Goal: Task Accomplishment & Management: Use online tool/utility

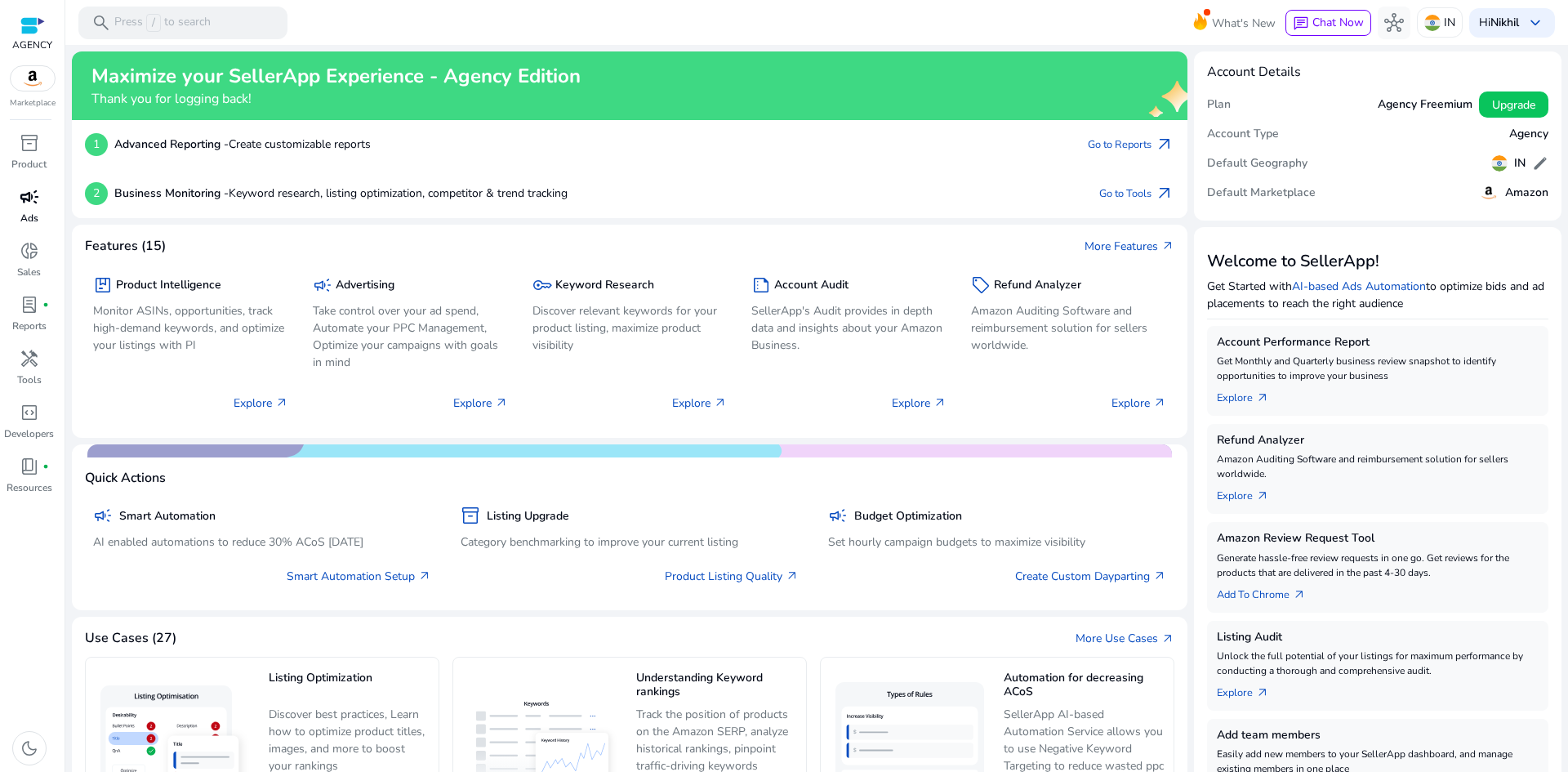
click at [38, 201] on span "campaign" at bounding box center [29, 197] width 20 height 20
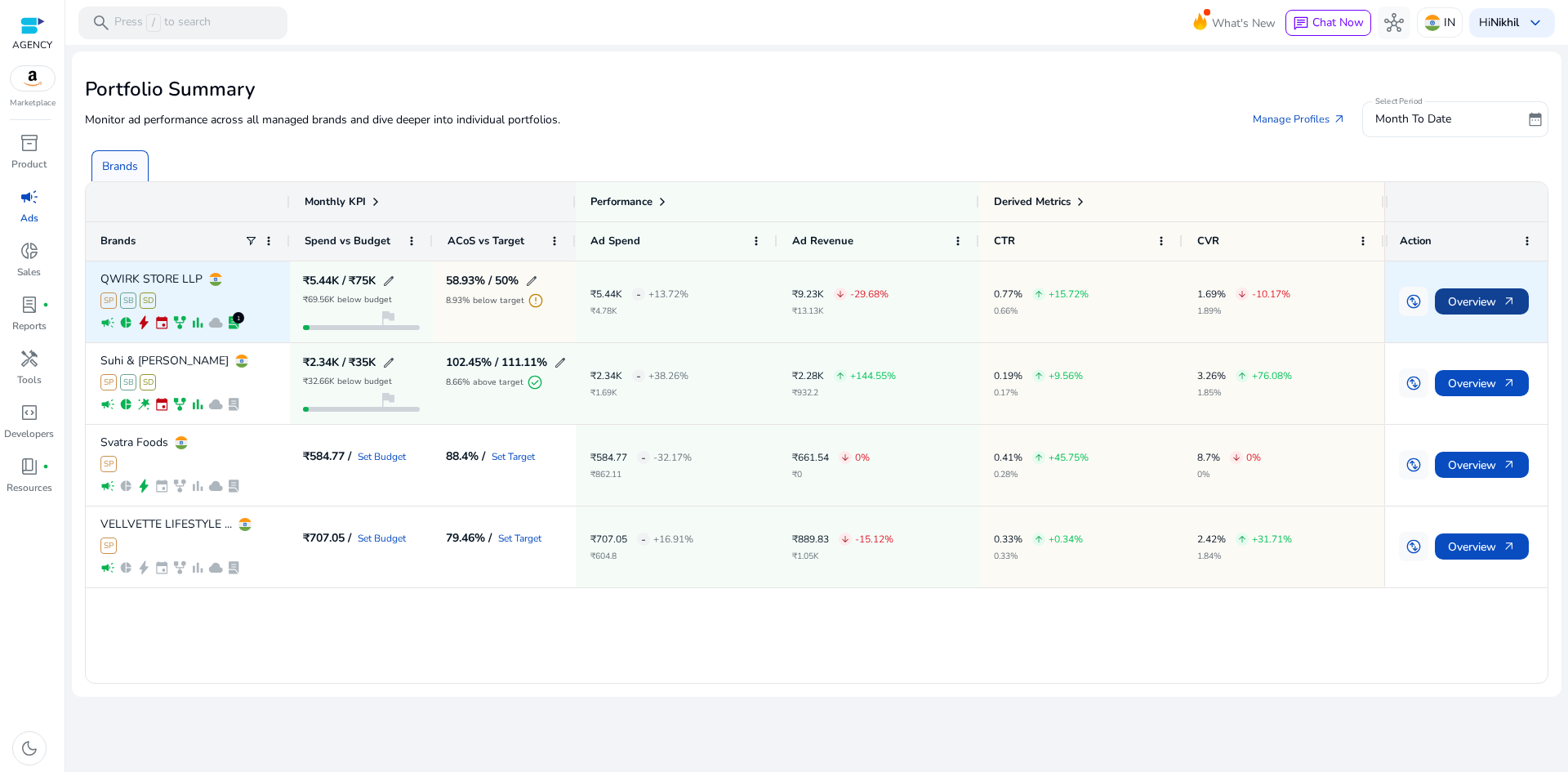
click at [1457, 302] on span "Overview arrow_outward" at bounding box center [1482, 302] width 68 height 34
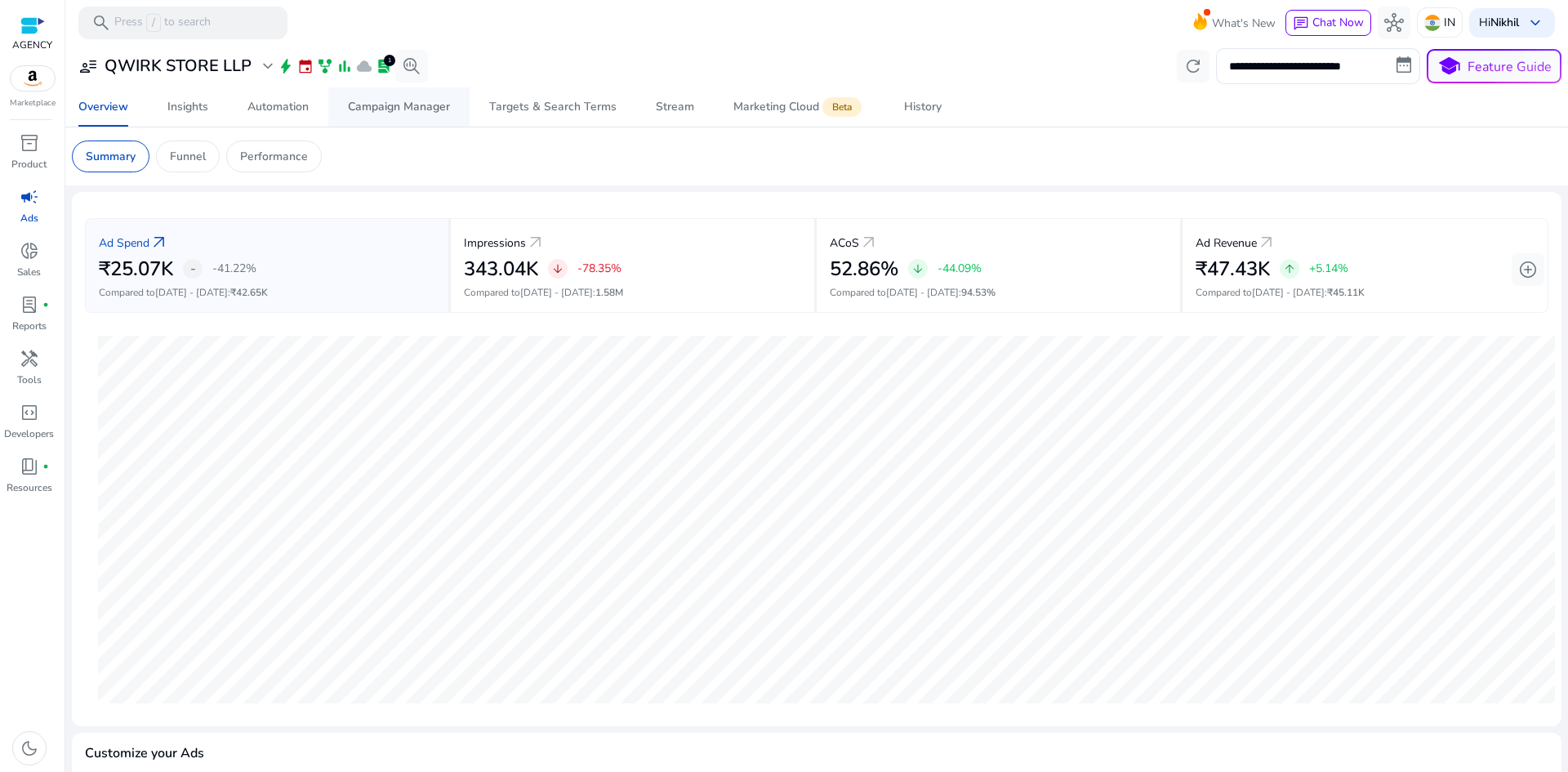
click at [379, 113] on div "Campaign Manager" at bounding box center [399, 107] width 102 height 12
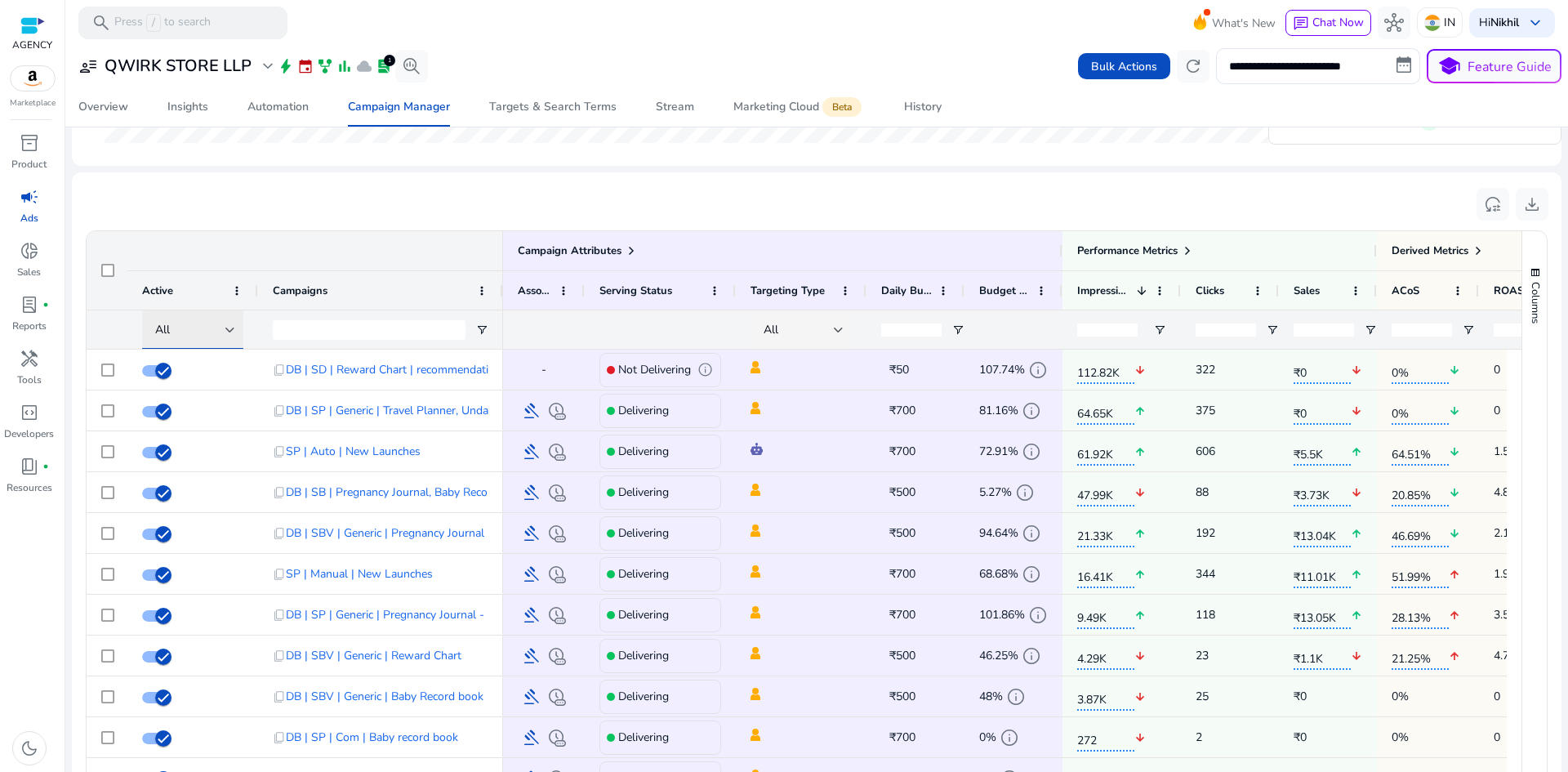
click at [223, 333] on div "All" at bounding box center [190, 330] width 70 height 18
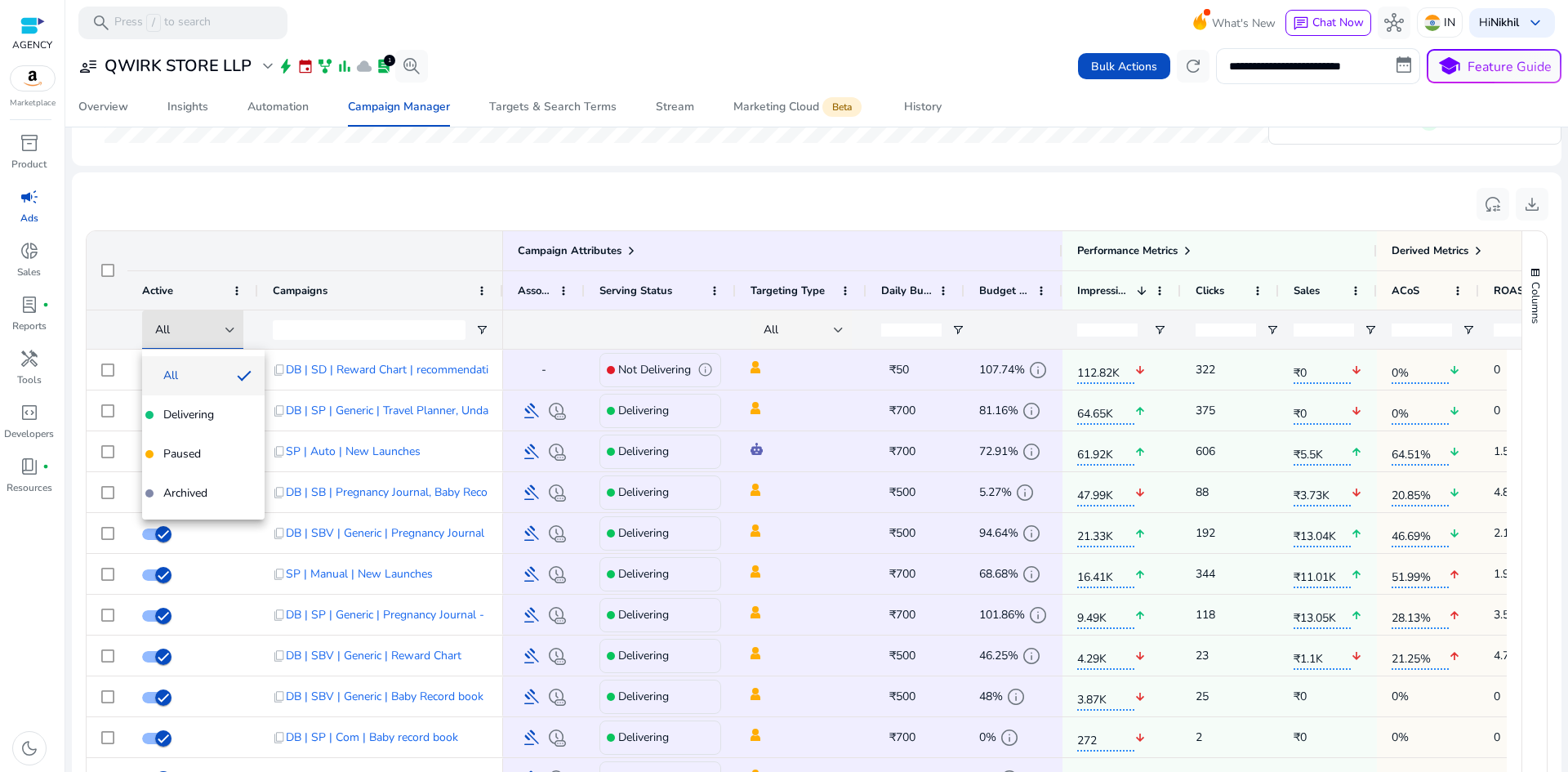
click at [110, 271] on div at bounding box center [784, 386] width 1568 height 772
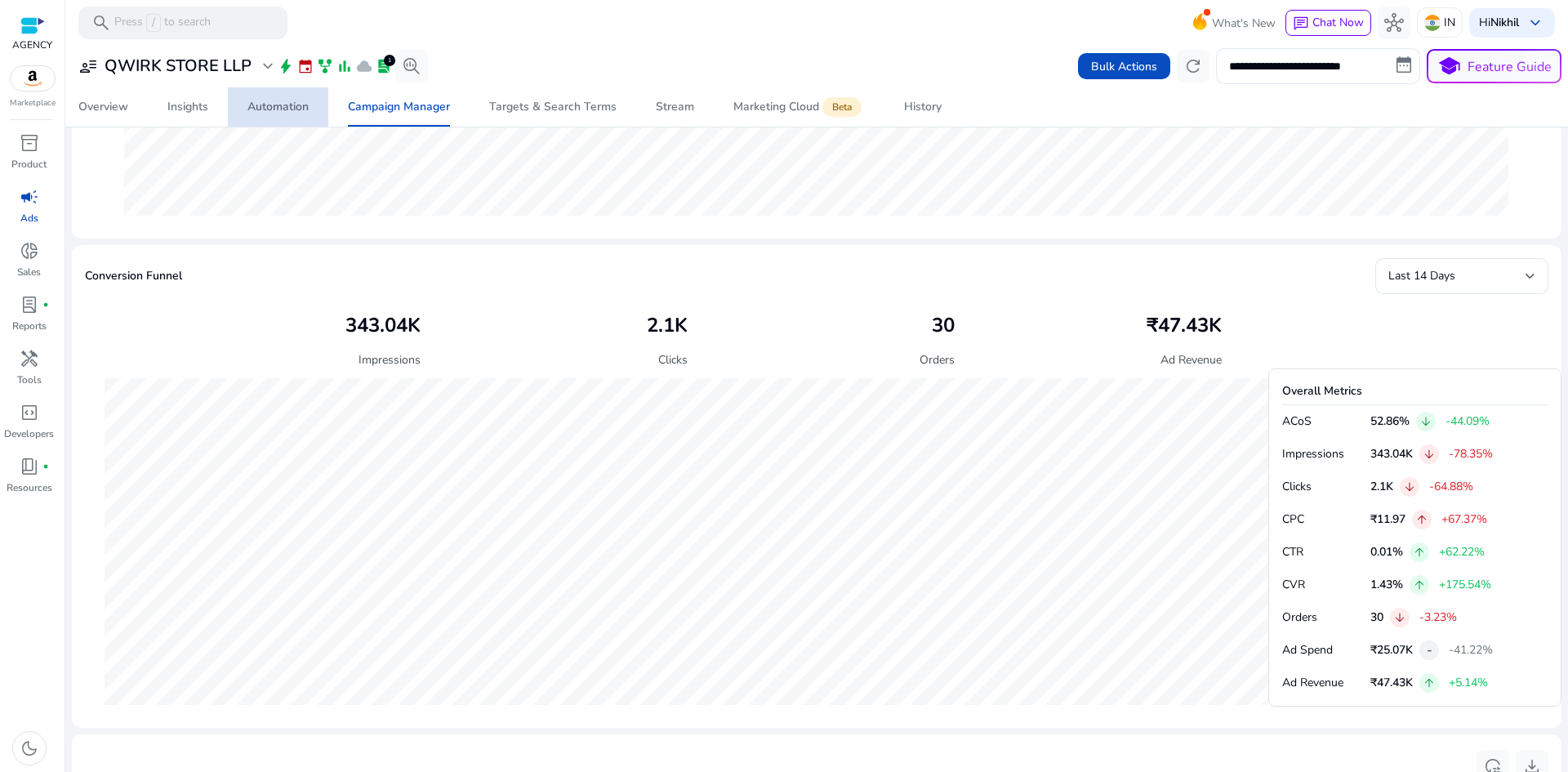
click at [279, 107] on div "Automation" at bounding box center [278, 107] width 61 height 12
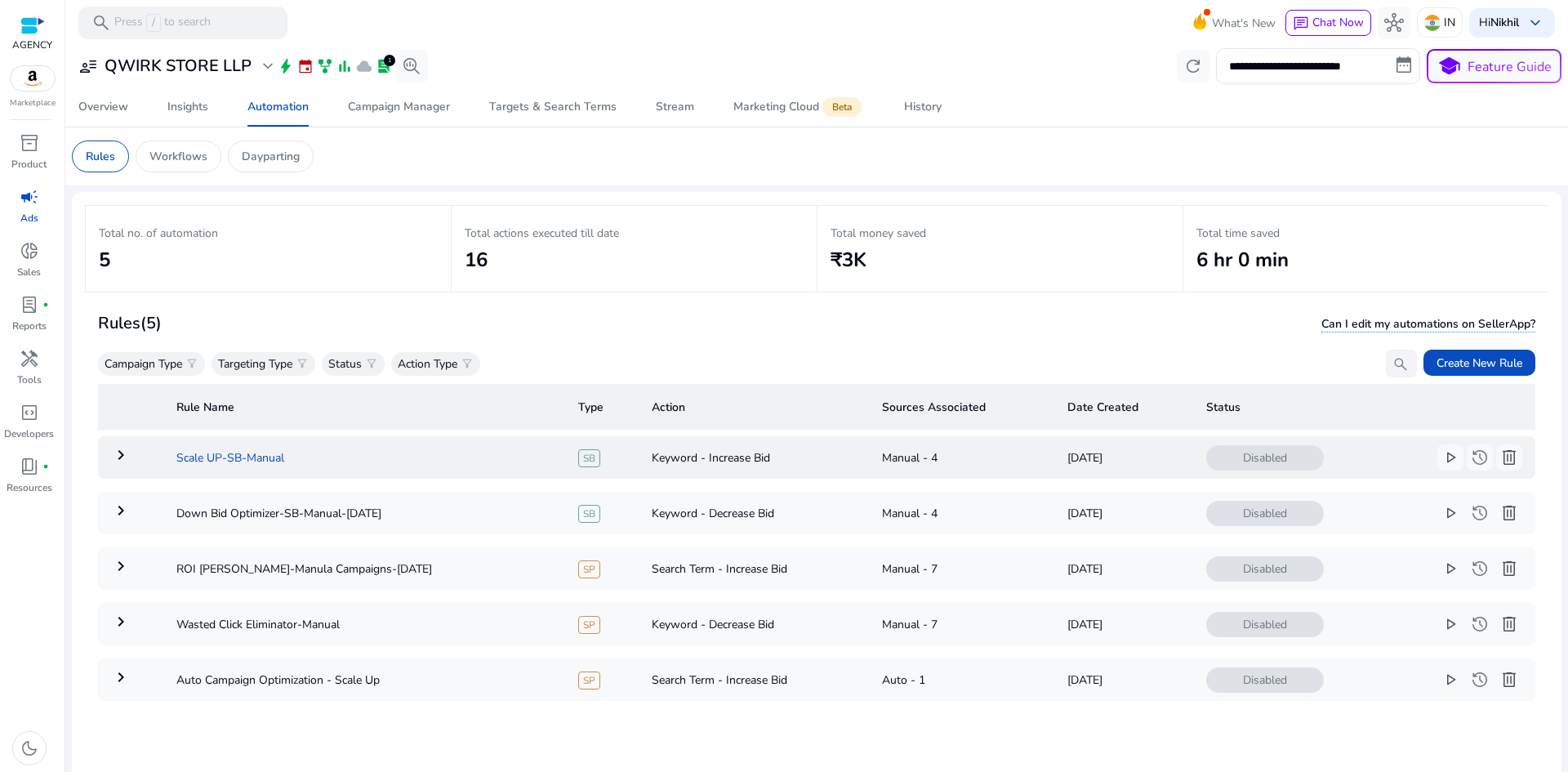
click at [470, 462] on td "Scale UP-SB-Manual" at bounding box center [365, 458] width 402 height 43
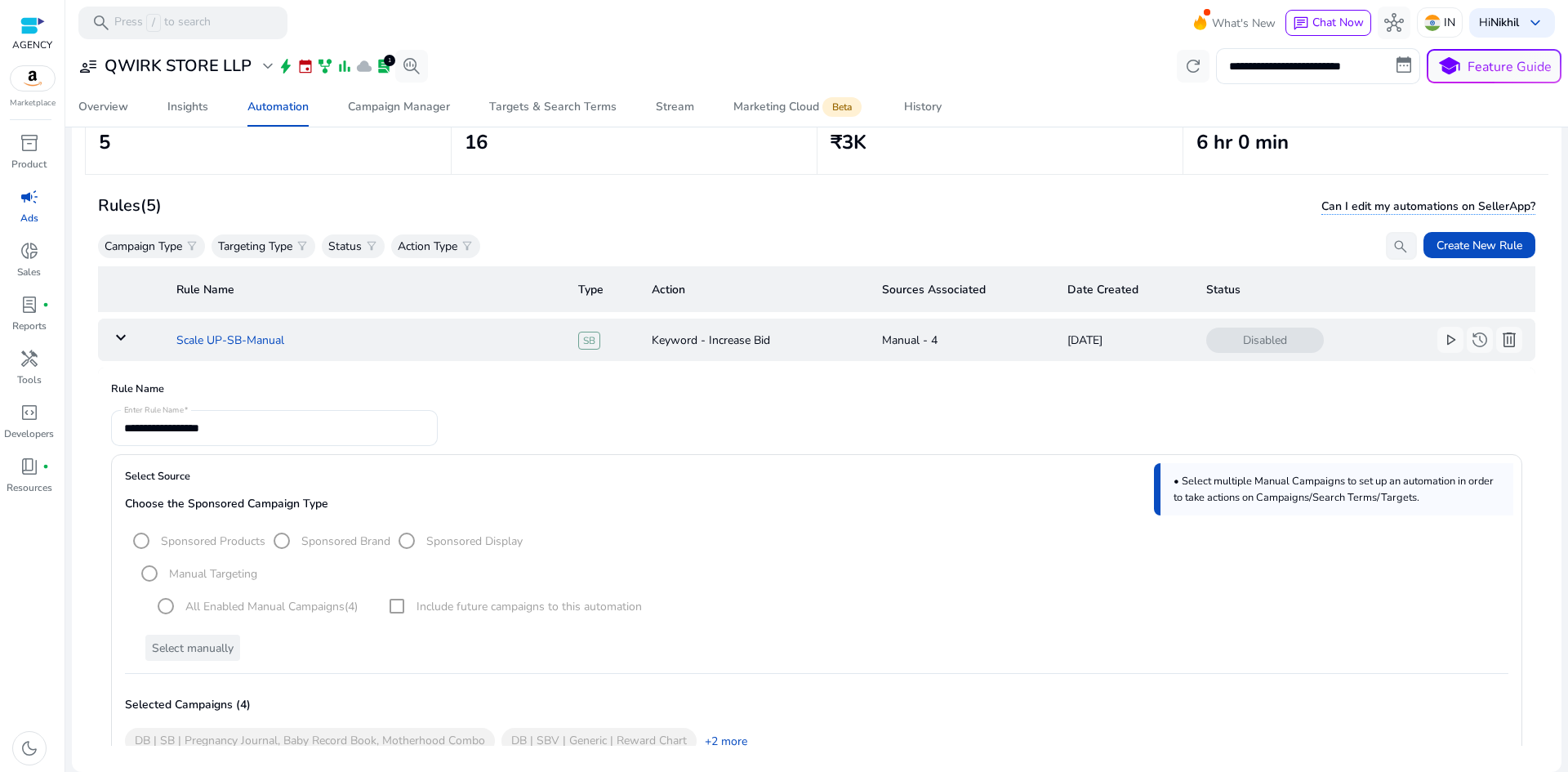
click at [257, 353] on td "Scale UP-SB-Manual" at bounding box center [365, 340] width 402 height 43
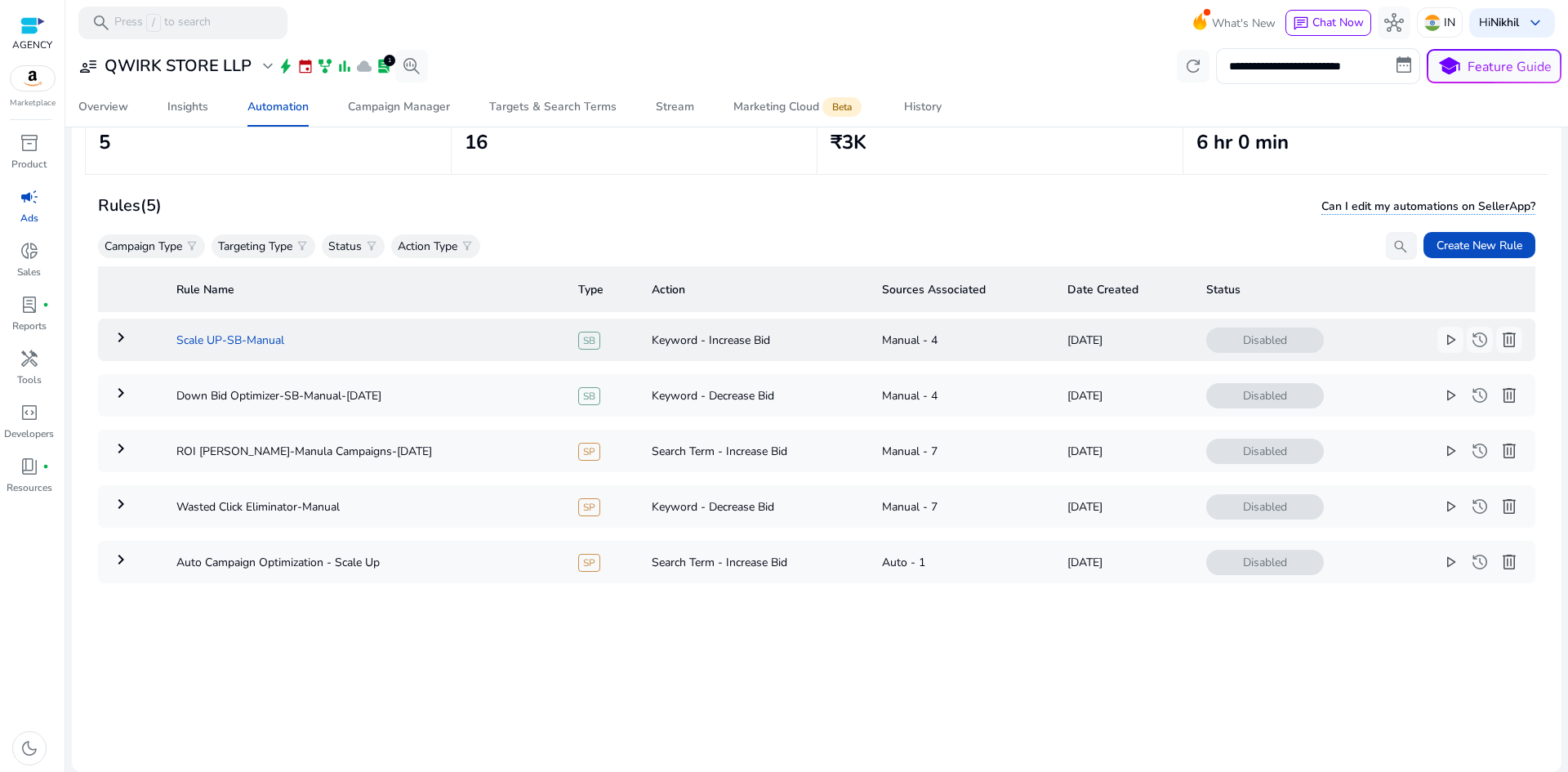
click at [222, 349] on td "Scale UP-SB-Manual" at bounding box center [365, 340] width 402 height 43
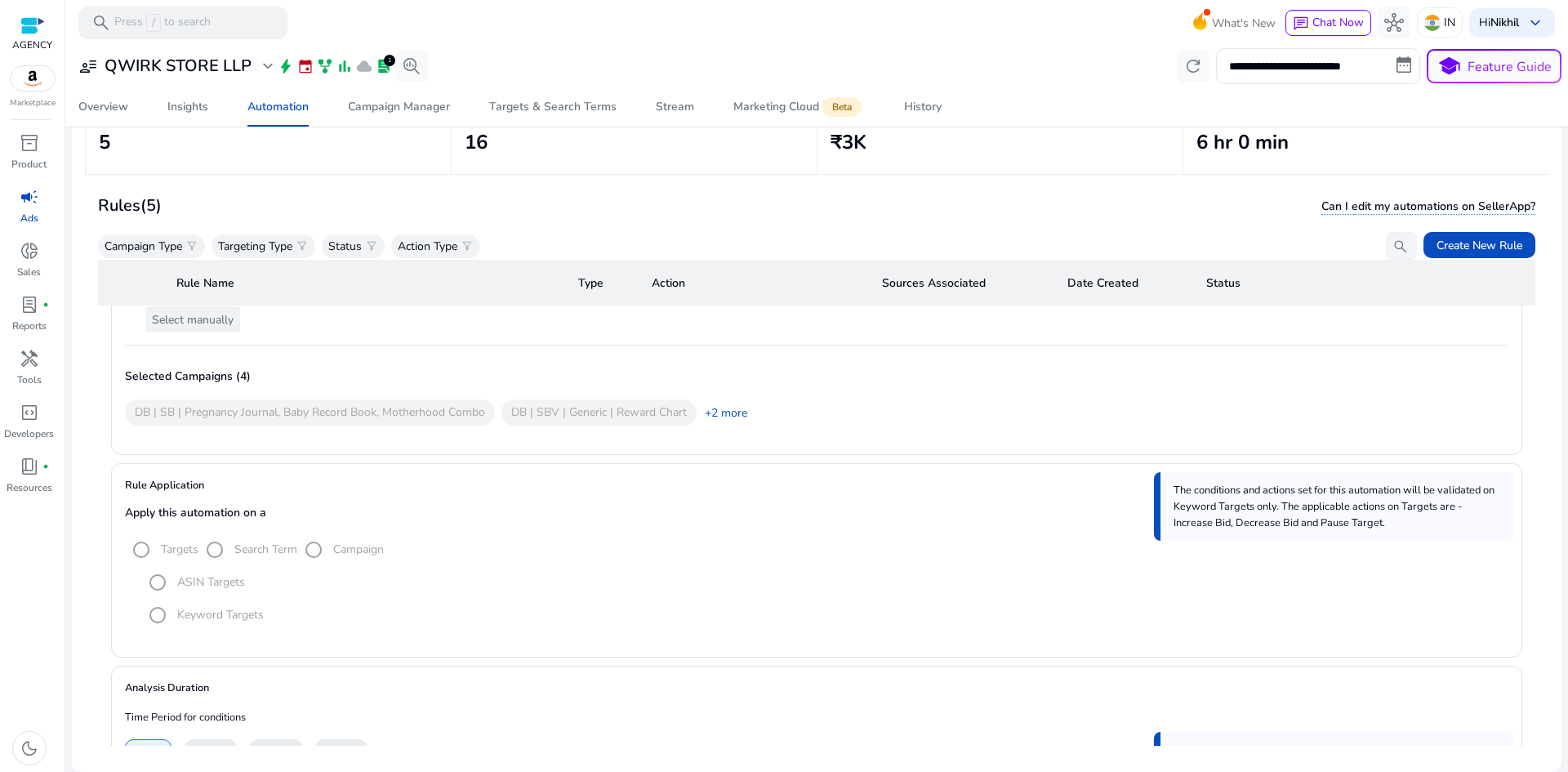
scroll to position [327, 0]
click at [731, 414] on link "+2 more" at bounding box center [722, 414] width 51 height 17
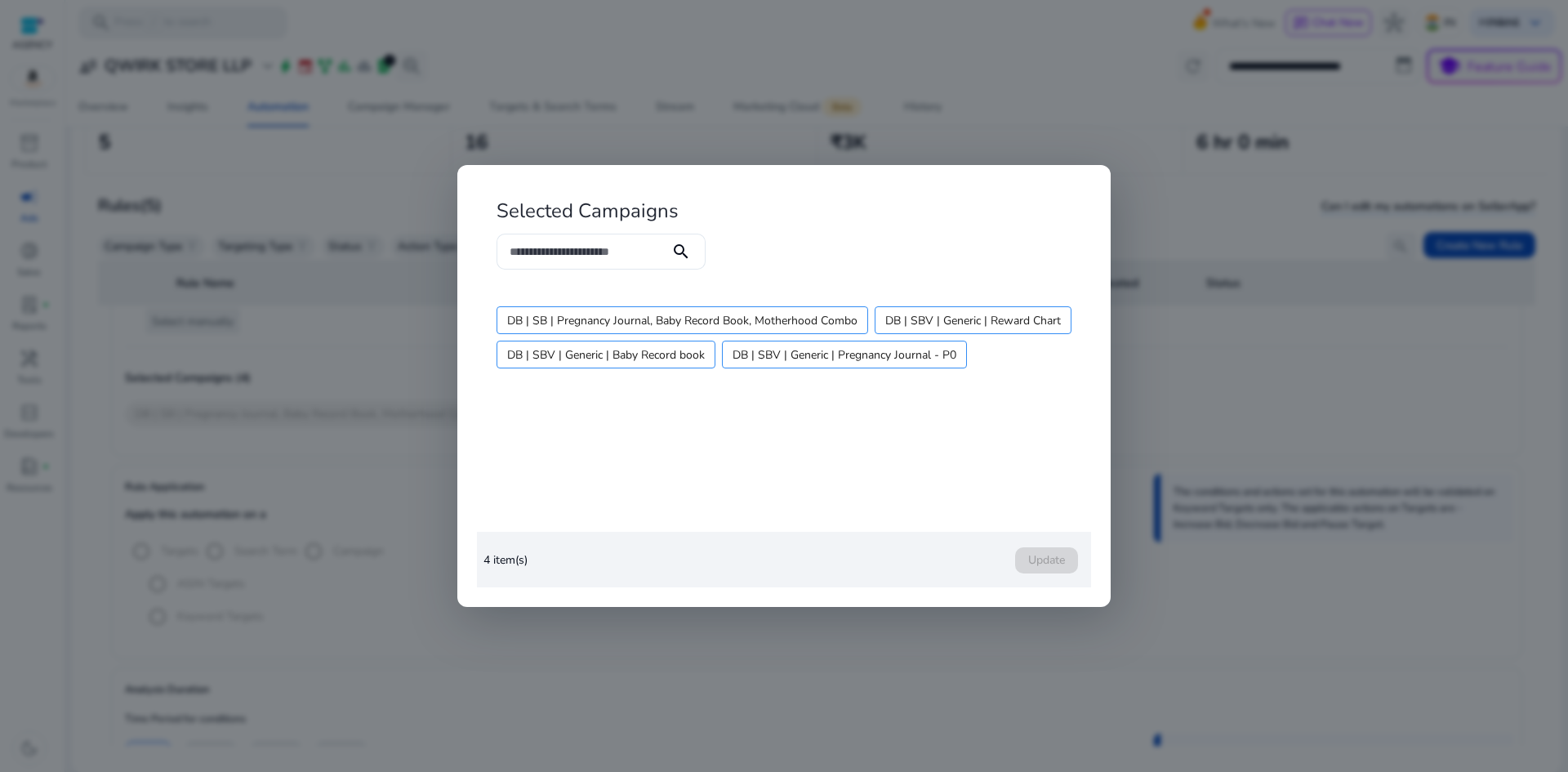
click at [350, 420] on div at bounding box center [784, 386] width 1568 height 772
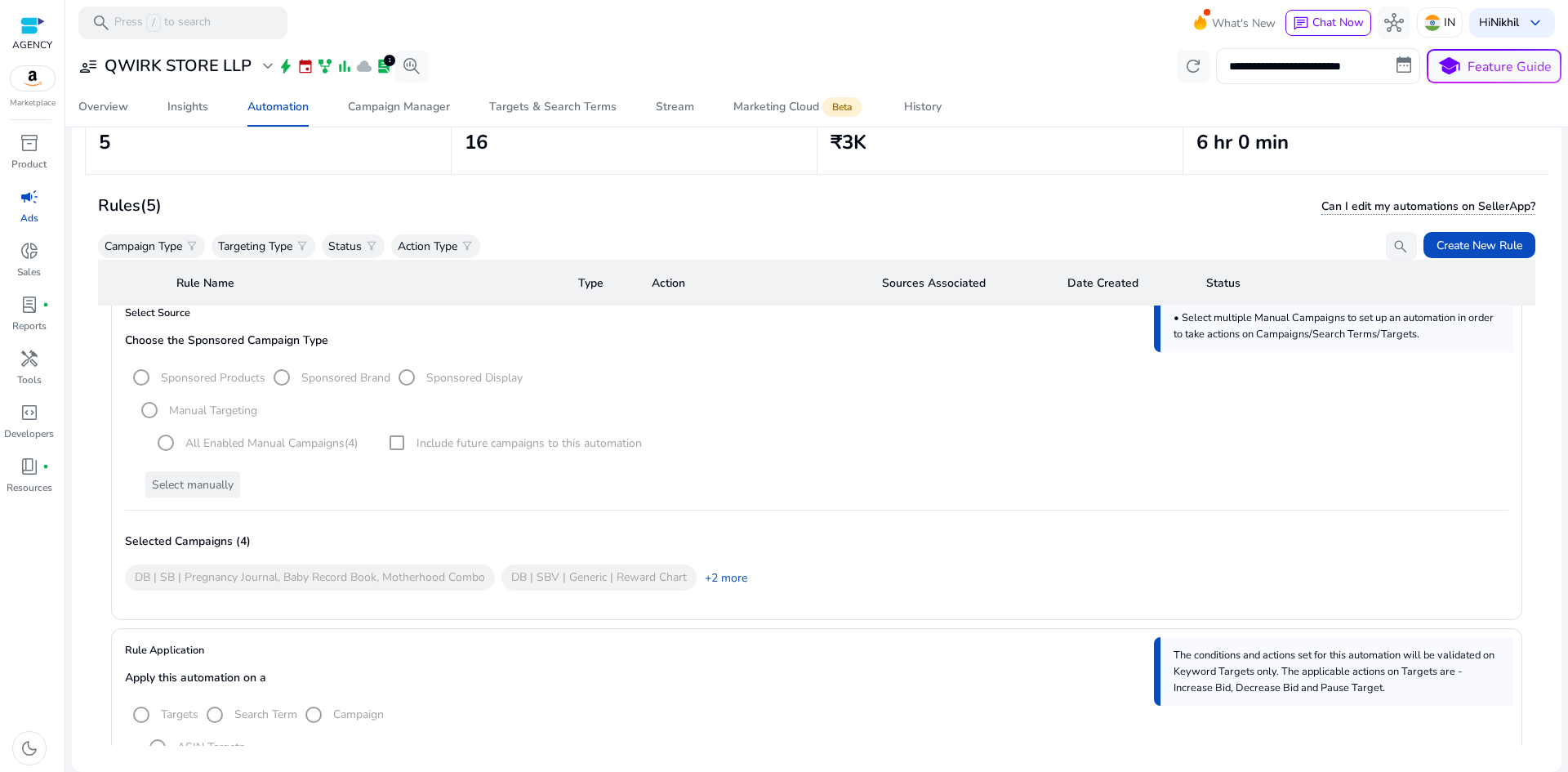
scroll to position [82, 0]
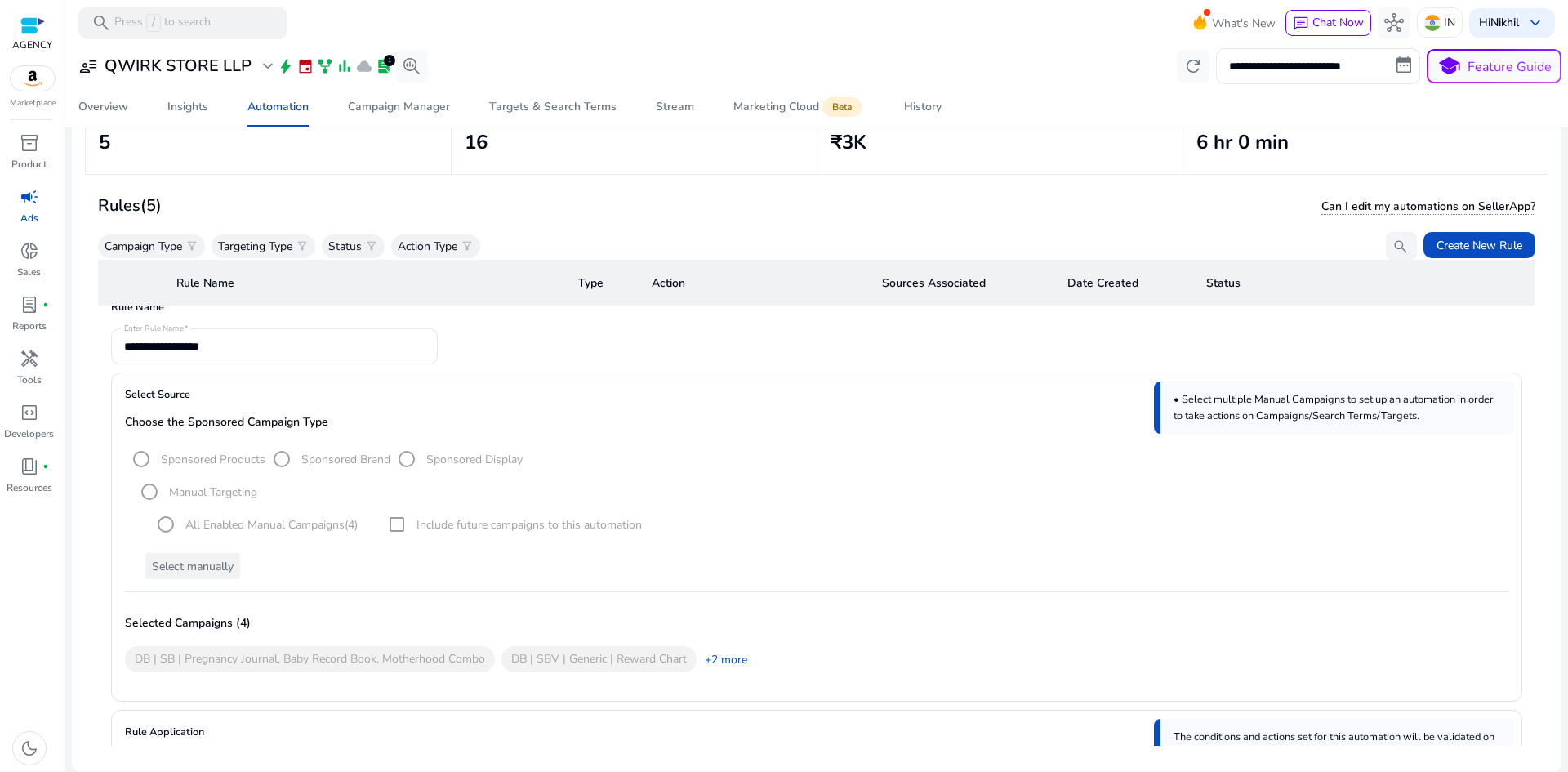
click at [439, 353] on form "**********" at bounding box center [817, 346] width 1411 height 36
click at [484, 353] on form "**********" at bounding box center [817, 346] width 1411 height 36
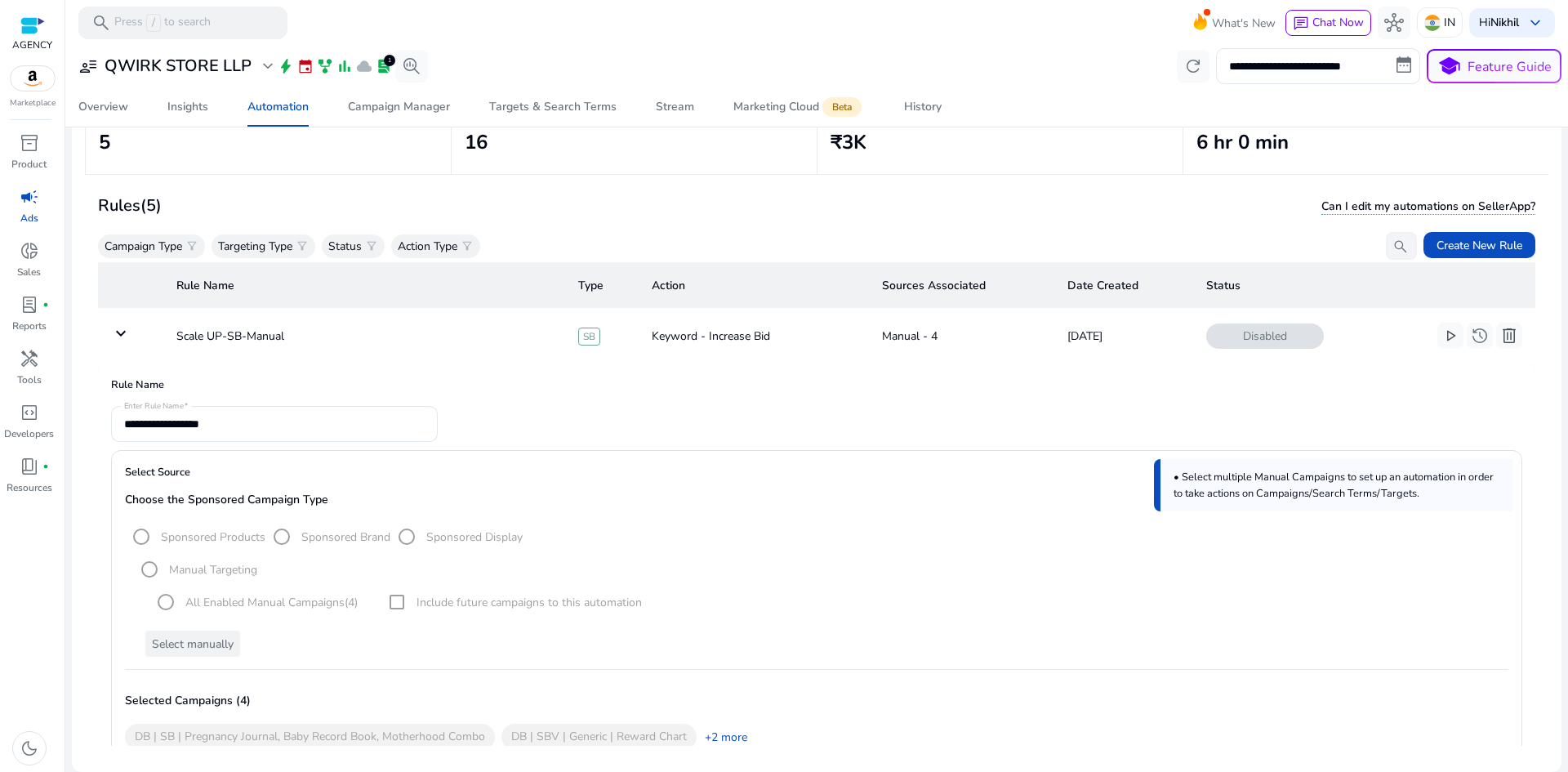
scroll to position [0, 0]
click at [528, 413] on form "**********" at bounding box center [817, 428] width 1411 height 36
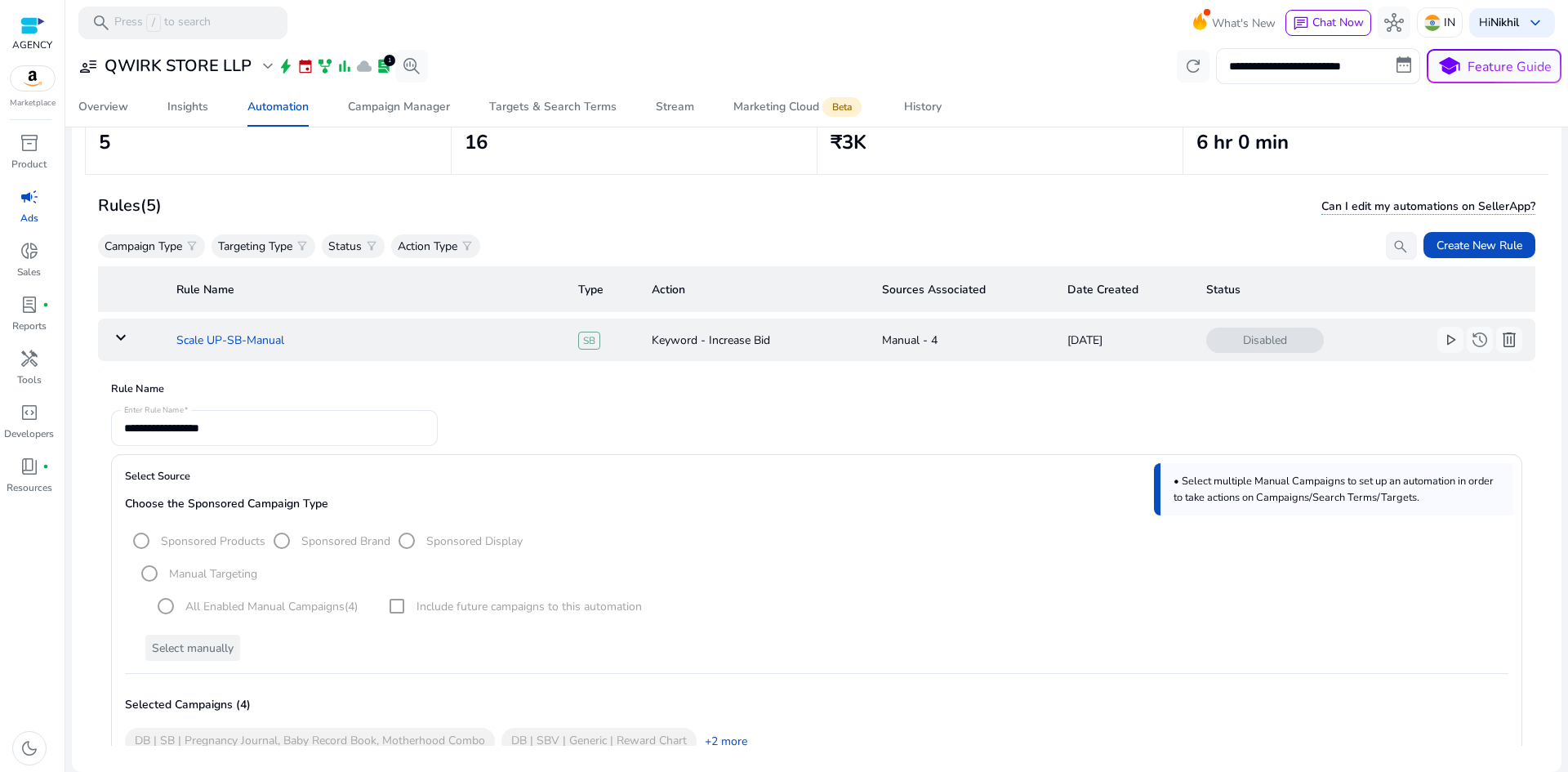
click at [238, 349] on td "Scale UP-SB-Manual" at bounding box center [365, 340] width 402 height 43
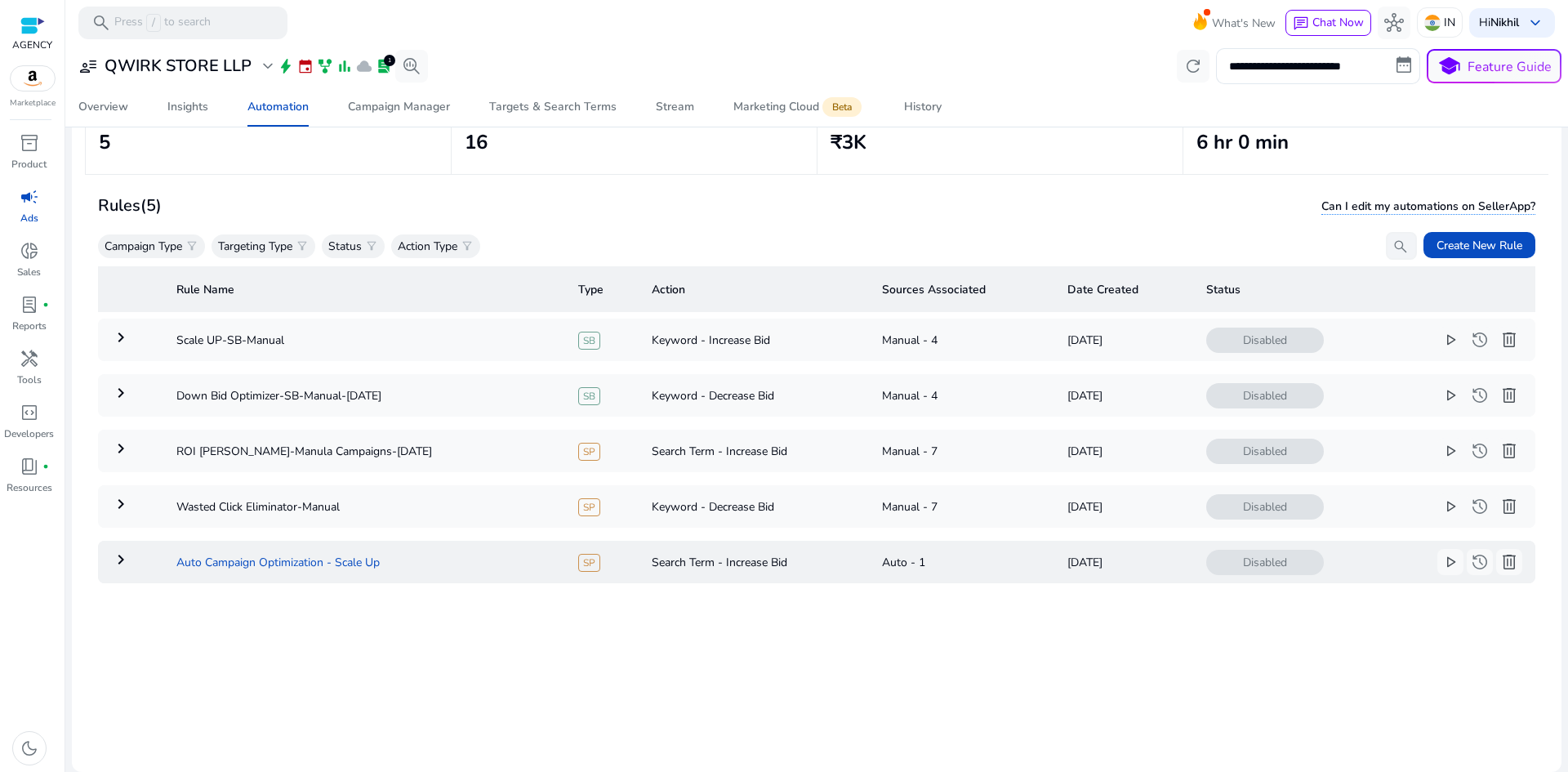
click at [317, 562] on td "Auto Campaign Optimization - Scale Up" at bounding box center [365, 563] width 402 height 43
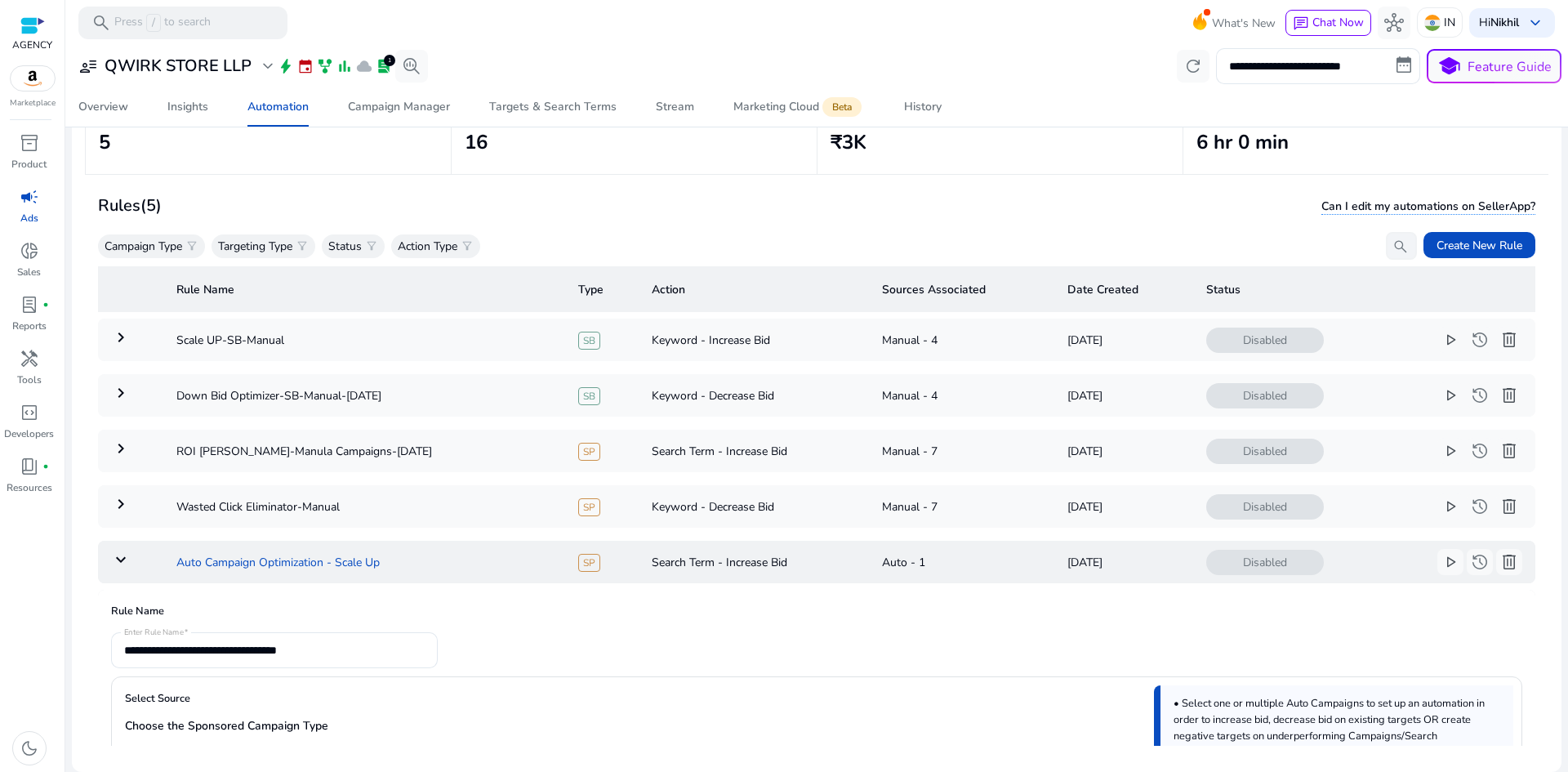
click at [317, 562] on td "Auto Campaign Optimization - Scale Up" at bounding box center [365, 563] width 402 height 43
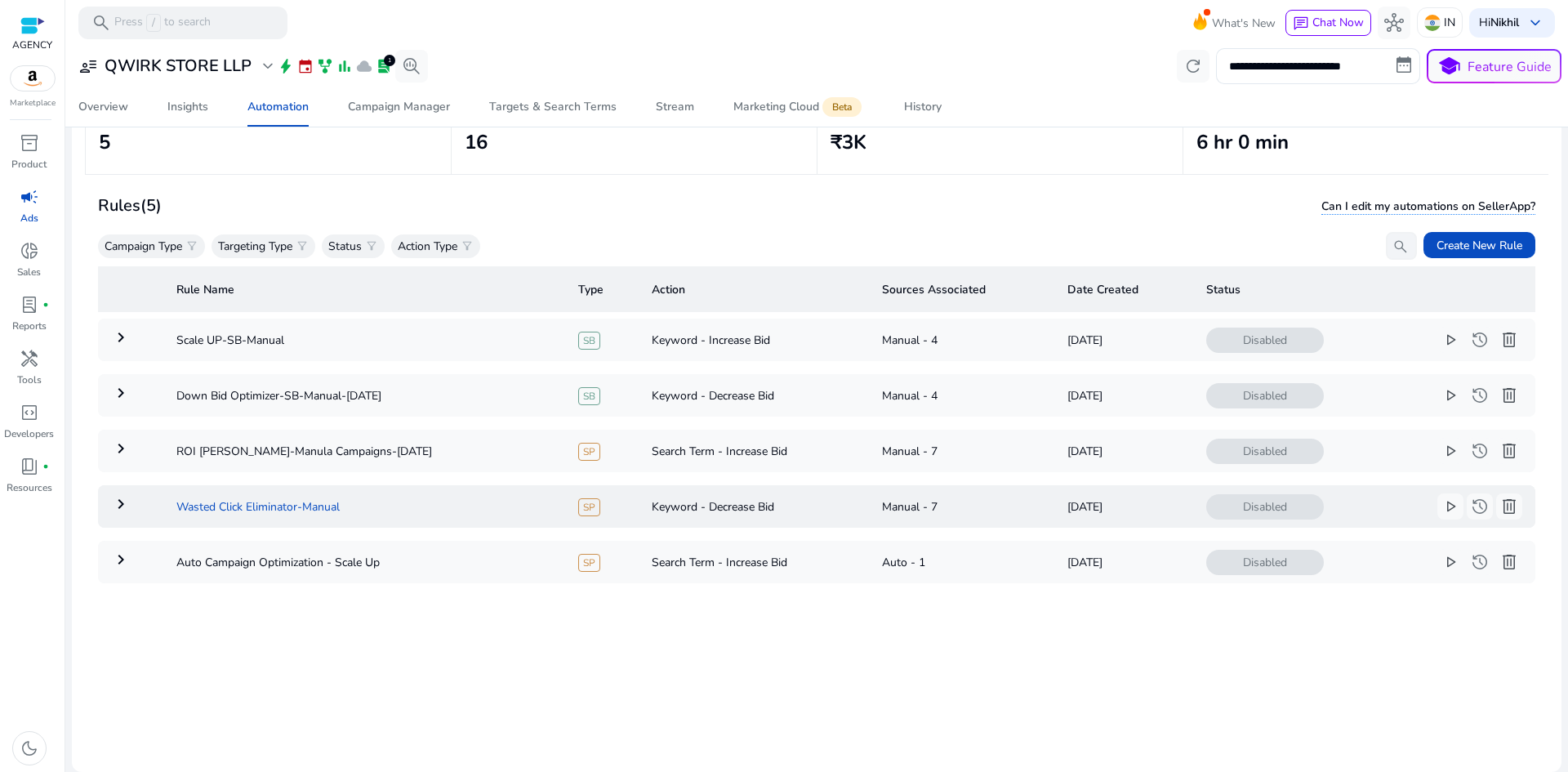
click at [291, 509] on td "Wasted Click Eliminator-Manual" at bounding box center [365, 507] width 402 height 43
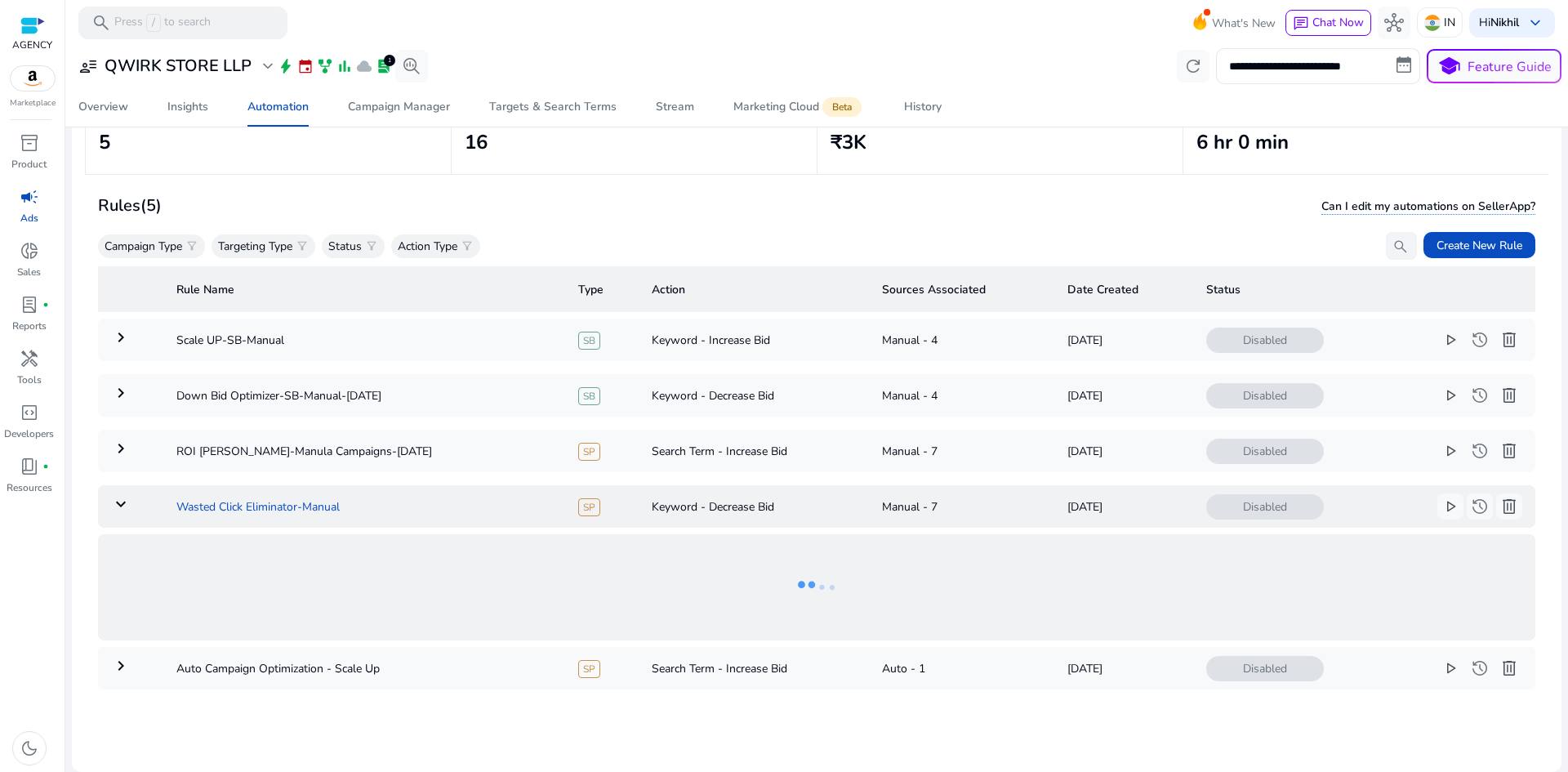
click at [291, 509] on td "Wasted Click Eliminator-Manual" at bounding box center [365, 507] width 402 height 43
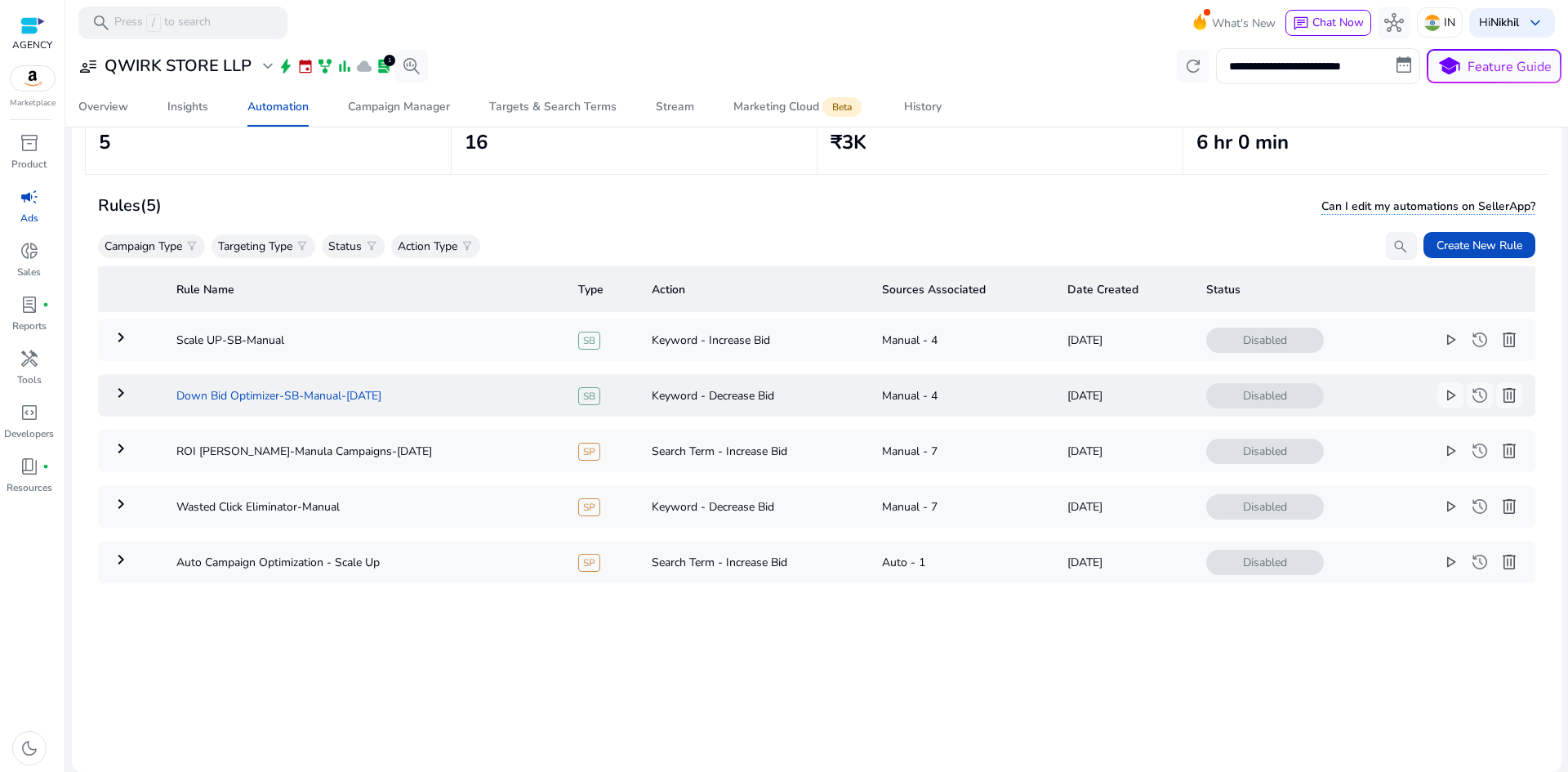
click at [281, 405] on td "Down Bid Optimizer-SB-Manual-[DATE]" at bounding box center [365, 395] width 402 height 43
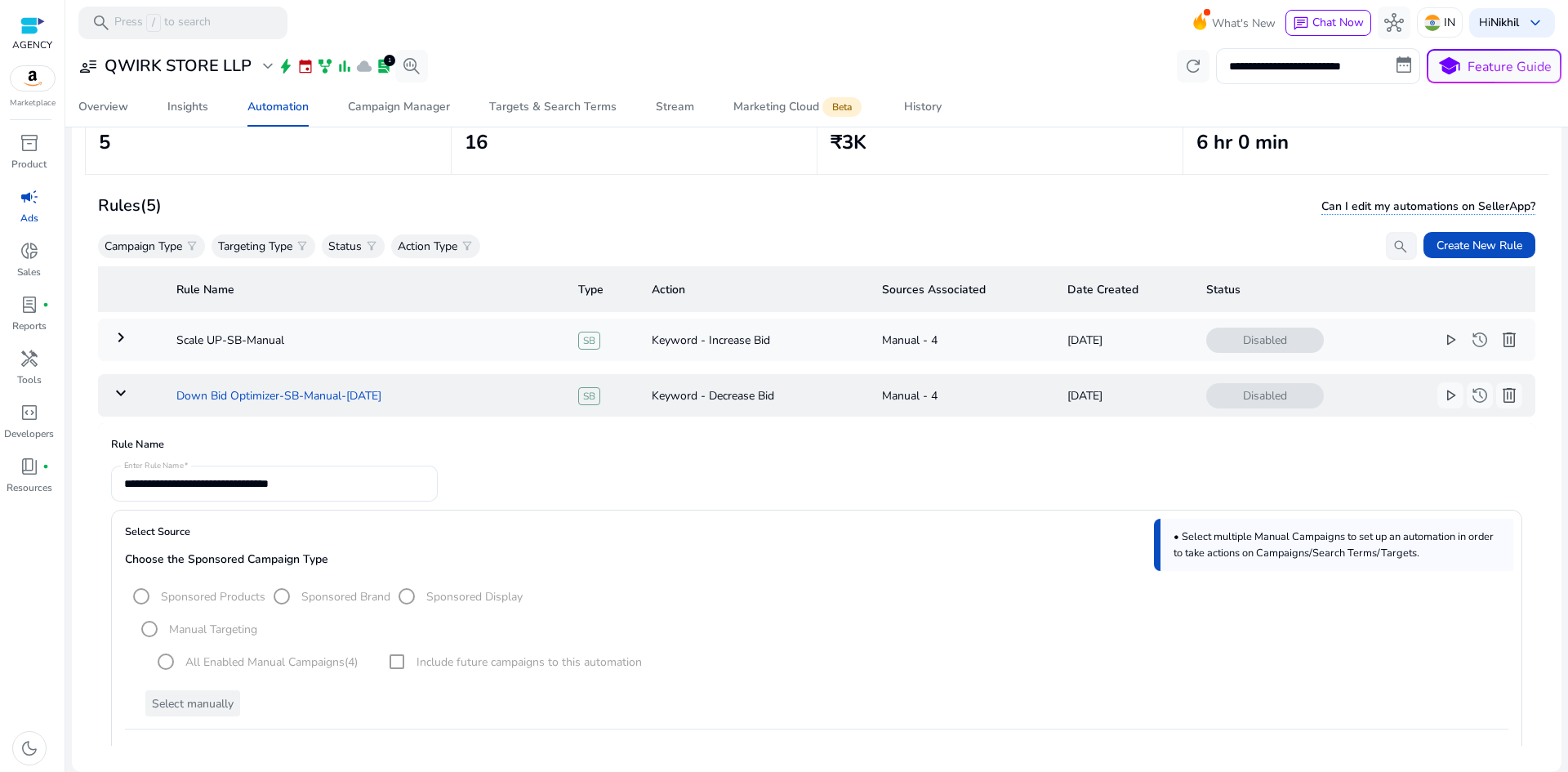
click at [281, 405] on td "Down Bid Optimizer-SB-Manual-[DATE]" at bounding box center [365, 395] width 402 height 43
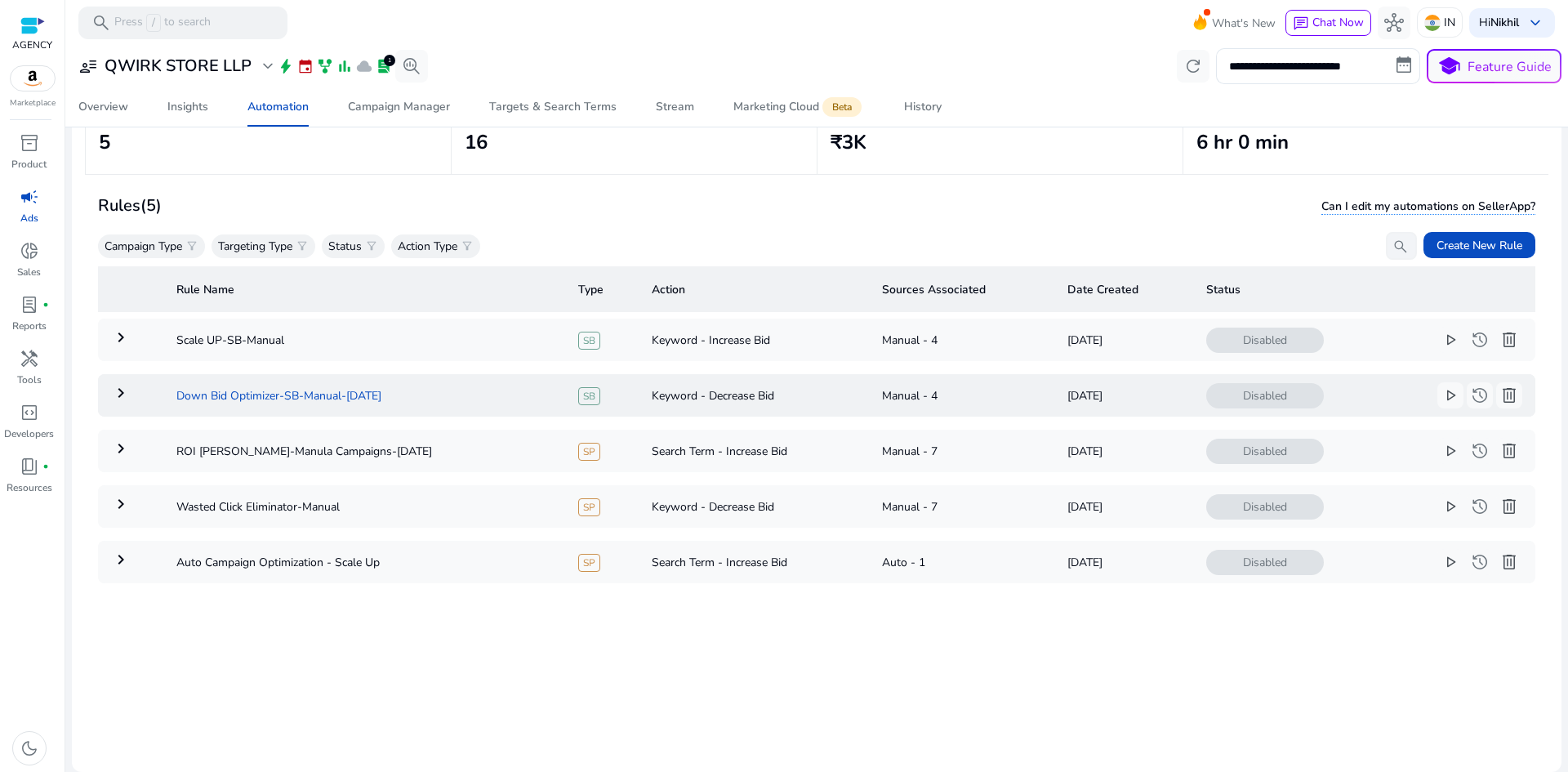
click at [305, 402] on td "Down Bid Optimizer-SB-Manual-[DATE]" at bounding box center [365, 395] width 402 height 43
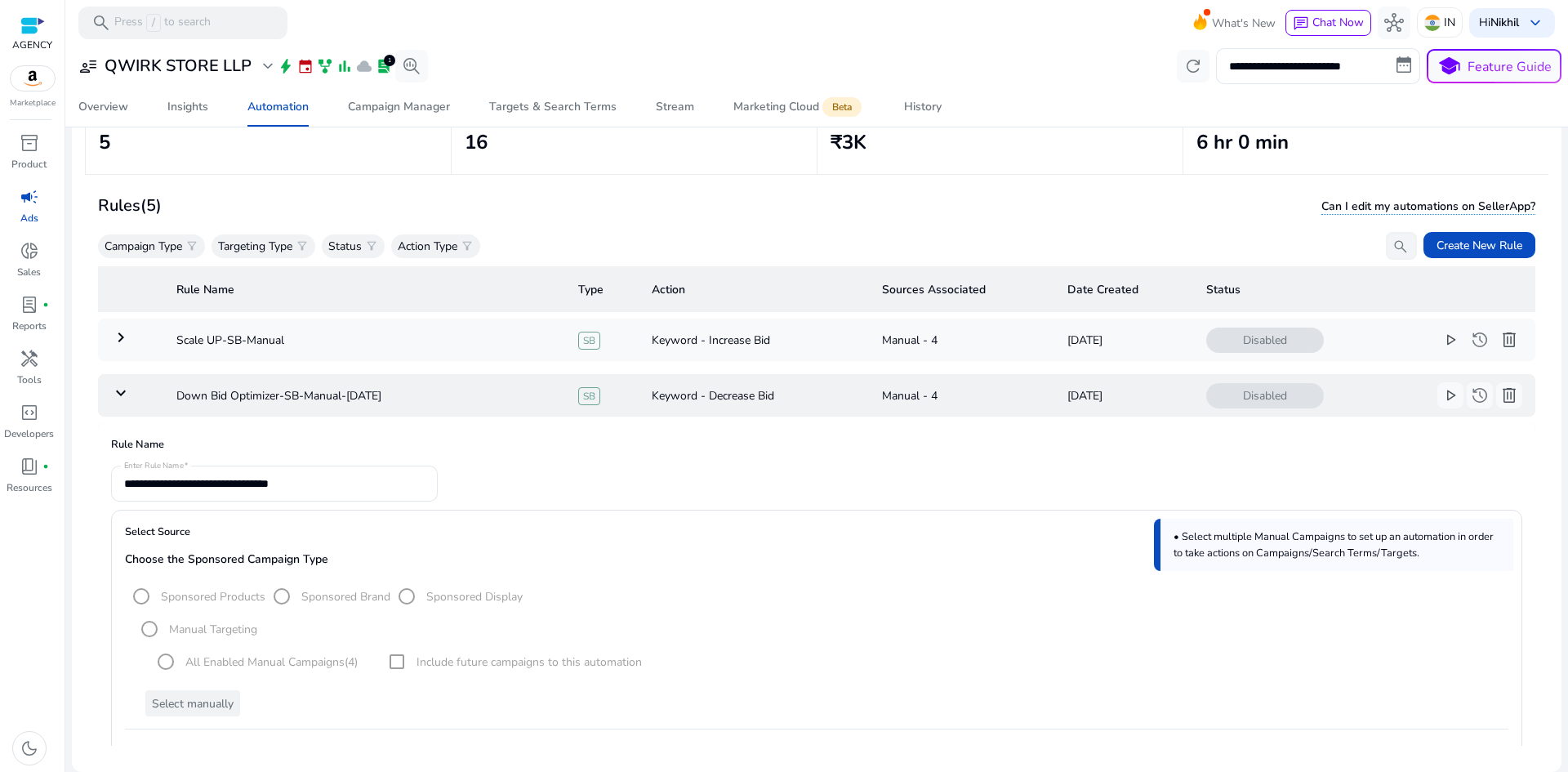
click at [134, 394] on td "keyboard_arrow_down" at bounding box center [130, 395] width 65 height 43
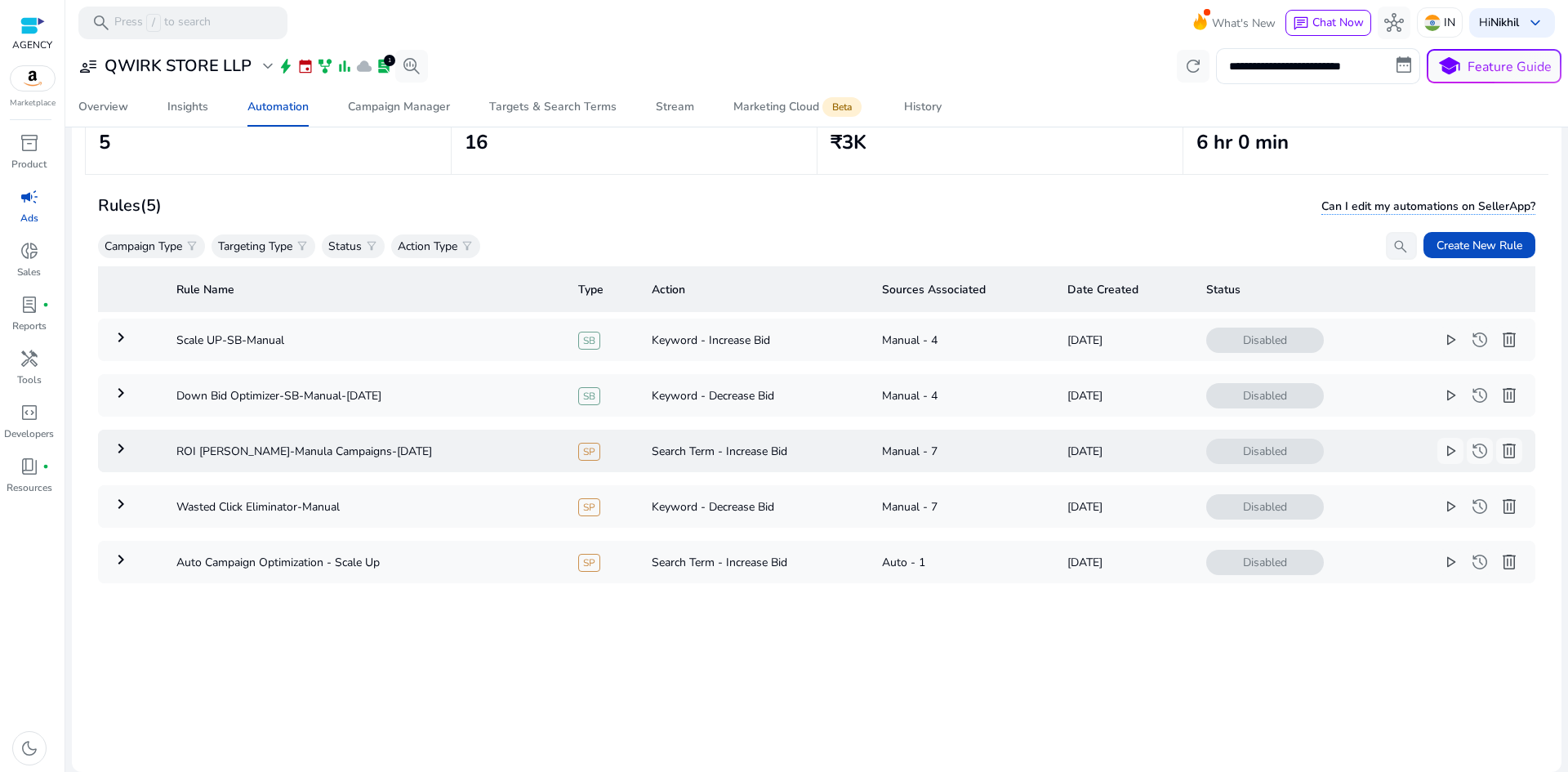
click at [142, 452] on td "keyboard_arrow_right" at bounding box center [130, 451] width 65 height 43
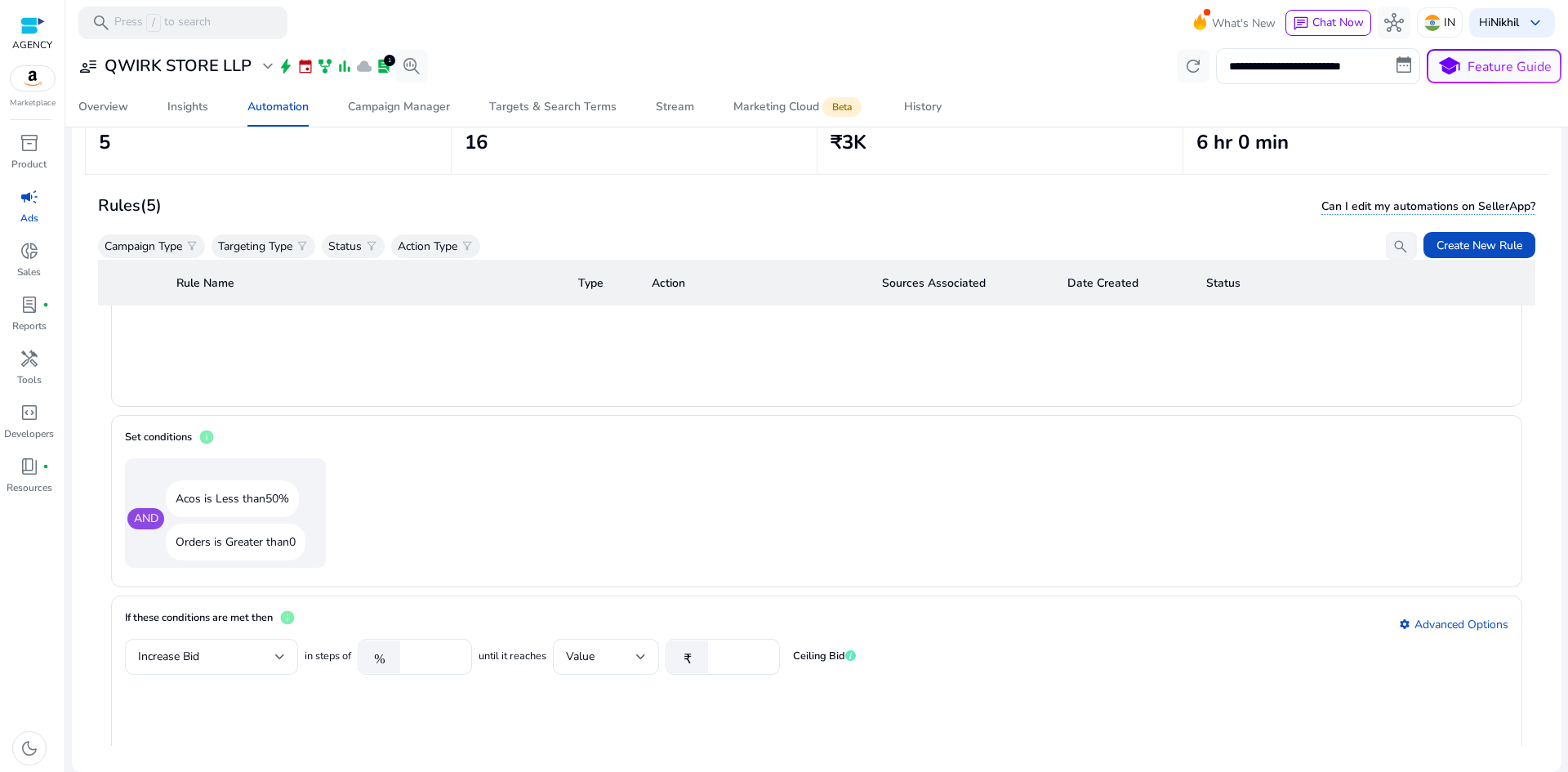
scroll to position [980, 0]
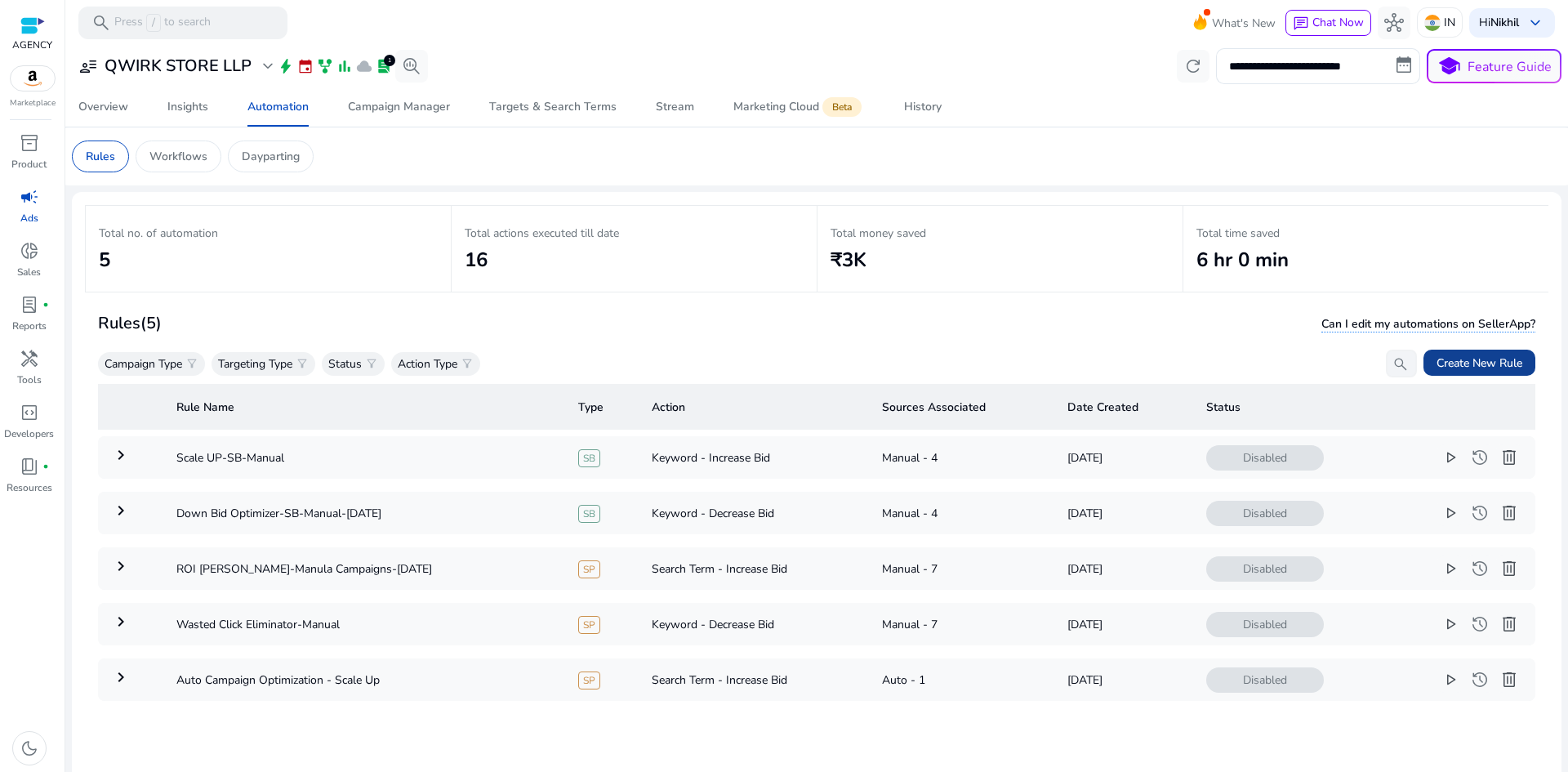
click at [1447, 359] on span "Create New Rule" at bounding box center [1479, 362] width 85 height 17
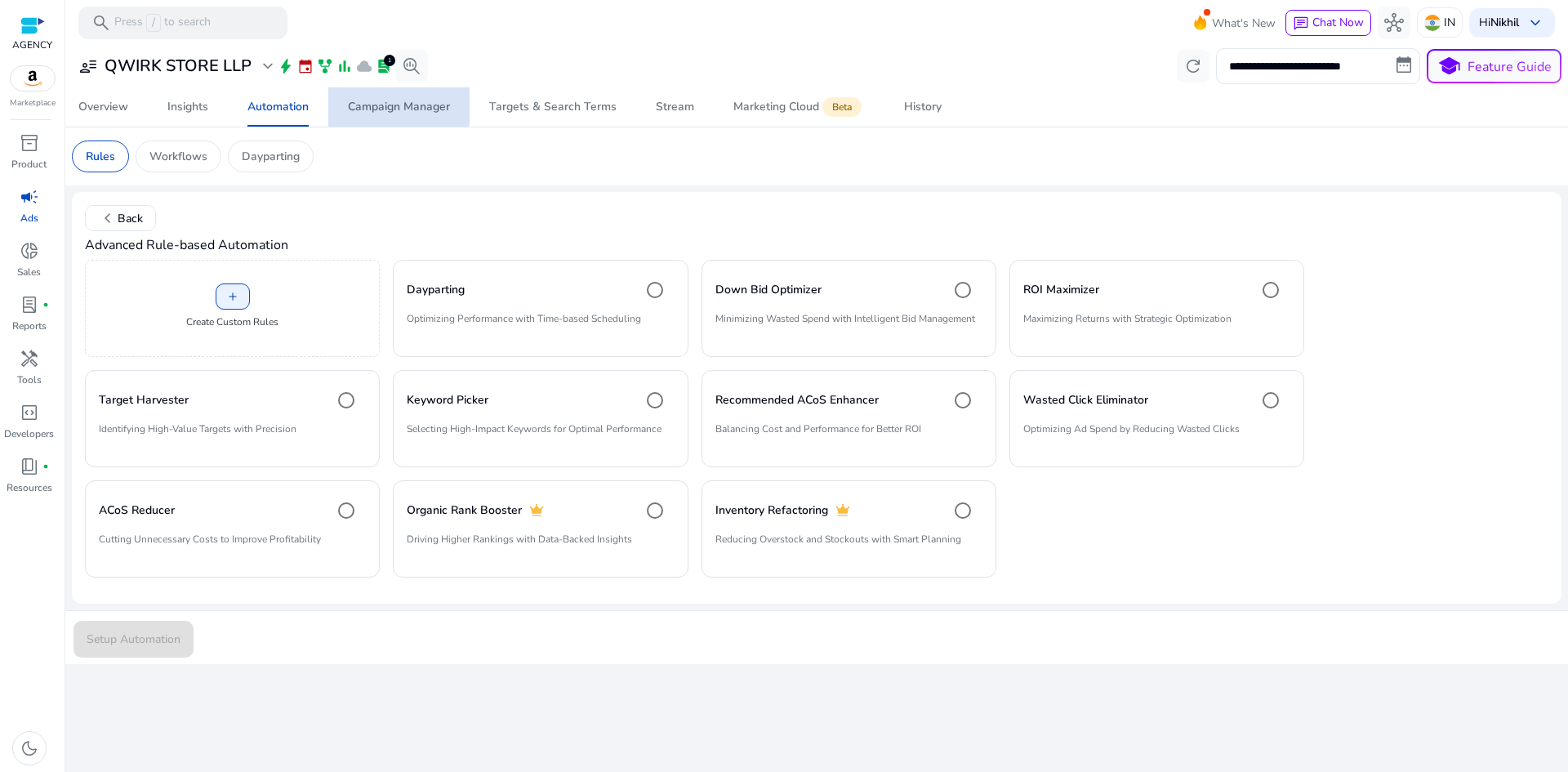
click at [398, 102] on div "Campaign Manager" at bounding box center [399, 107] width 102 height 12
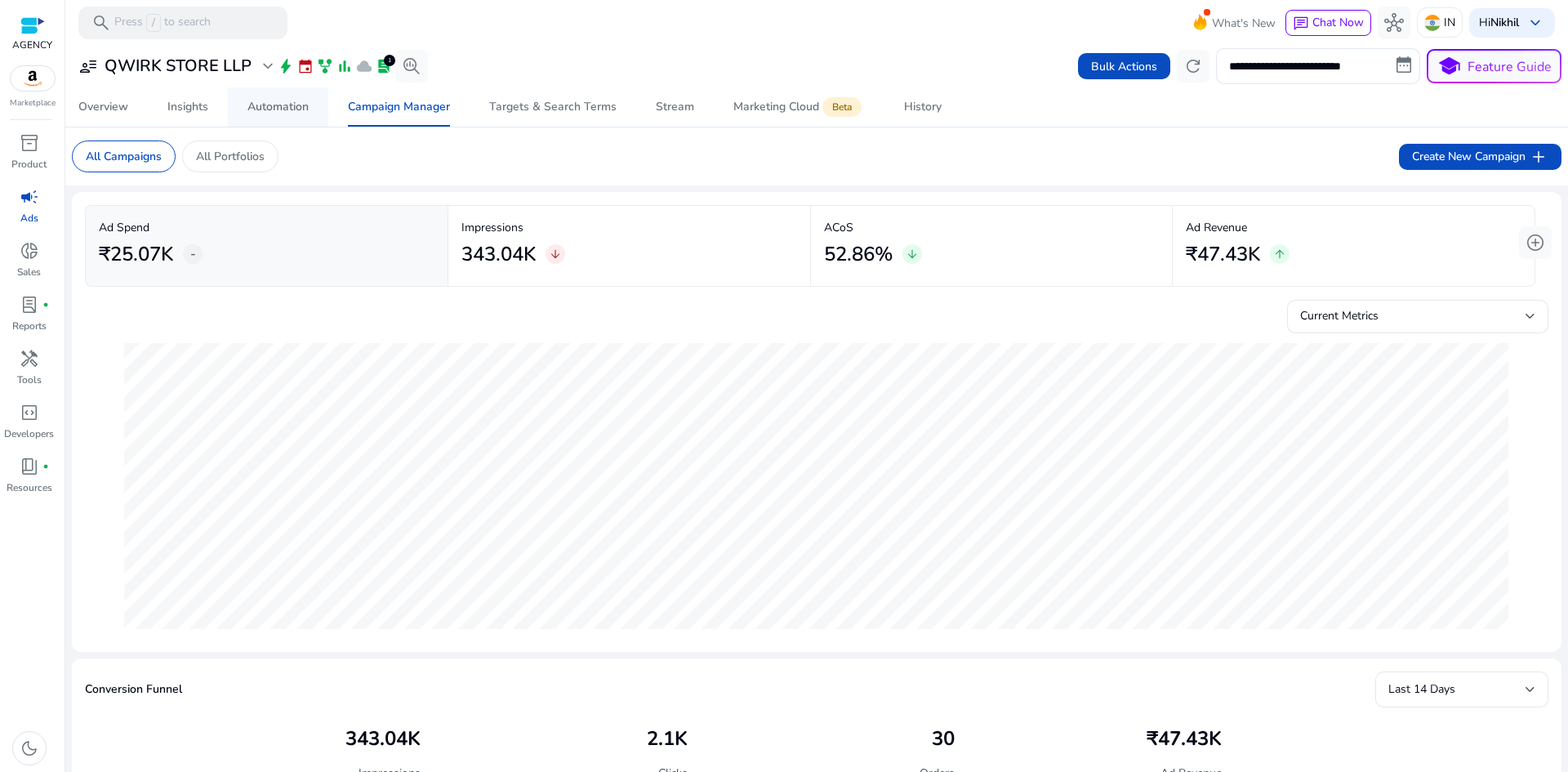
click at [316, 99] on link "Automation" at bounding box center [278, 107] width 101 height 39
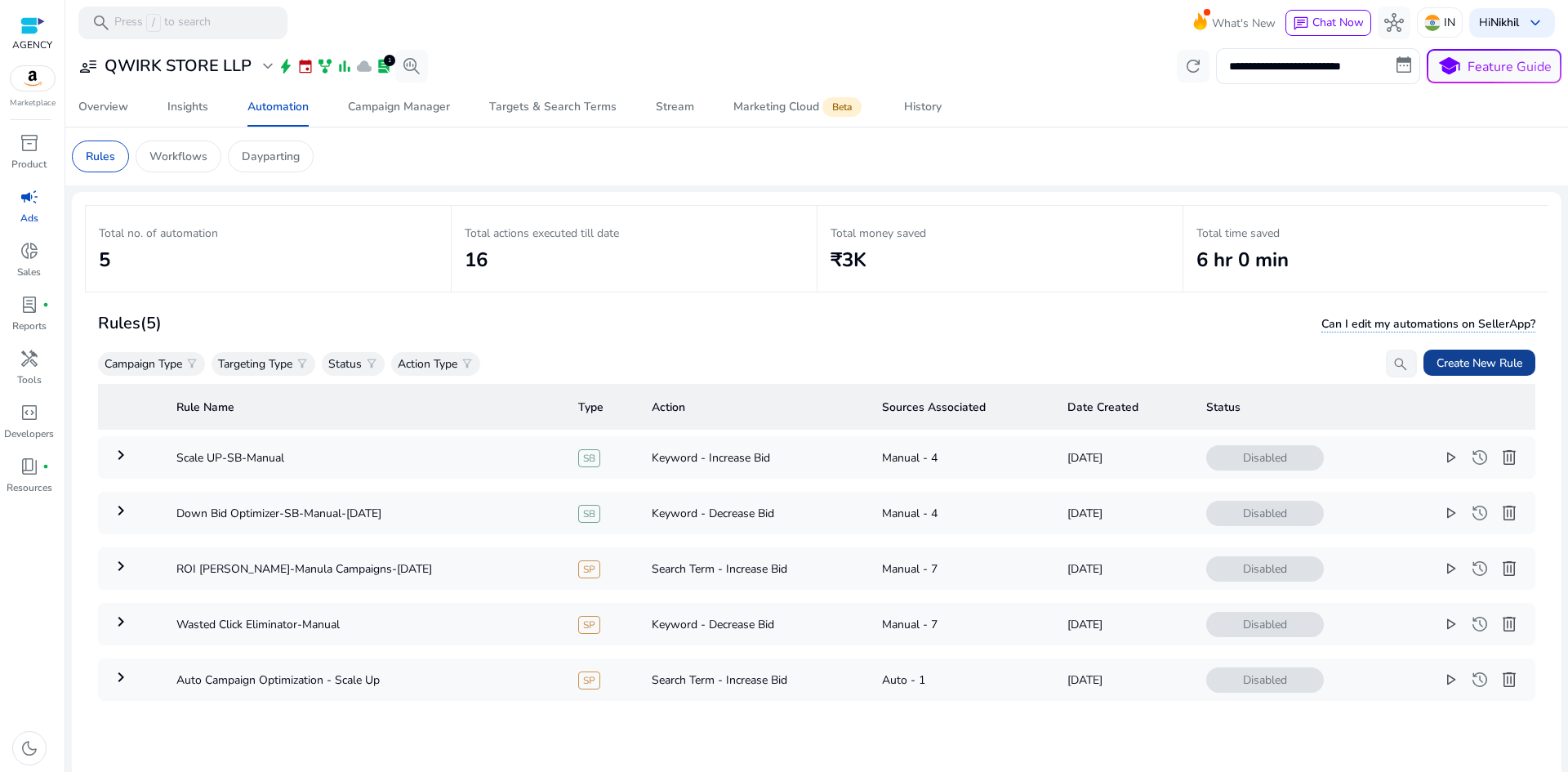
click at [1457, 368] on span "Create New Rule" at bounding box center [1479, 362] width 85 height 17
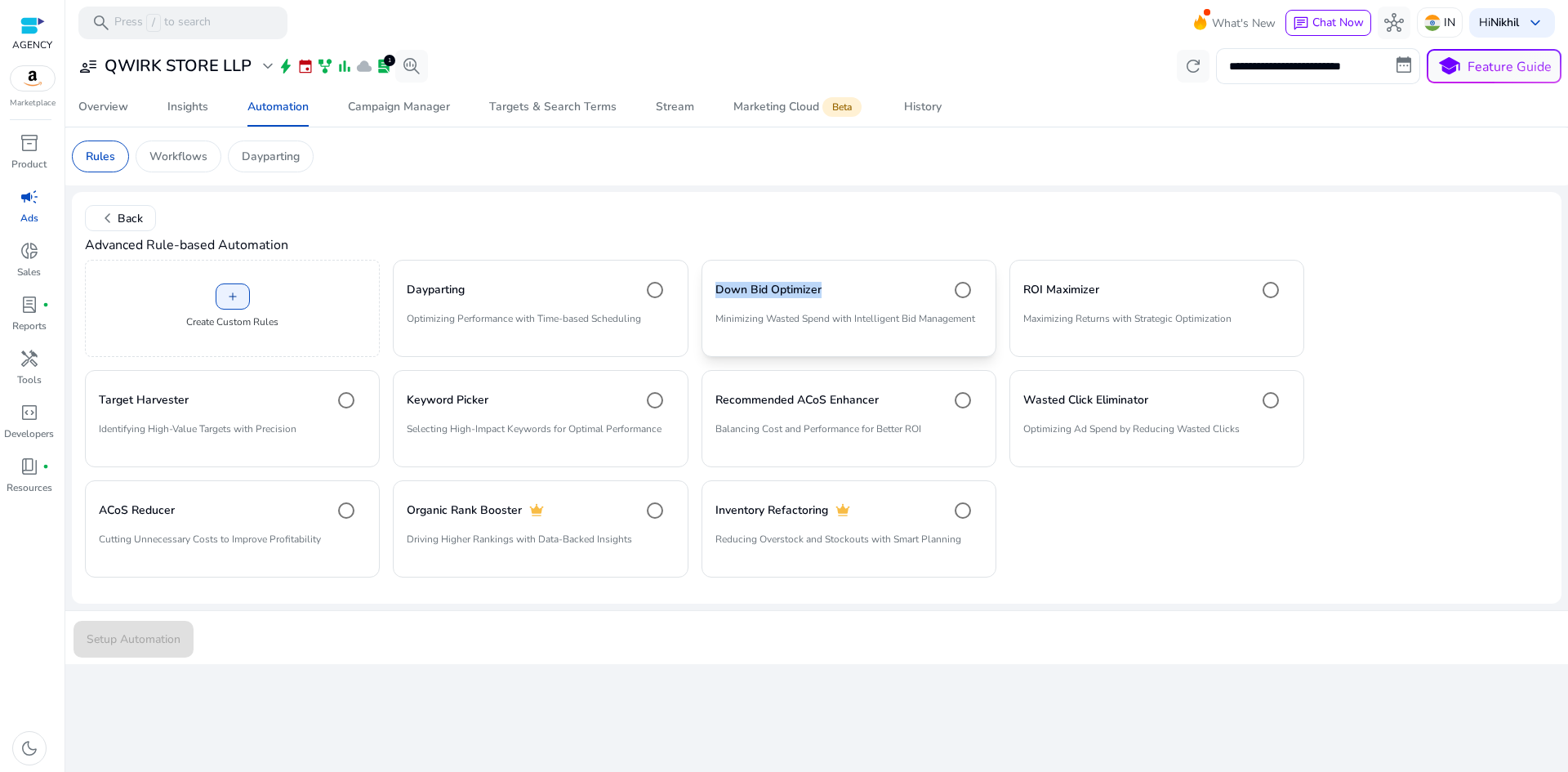
drag, startPoint x: 839, startPoint y: 290, endPoint x: 707, endPoint y: 292, distance: 132.0
click at [707, 292] on mat-card "Down Bid Optimizer Minimizing Wasted Spend with Intelligent Bid Management" at bounding box center [848, 308] width 295 height 97
copy h4 "Down Bid Optimizer"
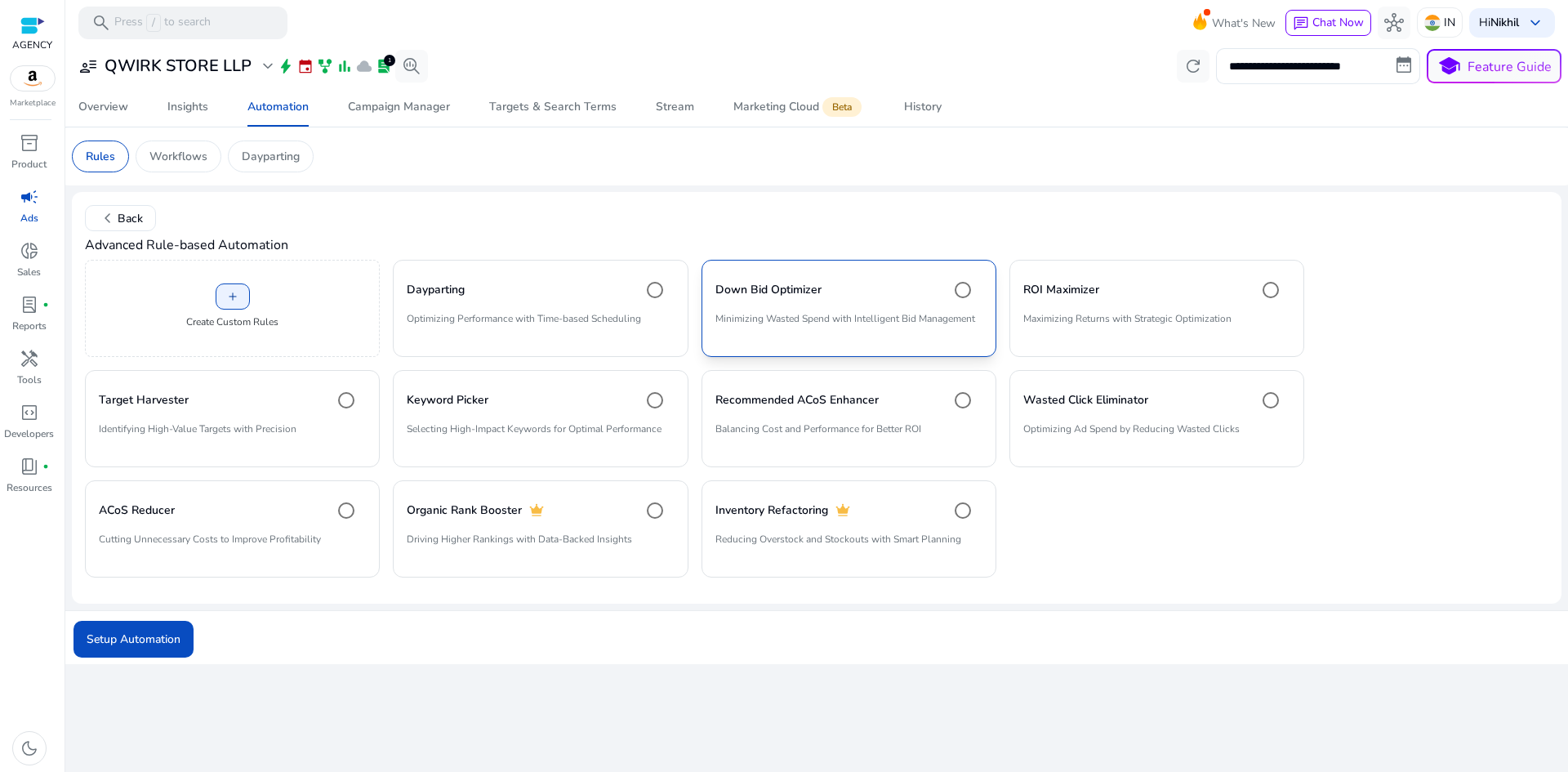
click at [889, 316] on p "Minimizing Wasted Spend with Intelligent Bid Management" at bounding box center [849, 325] width 267 height 28
click at [174, 629] on span "submit" at bounding box center [133, 639] width 120 height 39
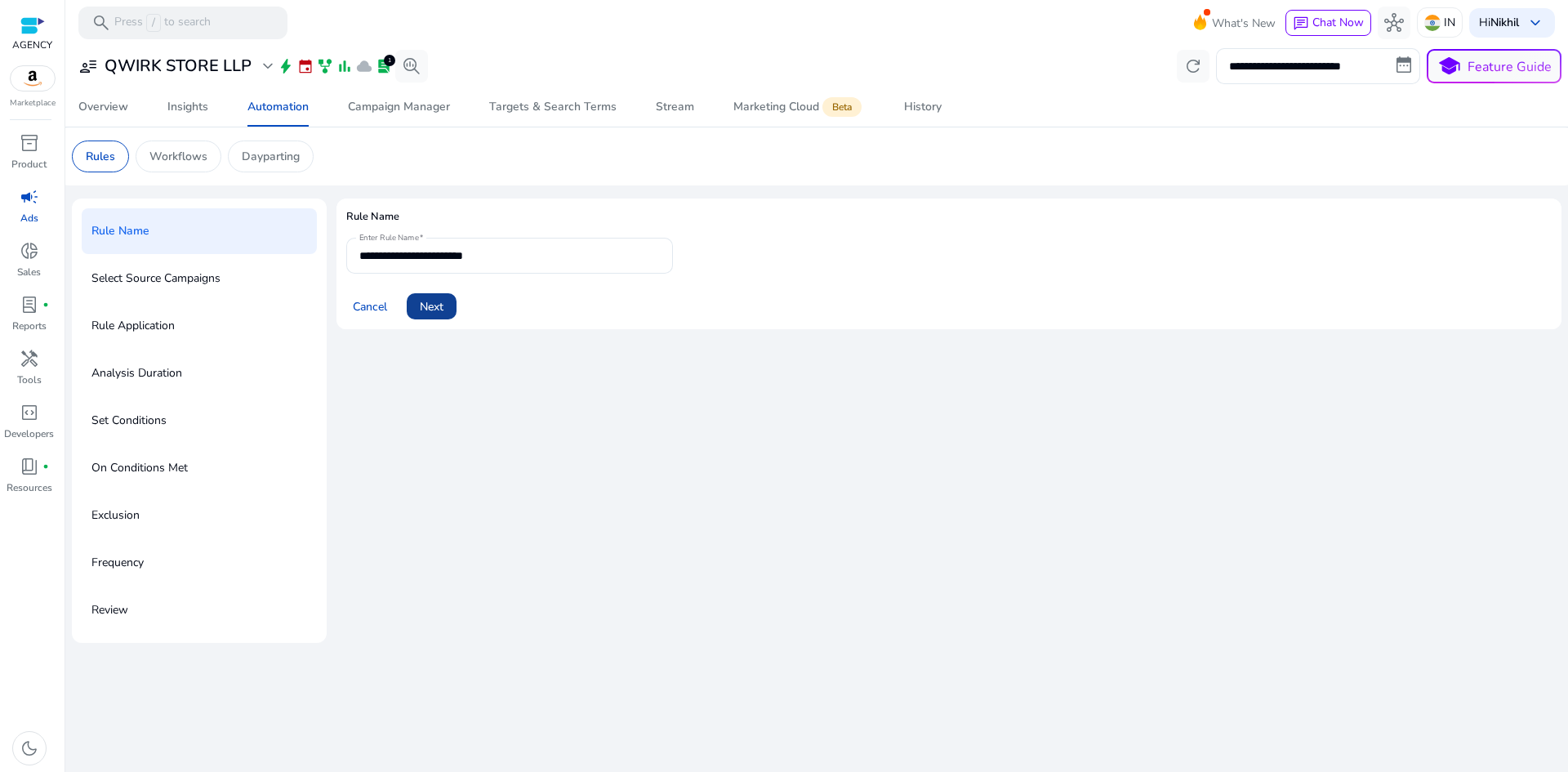
click at [423, 304] on span "Next" at bounding box center [432, 306] width 24 height 17
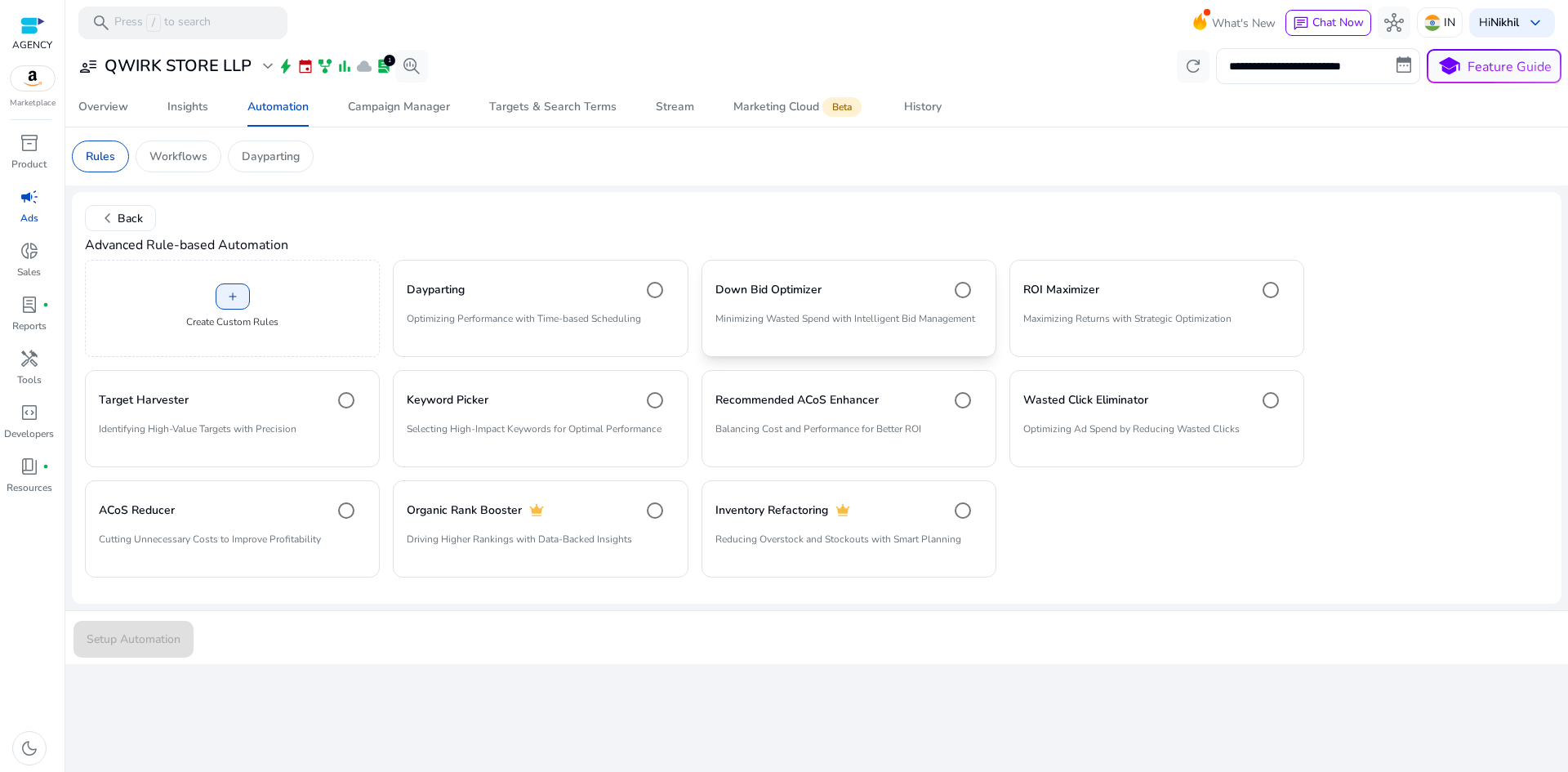
click at [909, 294] on div "Down Bid Optimizer" at bounding box center [849, 289] width 267 height 33
click at [184, 626] on span "submit" at bounding box center [133, 639] width 120 height 39
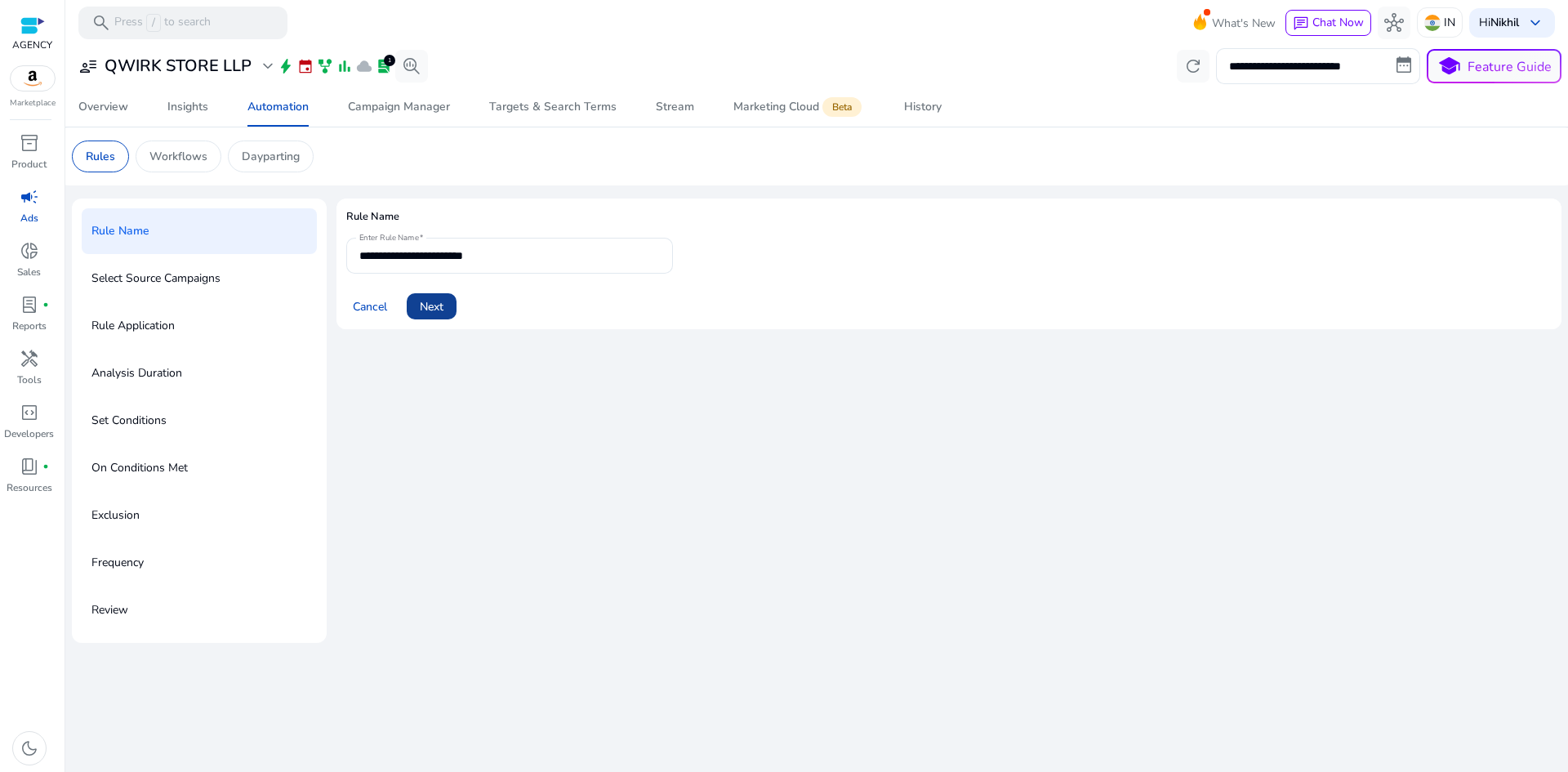
click at [430, 316] on span at bounding box center [432, 306] width 50 height 39
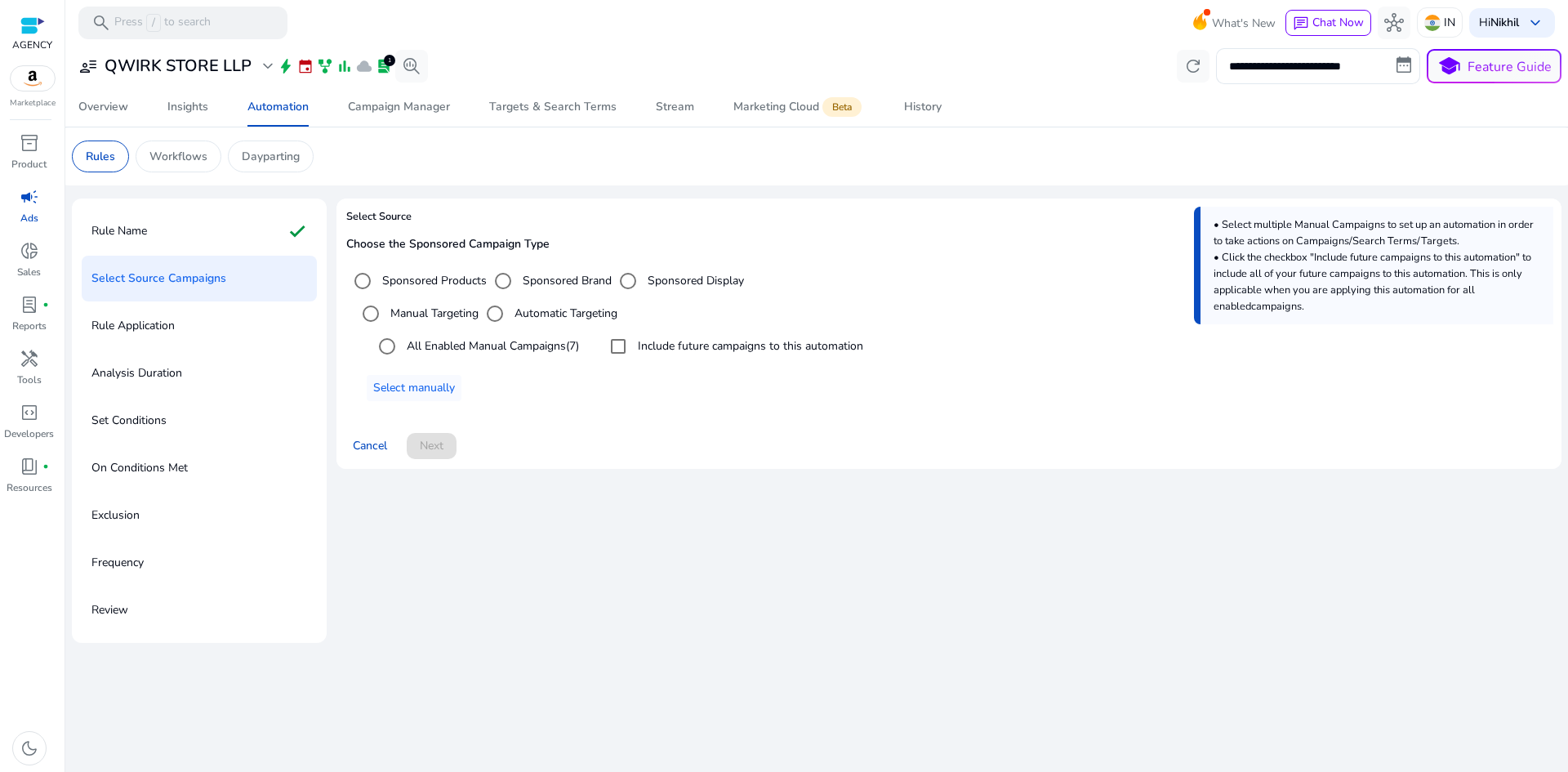
click at [412, 283] on label "Sponsored Products" at bounding box center [432, 280] width 108 height 17
drag, startPoint x: 412, startPoint y: 283, endPoint x: 465, endPoint y: 282, distance: 53.0
click at [465, 282] on label "Sponsored Products" at bounding box center [432, 280] width 108 height 17
copy label "Sponsored Products"
click at [414, 313] on label "Manual Targeting" at bounding box center [432, 313] width 92 height 17
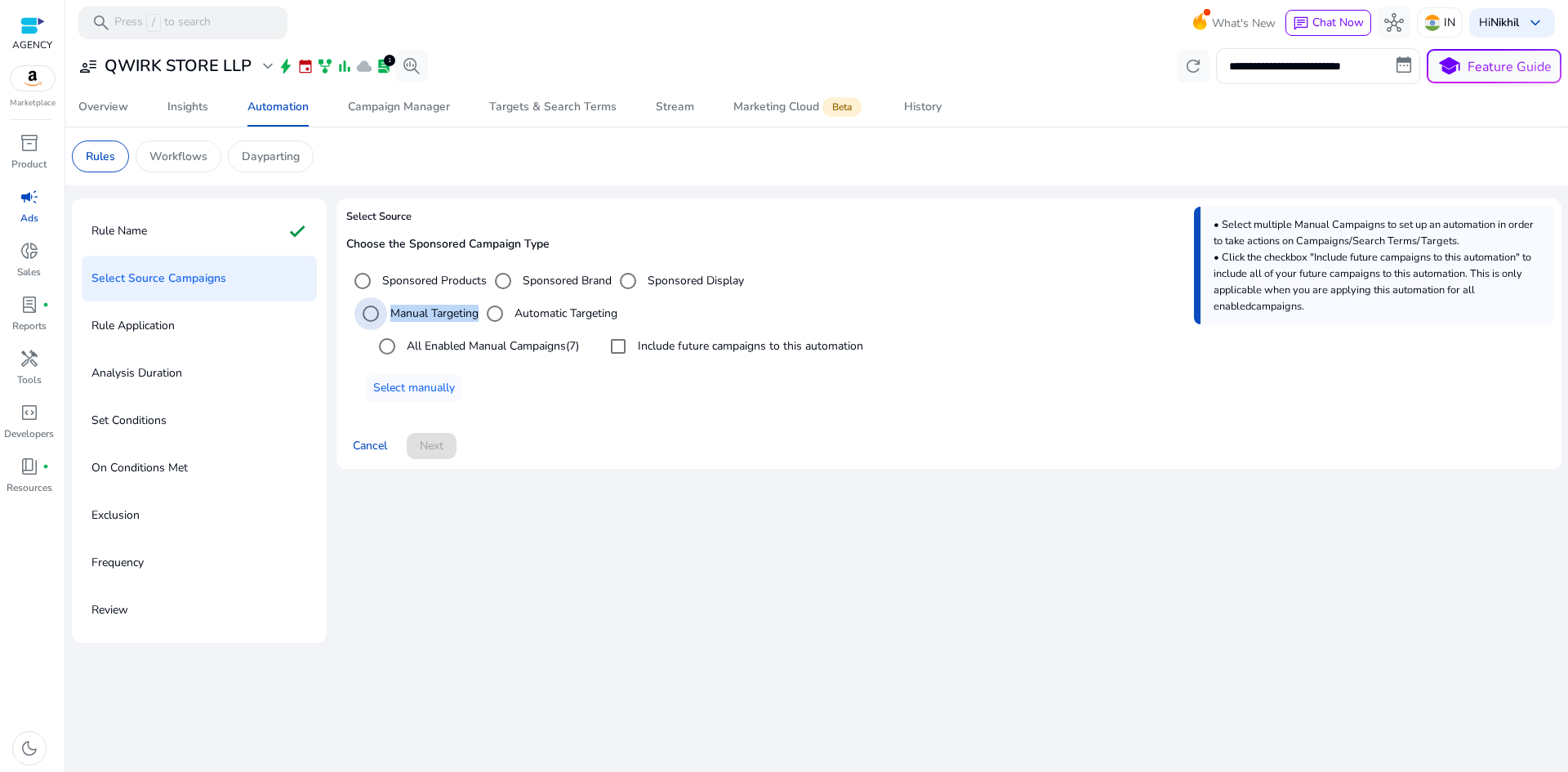
drag, startPoint x: 414, startPoint y: 313, endPoint x: 466, endPoint y: 313, distance: 52.0
click at [466, 313] on label "Manual Targeting" at bounding box center [432, 313] width 92 height 17
copy label "Manual Targeting"
click at [425, 351] on label "All Enabled Manual Campaigns (7)" at bounding box center [490, 345] width 175 height 17
click at [431, 436] on span at bounding box center [432, 446] width 50 height 39
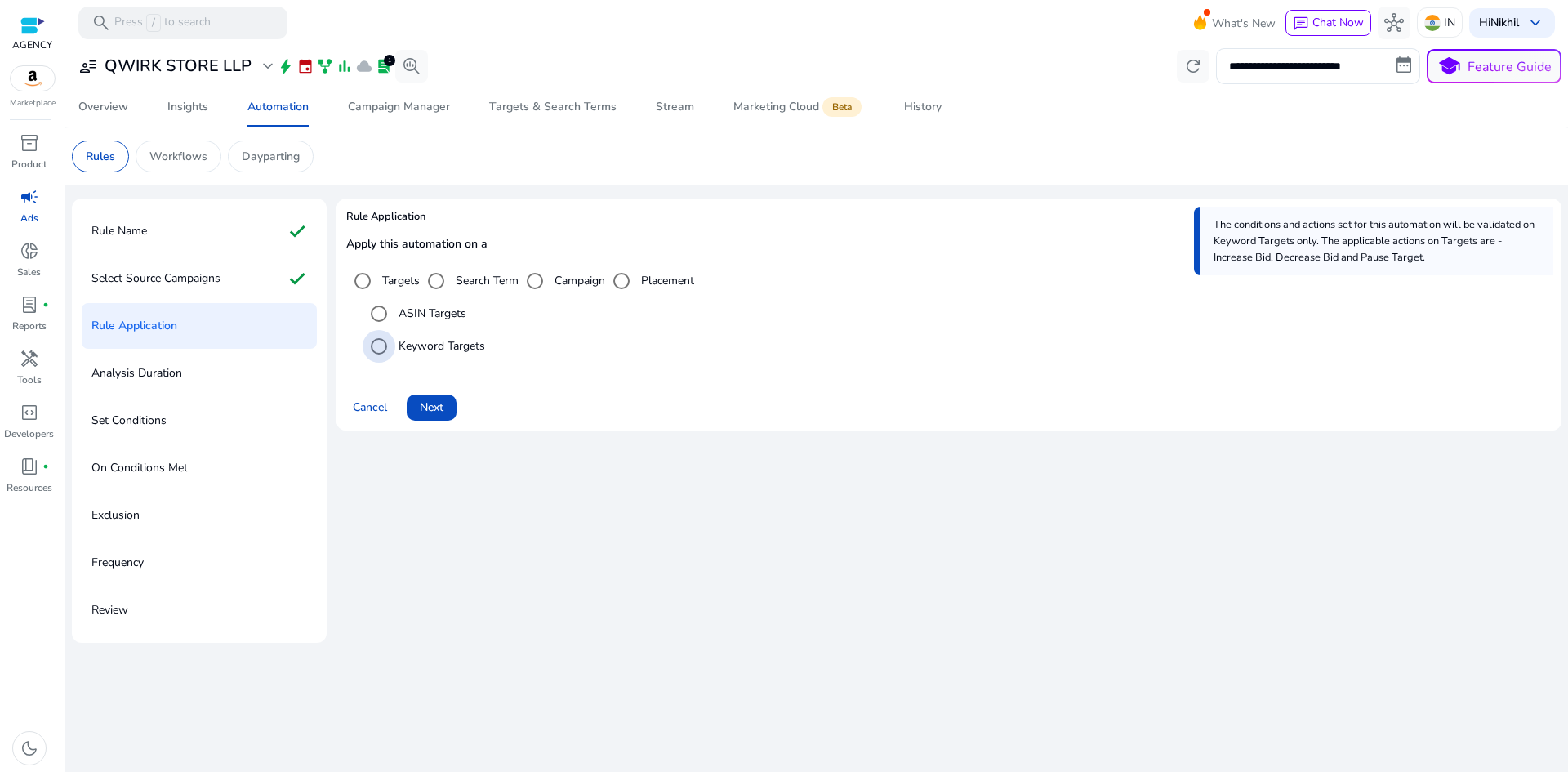
click at [419, 343] on label "Keyword Targets" at bounding box center [440, 345] width 90 height 17
click at [394, 285] on label "Targets" at bounding box center [400, 280] width 41 height 17
click at [394, 283] on label "Targets" at bounding box center [400, 280] width 41 height 17
copy label "Targets"
click at [427, 343] on label "Keyword Targets" at bounding box center [440, 345] width 90 height 17
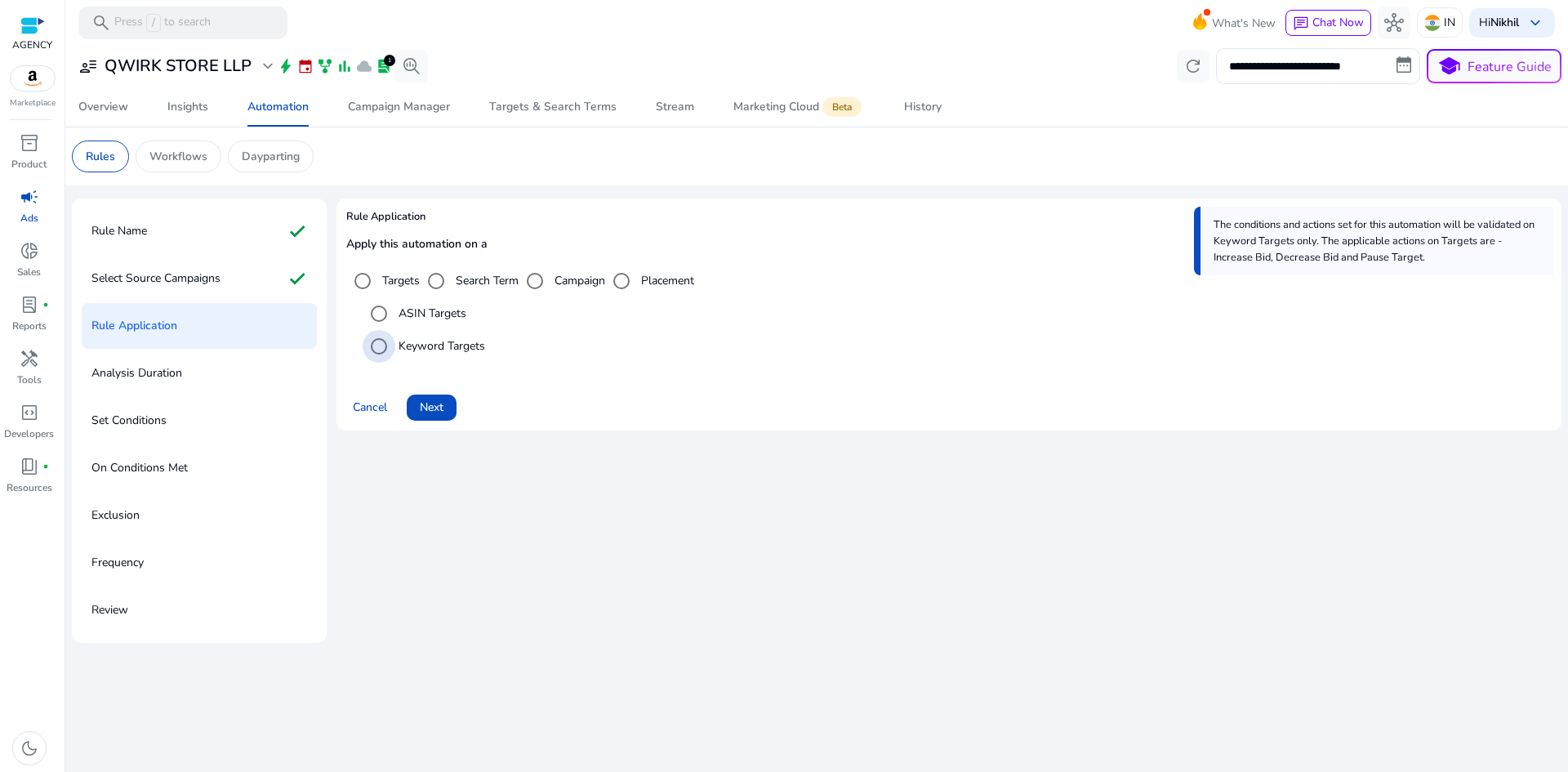
drag, startPoint x: 427, startPoint y: 343, endPoint x: 469, endPoint y: 343, distance: 42.0
click at [469, 343] on label "Keyword Targets" at bounding box center [440, 345] width 90 height 17
copy label "Keyword Targets"
click at [431, 403] on span "Next" at bounding box center [432, 407] width 24 height 17
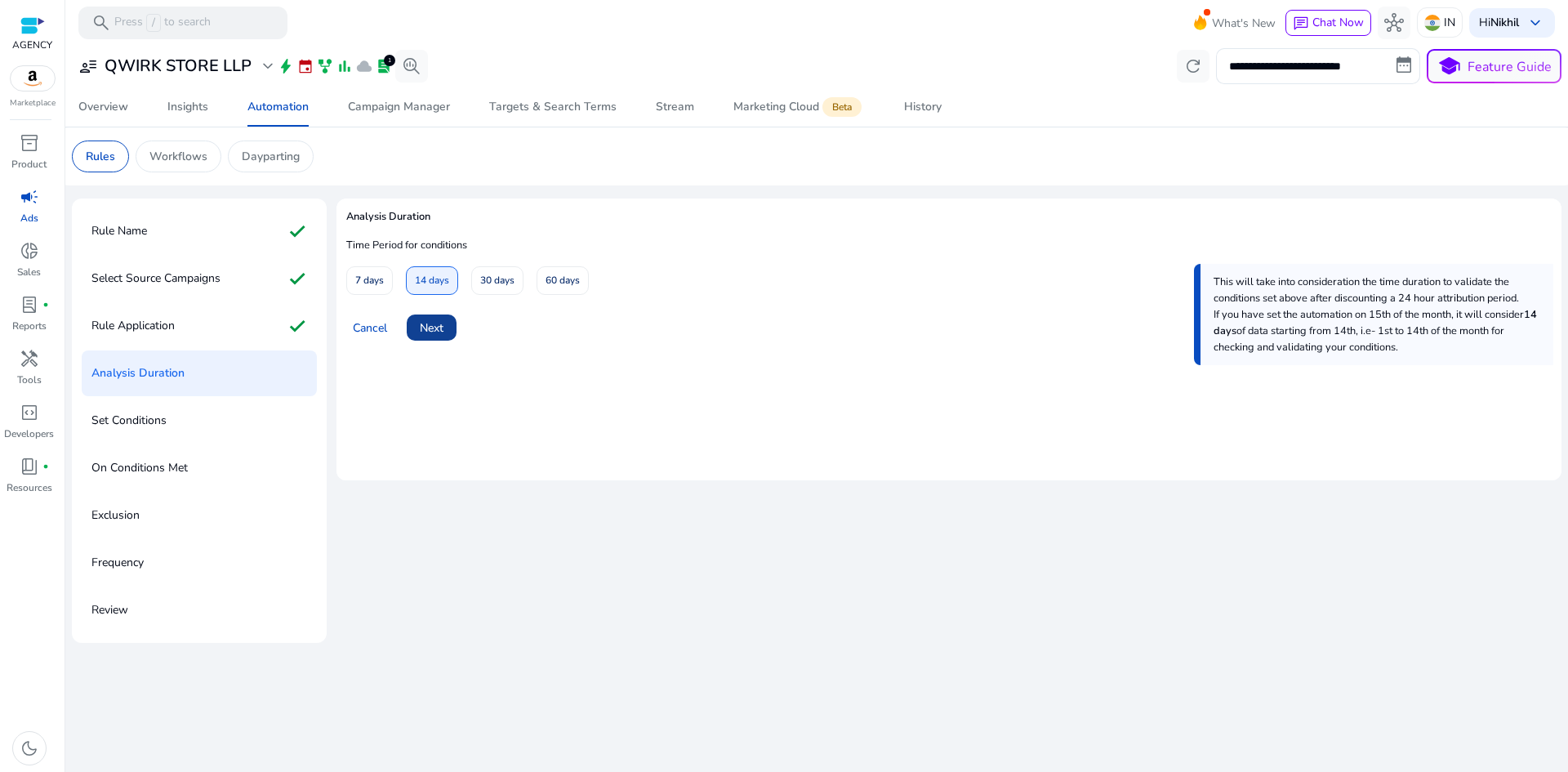
click at [432, 329] on span "Next" at bounding box center [432, 328] width 24 height 17
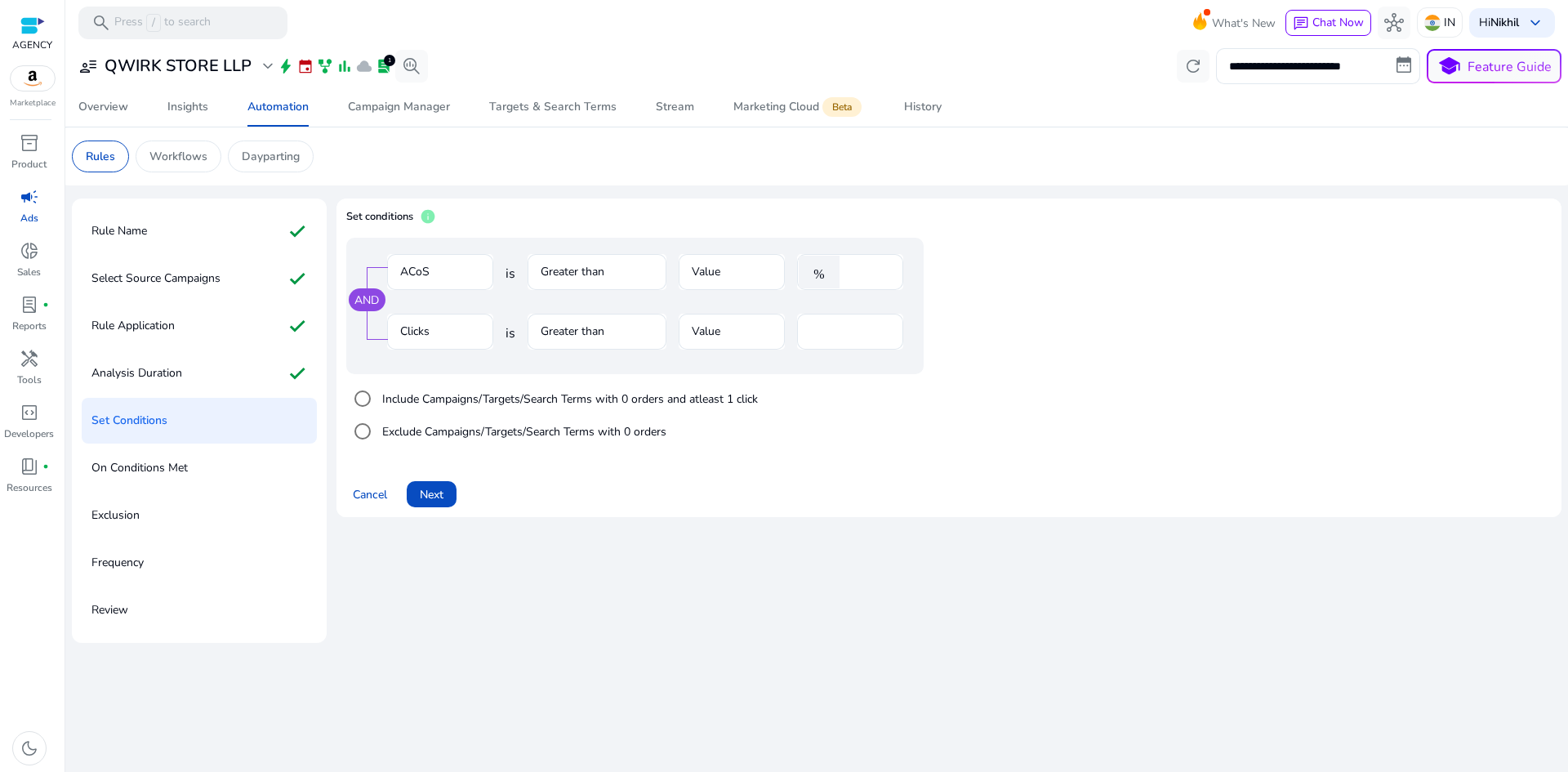
click at [431, 280] on mat-form-field "ACoS" at bounding box center [440, 280] width 106 height 53
click at [428, 500] on span "Next" at bounding box center [432, 494] width 24 height 17
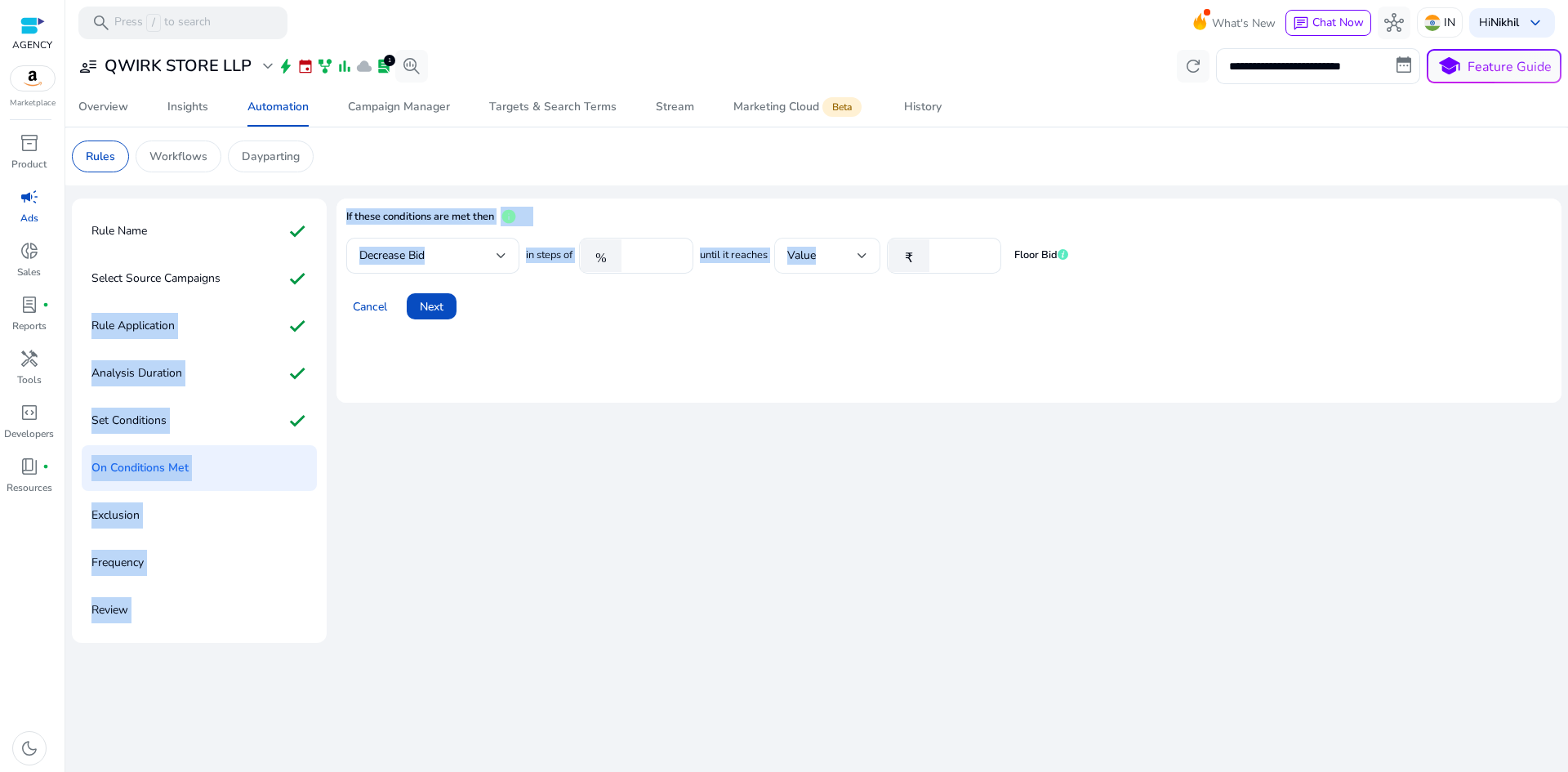
drag, startPoint x: 329, startPoint y: 257, endPoint x: 839, endPoint y: 259, distance: 510.0
click at [839, 259] on div "Rule Name check Select Source Campaigns check Rule Application check Analysis D…" at bounding box center [817, 420] width 1490 height 444
click at [352, 266] on div "Decrease Bid" at bounding box center [432, 256] width 174 height 36
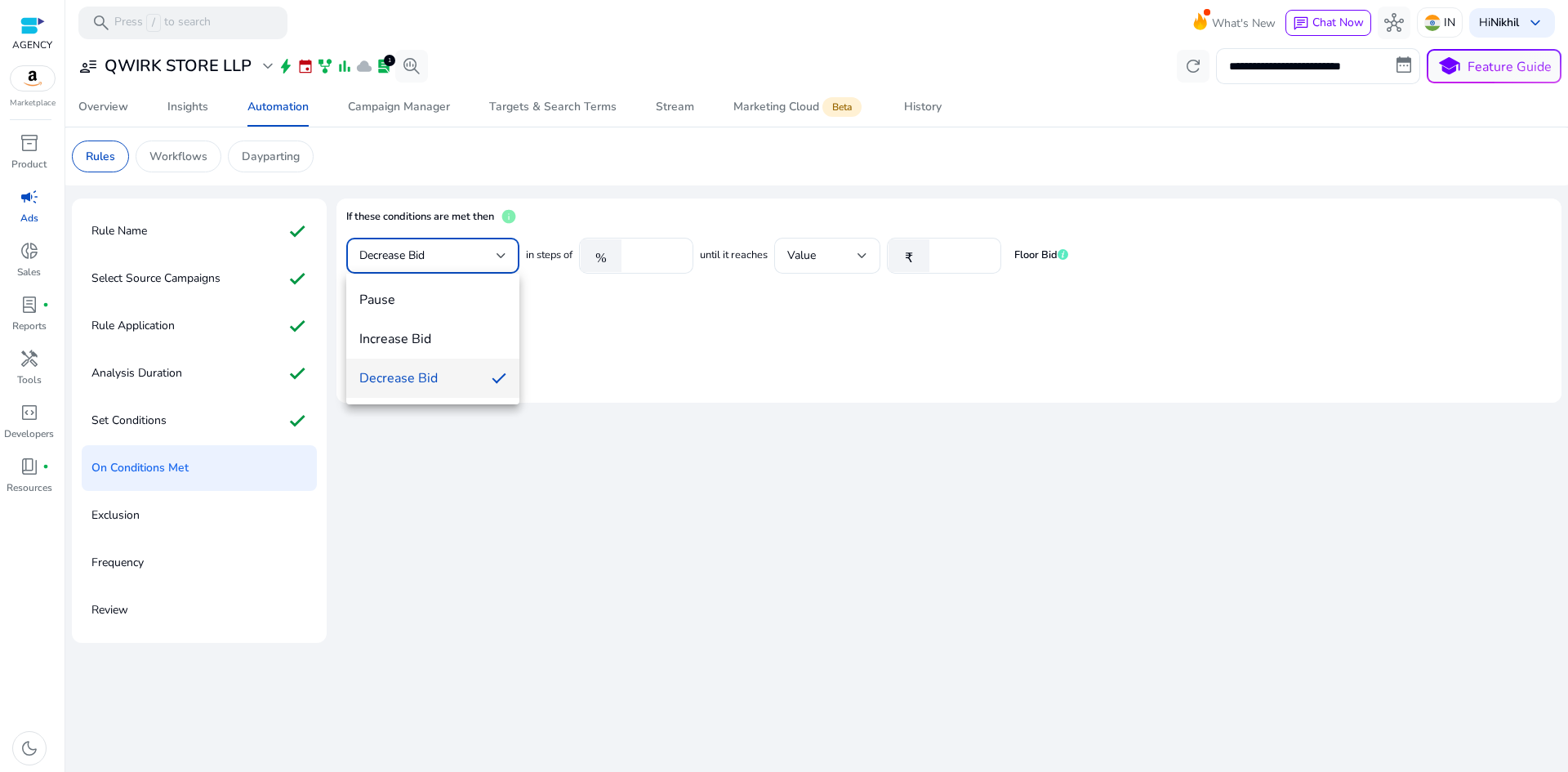
click at [340, 257] on div at bounding box center [784, 386] width 1568 height 772
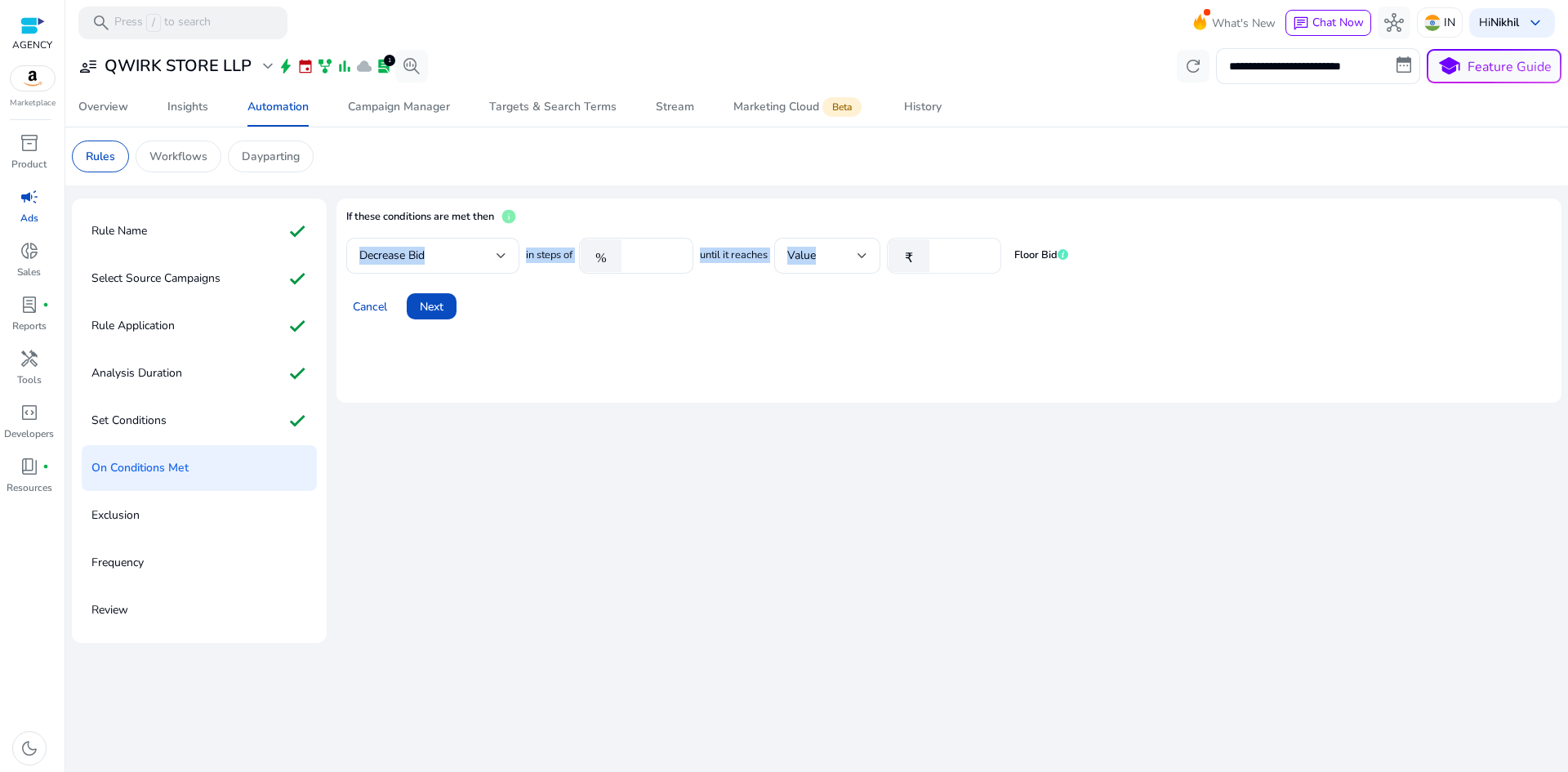
drag, startPoint x: 335, startPoint y: 256, endPoint x: 995, endPoint y: 254, distance: 660.0
click at [995, 254] on mat-card "If these conditions are met then info Decrease Bid in steps of % **** until it …" at bounding box center [949, 300] width 1225 height 204
copy div "Decrease Bid in steps of % until it reaches Value ₹"
click at [731, 328] on mat-card "If these conditions are met then info Decrease Bid in steps of % **** until it …" at bounding box center [949, 300] width 1225 height 204
click at [616, 262] on mat-icon "%" at bounding box center [602, 256] width 41 height 33
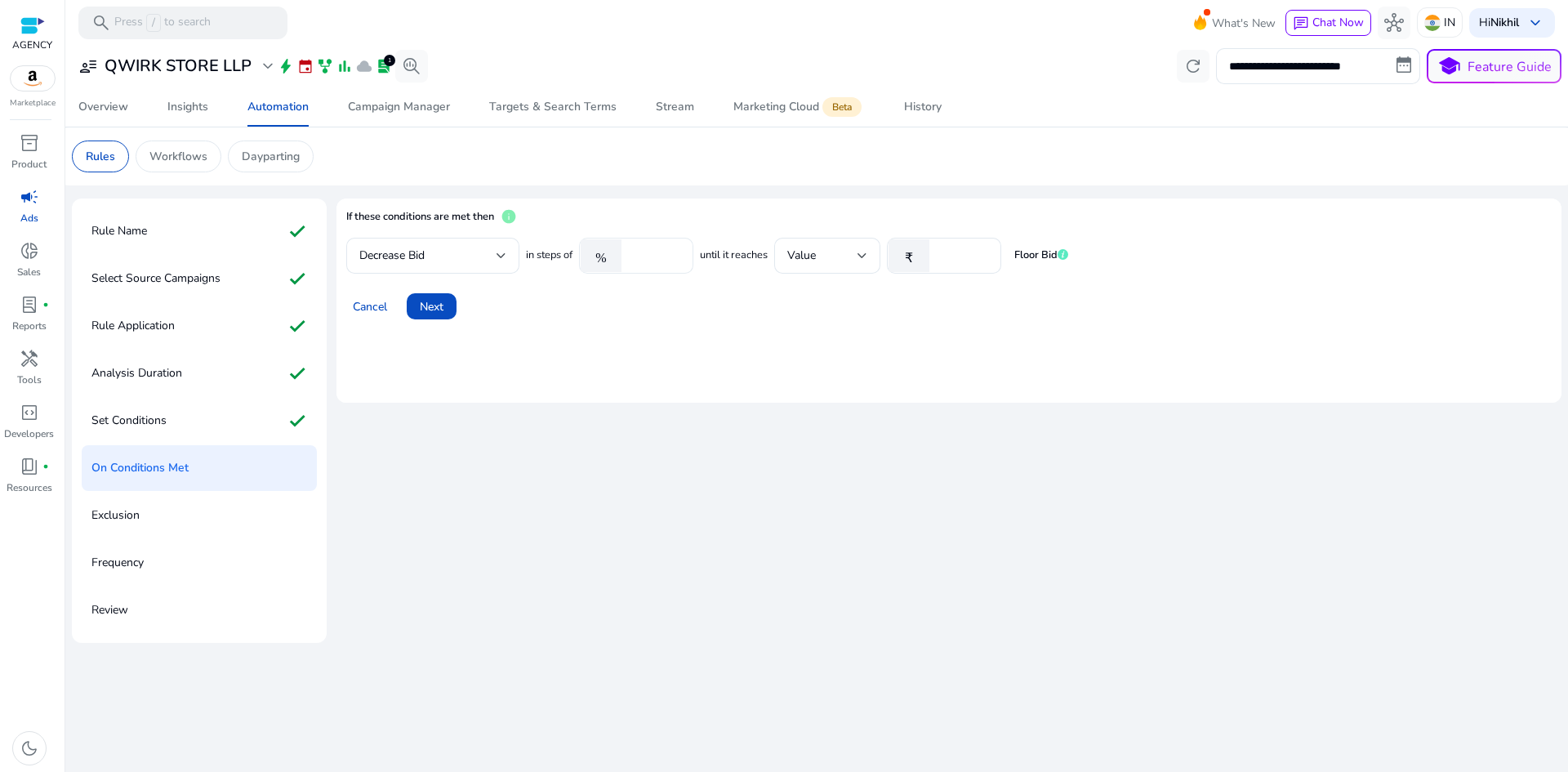
click at [607, 262] on mat-icon "%" at bounding box center [602, 256] width 41 height 33
click at [361, 315] on span at bounding box center [369, 306] width 47 height 39
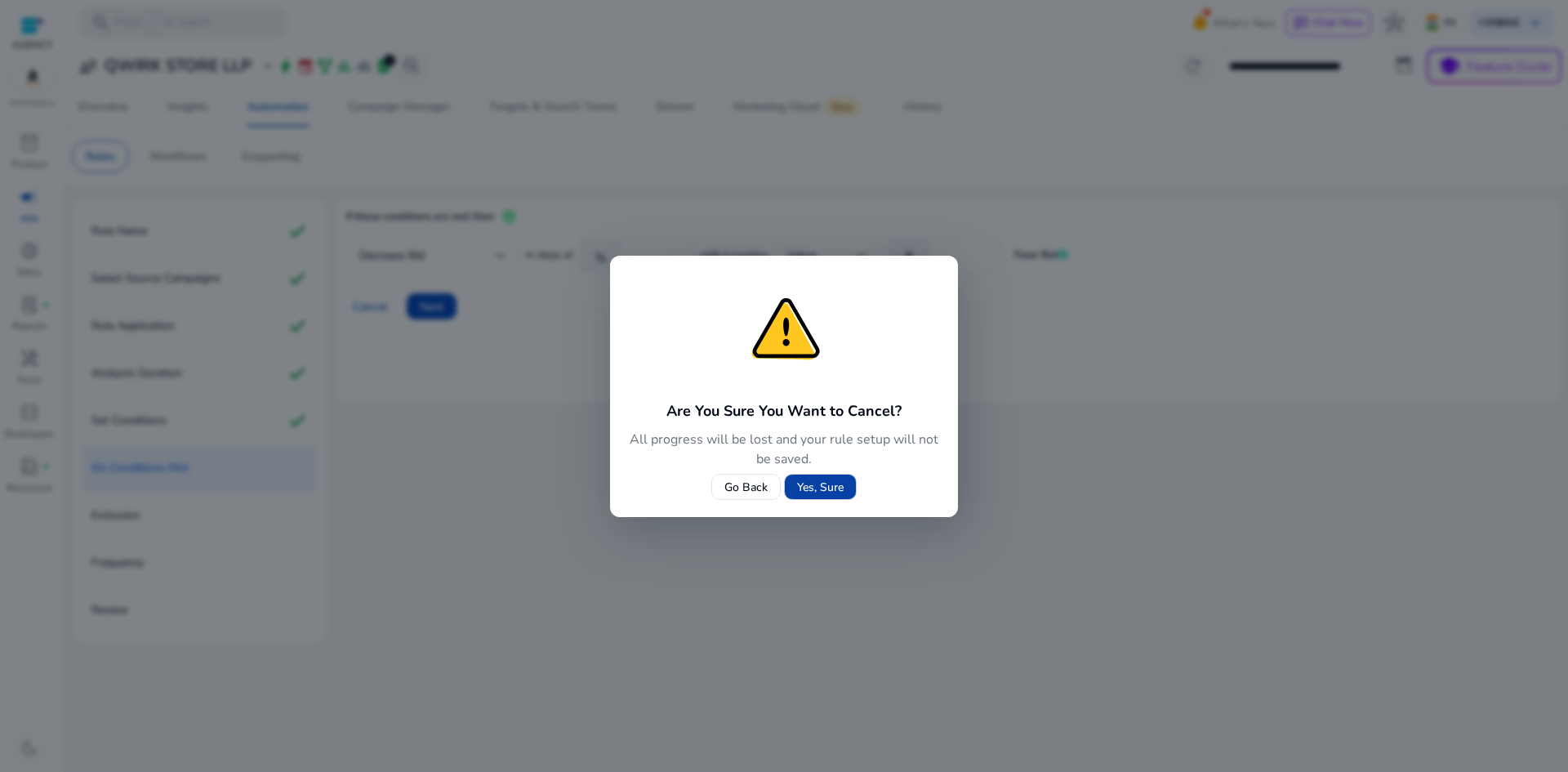
click at [818, 487] on span "Yes, Sure" at bounding box center [820, 487] width 46 height 17
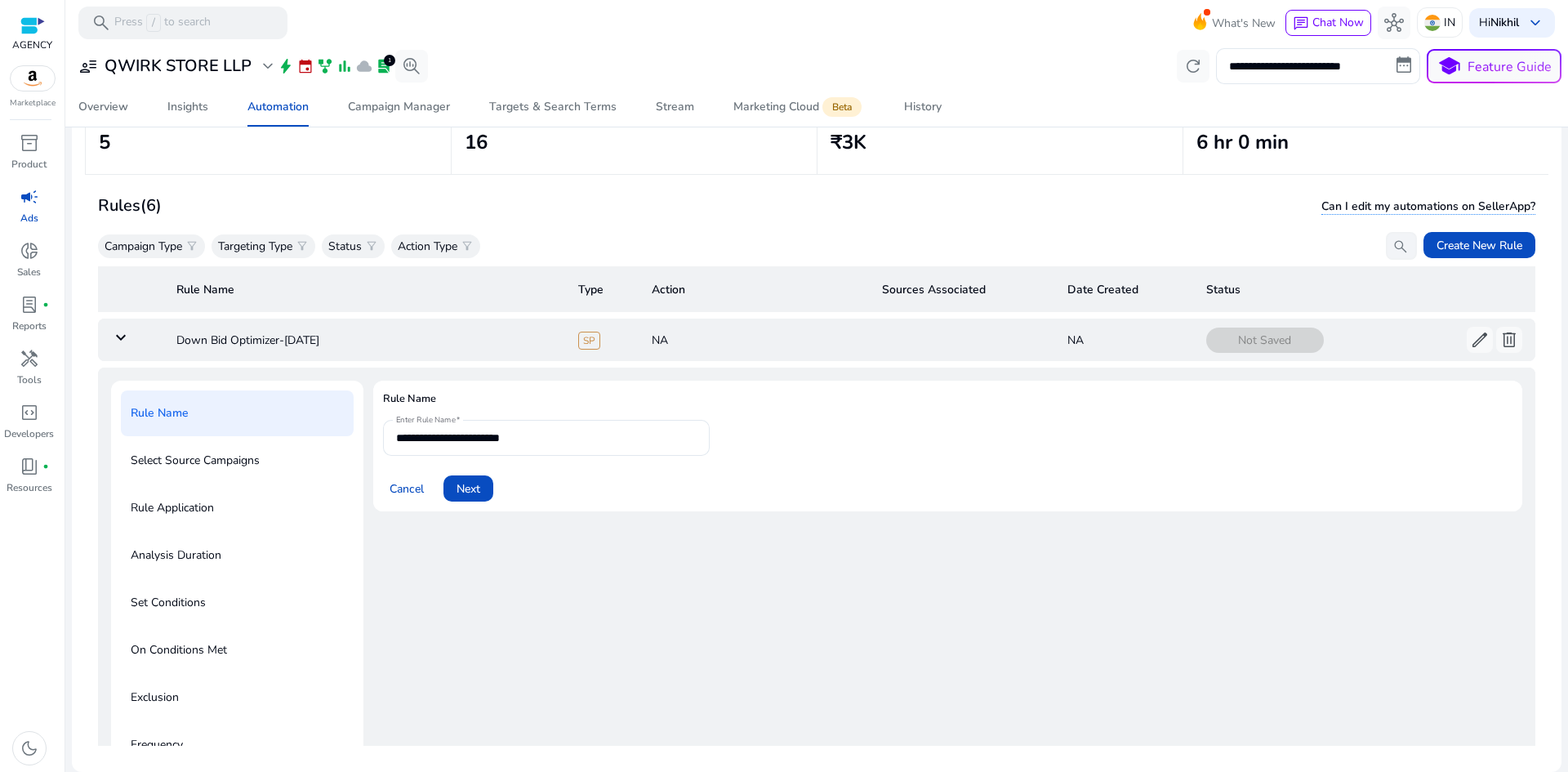
click at [124, 337] on mat-icon "keyboard_arrow_down" at bounding box center [121, 337] width 20 height 20
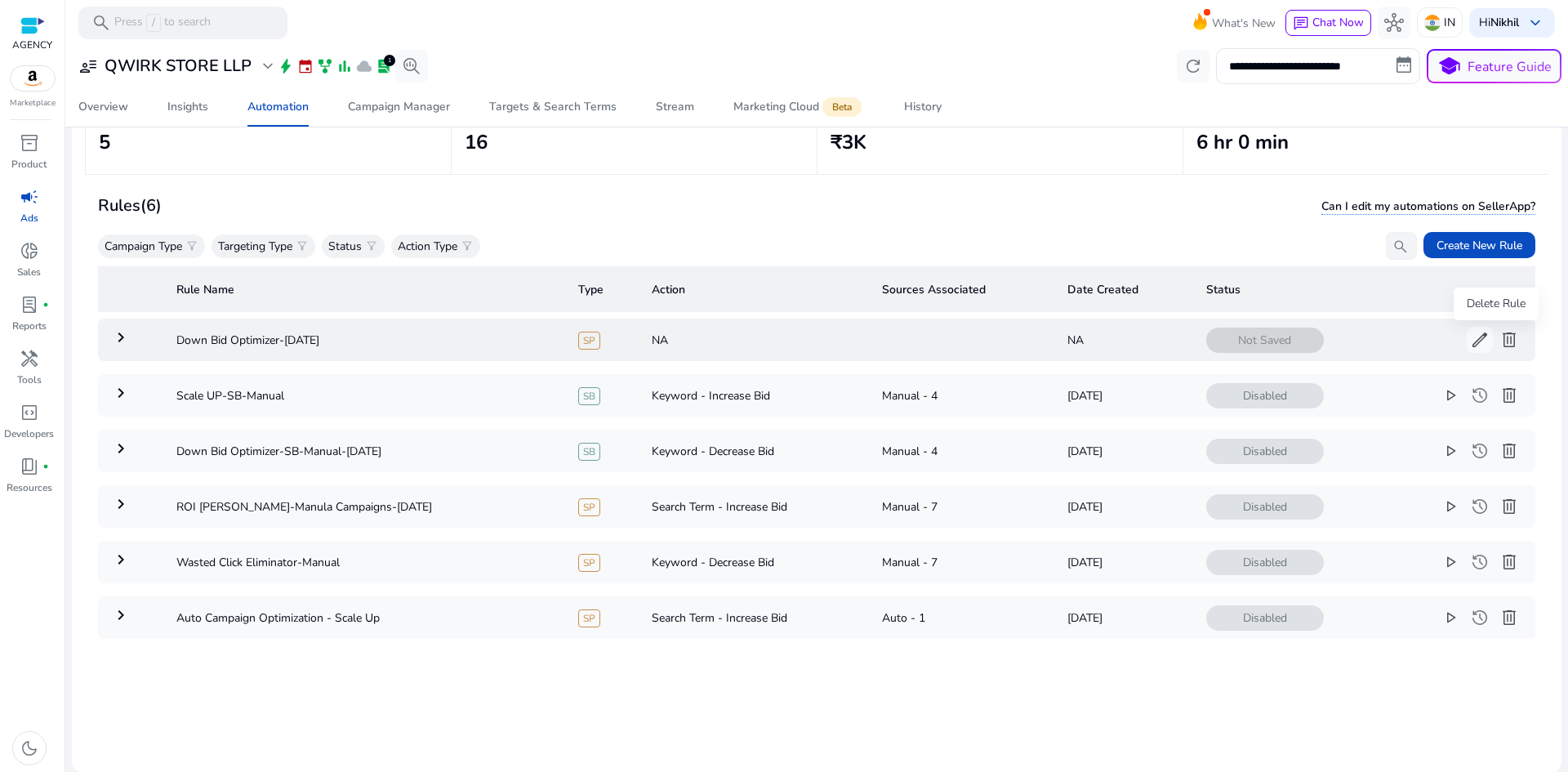
click at [1499, 346] on span "delete" at bounding box center [1509, 340] width 20 height 20
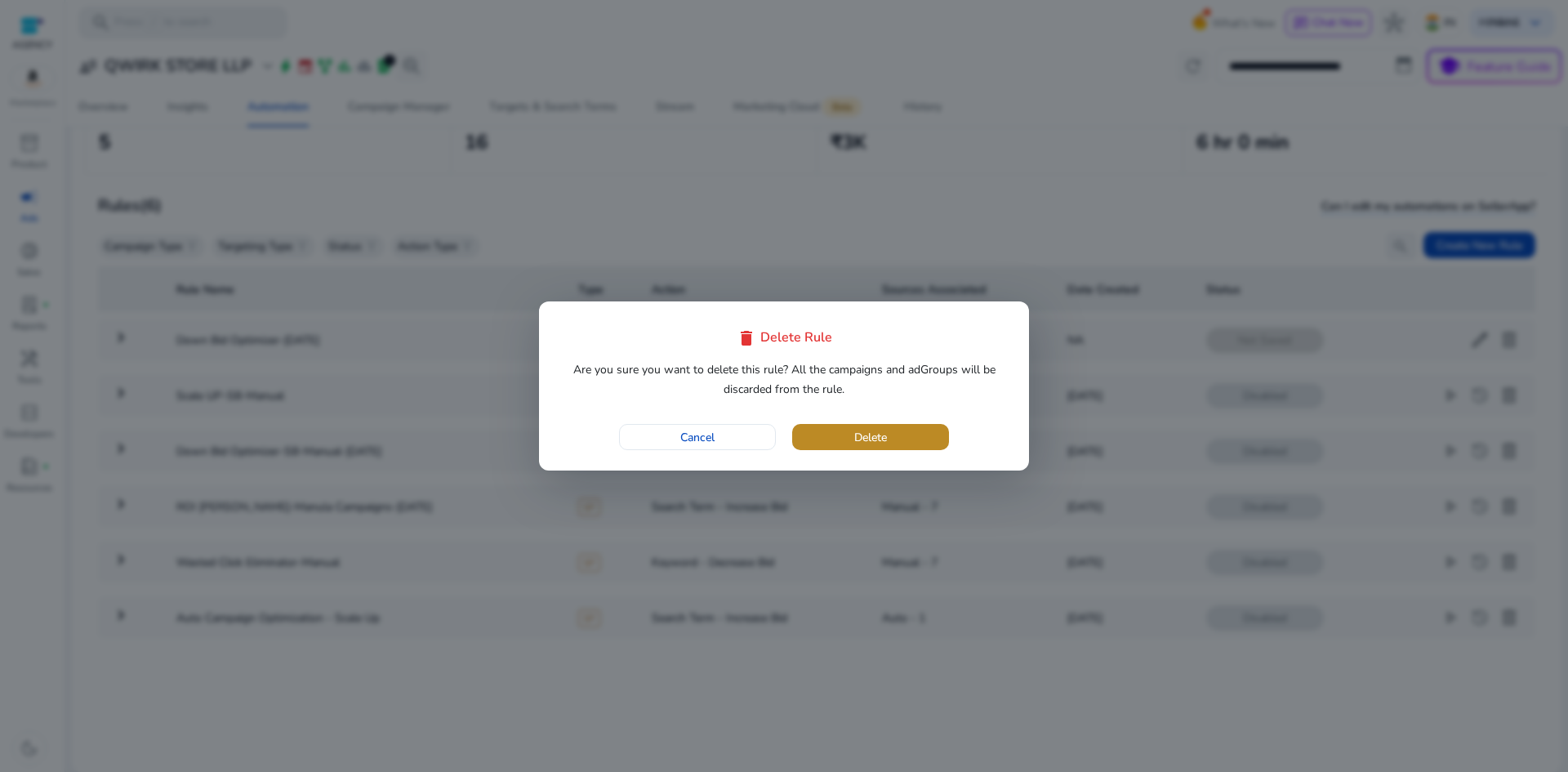
click at [899, 427] on span "button" at bounding box center [870, 437] width 157 height 39
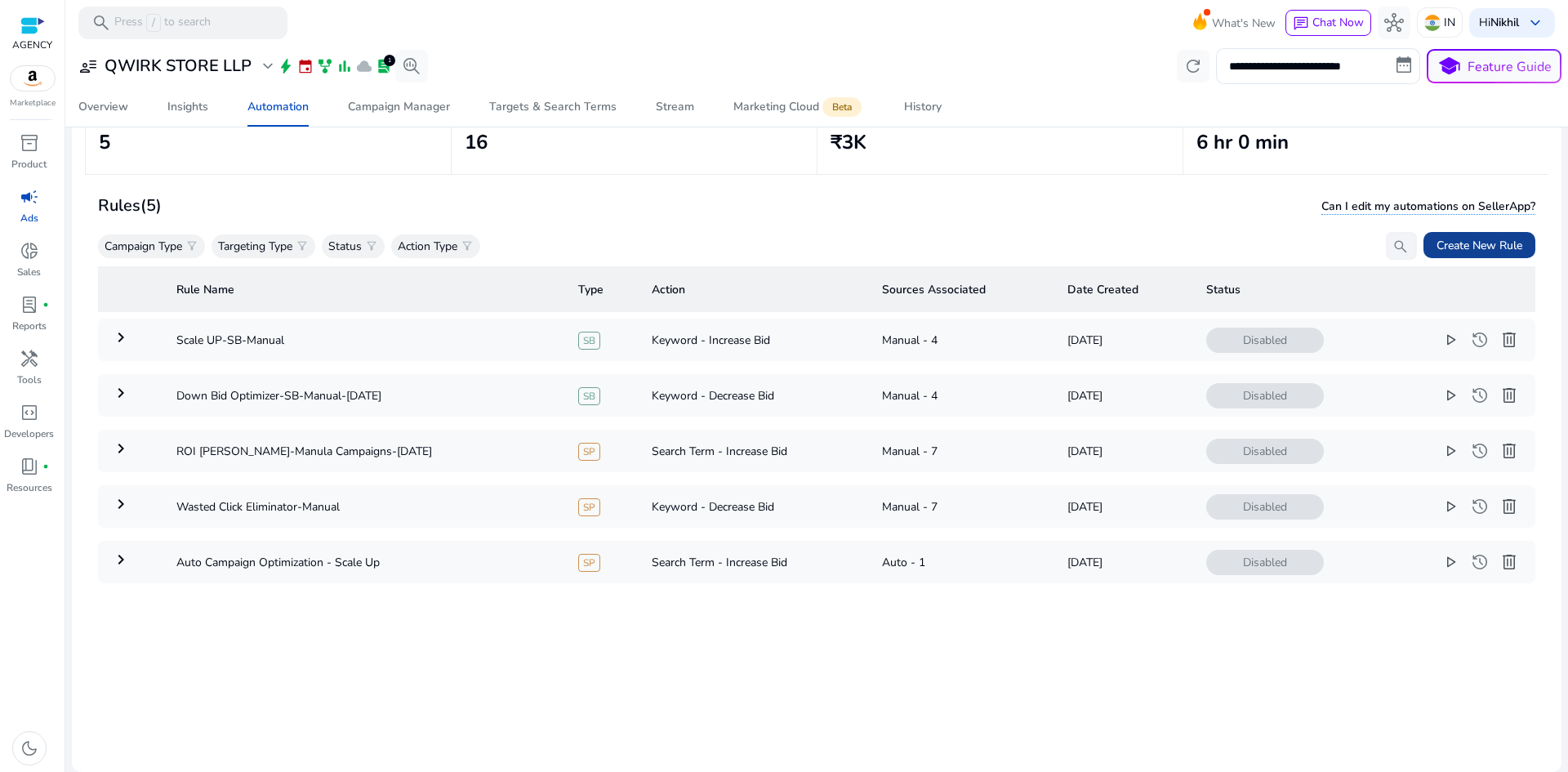
click at [1468, 248] on span "Create New Rule" at bounding box center [1479, 245] width 85 height 17
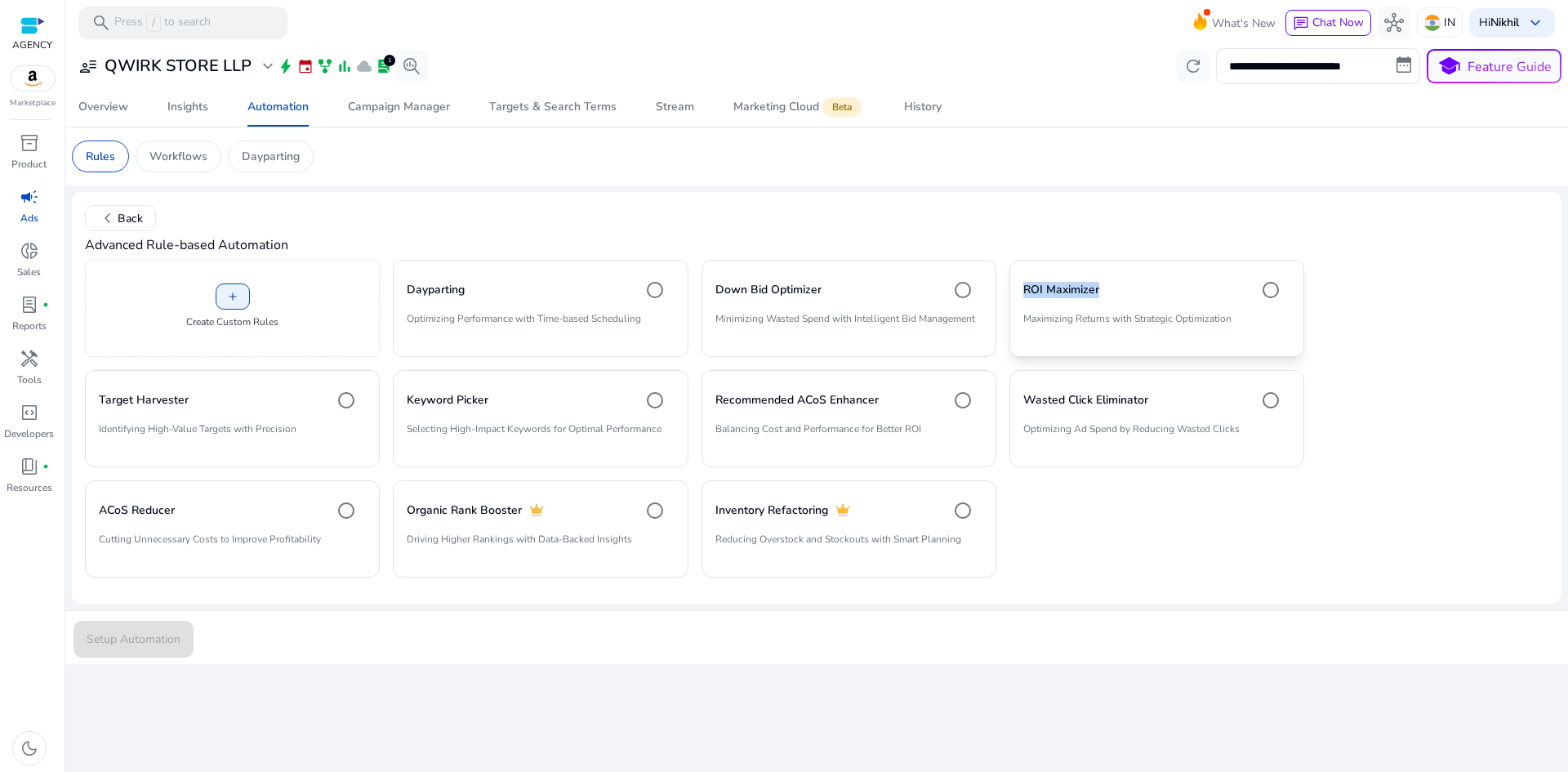
drag, startPoint x: 1111, startPoint y: 282, endPoint x: 1021, endPoint y: 283, distance: 90.0
click at [1021, 283] on mat-card "ROI Maximizer Maximizing Returns with Strategic Optimization" at bounding box center [1156, 308] width 295 height 97
copy h4 "ROI Maximizer"
click at [169, 639] on span "Setup Automation" at bounding box center [133, 639] width 94 height 17
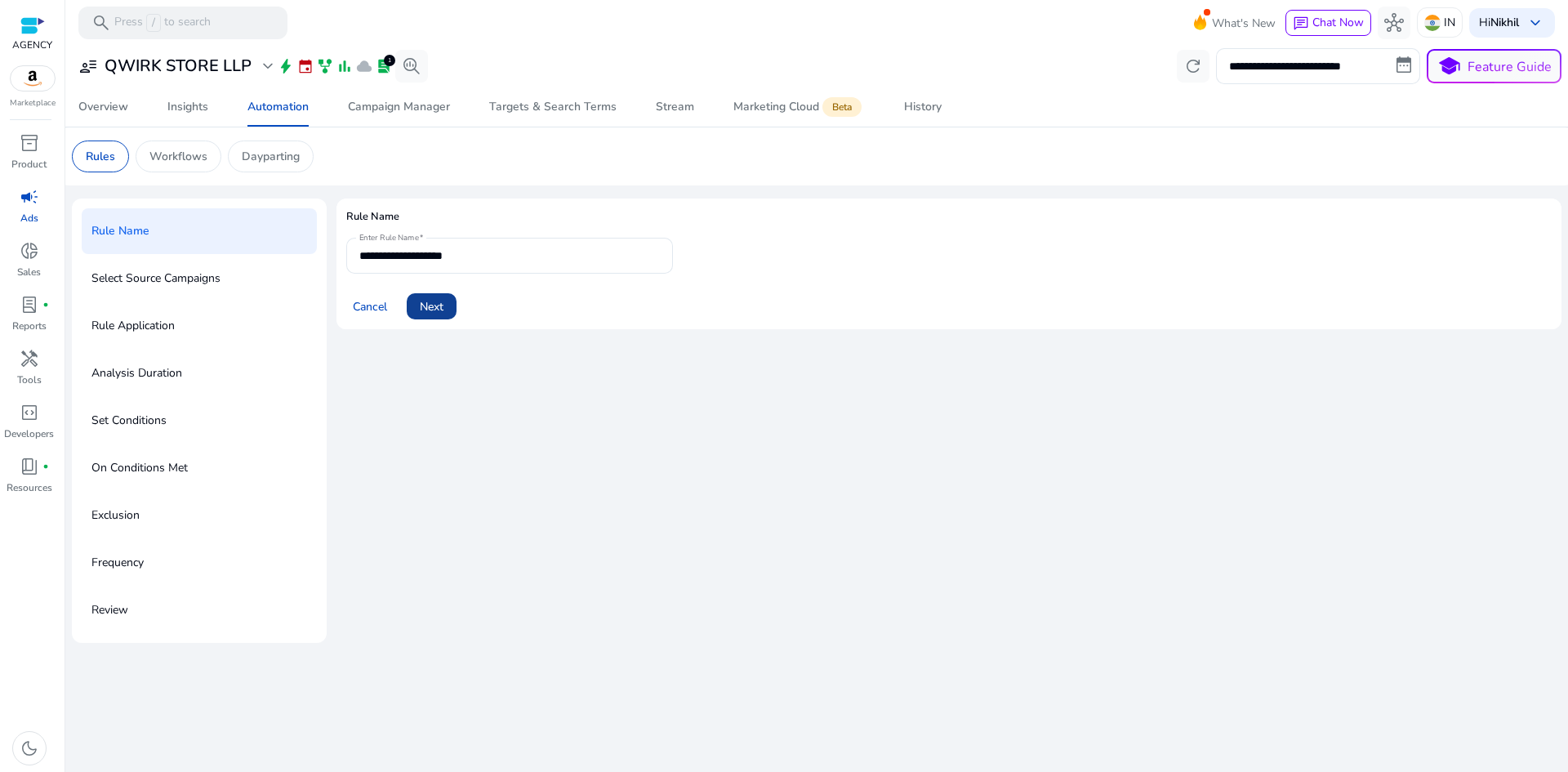
click at [447, 309] on span at bounding box center [432, 306] width 50 height 39
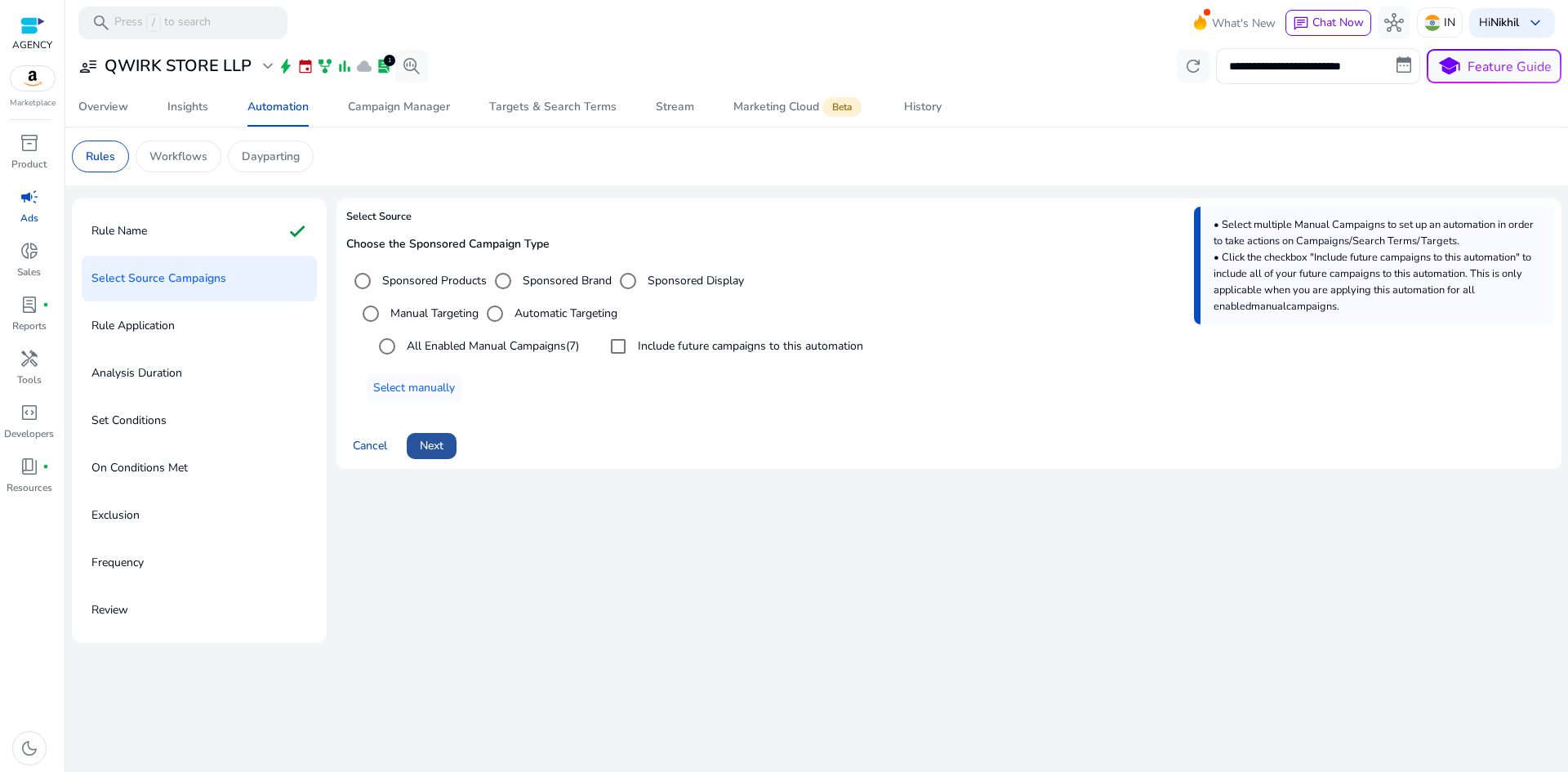
click at [435, 450] on span "Next" at bounding box center [432, 445] width 24 height 17
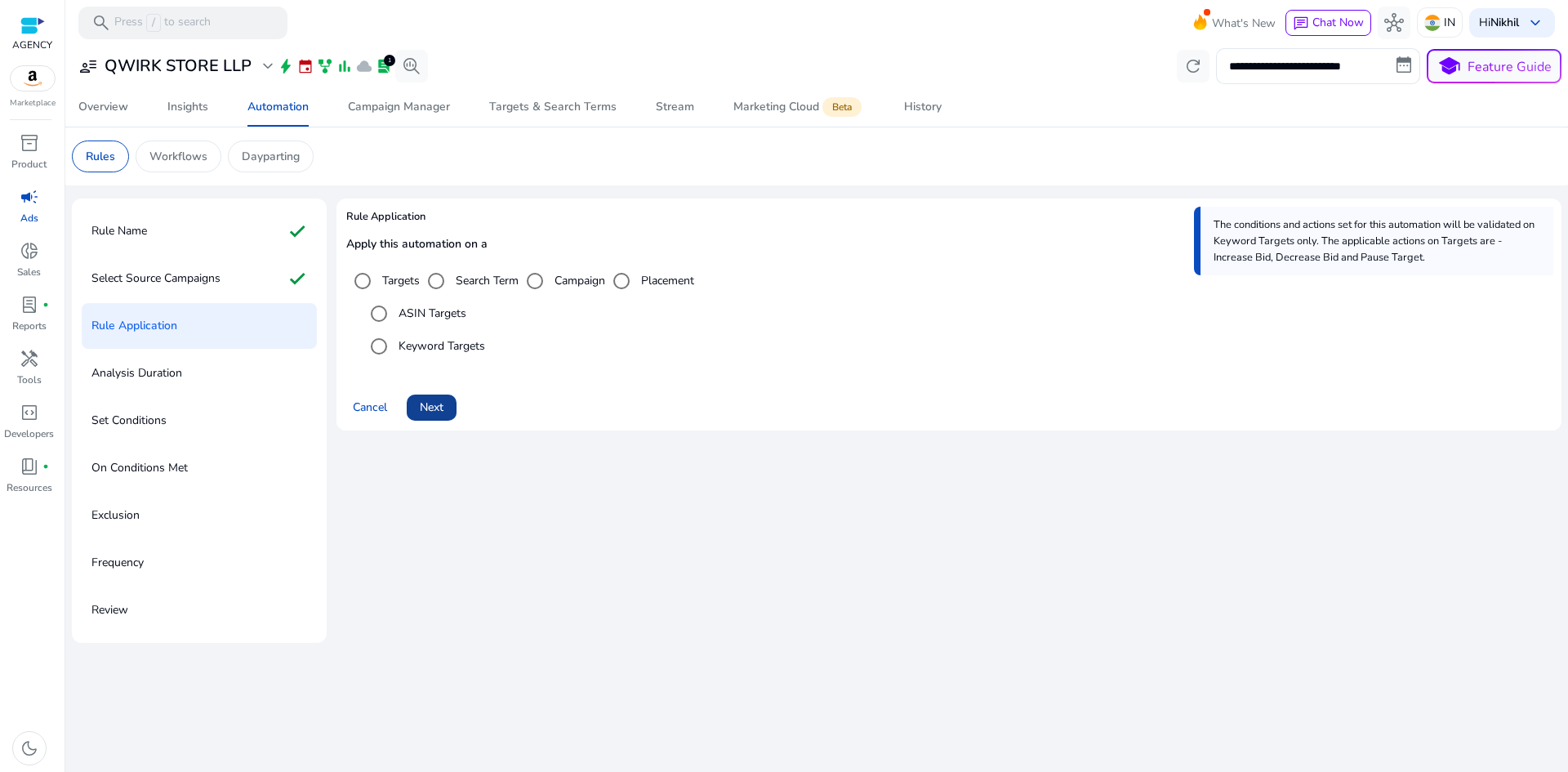
click at [442, 408] on span "Next" at bounding box center [432, 407] width 24 height 17
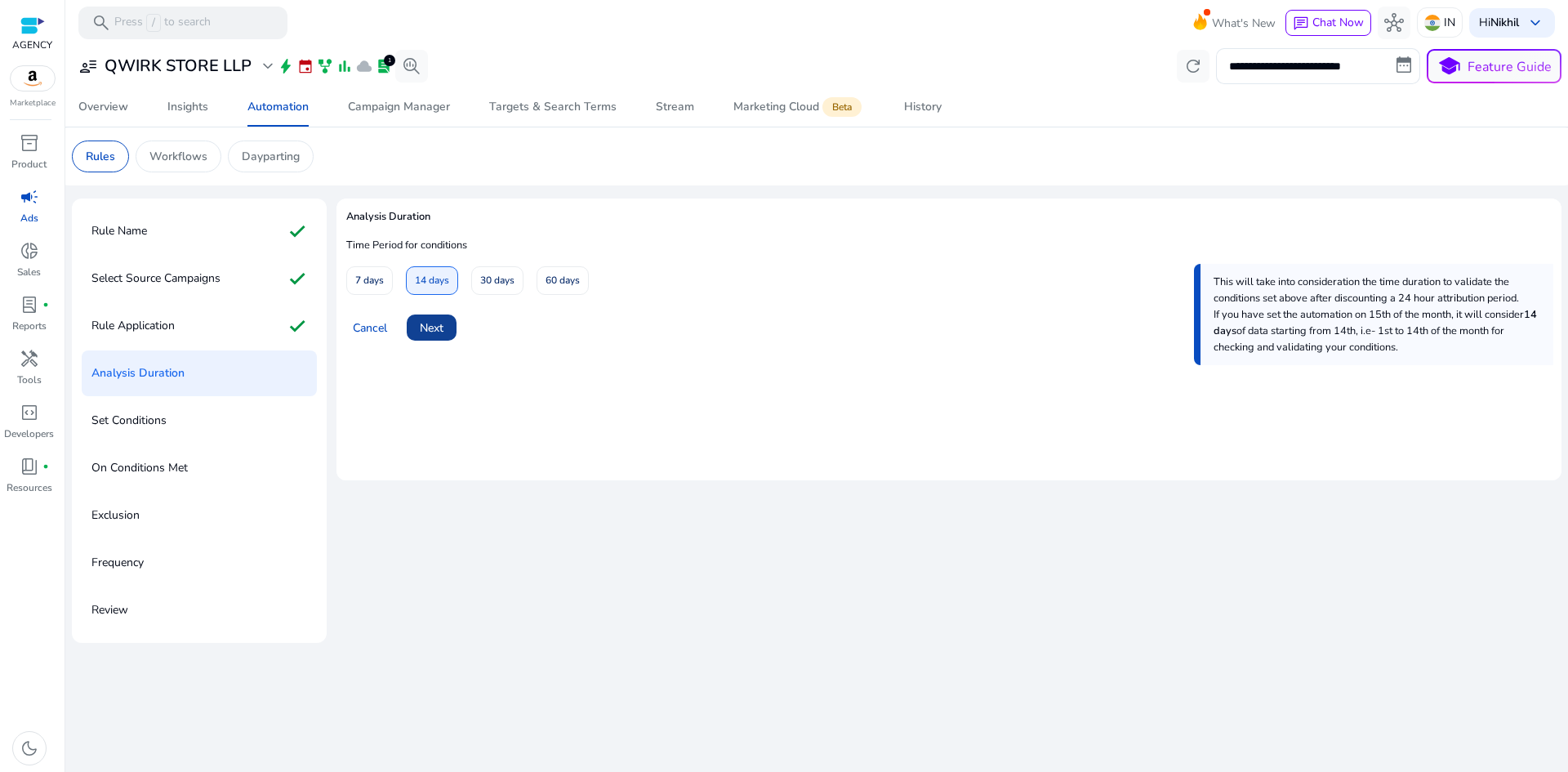
click at [440, 339] on span at bounding box center [432, 328] width 50 height 39
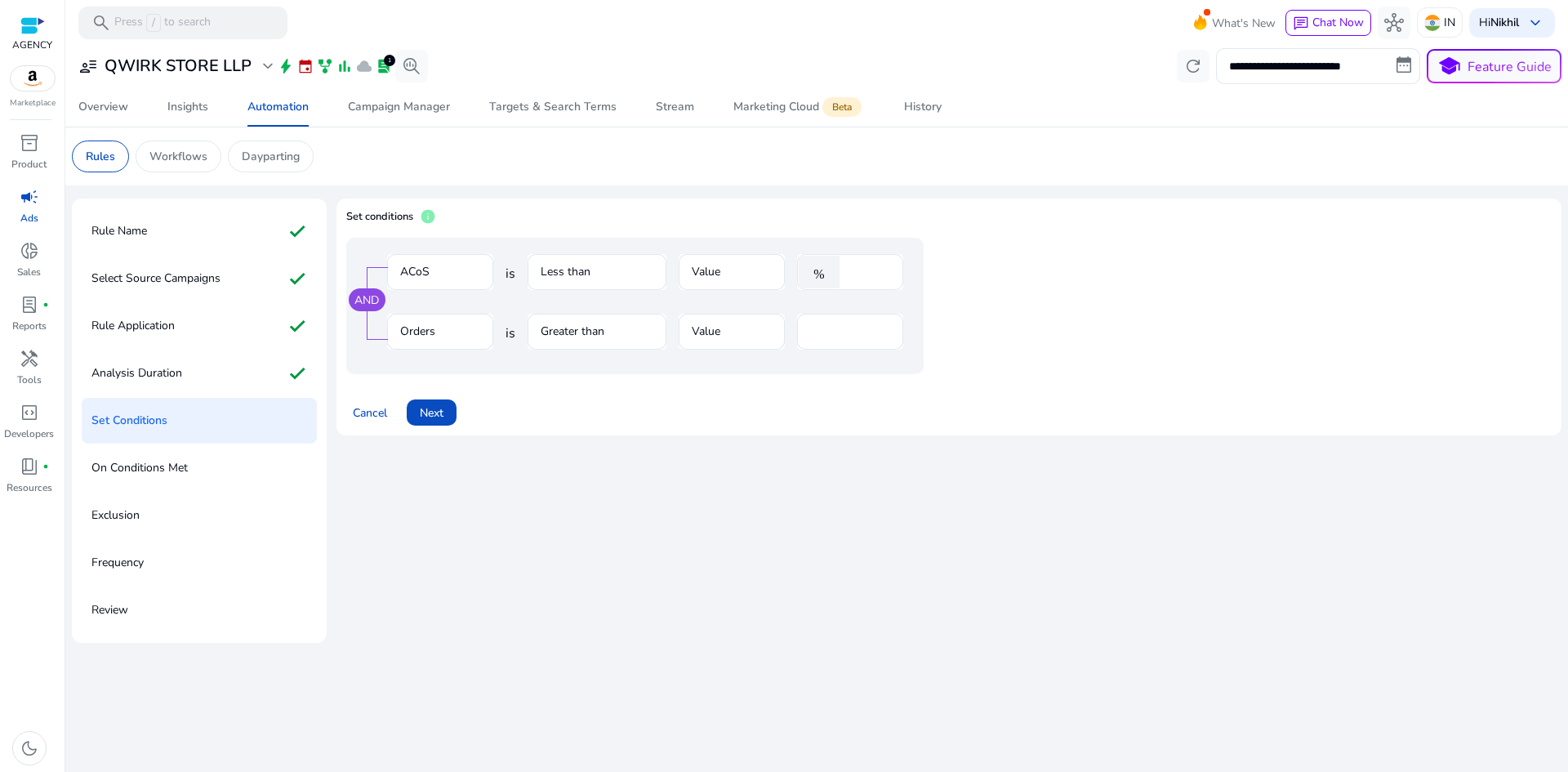
click at [356, 303] on div "AND" at bounding box center [367, 300] width 36 height 23
click at [363, 303] on div "AND" at bounding box center [367, 300] width 36 height 23
click at [666, 492] on div "Set conditions info AND ACoS is Less than Value % **** Orders is Greater than V…" at bounding box center [949, 420] width 1225 height 444
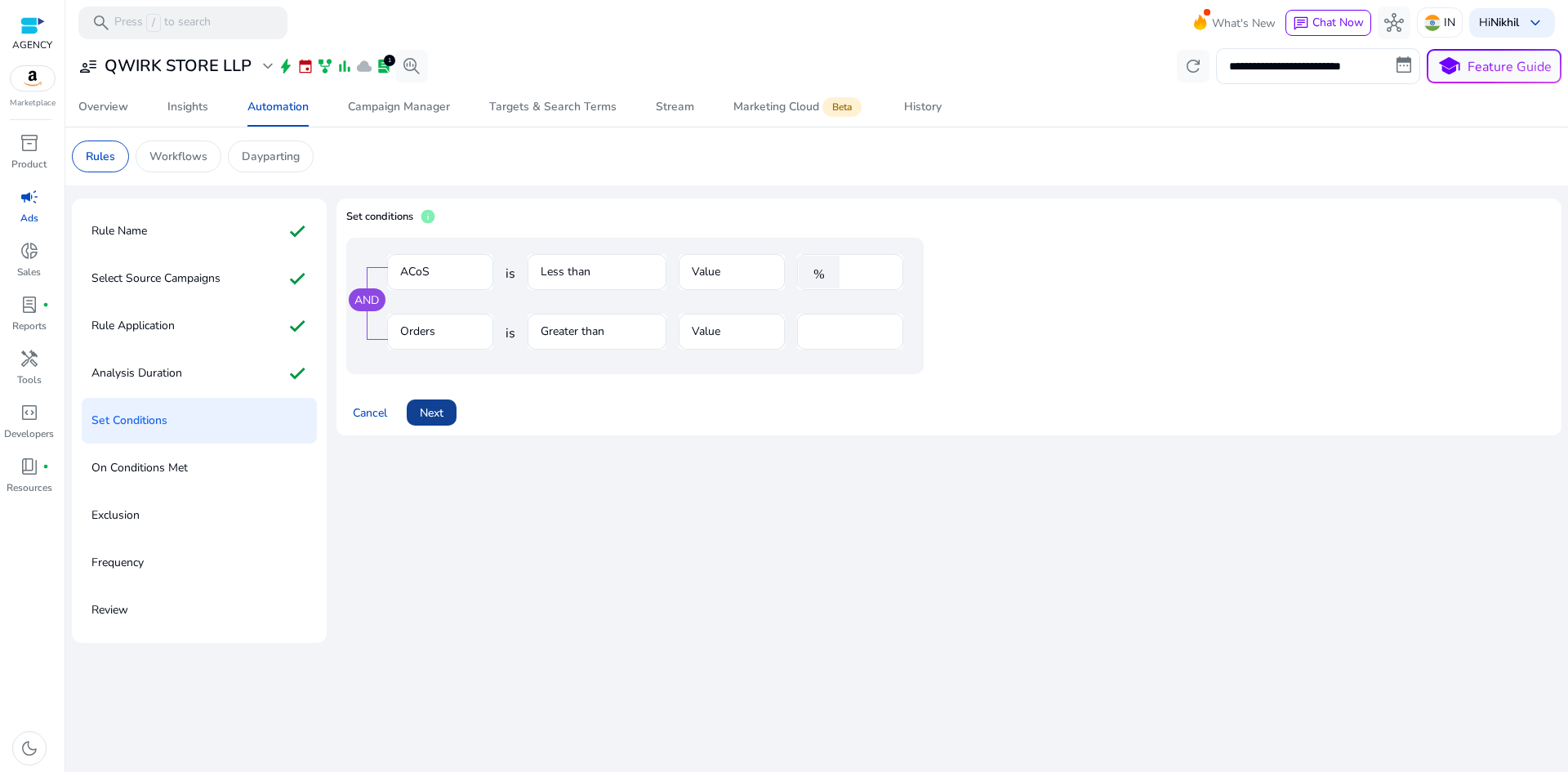
click at [427, 410] on span "Next" at bounding box center [432, 412] width 24 height 17
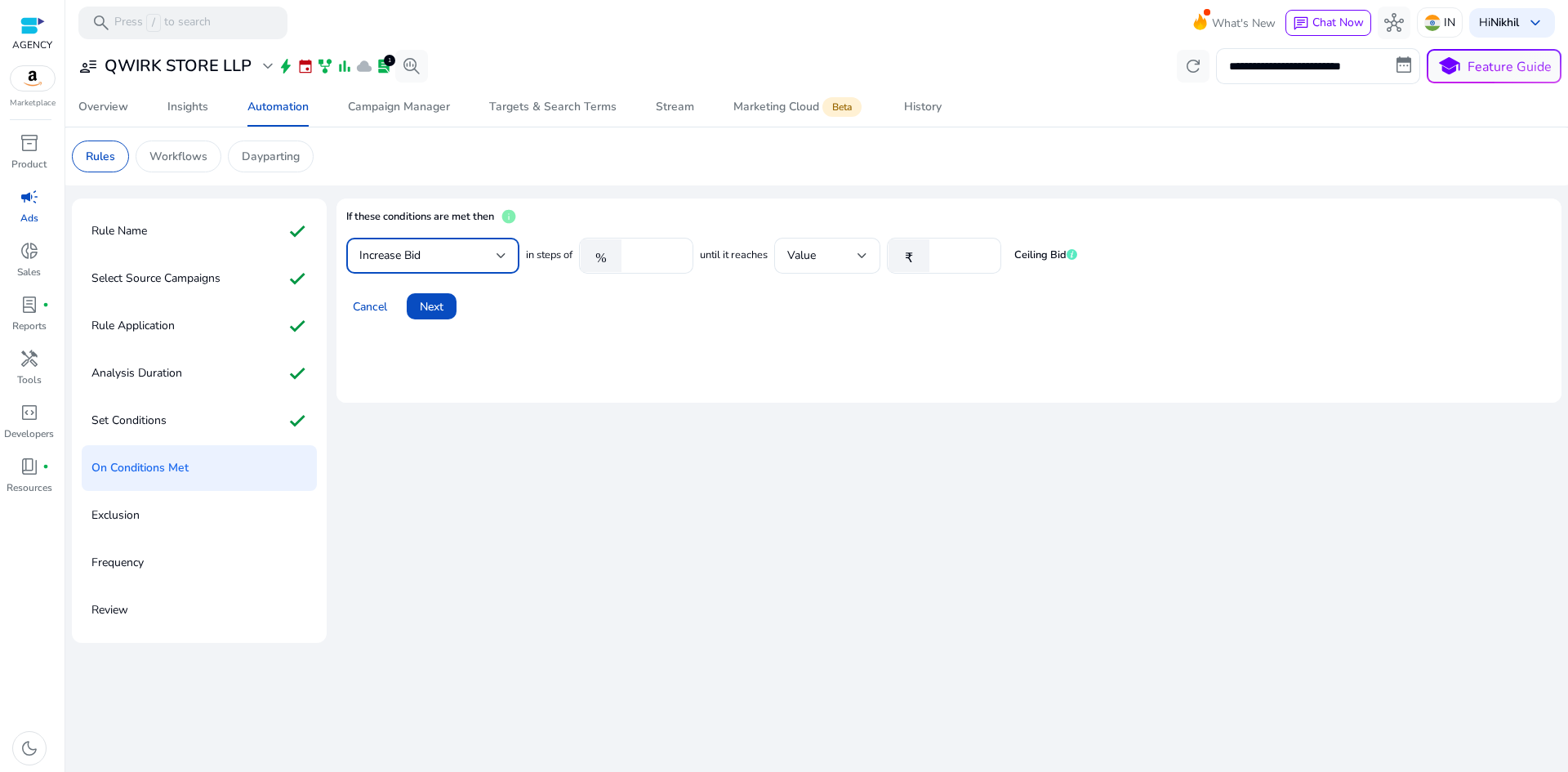
click at [462, 263] on div "Increase Bid" at bounding box center [428, 256] width 137 height 18
click at [600, 481] on div at bounding box center [784, 386] width 1568 height 772
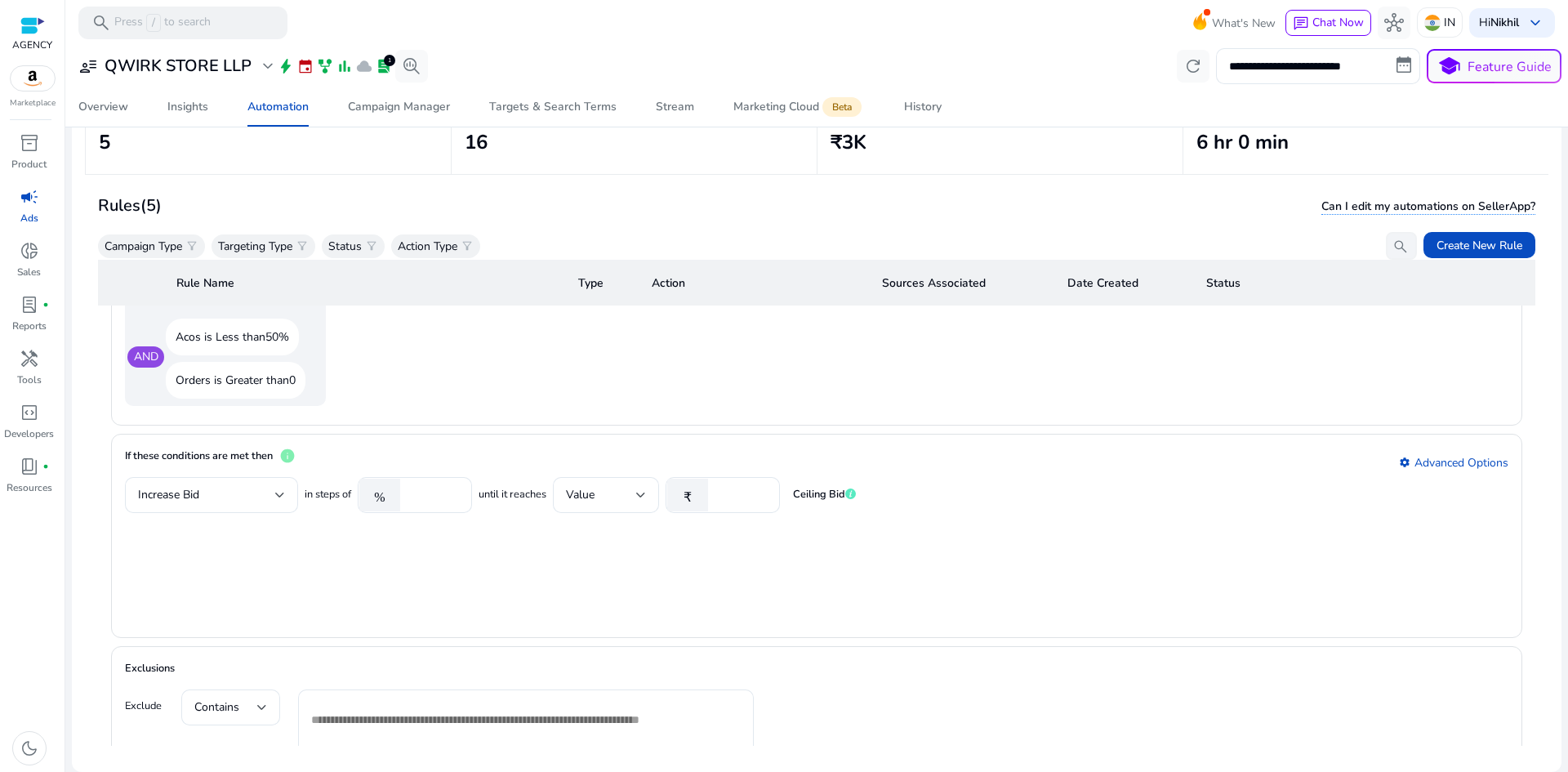
scroll to position [1144, 0]
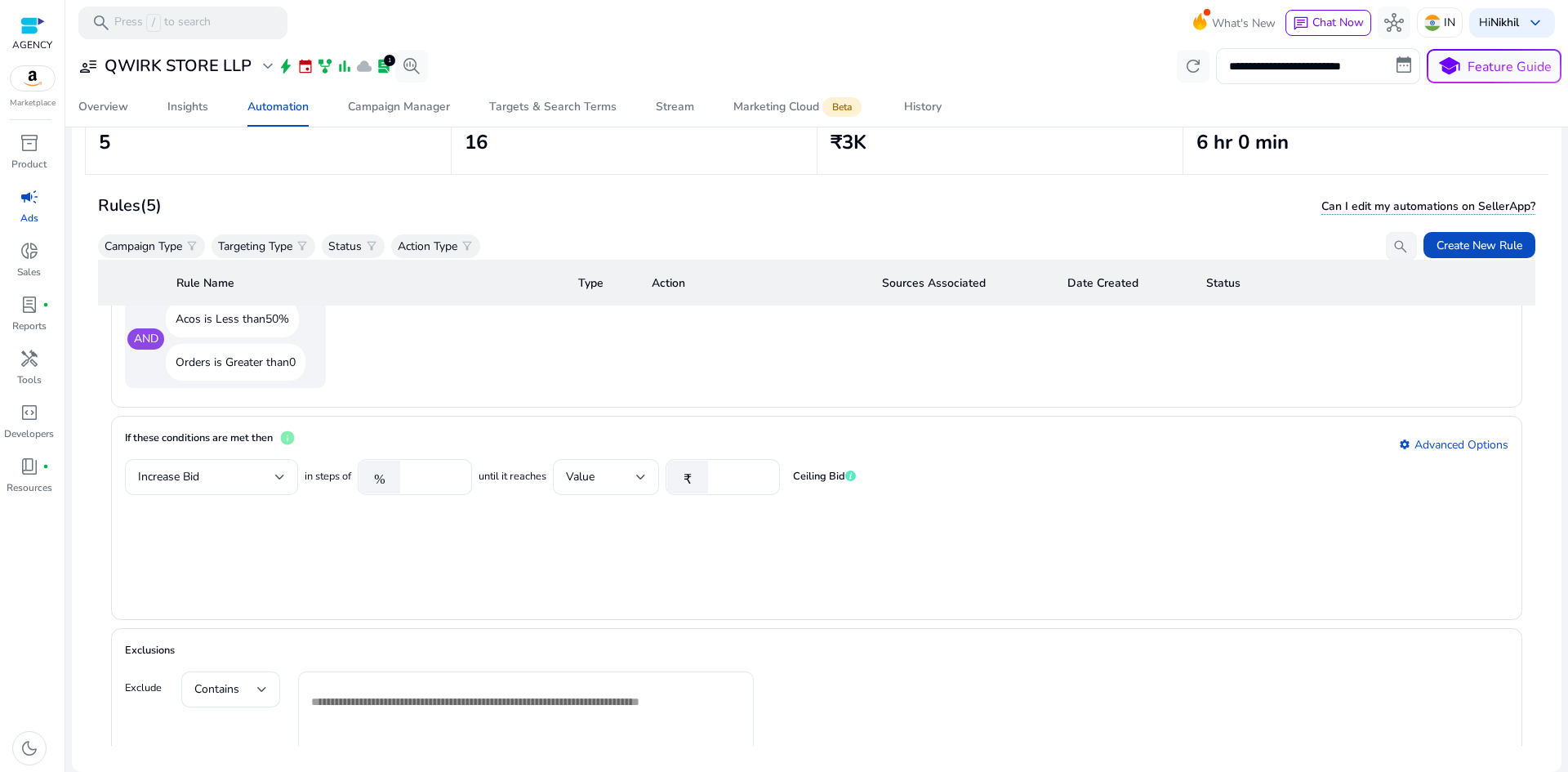
click at [272, 484] on mat-form-field "Increase Bid" at bounding box center [211, 477] width 174 height 36
click at [281, 479] on mat-form-field "Increase Bid" at bounding box center [211, 477] width 174 height 36
click at [348, 517] on mat-card "If these conditions are met then info settings Advanced Options Increase Bid in…" at bounding box center [817, 517] width 1411 height 204
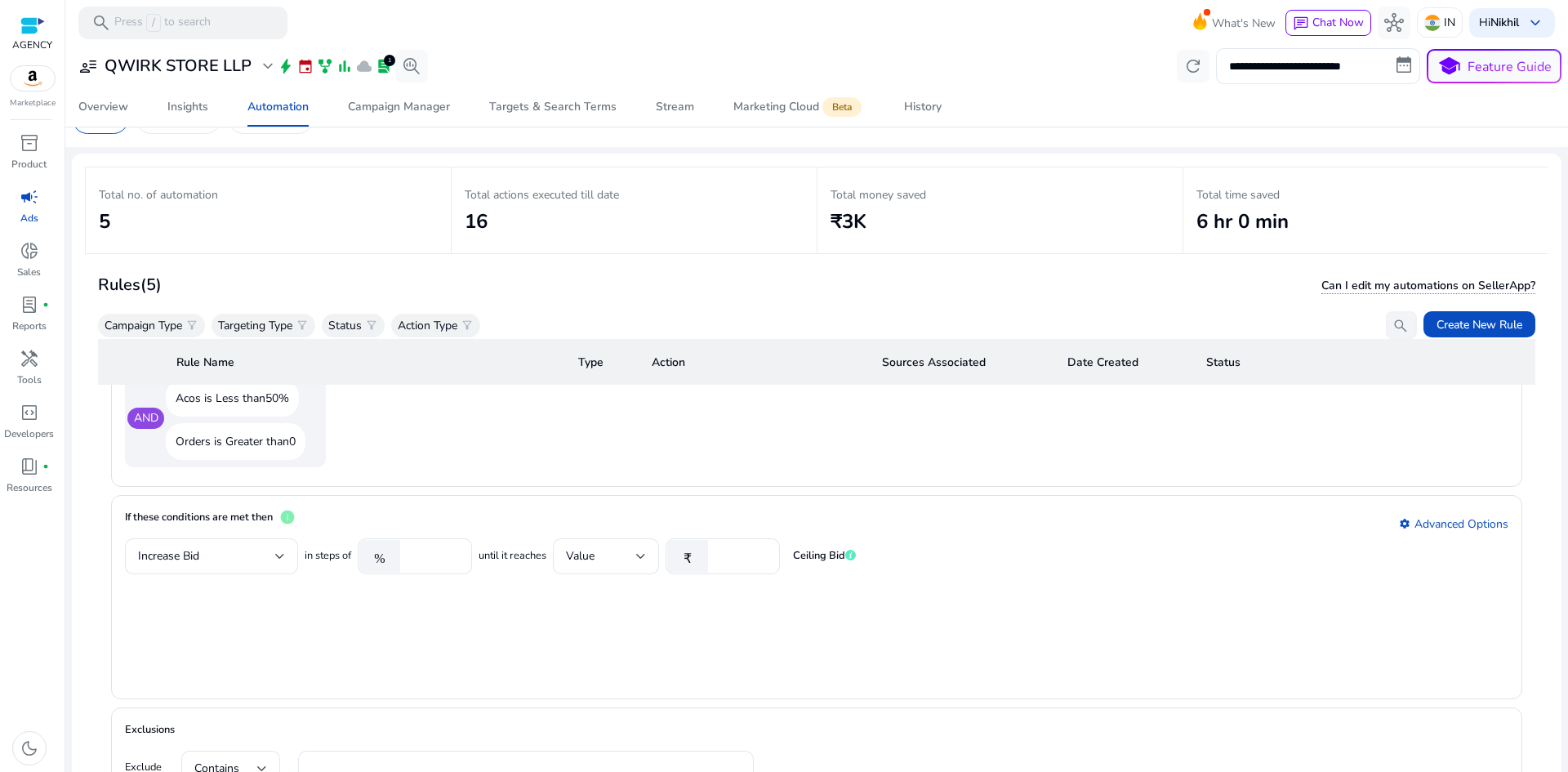
scroll to position [37, 0]
click at [236, 373] on th "Rule Name" at bounding box center [365, 363] width 402 height 45
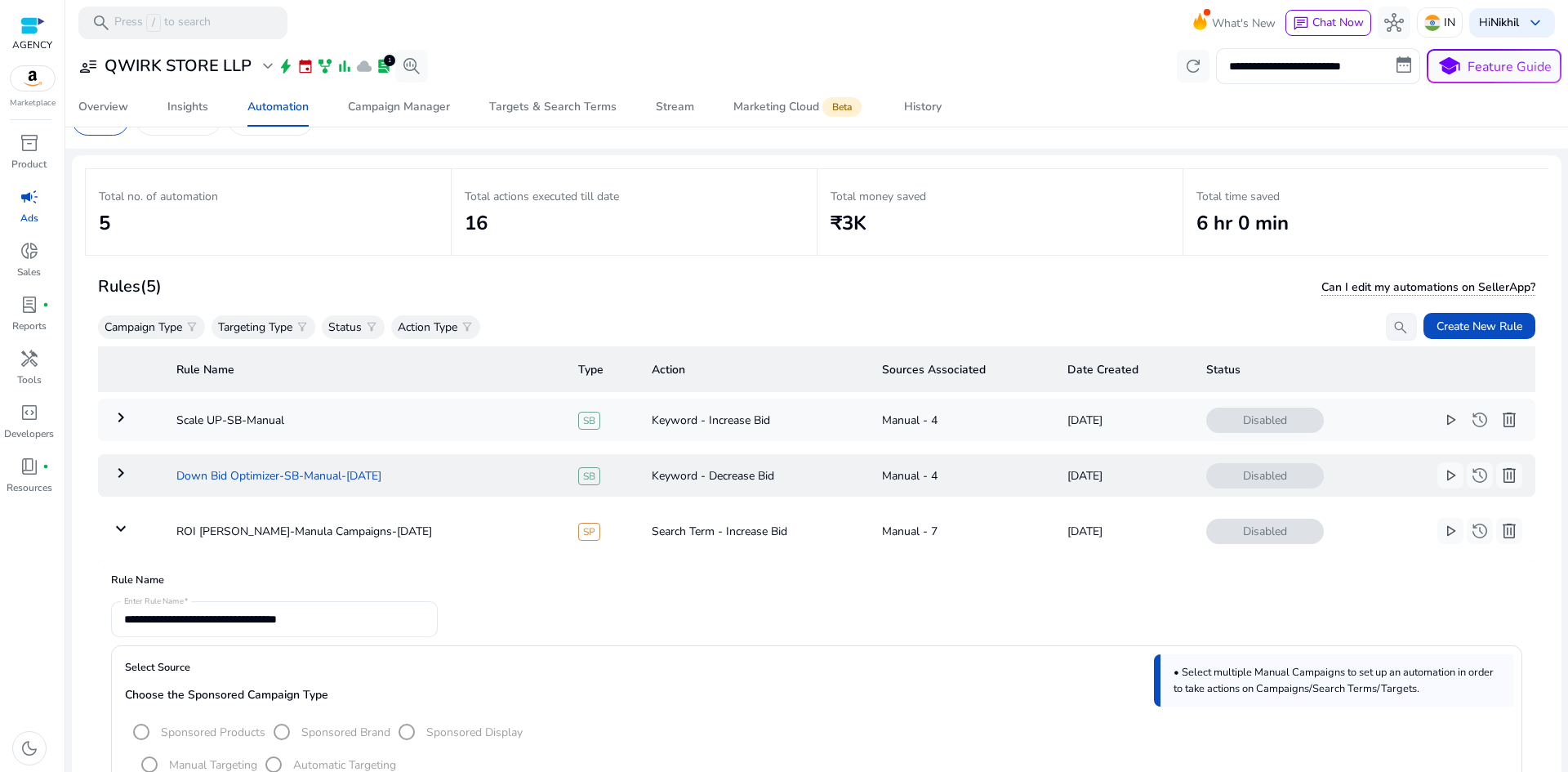
scroll to position [0, 0]
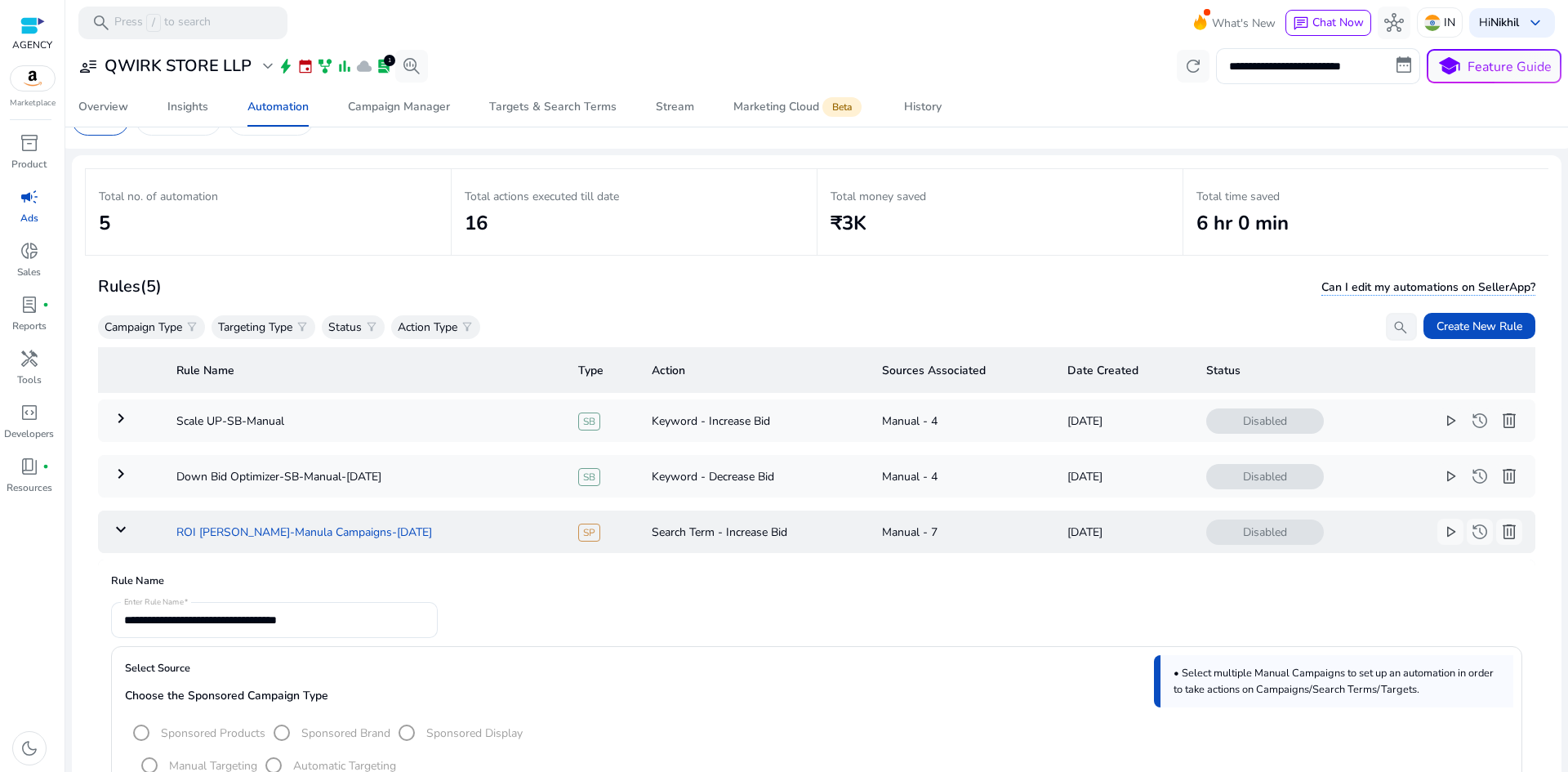
click at [198, 542] on td "ROI [PERSON_NAME]-Manula Campaigns-[DATE]" at bounding box center [365, 532] width 402 height 43
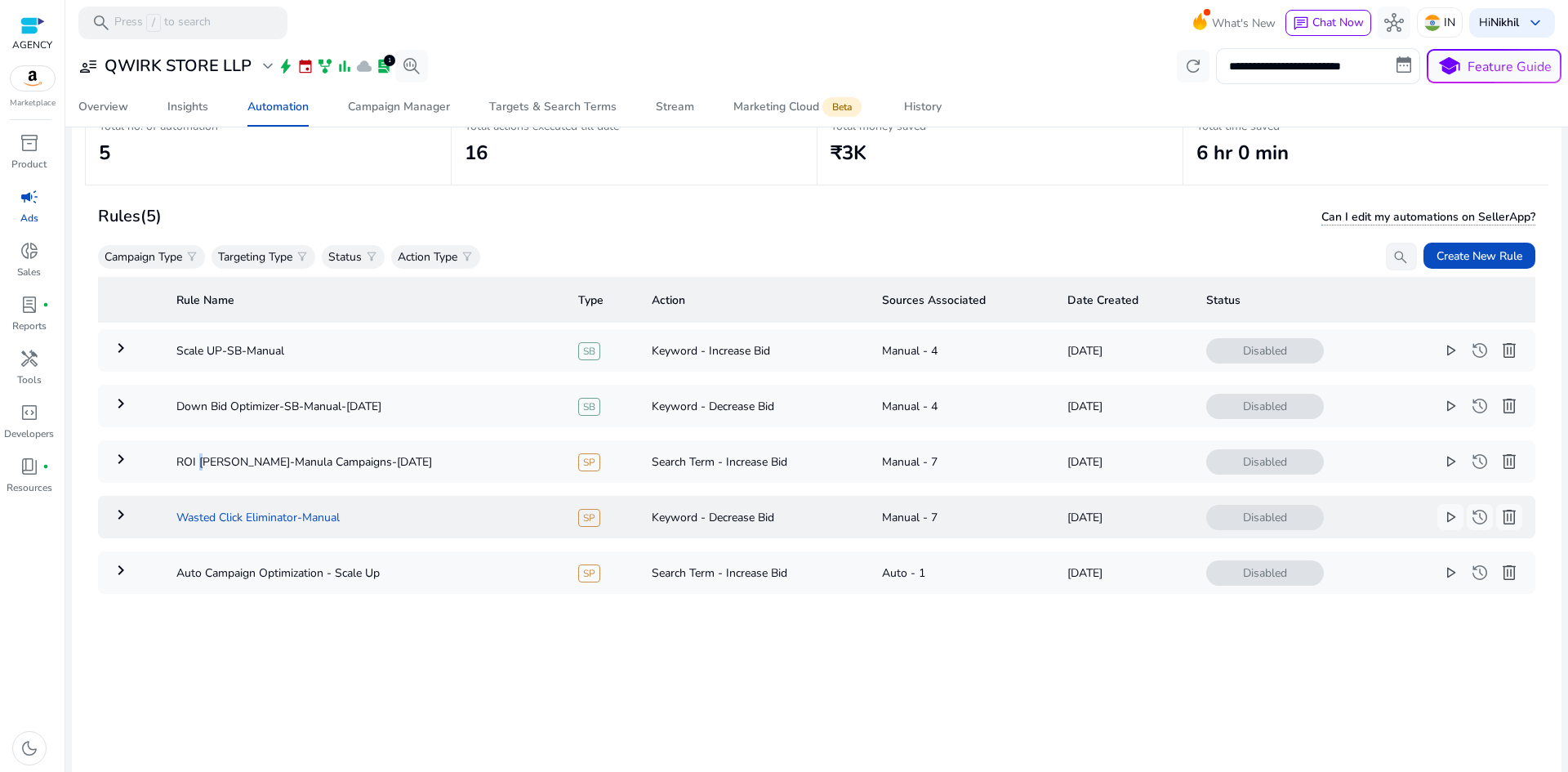
scroll to position [118, 0]
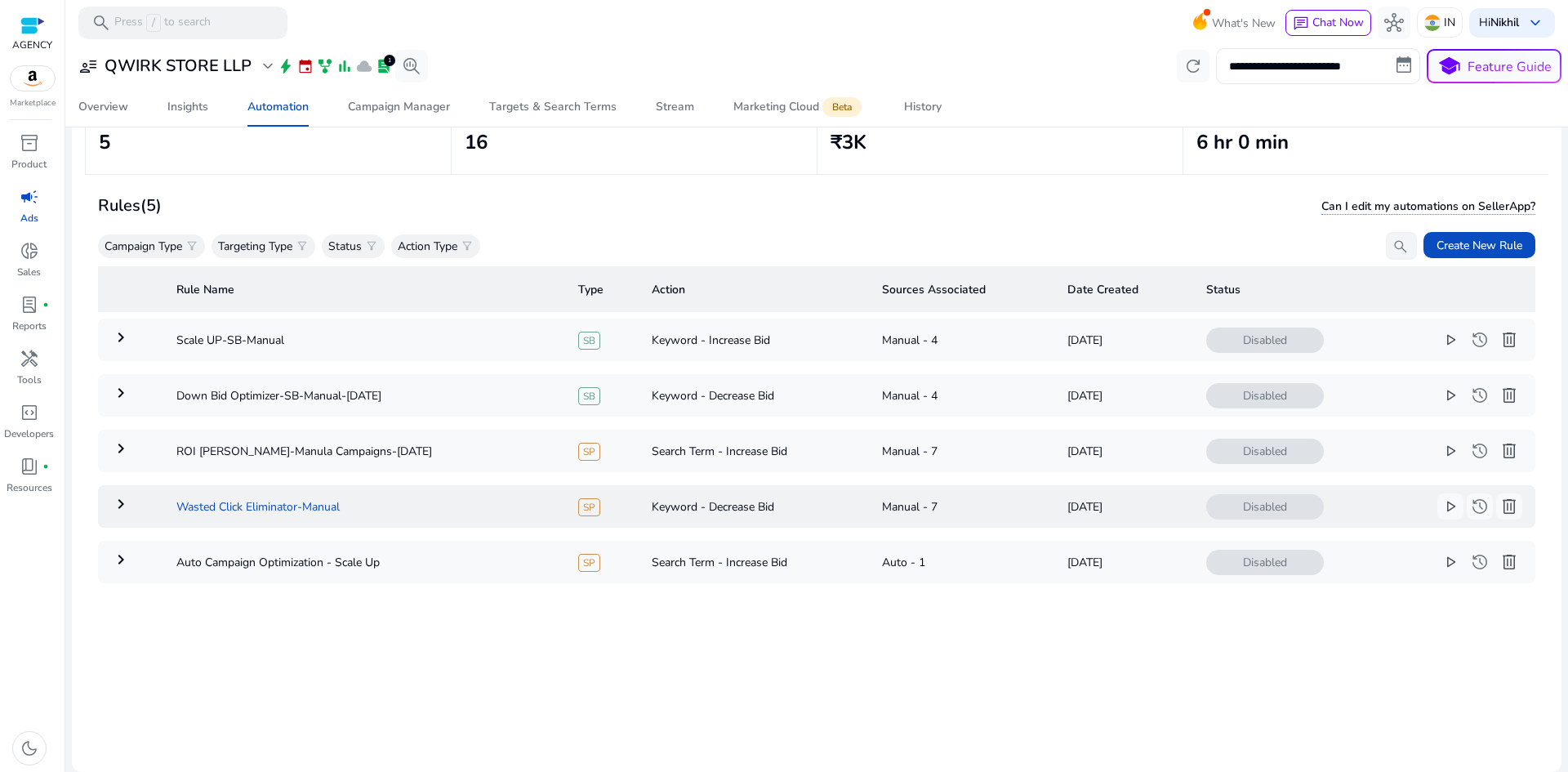
click at [254, 538] on table "Rule Name Type Action Sources Associated Date Created Status keyboard_arrow_rig…" at bounding box center [816, 428] width 1437 height 337
click at [304, 457] on td "ROI [PERSON_NAME]-Manula Campaigns-[DATE]" at bounding box center [365, 451] width 402 height 43
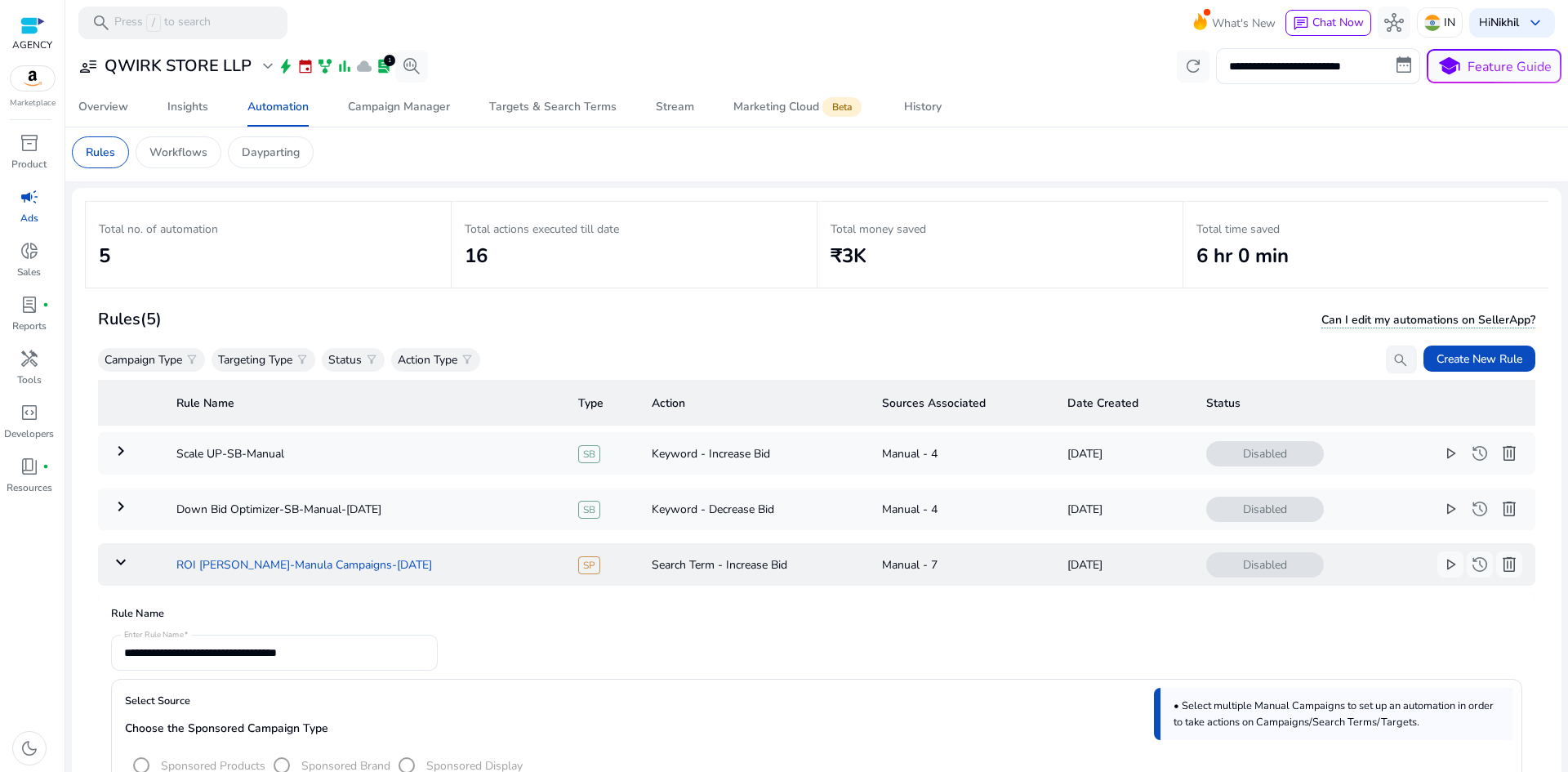
scroll to position [0, 0]
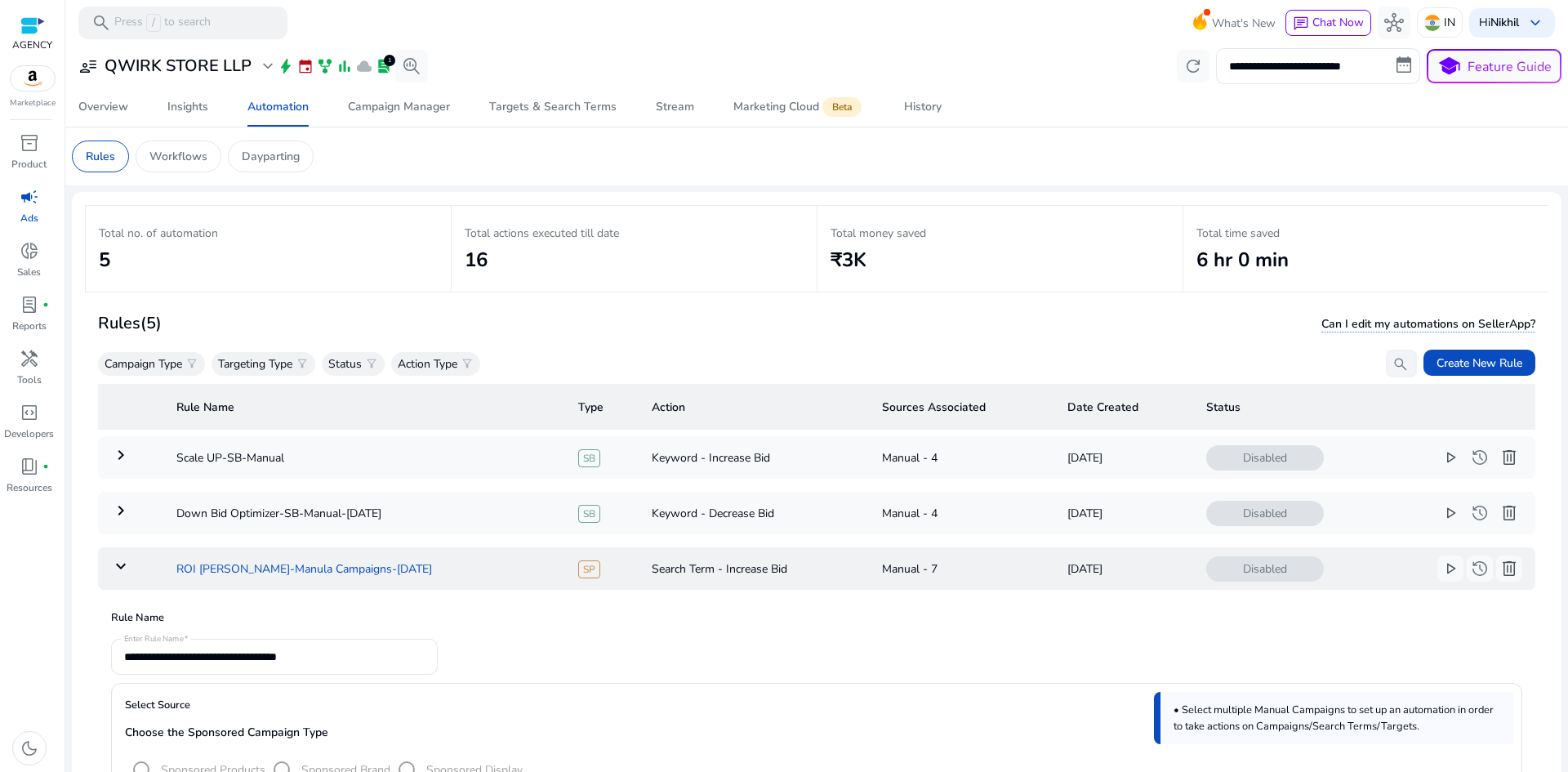
click at [273, 565] on td "ROI [PERSON_NAME]-Manula Campaigns-[DATE]" at bounding box center [365, 569] width 402 height 43
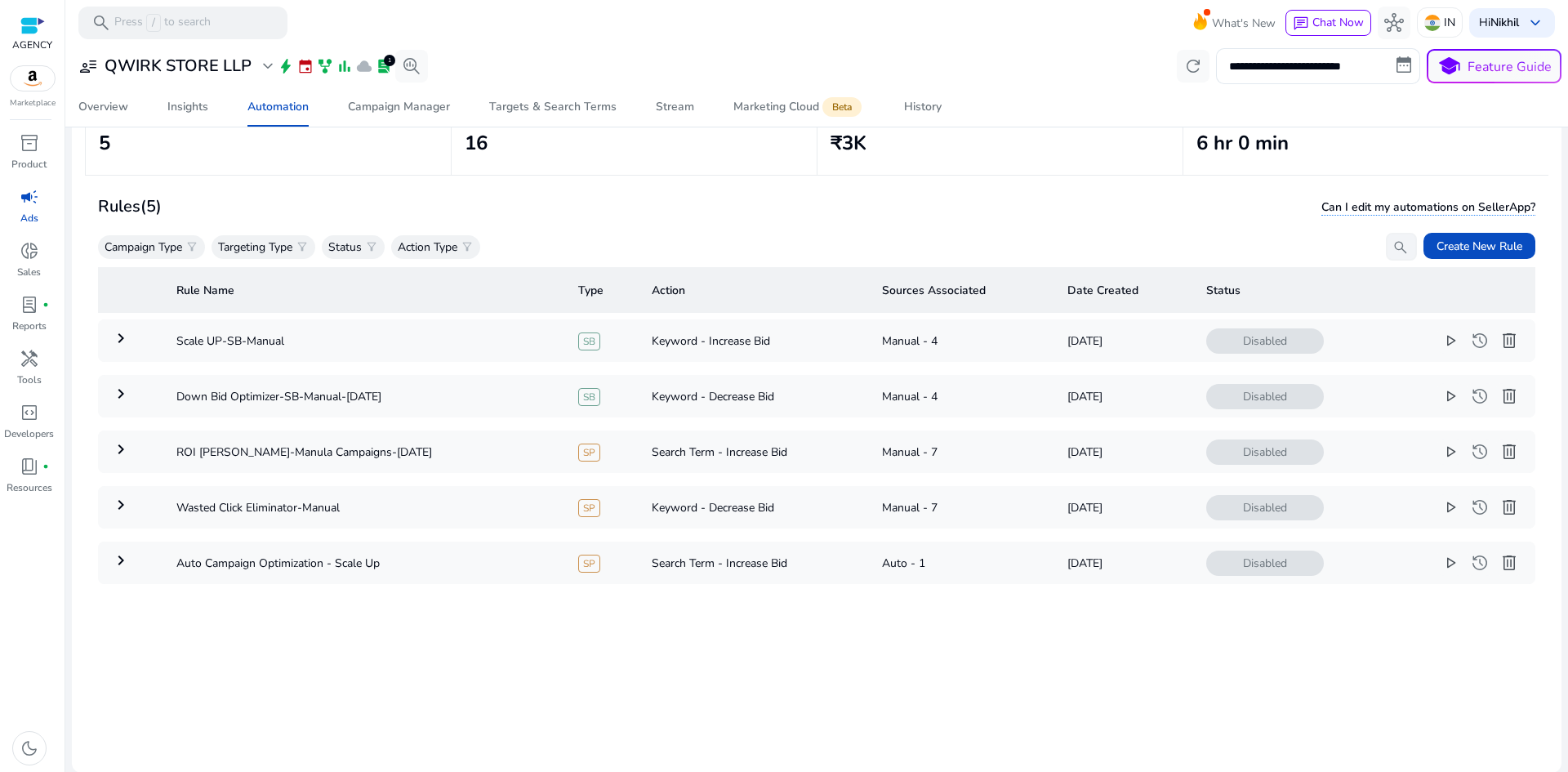
scroll to position [118, 0]
click at [301, 352] on td "Scale UP-SB-Manual" at bounding box center [365, 340] width 402 height 43
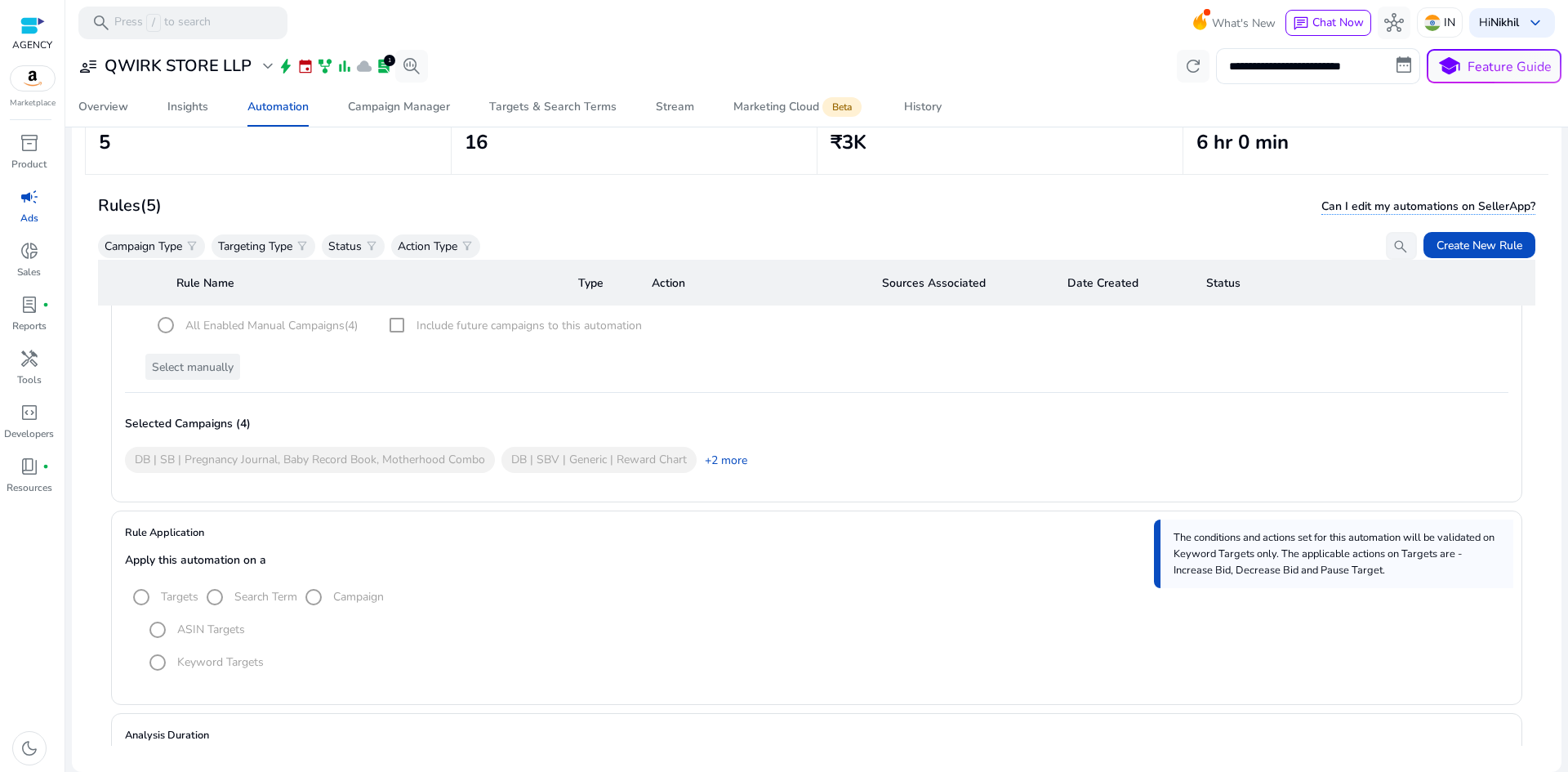
scroll to position [327, 0]
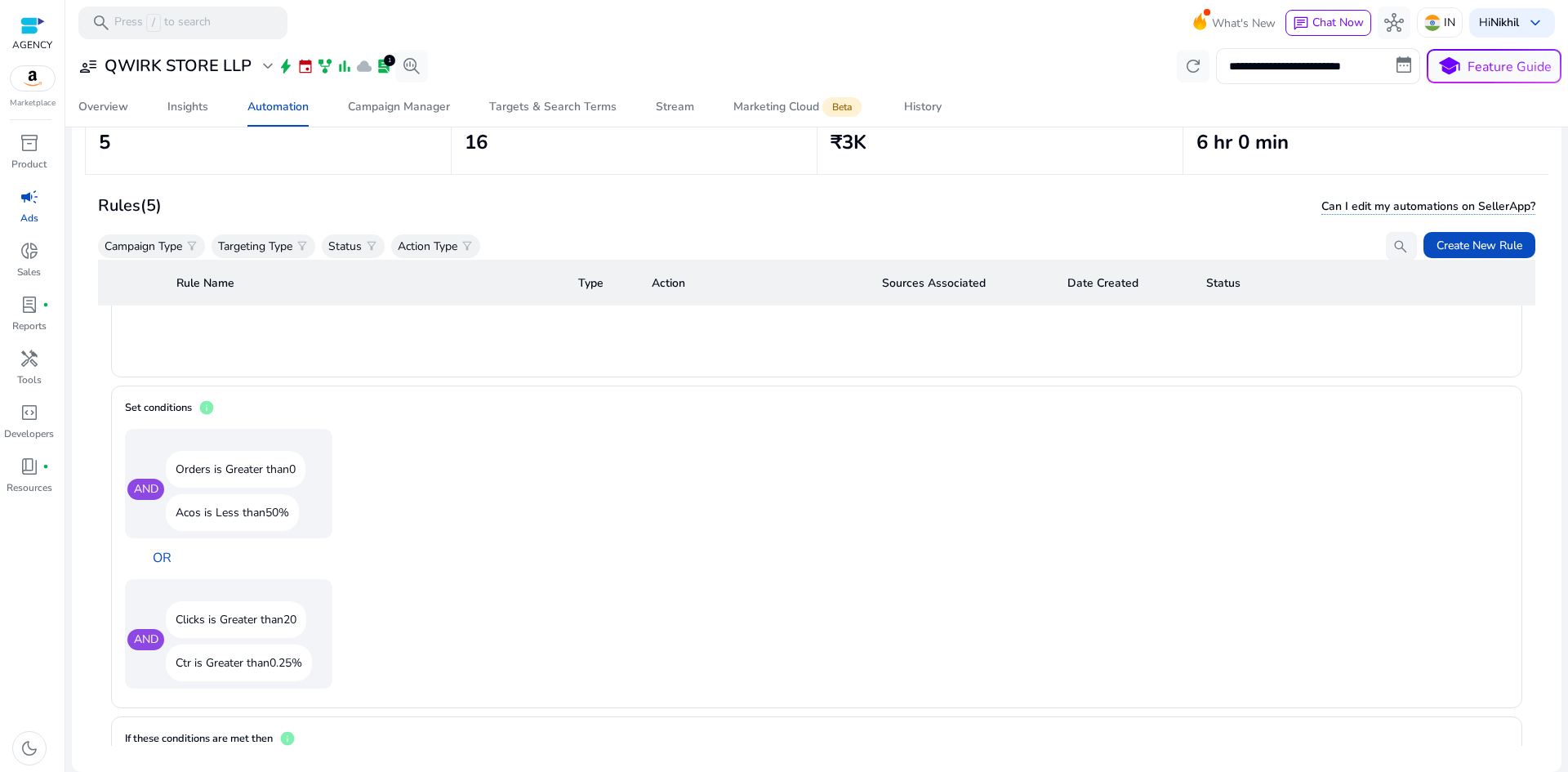
click at [206, 501] on p "Acos is Less than 50%" at bounding box center [232, 512] width 133 height 37
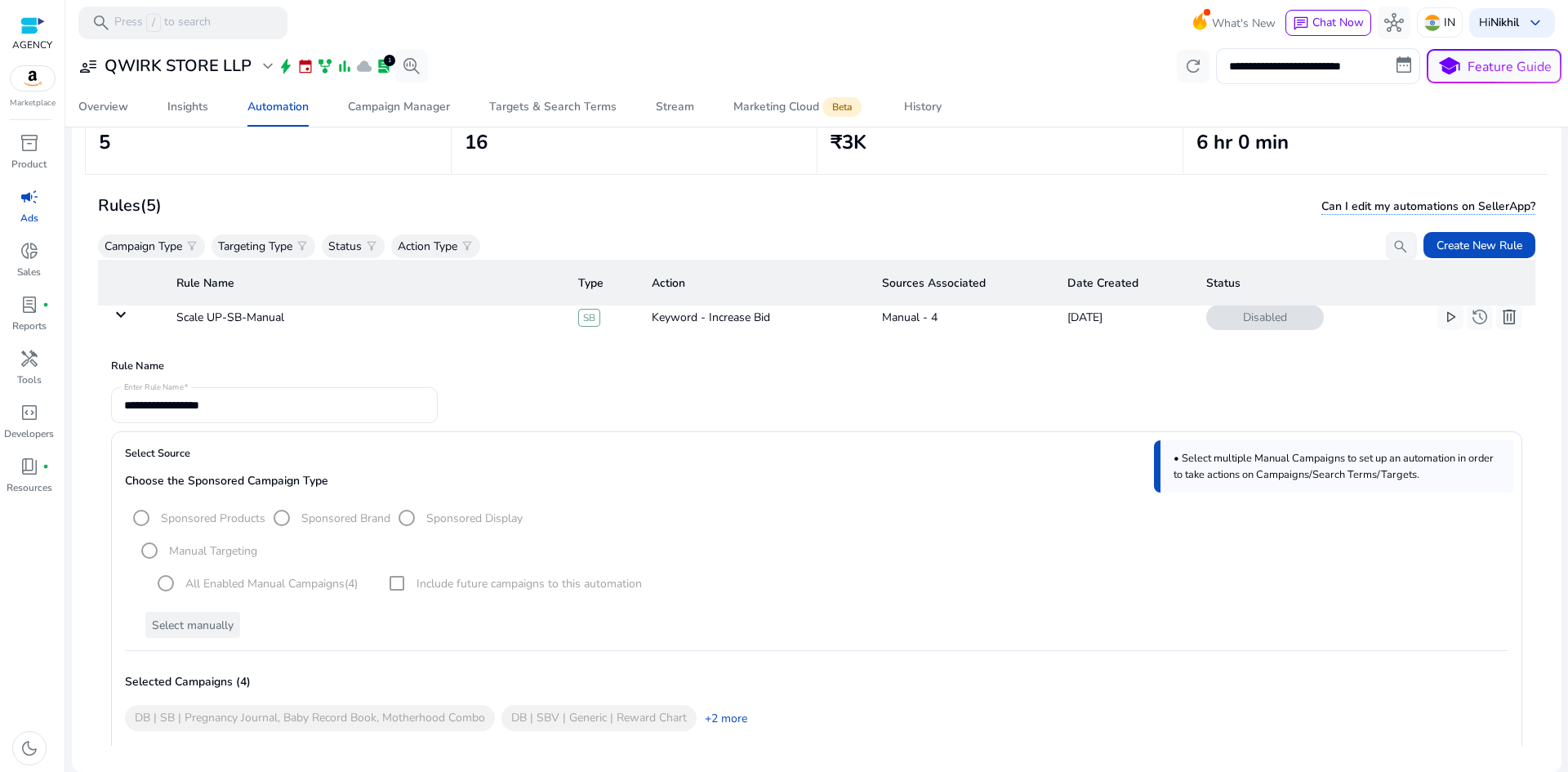
scroll to position [0, 0]
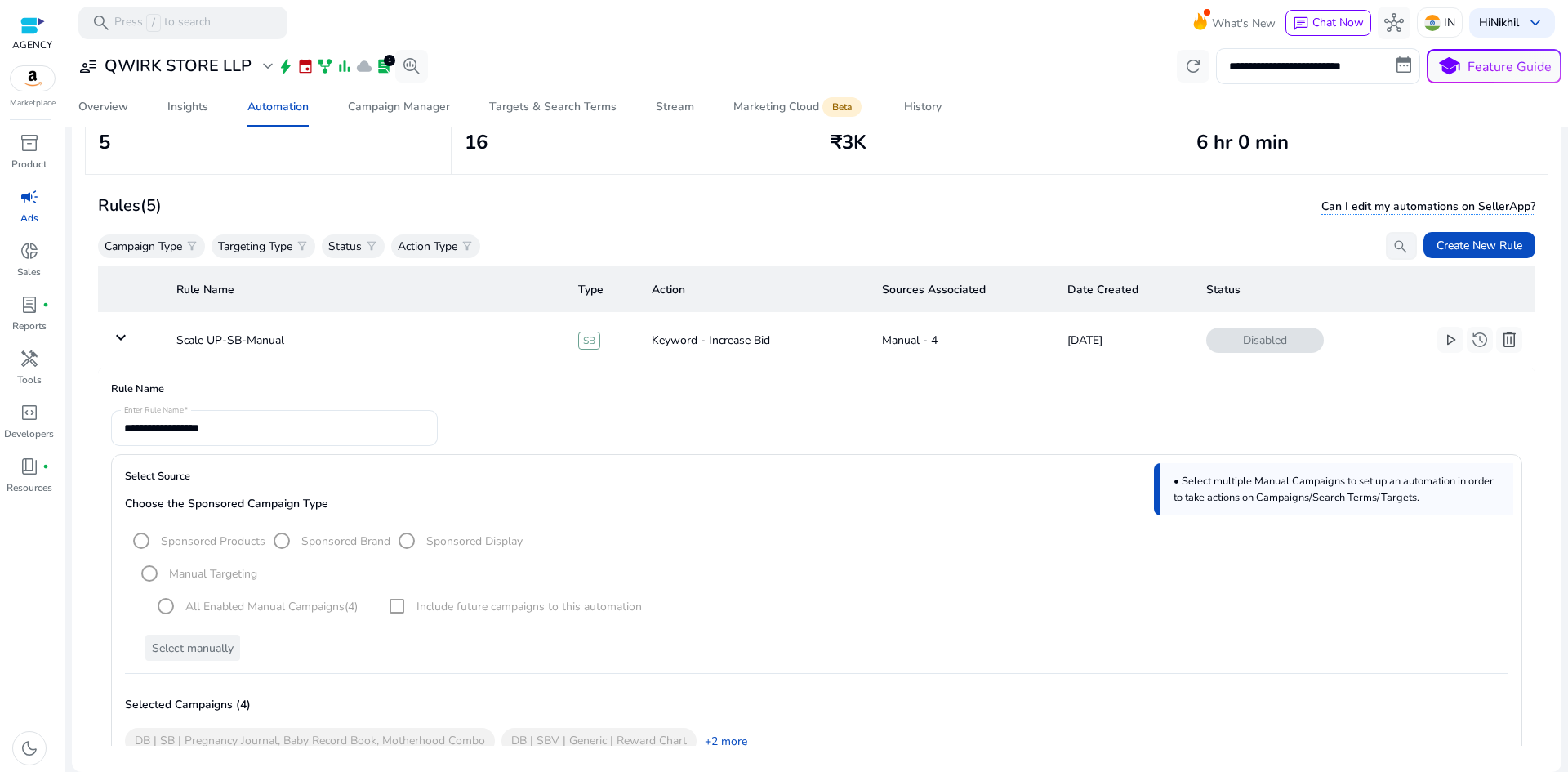
click at [327, 541] on mat-radio-group "Sponsored Products Sponsored Brand Sponsored Display" at bounding box center [323, 540] width 398 height 15
drag, startPoint x: 327, startPoint y: 541, endPoint x: 387, endPoint y: 547, distance: 60.3
click at [387, 547] on mat-radio-group "Sponsored Products Sponsored Brand Sponsored Display" at bounding box center [323, 540] width 398 height 15
copy label "Sponsored Brand"
click at [187, 572] on mat-radio-group "Manual Targeting" at bounding box center [196, 573] width 125 height 15
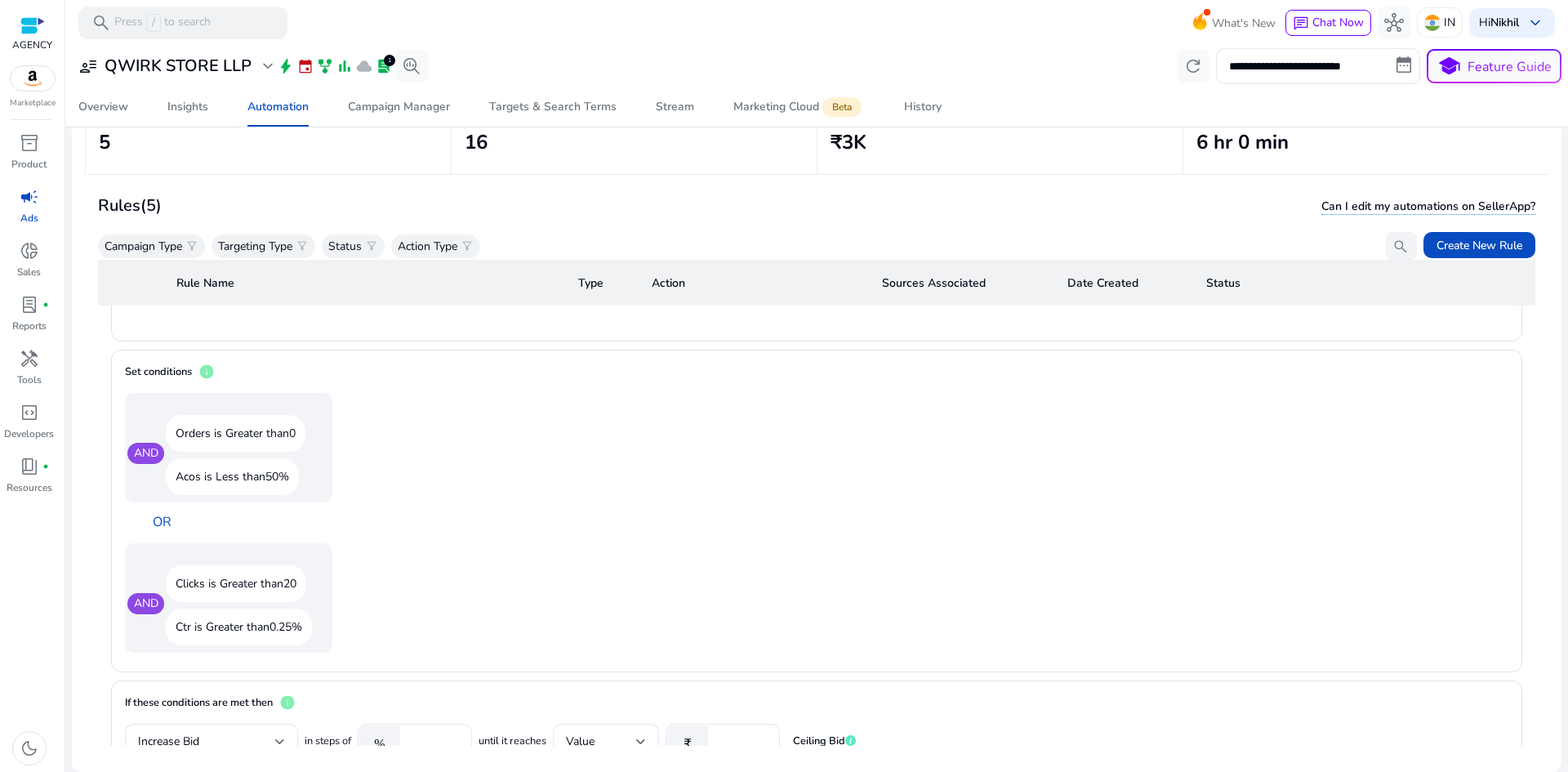
scroll to position [980, 0]
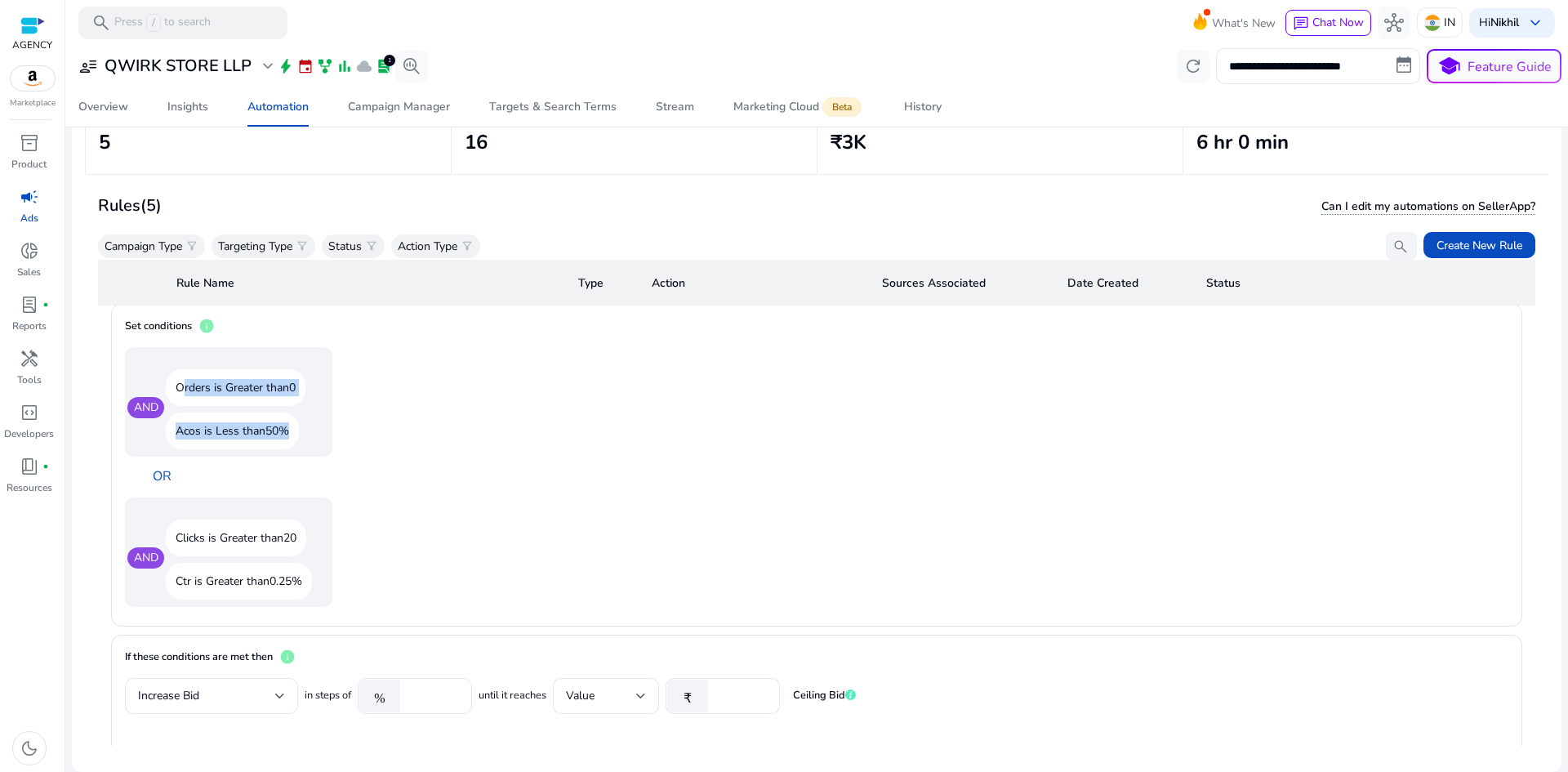
drag, startPoint x: 138, startPoint y: 384, endPoint x: 308, endPoint y: 433, distance: 176.9
click at [308, 433] on div "AND Orders is Greater than 0 Acos is Less than 50%" at bounding box center [228, 402] width 207 height 110
copy div "Orders is Greater than 0 Acos is Less than 50%"
drag, startPoint x: 165, startPoint y: 529, endPoint x: 237, endPoint y: 606, distance: 105.4
click at [309, 590] on div "AND Clicks is Greater than 20 Ctr is Greater than 0.25%" at bounding box center [228, 552] width 207 height 110
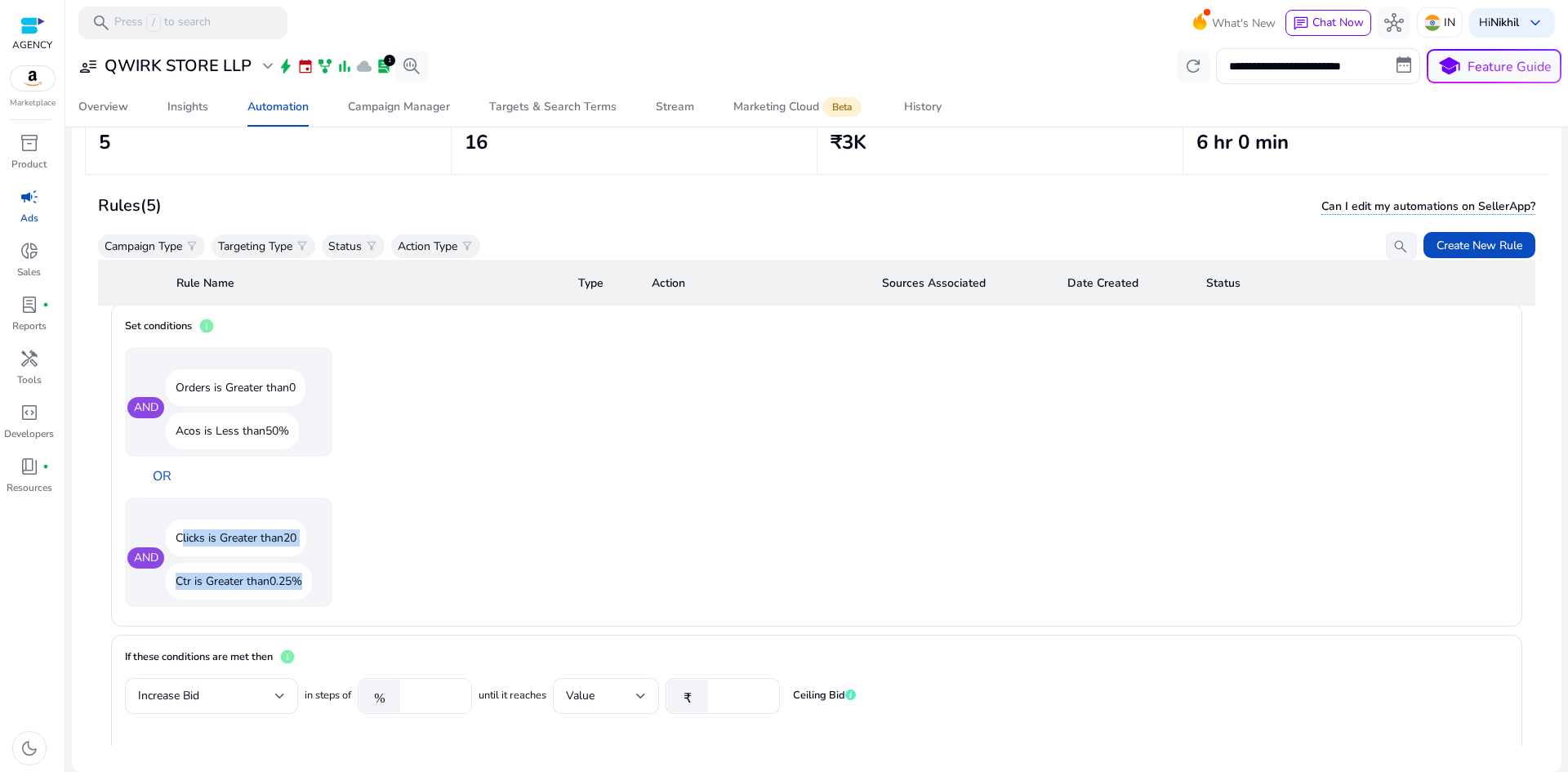
copy div "Clicks is Greater than 20 Ctr is Greater than 0.25%"
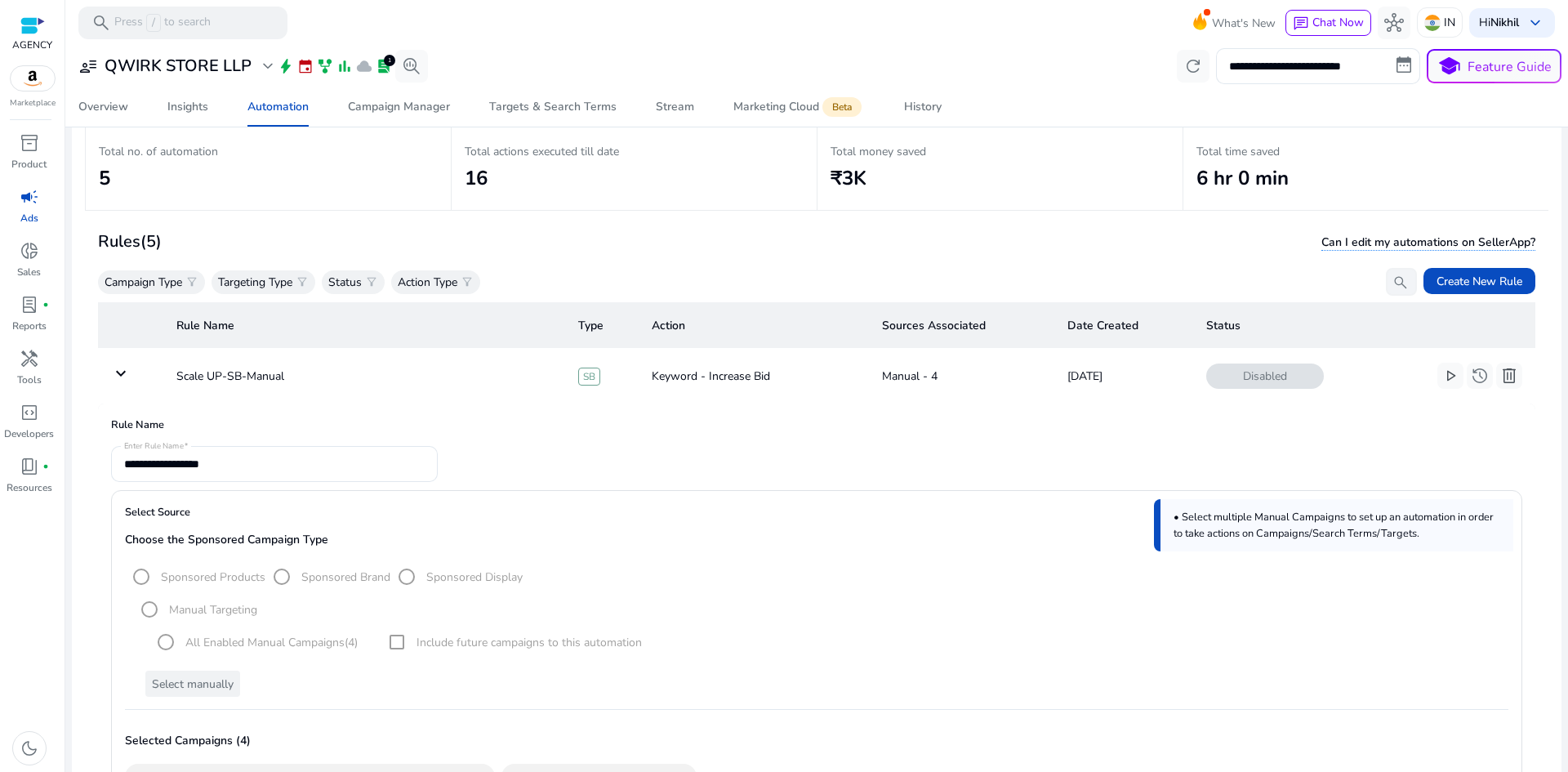
scroll to position [37, 0]
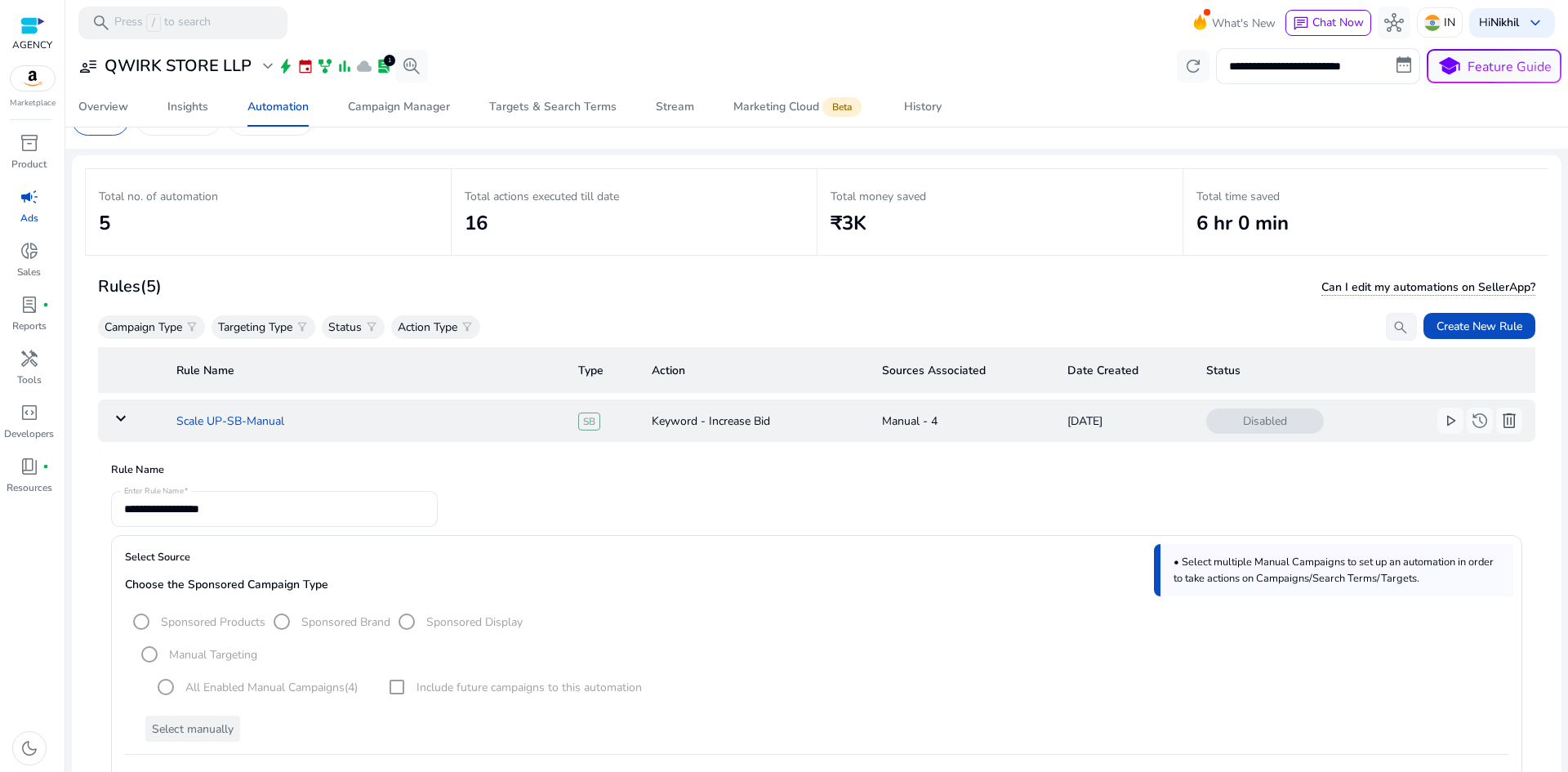
drag, startPoint x: 198, startPoint y: 428, endPoint x: 207, endPoint y: 429, distance: 9.1
click at [198, 428] on td "Scale UP-SB-Manual" at bounding box center [365, 421] width 402 height 43
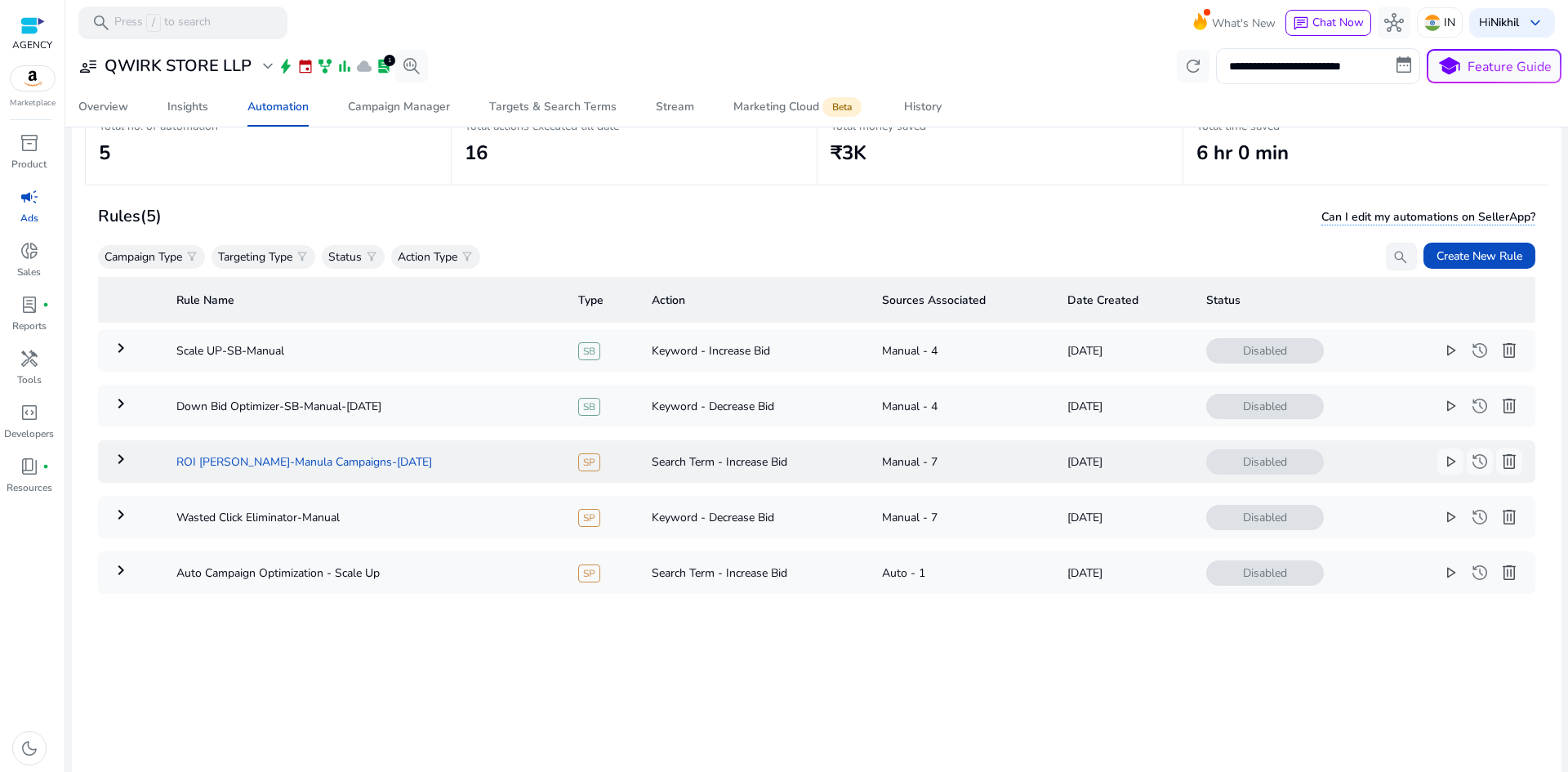
scroll to position [118, 0]
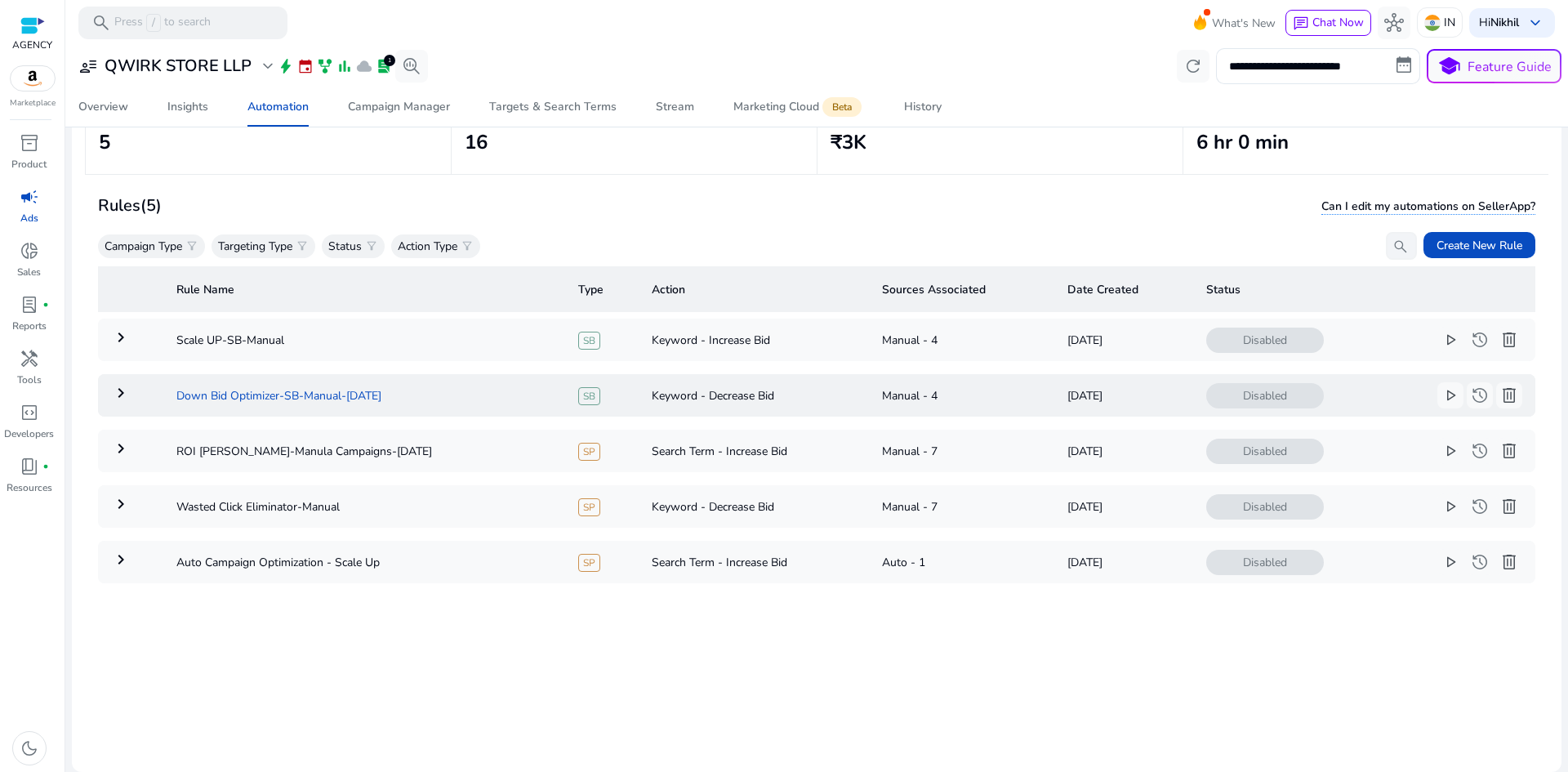
click at [298, 394] on td "Down Bid Optimizer-SB-Manual-[DATE]" at bounding box center [365, 395] width 402 height 43
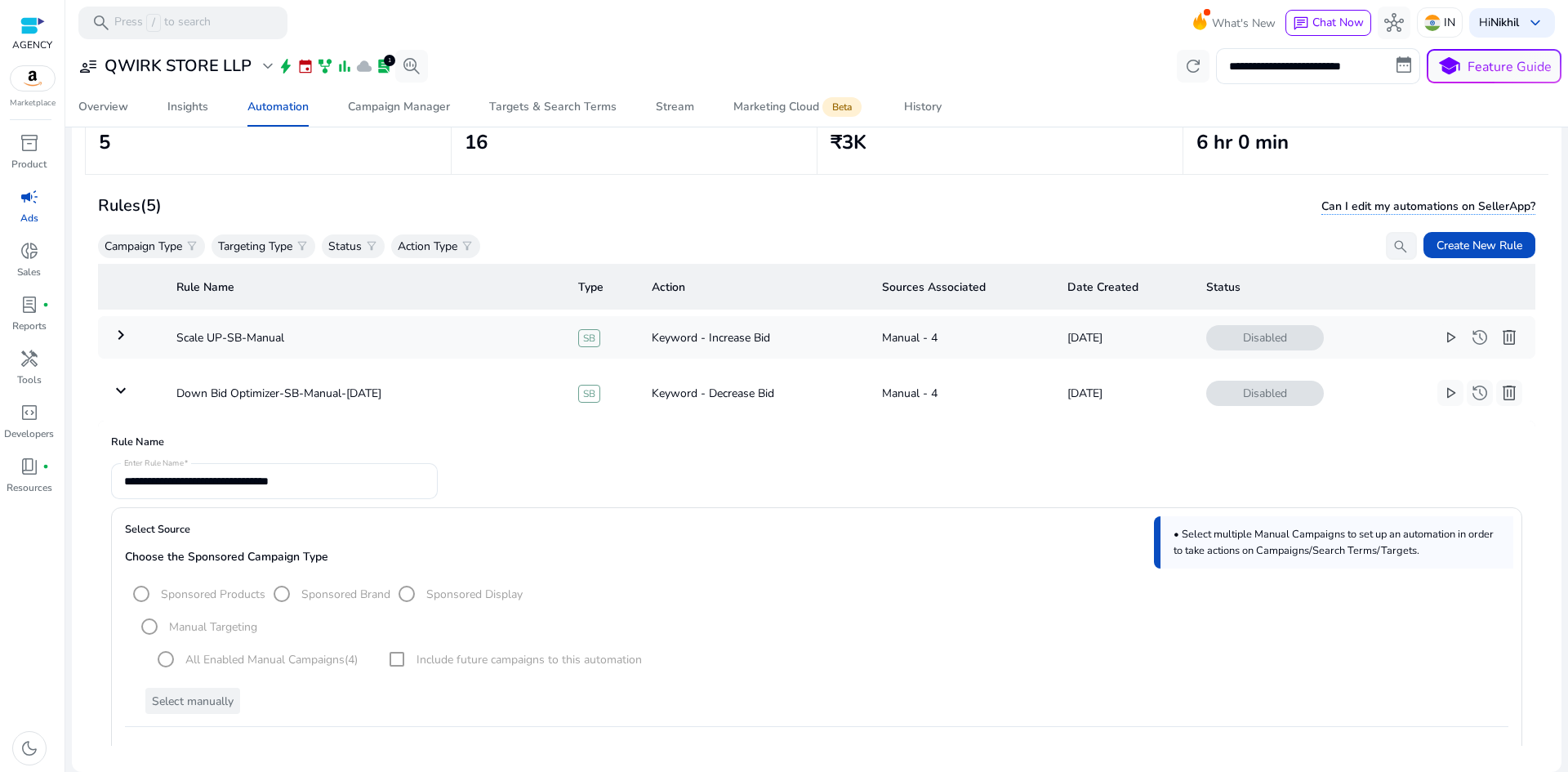
scroll to position [0, 0]
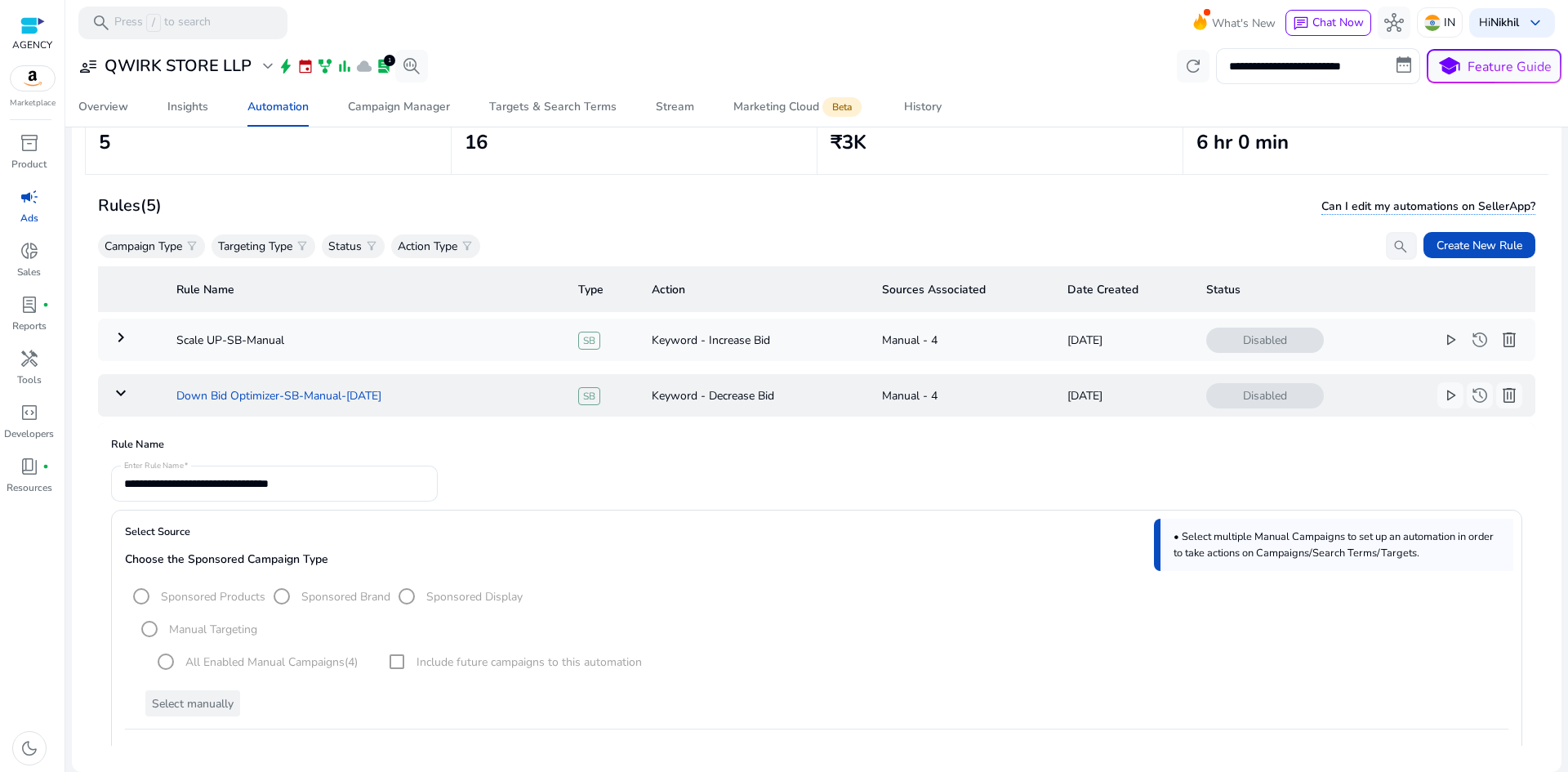
click at [173, 398] on td "Down Bid Optimizer-SB-Manual-[DATE]" at bounding box center [365, 395] width 402 height 43
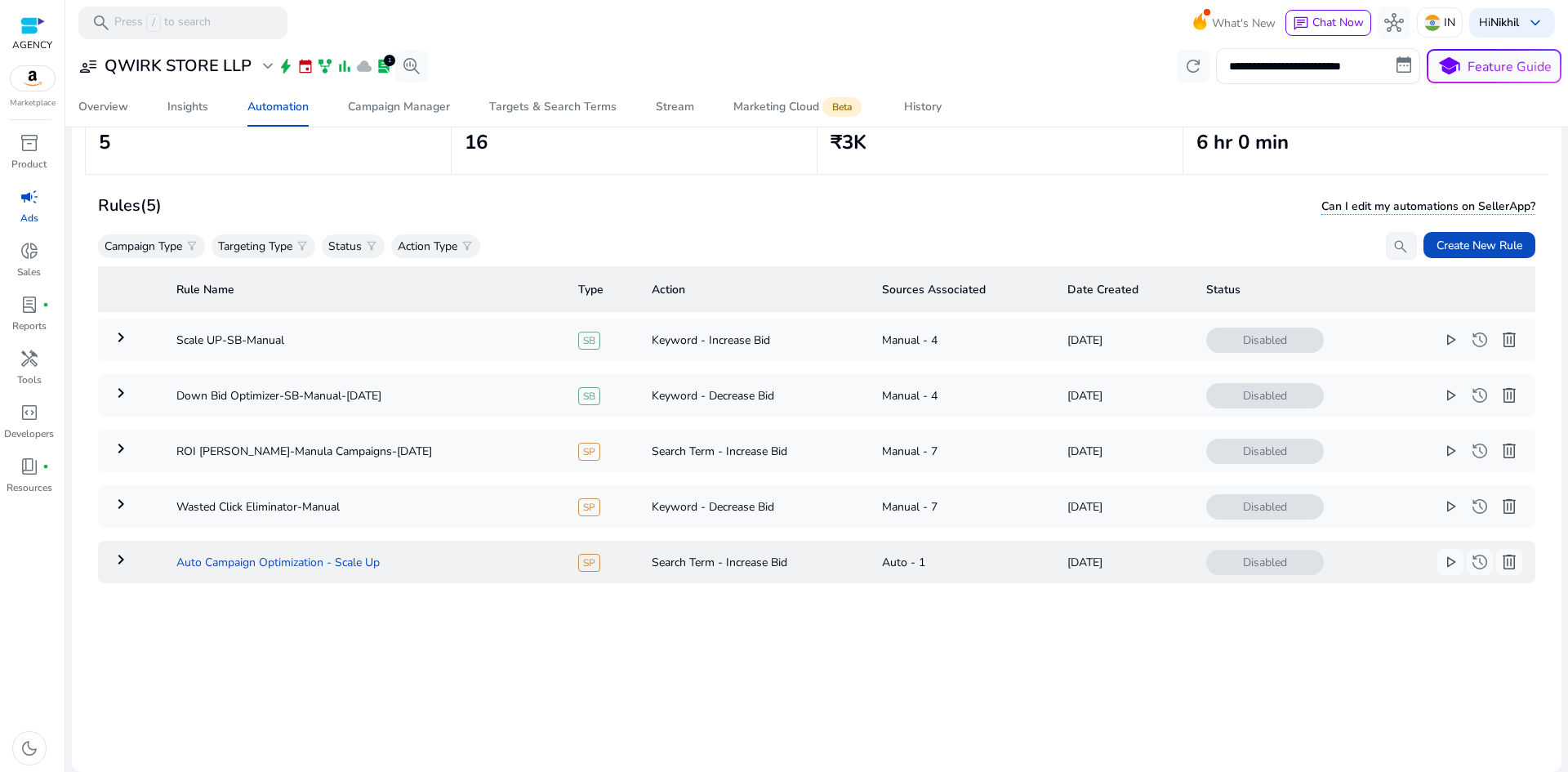
click at [233, 560] on td "Auto Campaign Optimization - Scale Up" at bounding box center [365, 563] width 402 height 43
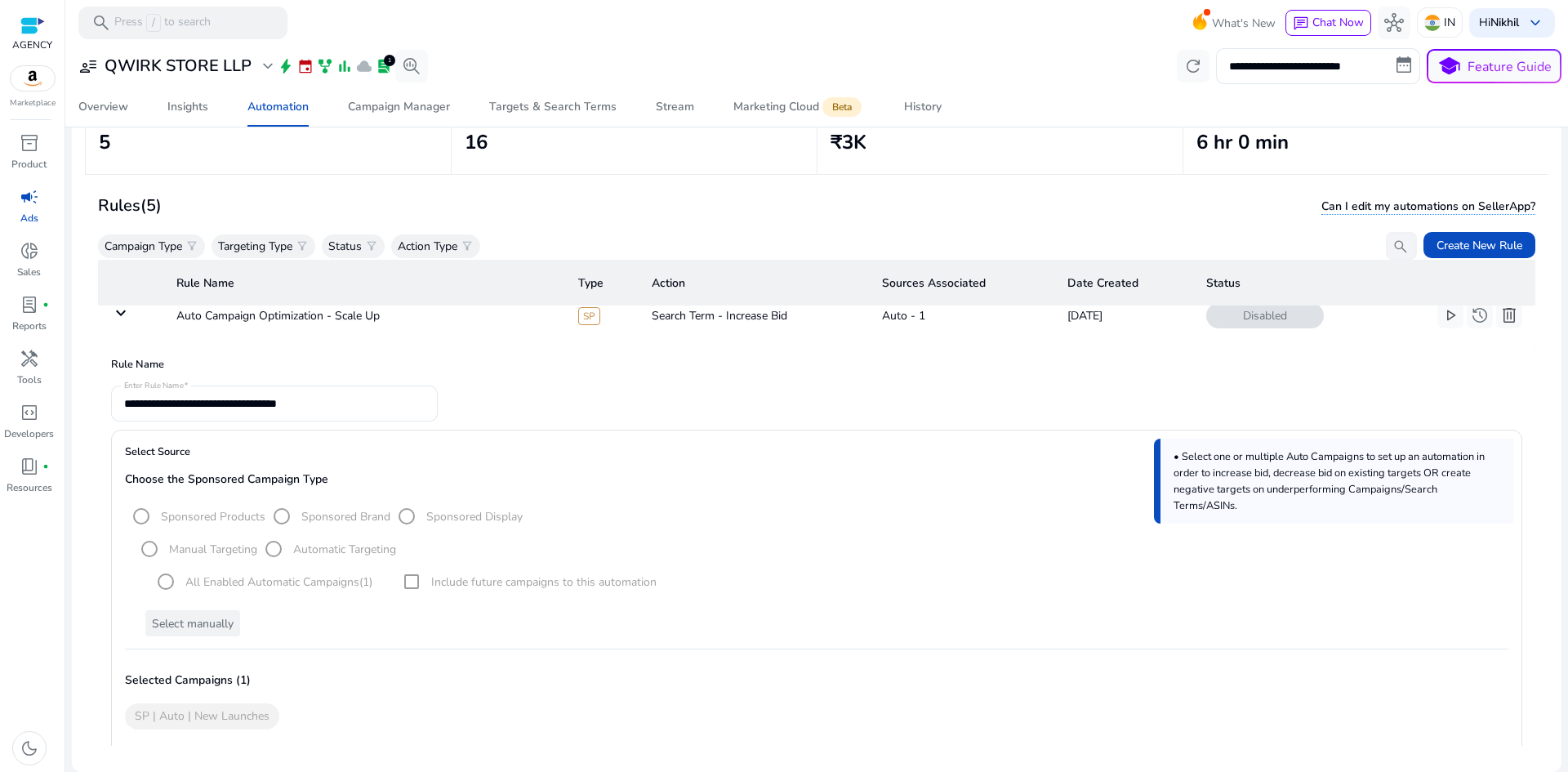
scroll to position [245, 0]
click at [190, 514] on mat-radio-group "Sponsored Products Sponsored Brand Sponsored Display" at bounding box center [323, 517] width 398 height 15
drag, startPoint x: 190, startPoint y: 514, endPoint x: 242, endPoint y: 515, distance: 52.0
click at [242, 515] on mat-radio-group "Sponsored Products Sponsored Brand Sponsored Display" at bounding box center [323, 517] width 398 height 15
copy label "Sponsored Products"
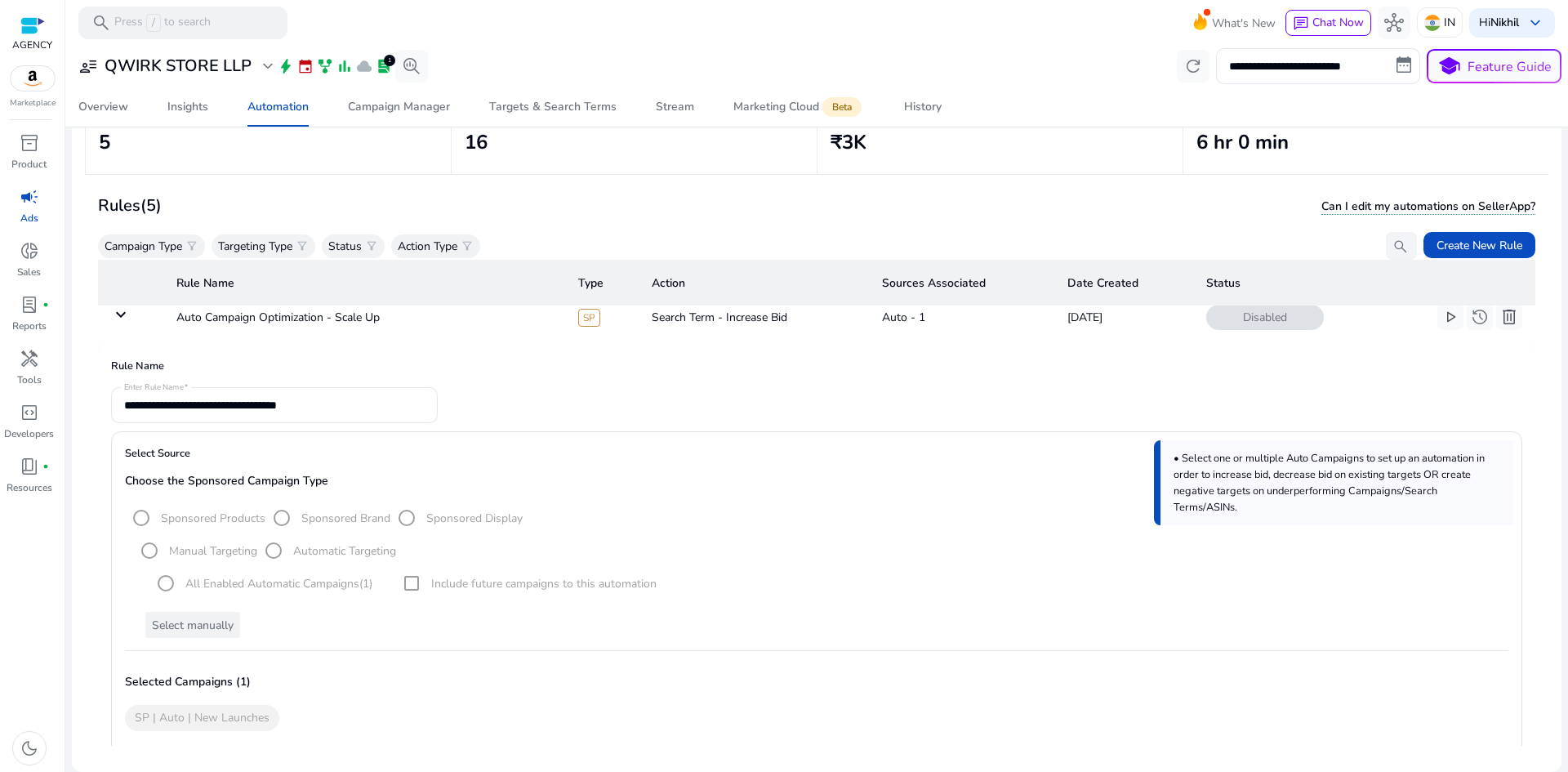
click at [302, 550] on mat-radio-group "Manual Targeting Automatic Targeting" at bounding box center [265, 549] width 263 height 15
drag, startPoint x: 302, startPoint y: 550, endPoint x: 375, endPoint y: 551, distance: 73.0
click at [375, 551] on mat-radio-group "Manual Targeting Automatic Targeting" at bounding box center [265, 549] width 263 height 15
copy label "Automatic Targeting"
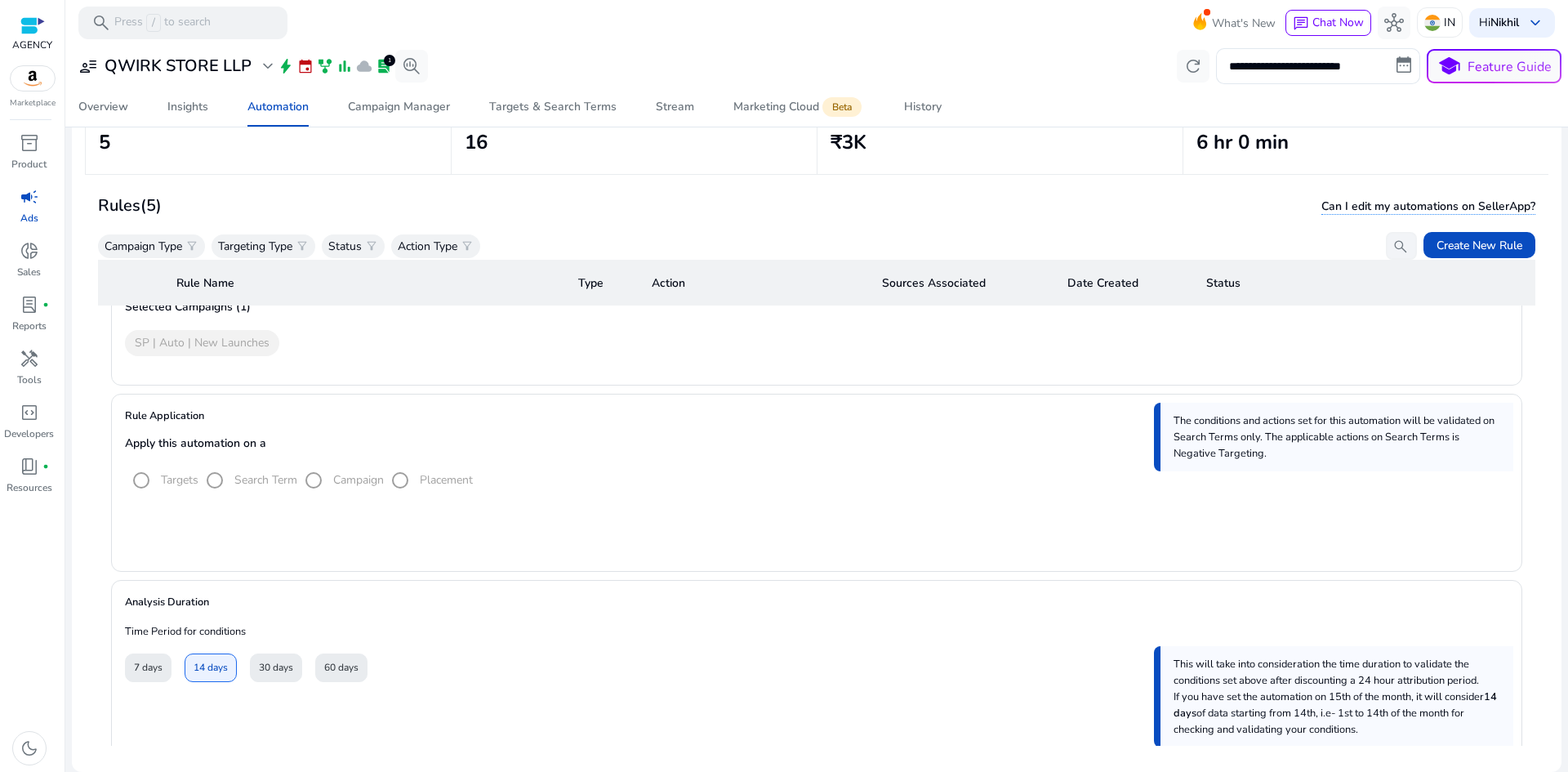
scroll to position [654, 0]
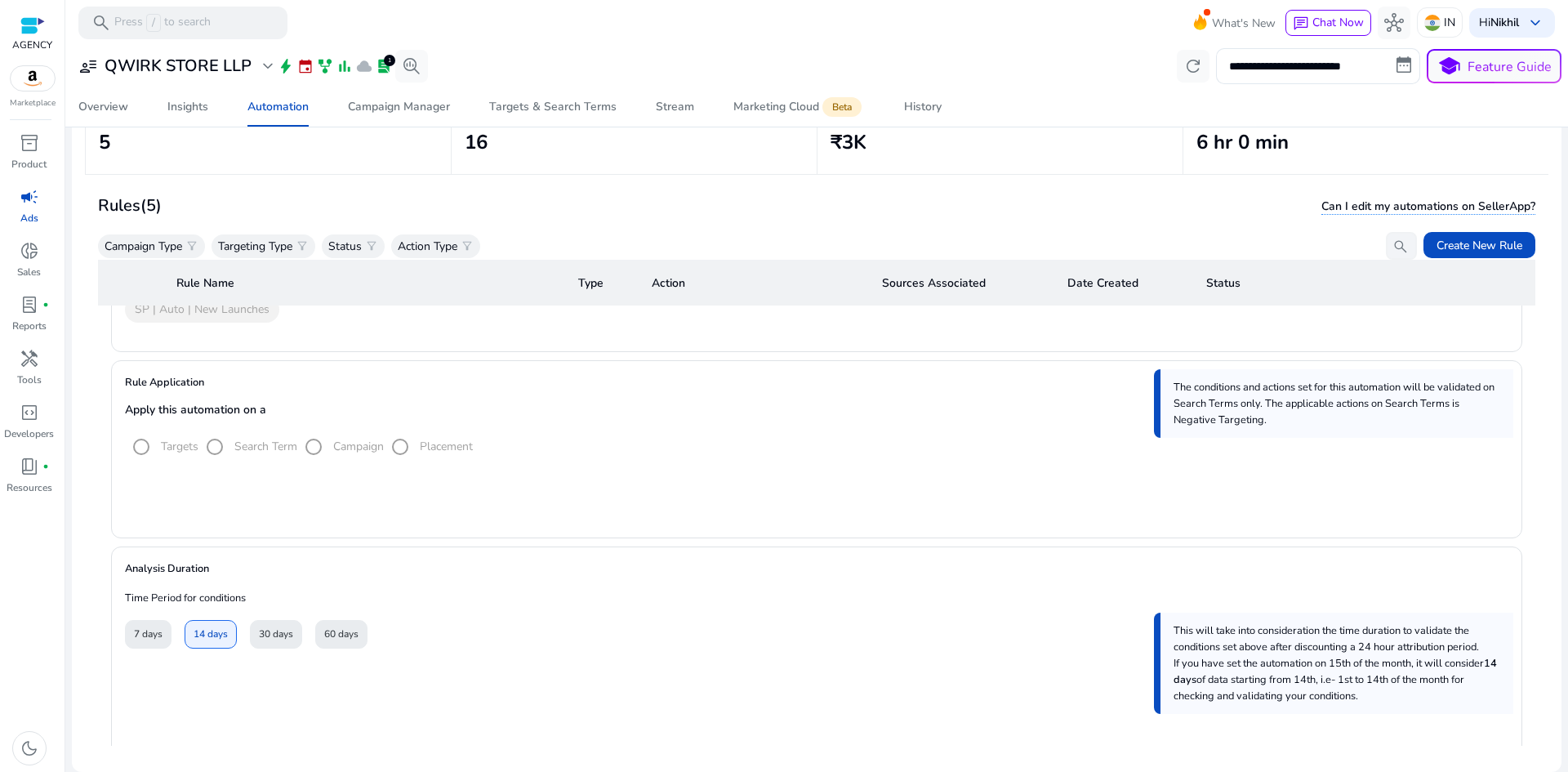
click at [249, 443] on mat-radio-group "Targets Search Term Campaign Placement" at bounding box center [298, 446] width 348 height 15
drag, startPoint x: 249, startPoint y: 443, endPoint x: 285, endPoint y: 442, distance: 36.0
click at [285, 442] on mat-radio-group "Targets Search Term Campaign Placement" at bounding box center [298, 446] width 348 height 15
copy label "Search Term"
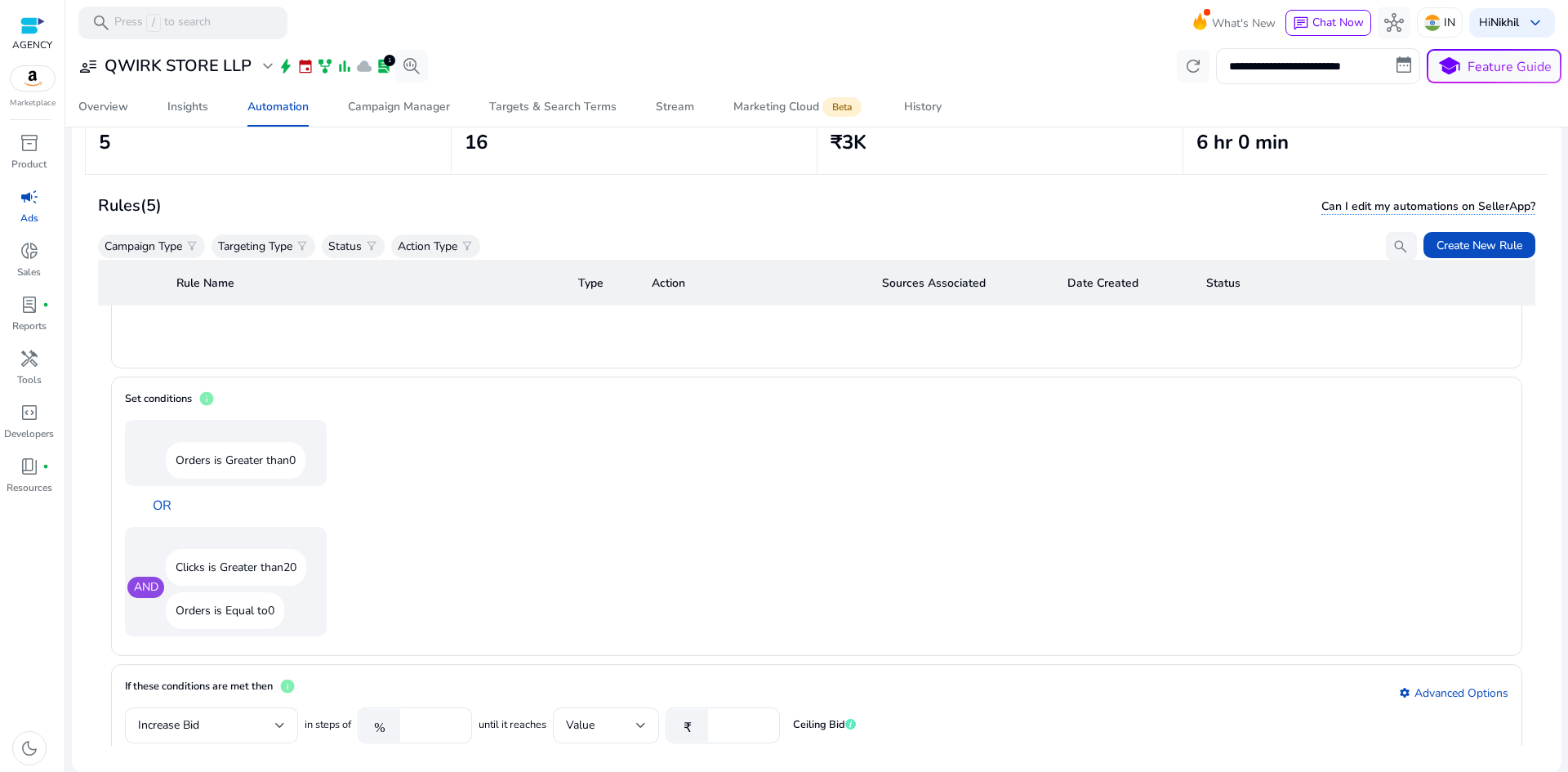
scroll to position [1144, 0]
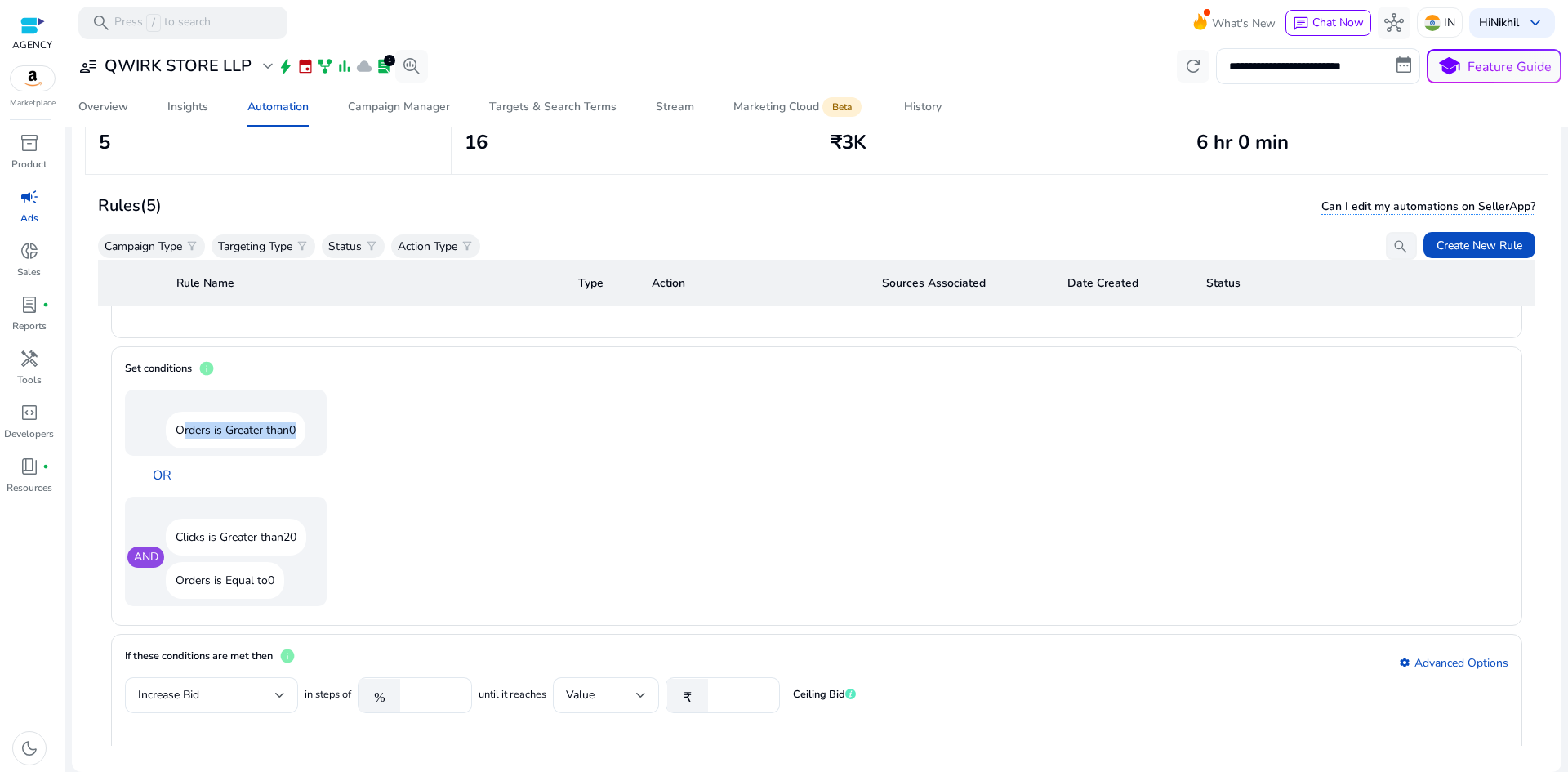
drag, startPoint x: 175, startPoint y: 431, endPoint x: 297, endPoint y: 436, distance: 122.1
click at [297, 436] on p "Orders is Greater than 0" at bounding box center [235, 430] width 140 height 37
copy p "Orders is Greater than 0"
drag, startPoint x: 172, startPoint y: 532, endPoint x: 290, endPoint y: 592, distance: 132.4
click at [290, 592] on div "AND Clicks is Greater than 20 Orders is Equal to 0" at bounding box center [225, 551] width 202 height 110
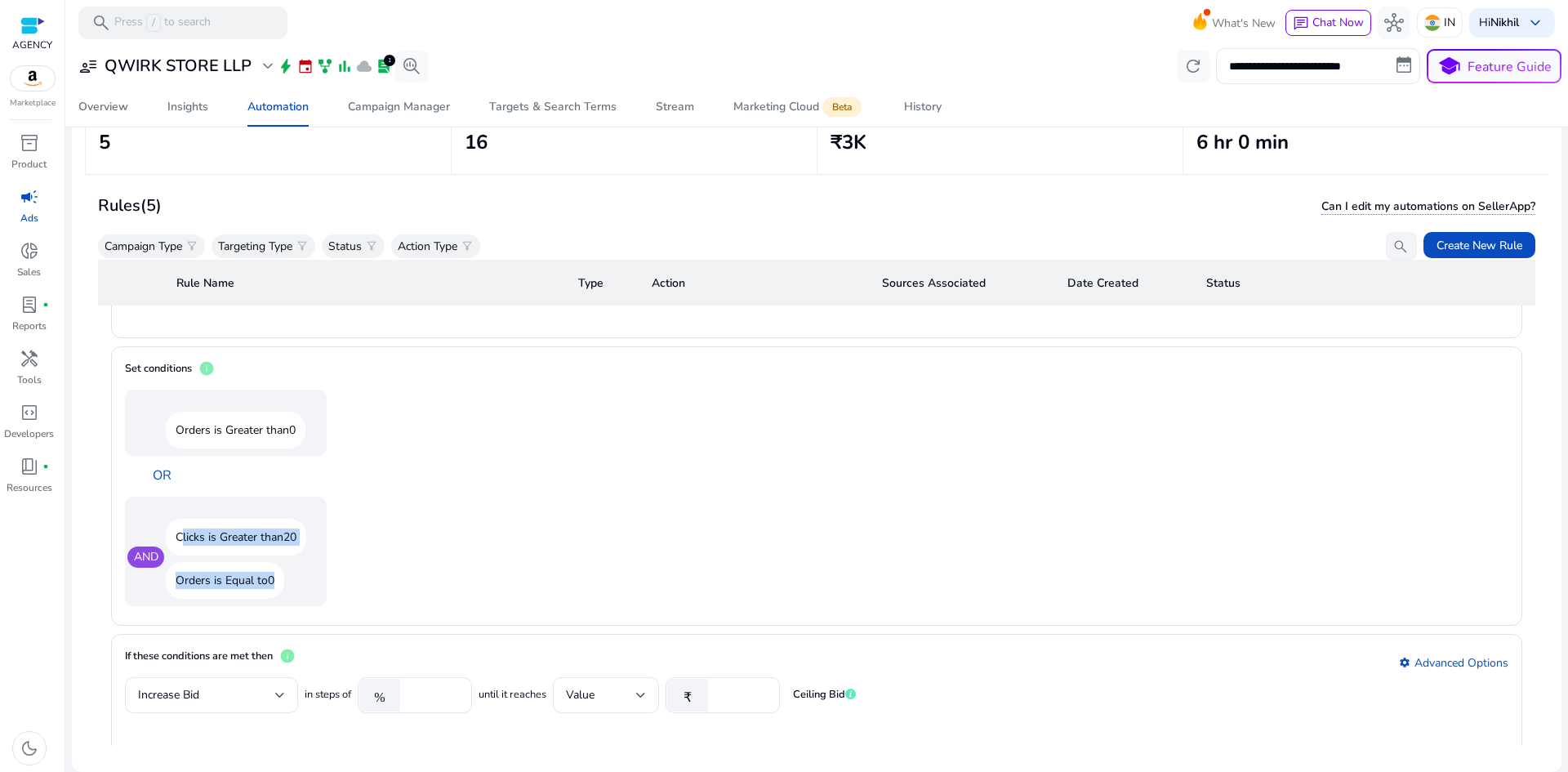
copy div "Clicks is Greater than 20 Orders is Equal to 0"
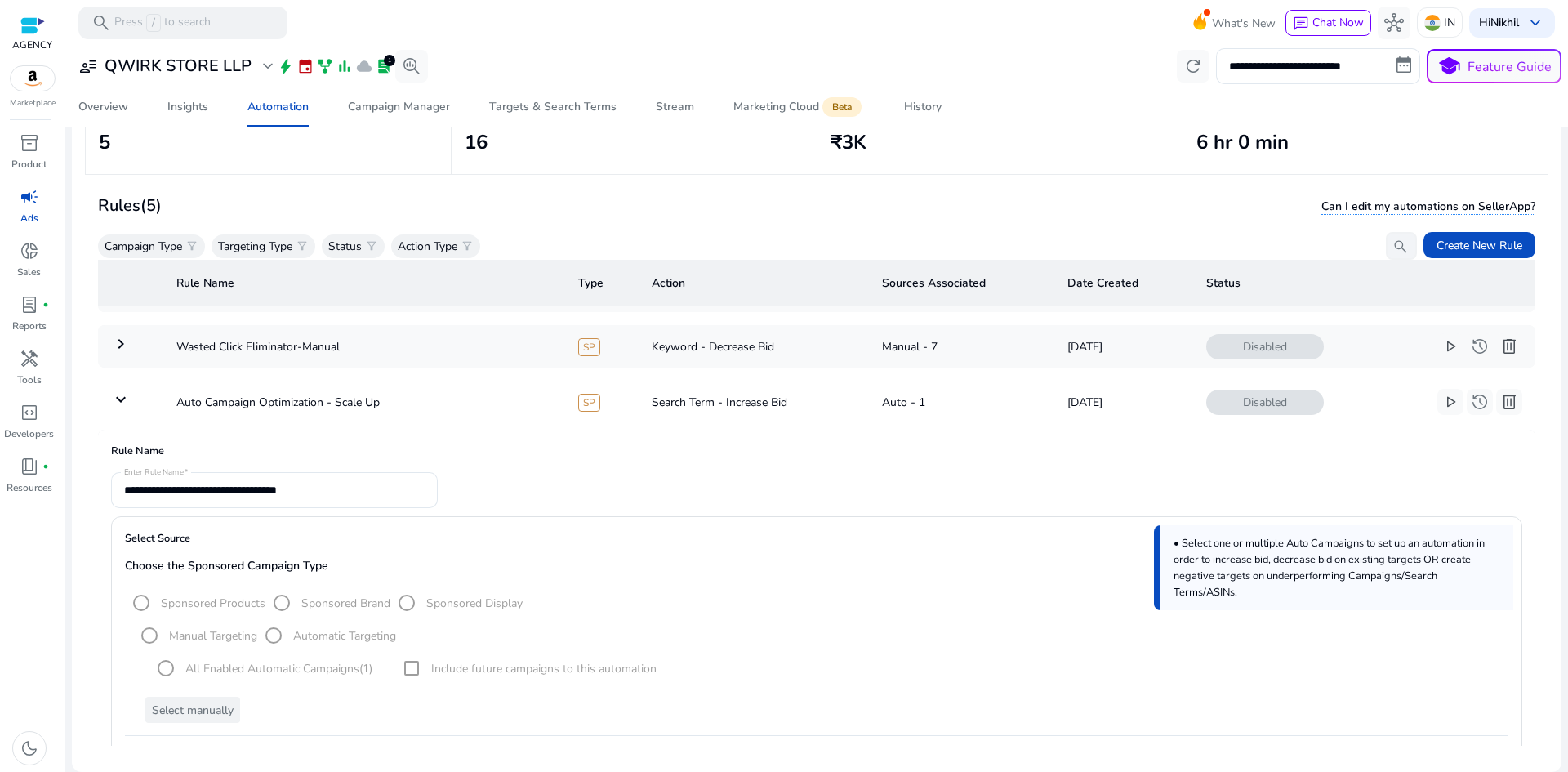
scroll to position [0, 0]
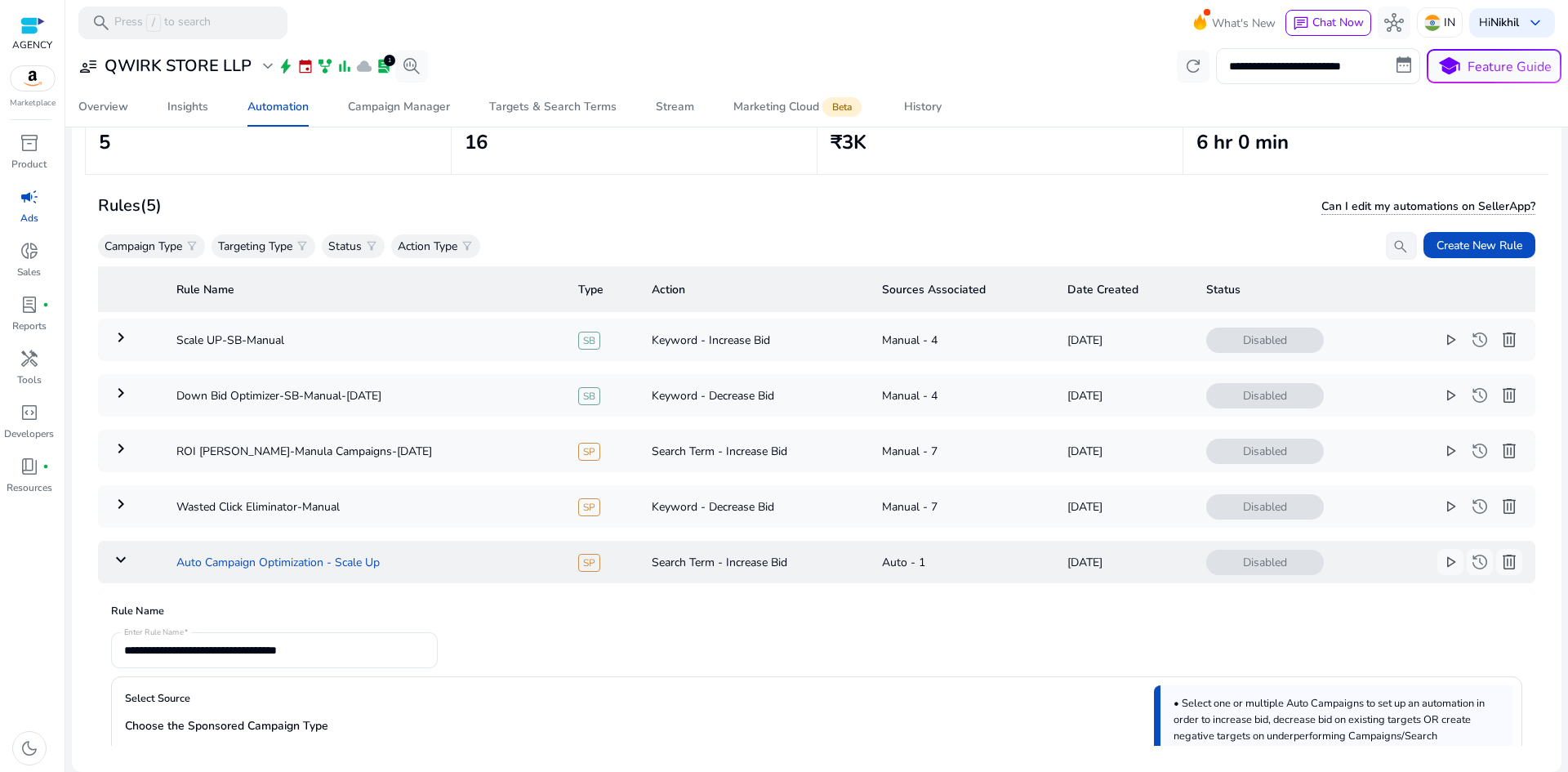
click at [321, 548] on td "Auto Campaign Optimization - Scale Up" at bounding box center [365, 563] width 402 height 43
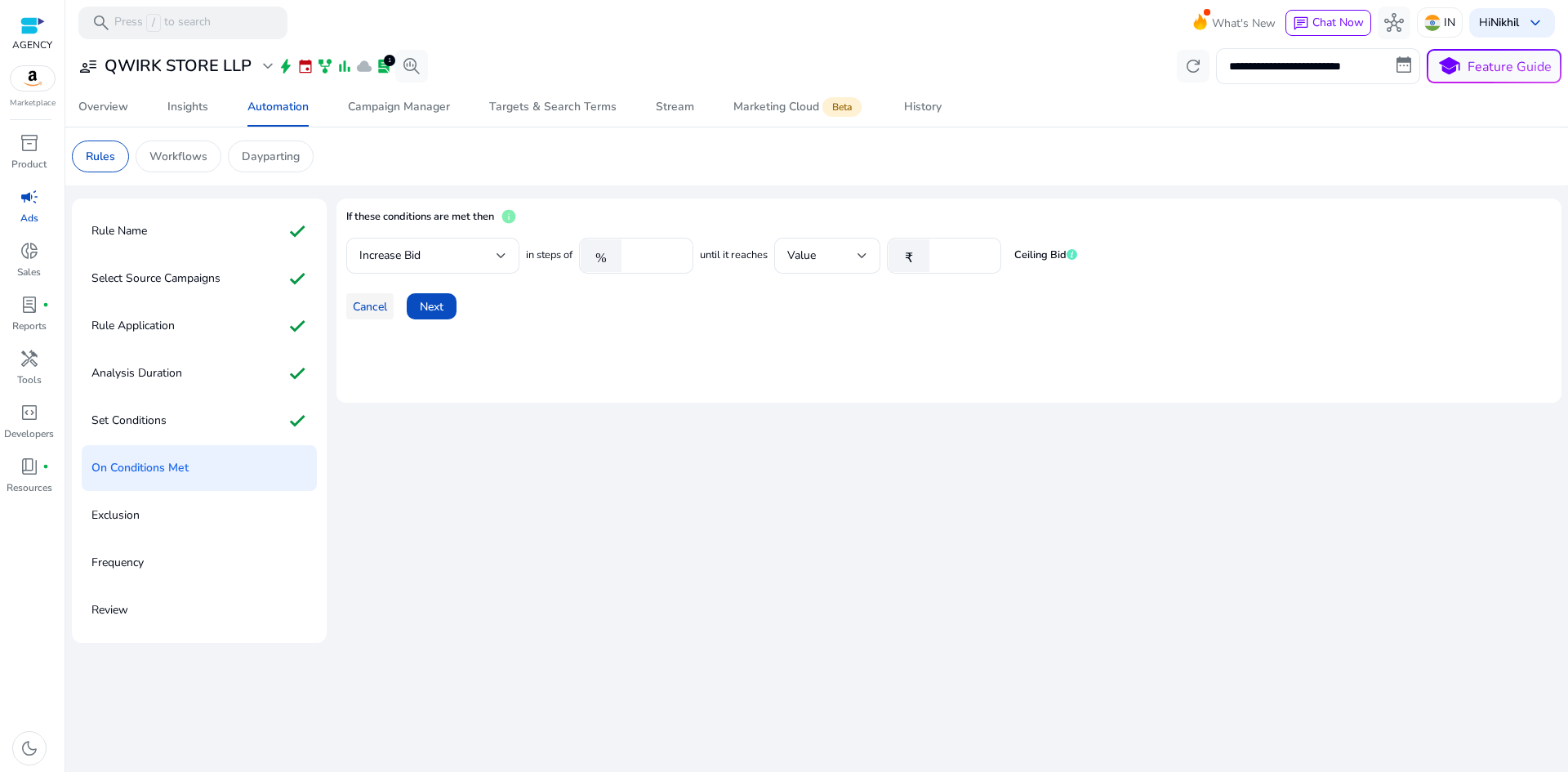
click at [373, 306] on span "Cancel" at bounding box center [369, 306] width 35 height 17
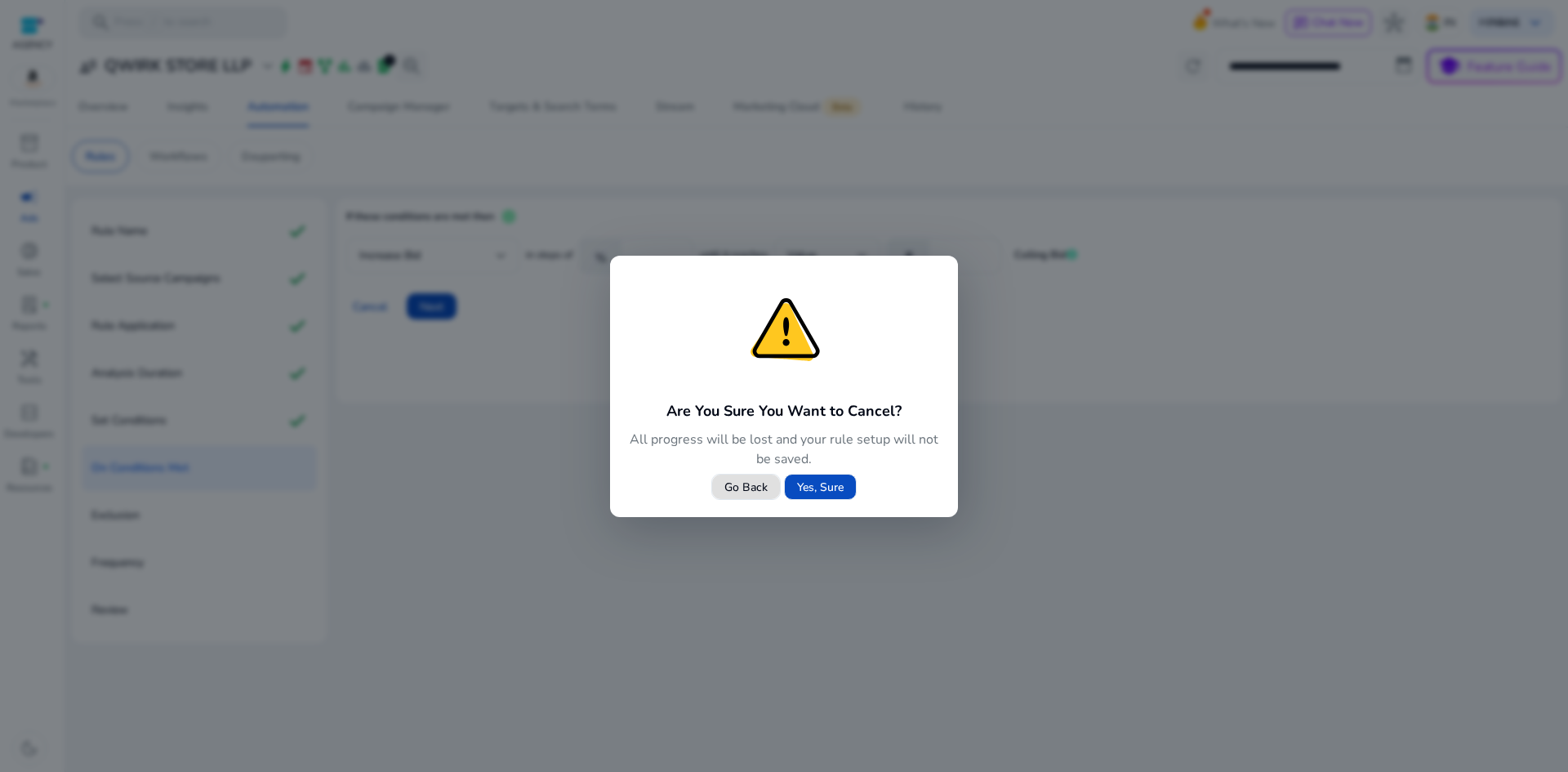
click at [839, 510] on div "Are You Sure You Want to Cancel? All progress will be lost and your rule setup …" at bounding box center [784, 386] width 348 height 262
click at [828, 486] on span "Yes, Sure" at bounding box center [820, 487] width 46 height 17
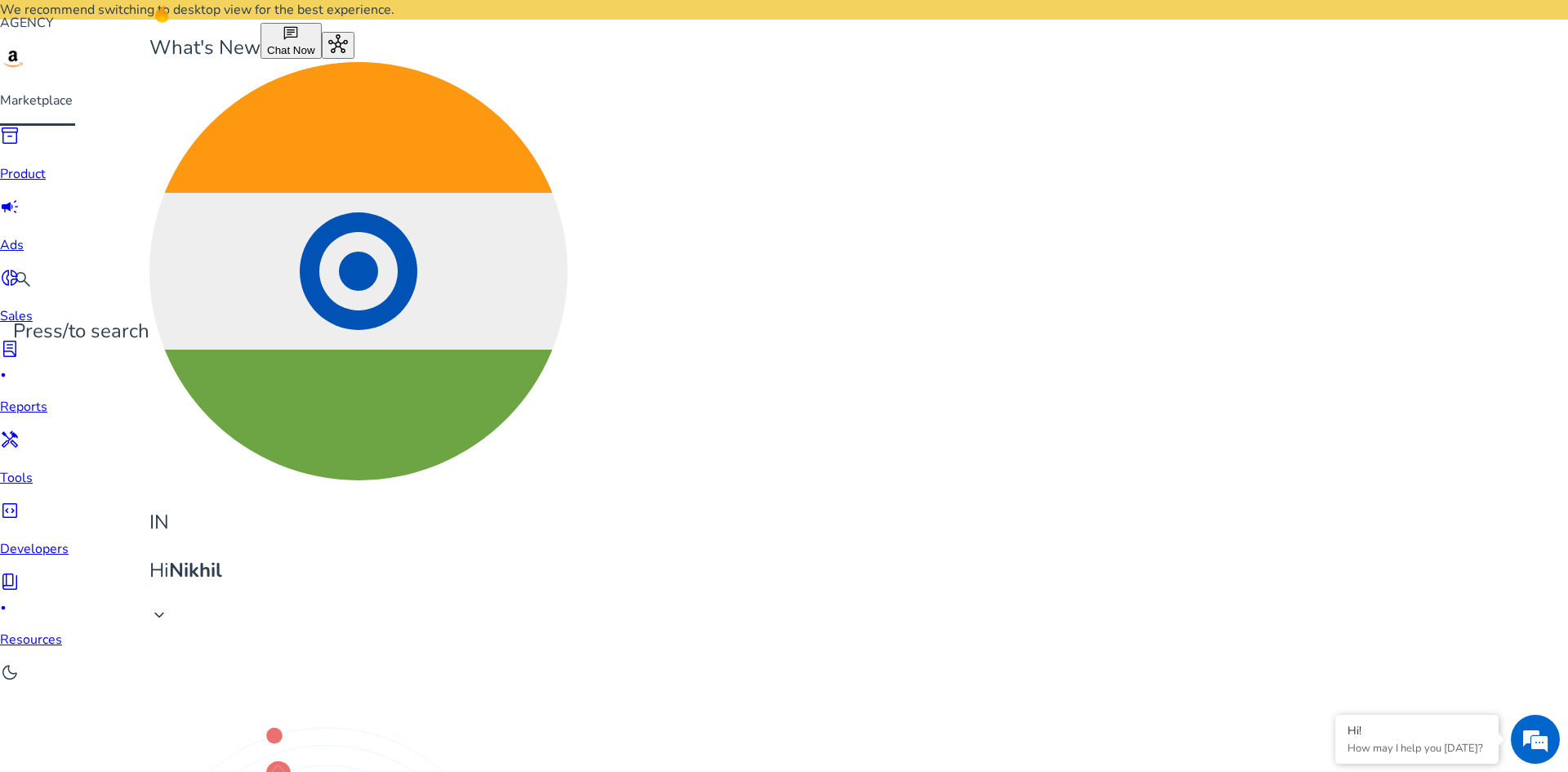
drag, startPoint x: 855, startPoint y: 293, endPoint x: 715, endPoint y: 283, distance: 140.4
copy h4 "Down Bid Optimizer"
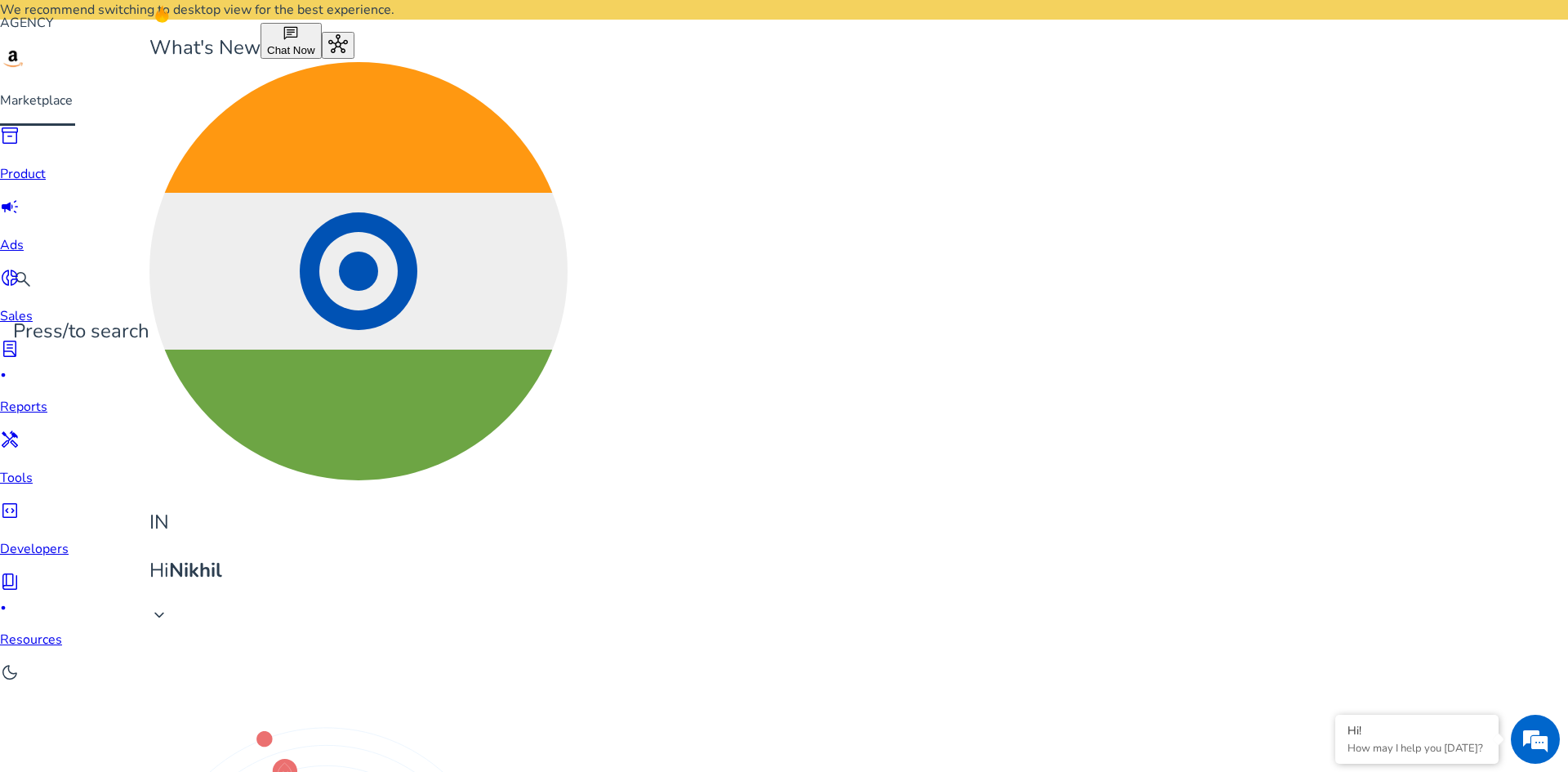
drag, startPoint x: 412, startPoint y: 278, endPoint x: 472, endPoint y: 282, distance: 60.1
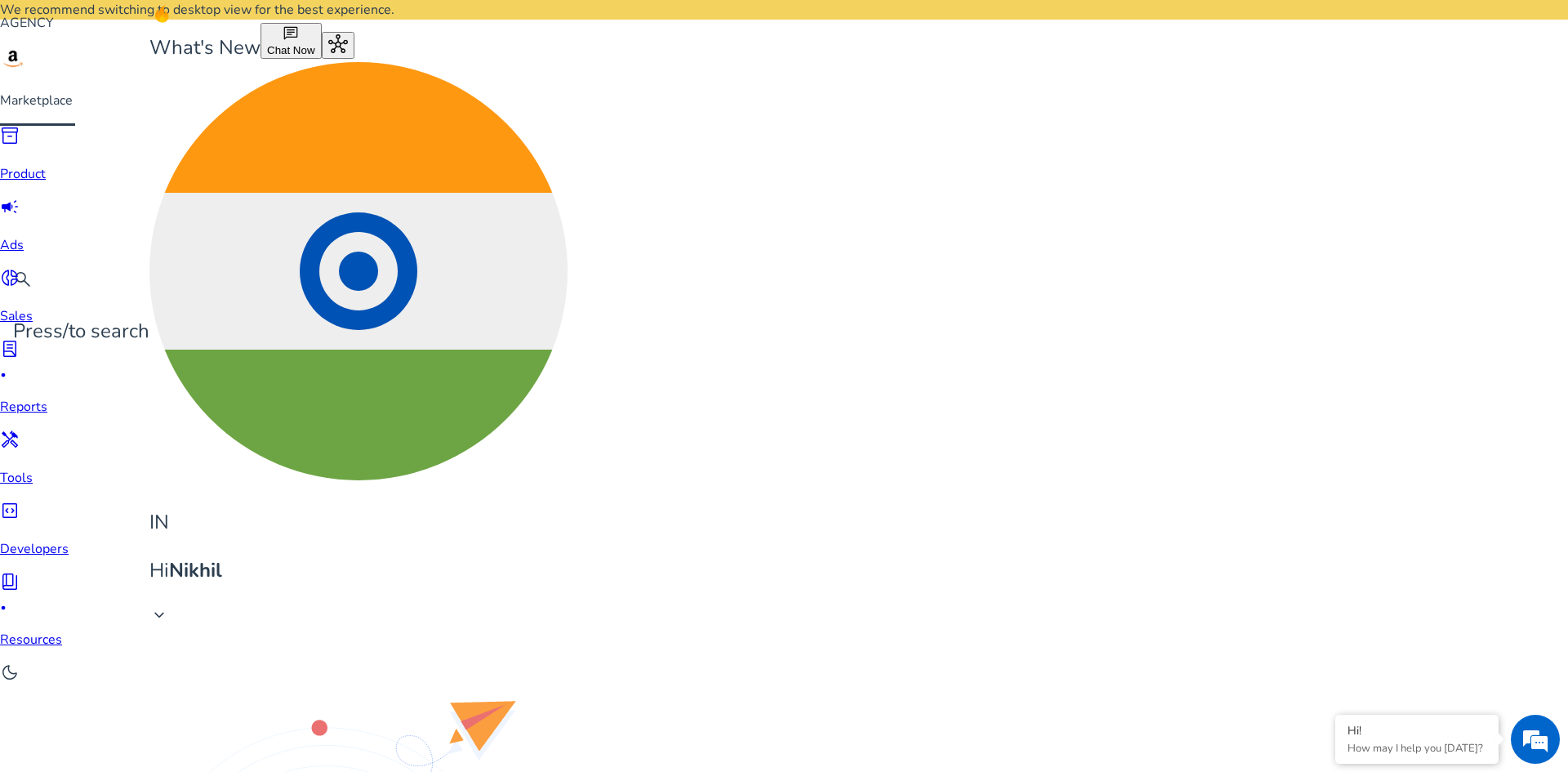
copy label "Sponsored Products"
drag, startPoint x: 404, startPoint y: 309, endPoint x: 462, endPoint y: 311, distance: 58.0
copy label "Manual Targeting"
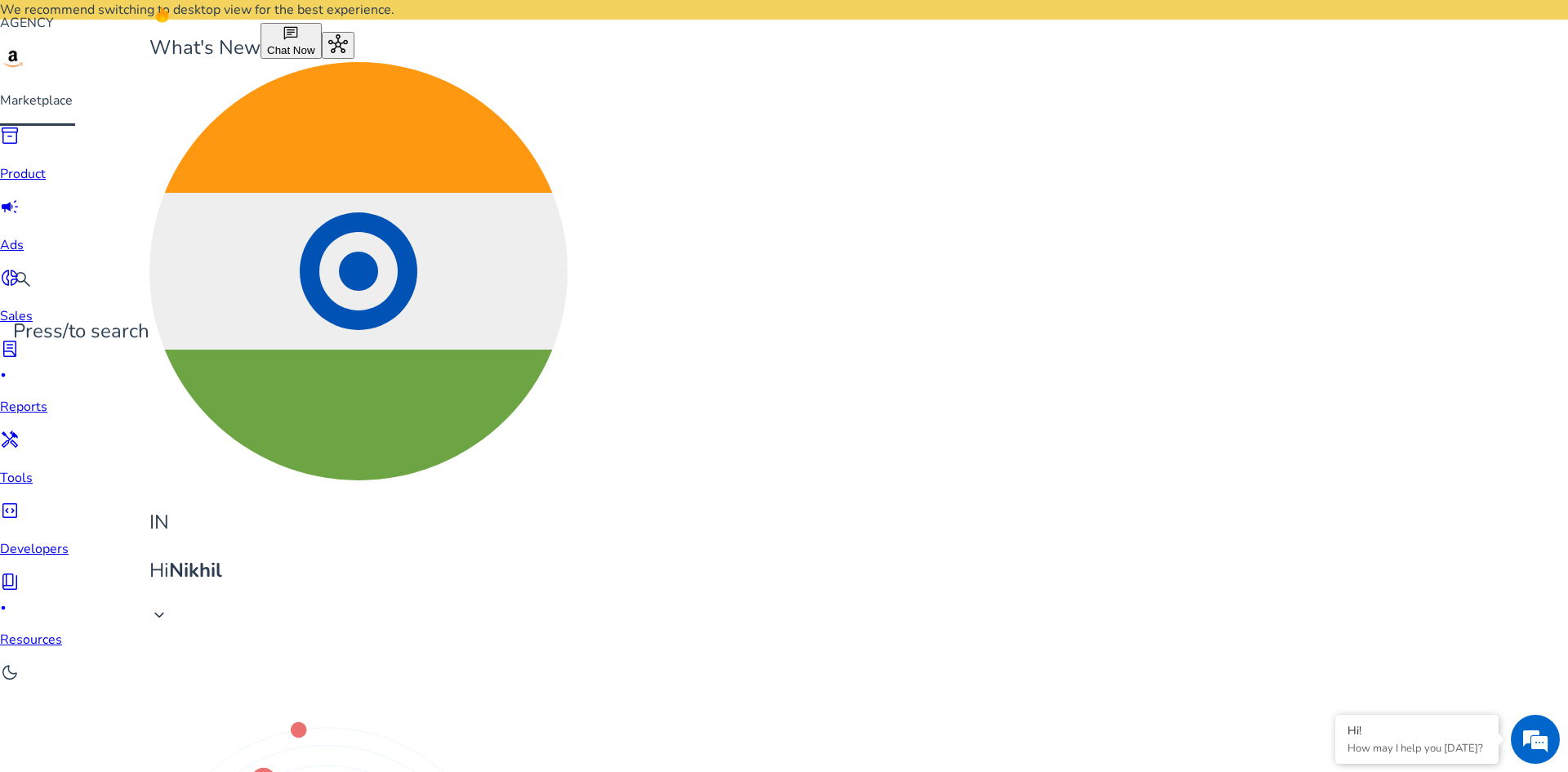
drag, startPoint x: 452, startPoint y: 280, endPoint x: 536, endPoint y: 319, distance: 92.6
drag, startPoint x: 362, startPoint y: 263, endPoint x: 410, endPoint y: 280, distance: 50.9
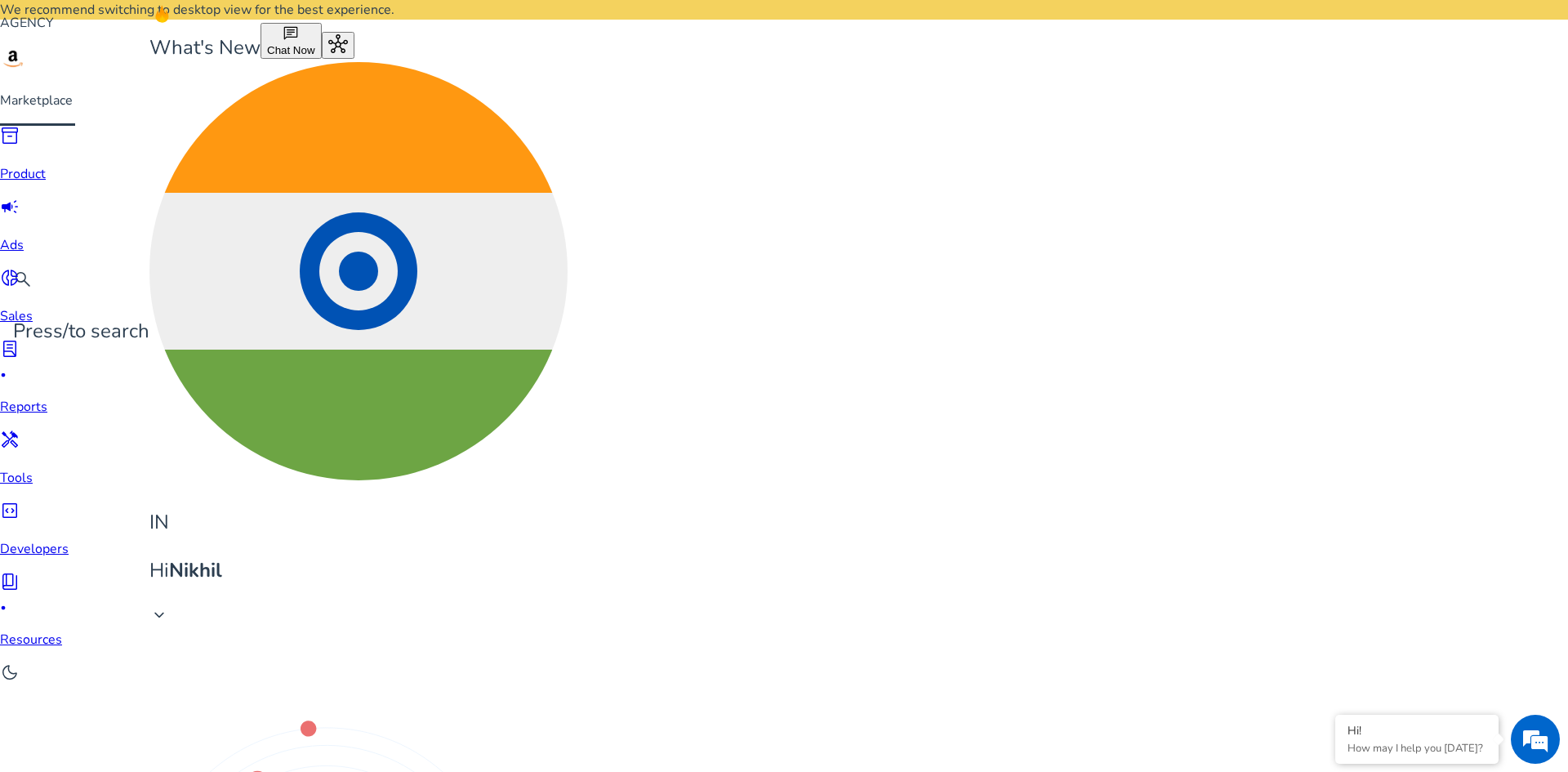
drag, startPoint x: 403, startPoint y: 272, endPoint x: 476, endPoint y: 277, distance: 73.2
drag, startPoint x: 970, startPoint y: 282, endPoint x: 374, endPoint y: 264, distance: 596.3
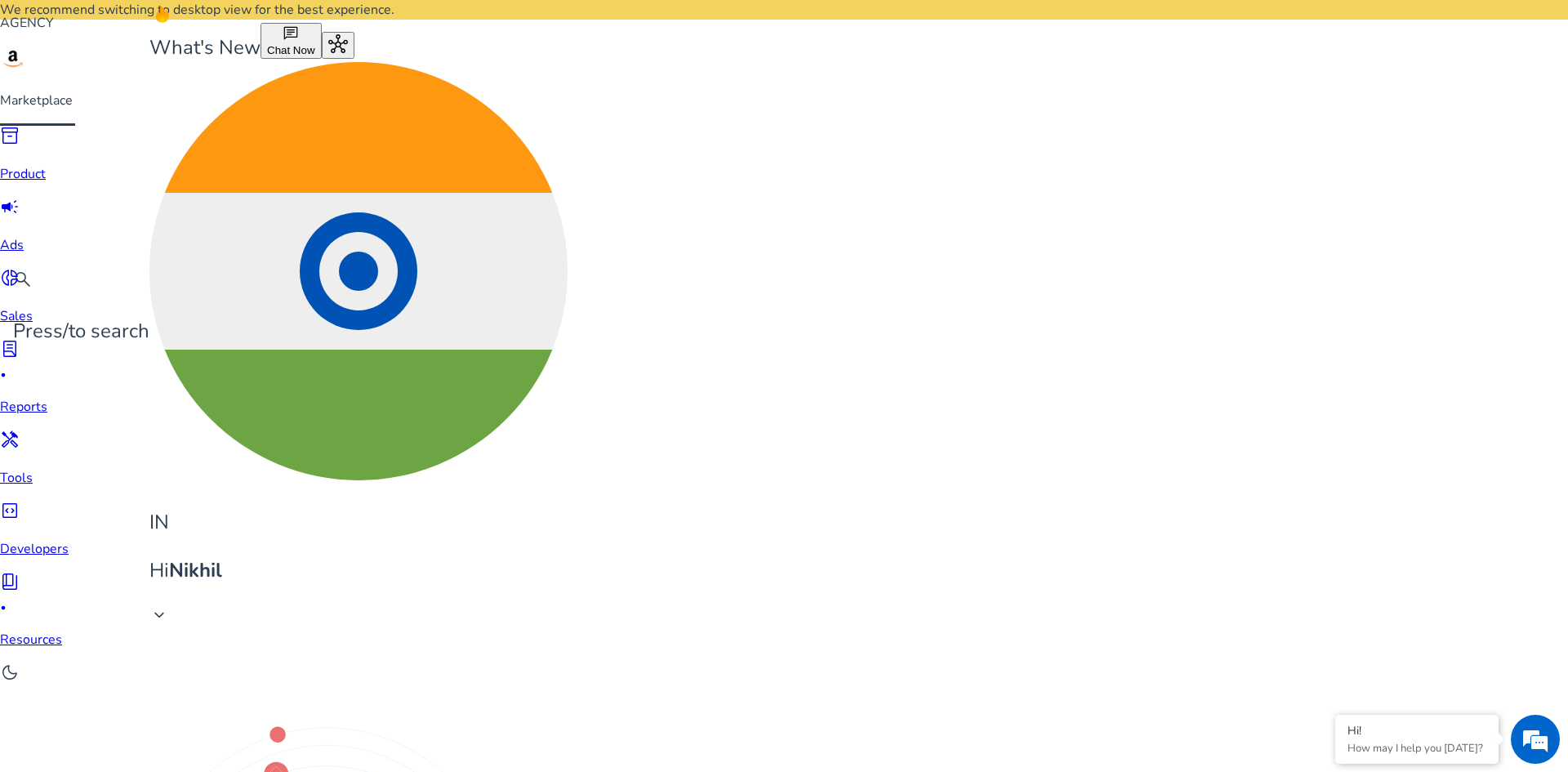
drag, startPoint x: 338, startPoint y: 254, endPoint x: 958, endPoint y: 251, distance: 620.0
copy div "Decrease Bid in steps of % until it reaches Value ₹"
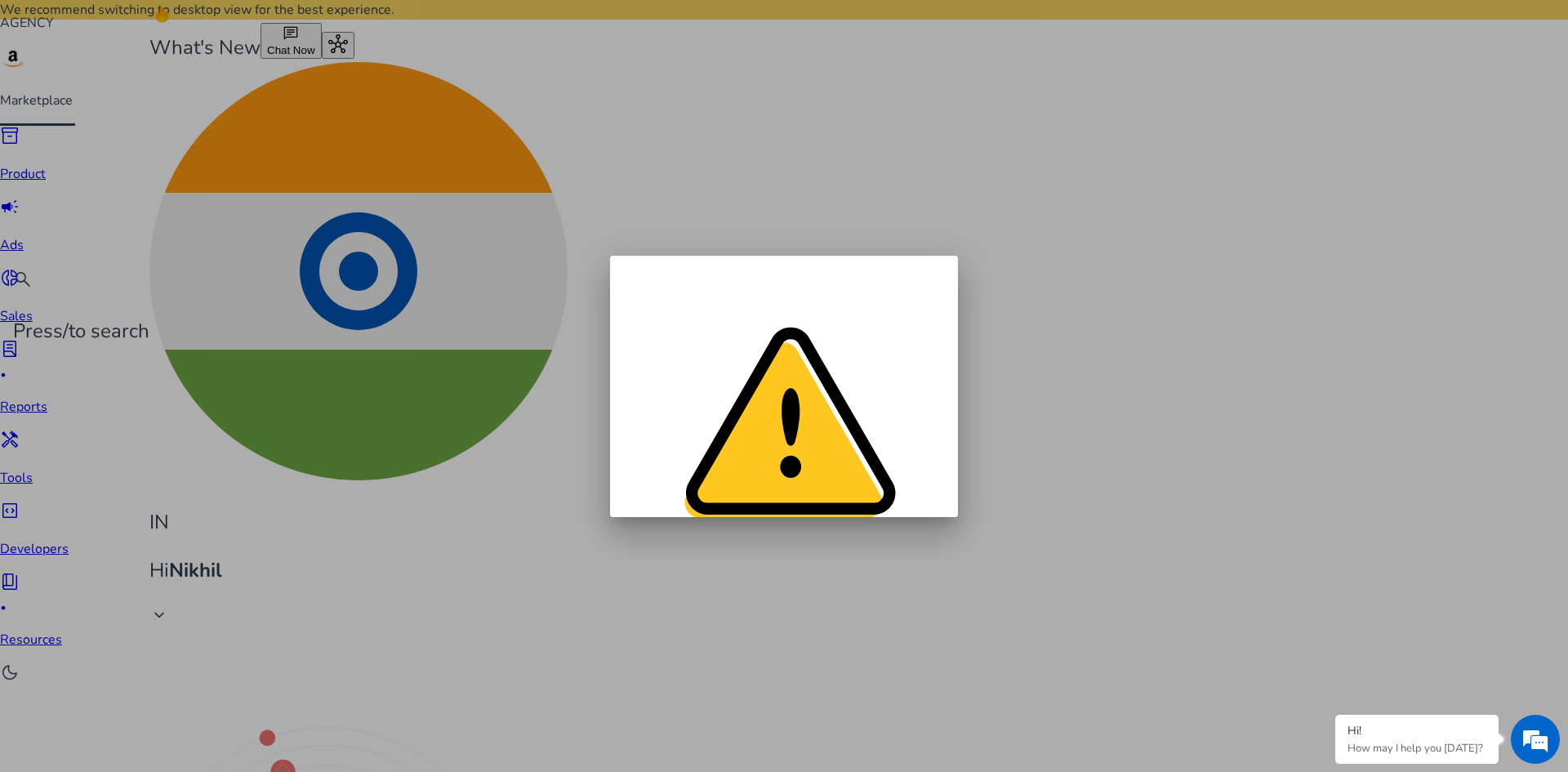
click at [681, 744] on span "Yes, Sure" at bounding box center [652, 752] width 55 height 17
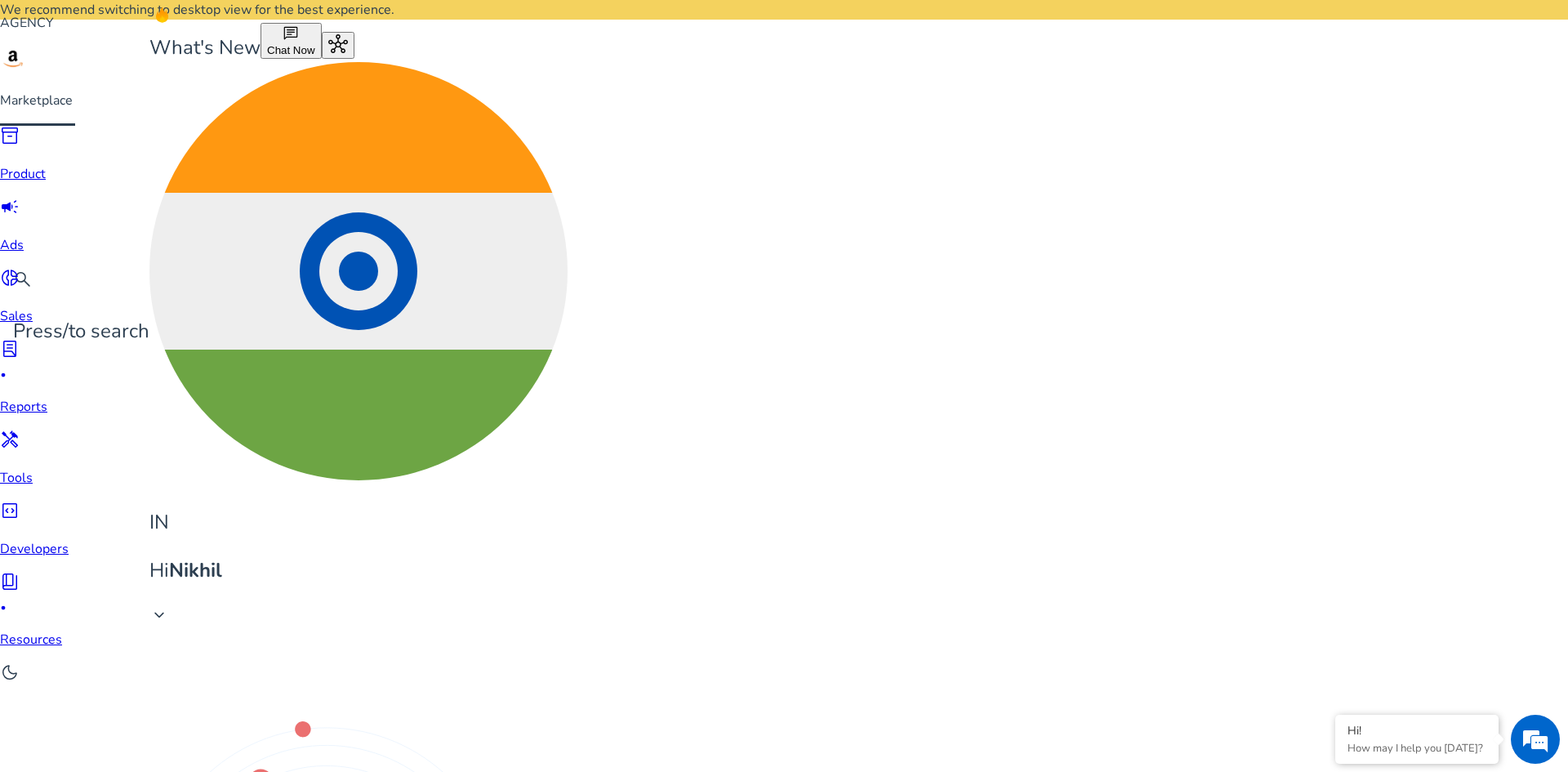
drag, startPoint x: 372, startPoint y: 257, endPoint x: 408, endPoint y: 251, distance: 36.5
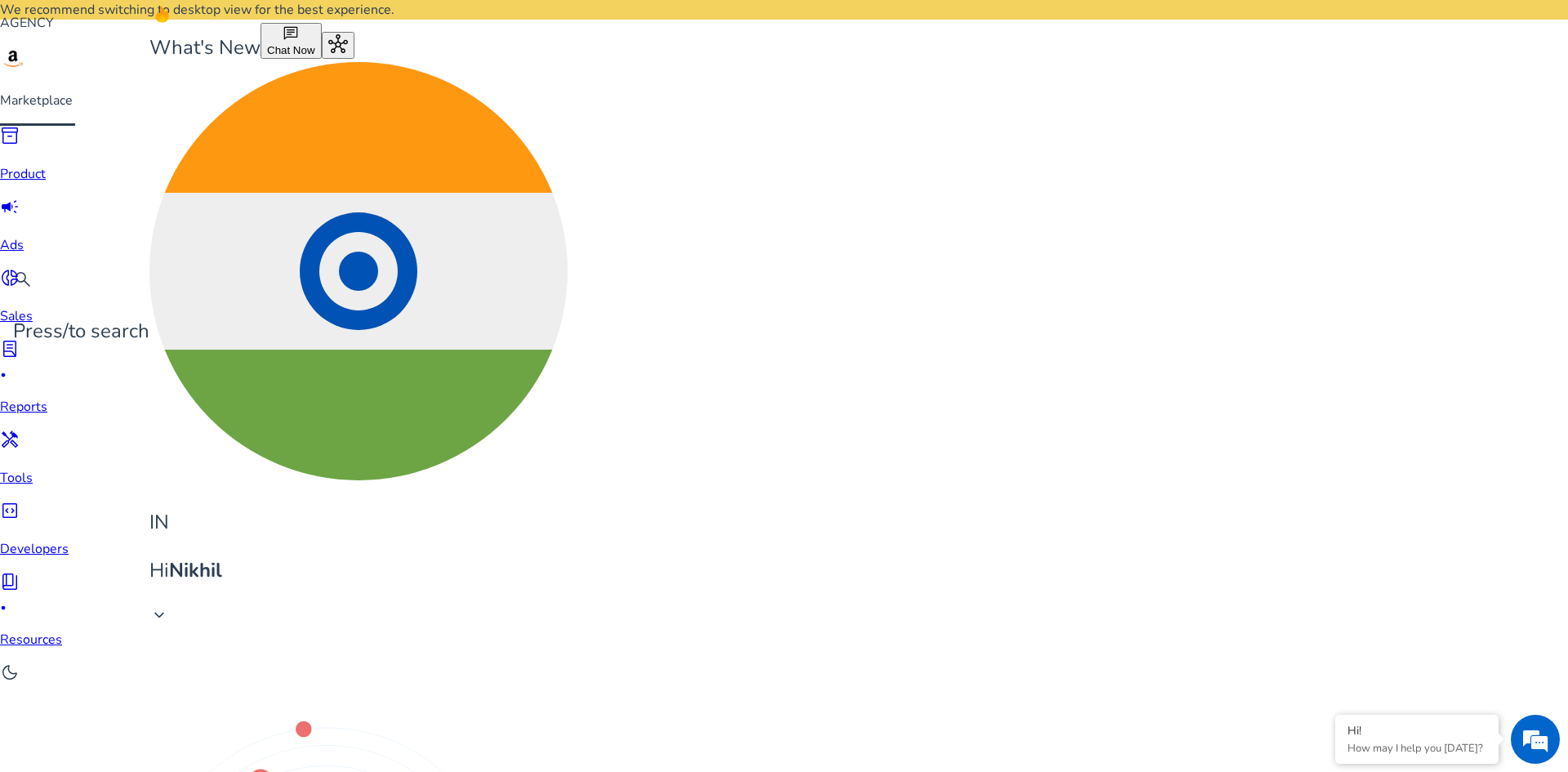
drag, startPoint x: 395, startPoint y: 267, endPoint x: 559, endPoint y: 324, distance: 173.6
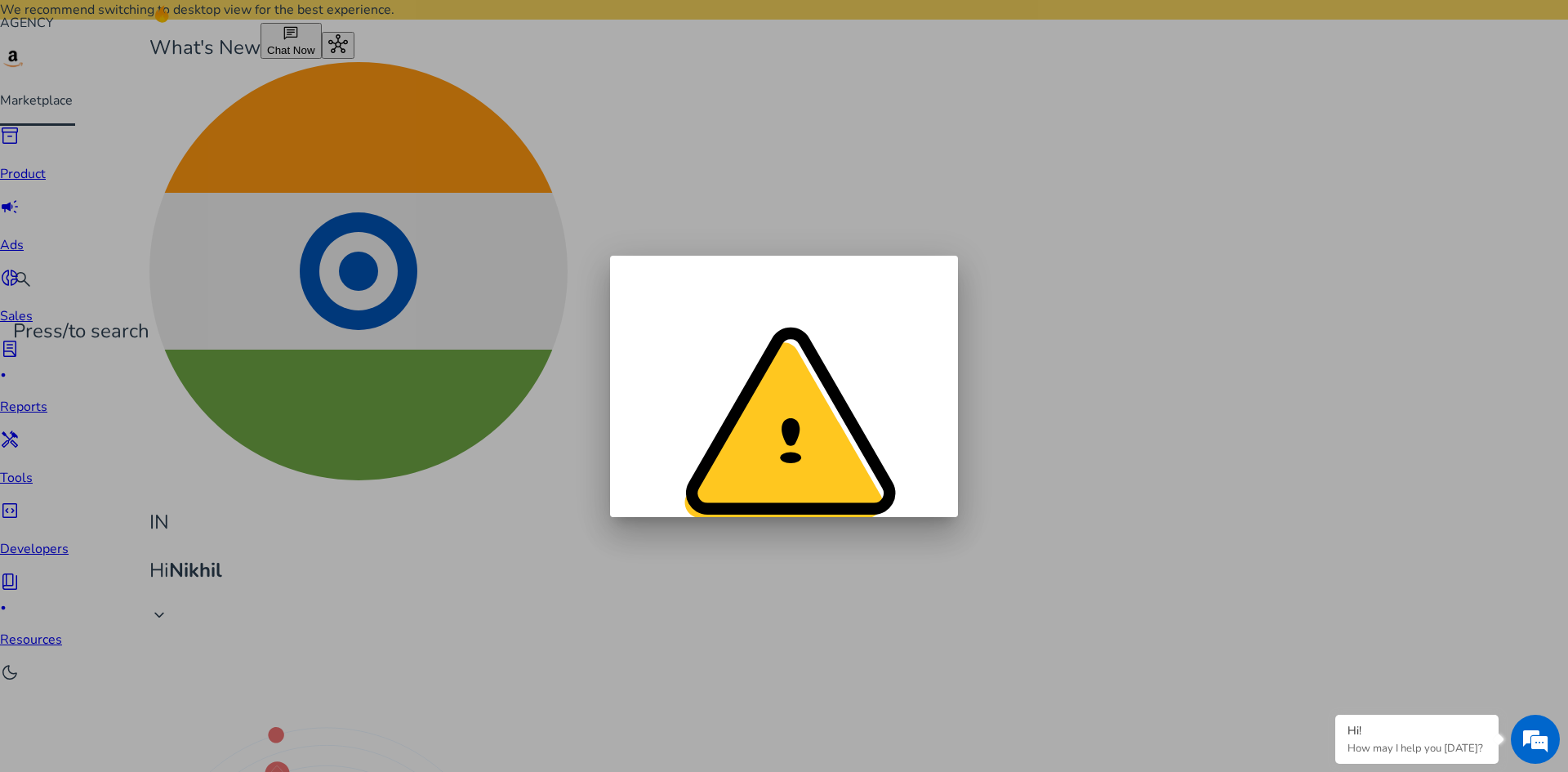
click at [681, 744] on span "Yes, Sure" at bounding box center [652, 752] width 55 height 17
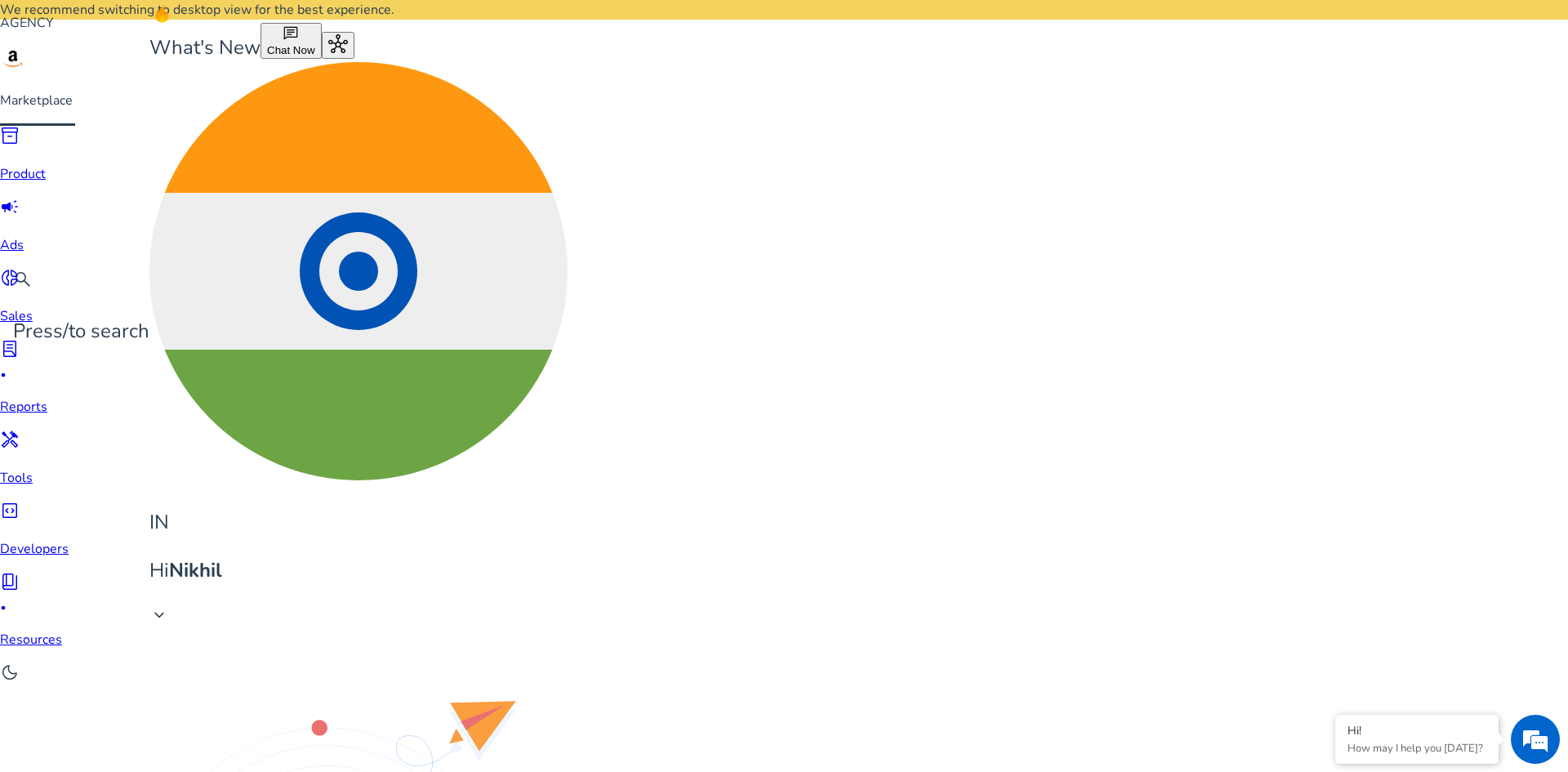
drag, startPoint x: 378, startPoint y: 256, endPoint x: 406, endPoint y: 259, distance: 28.2
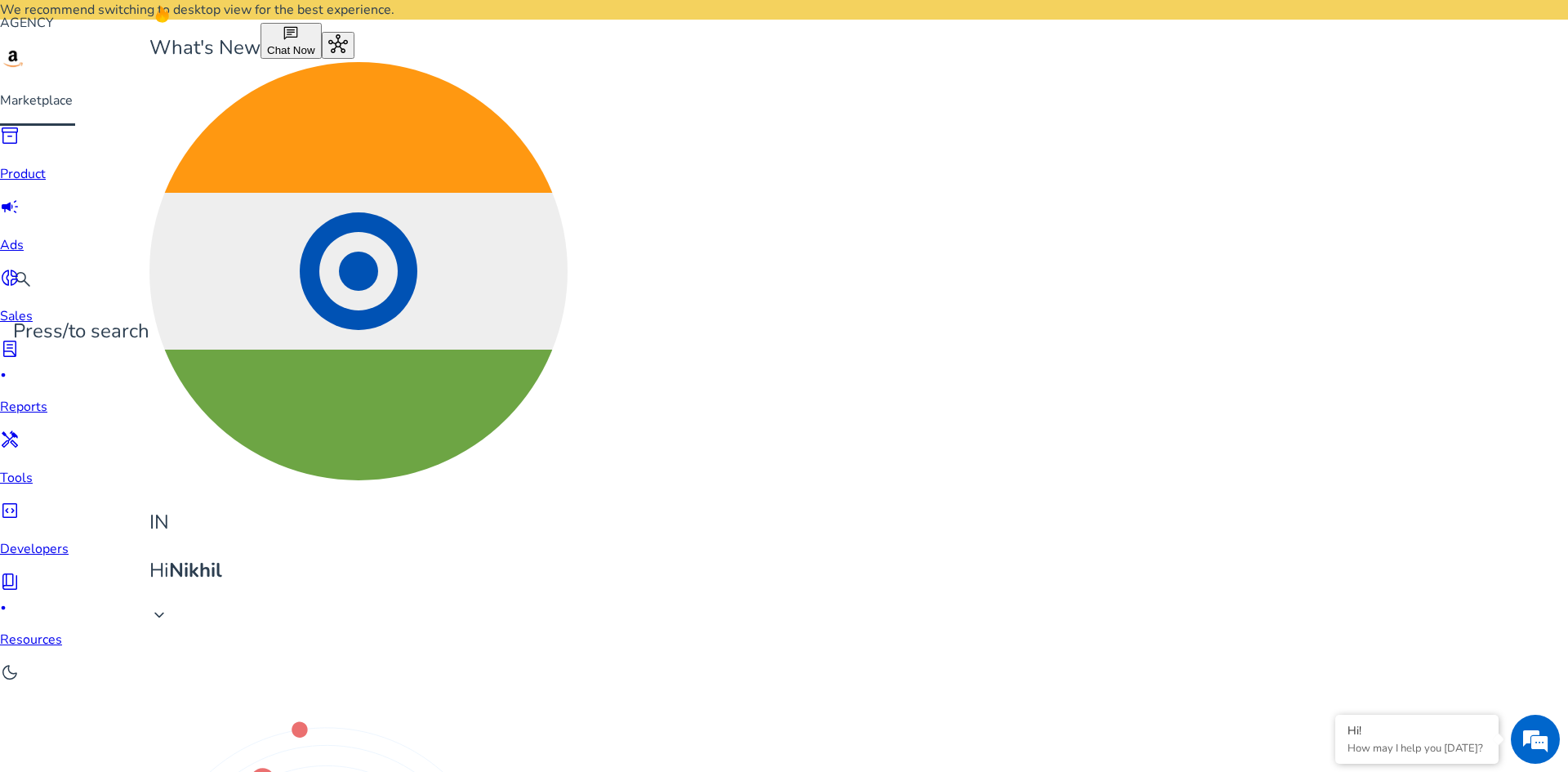
drag, startPoint x: 478, startPoint y: 279, endPoint x: 500, endPoint y: 280, distance: 22.0
copy label "Search Term"
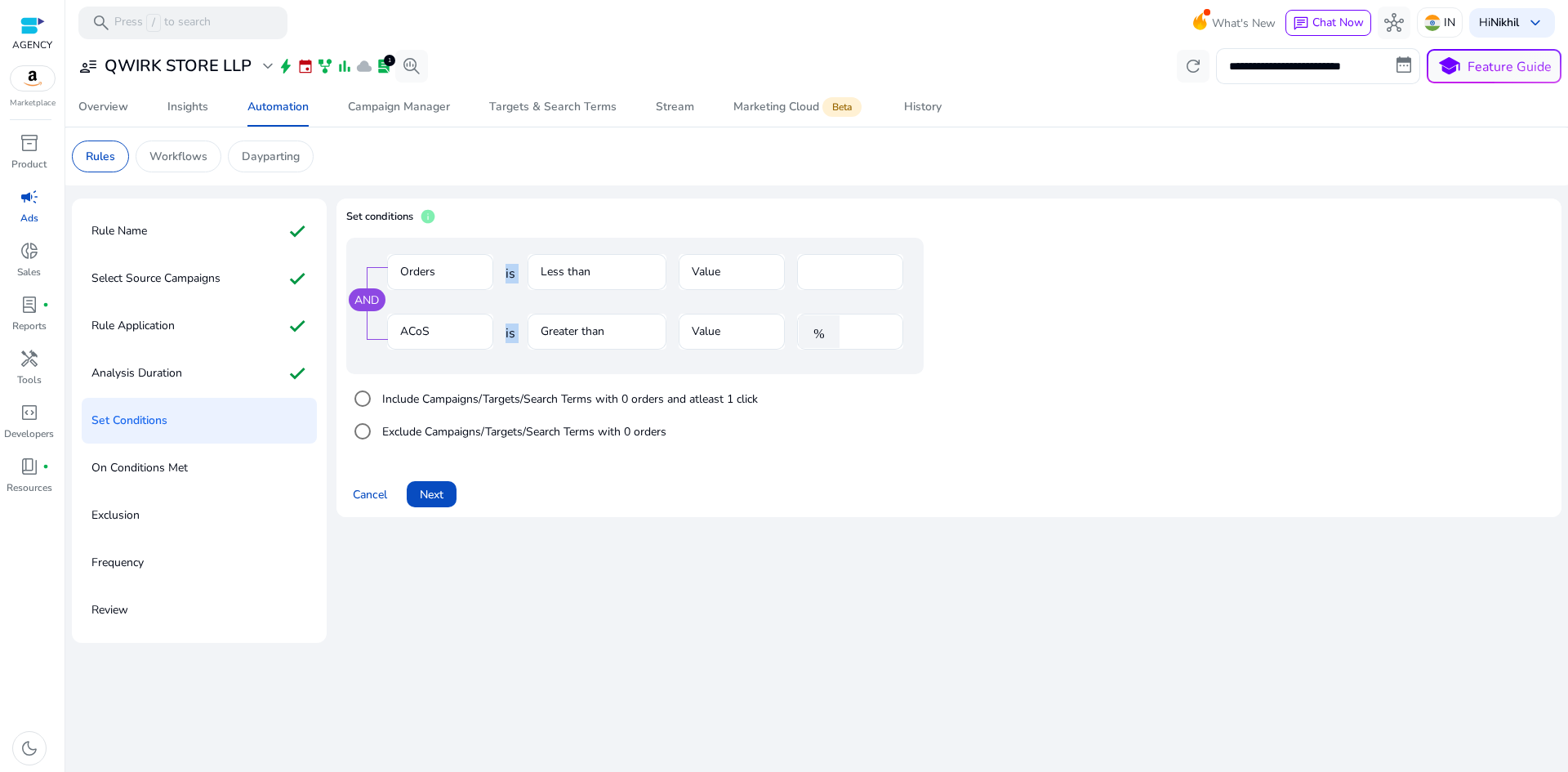
click at [675, 335] on div "AND Orders is Less than Value * ACoS is Greater than Value % ****" at bounding box center [634, 305] width 578 height 136
click at [431, 484] on span at bounding box center [432, 494] width 50 height 39
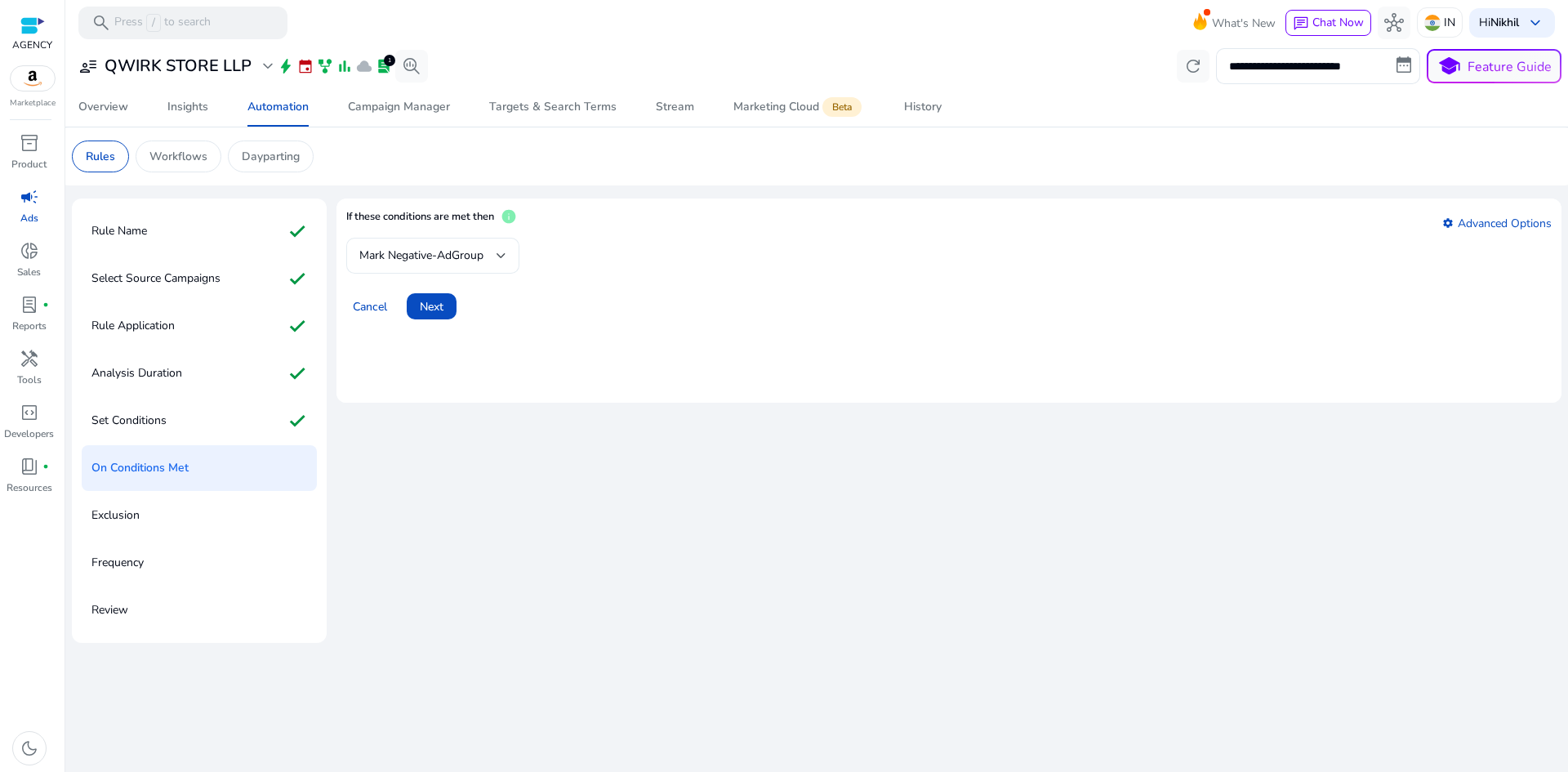
click at [497, 256] on div at bounding box center [501, 256] width 10 height 6
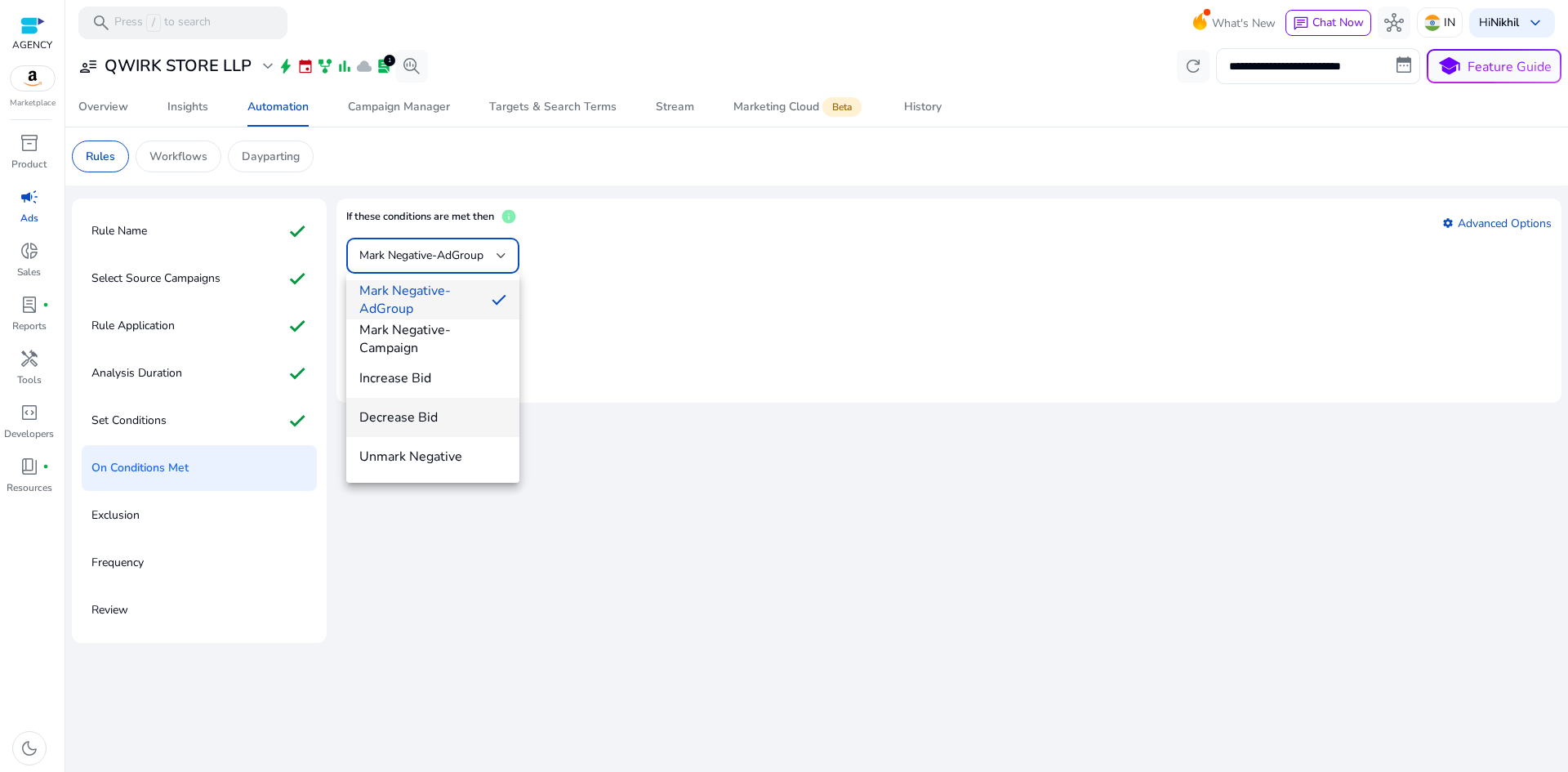
click at [465, 415] on span "Decrease Bid" at bounding box center [432, 418] width 147 height 18
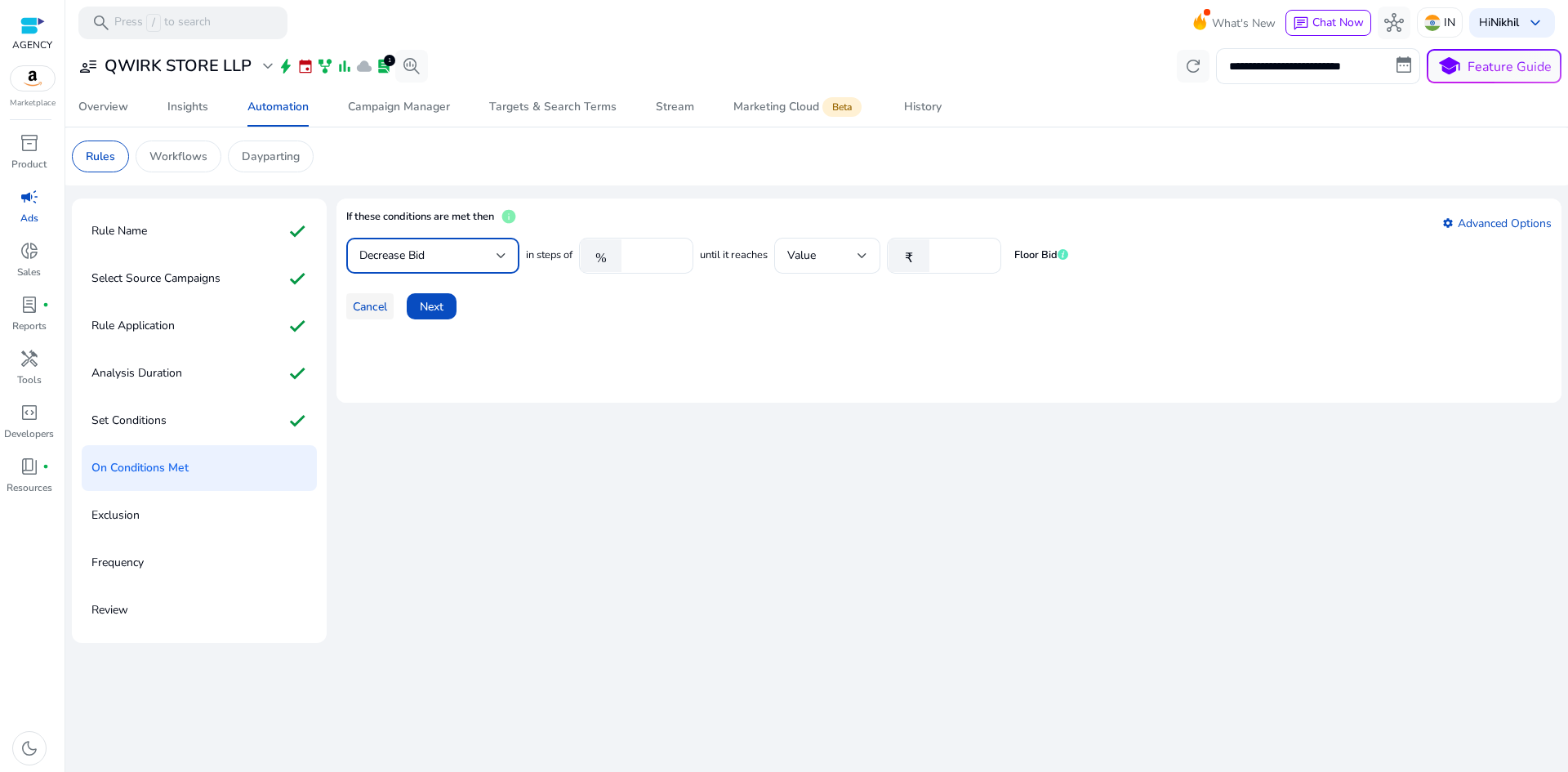
click at [374, 307] on span "Cancel" at bounding box center [369, 306] width 35 height 17
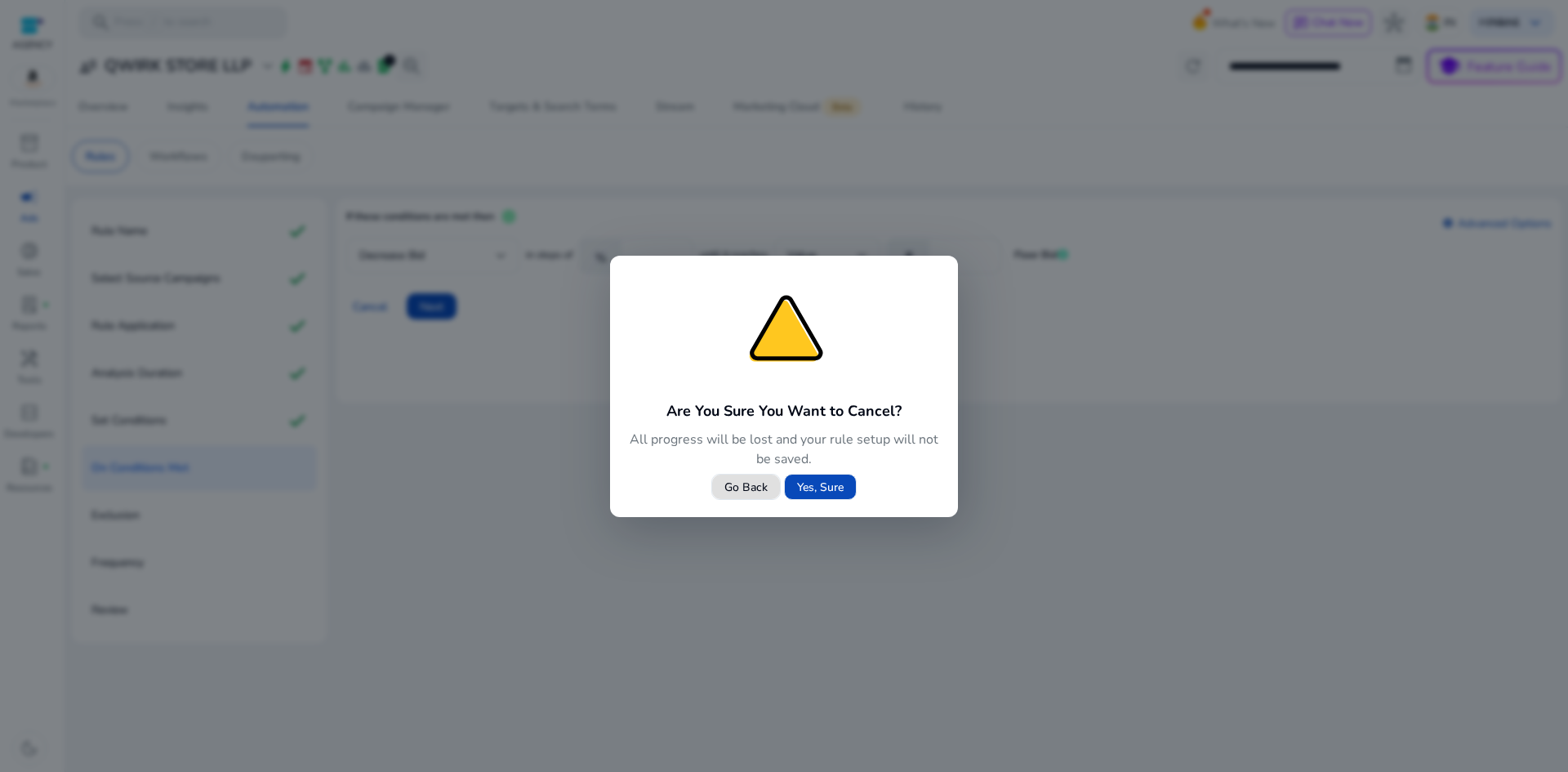
click at [820, 486] on span "Yes, Sure" at bounding box center [820, 487] width 46 height 17
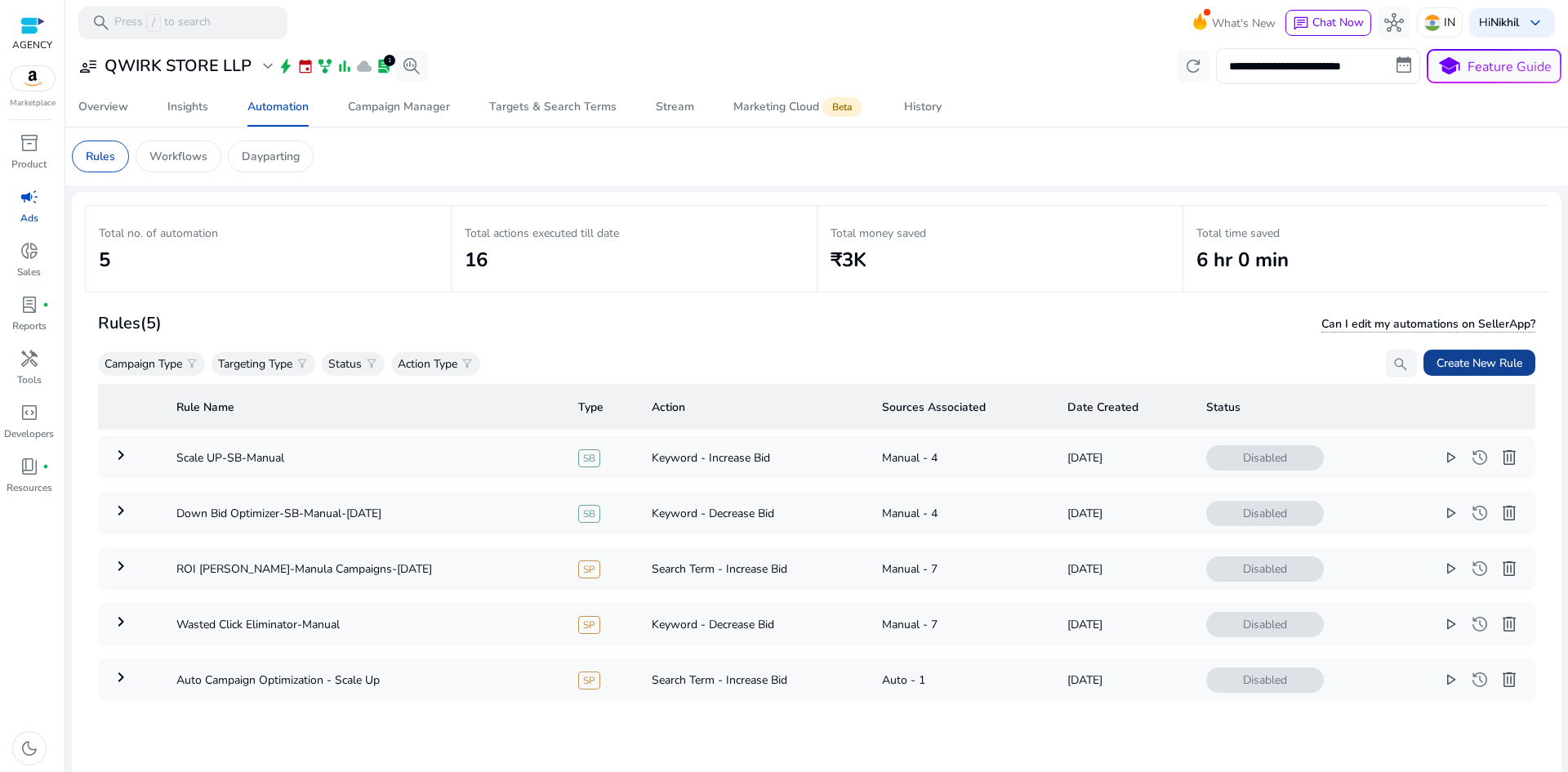
click at [1472, 356] on span "Create New Rule" at bounding box center [1479, 362] width 85 height 17
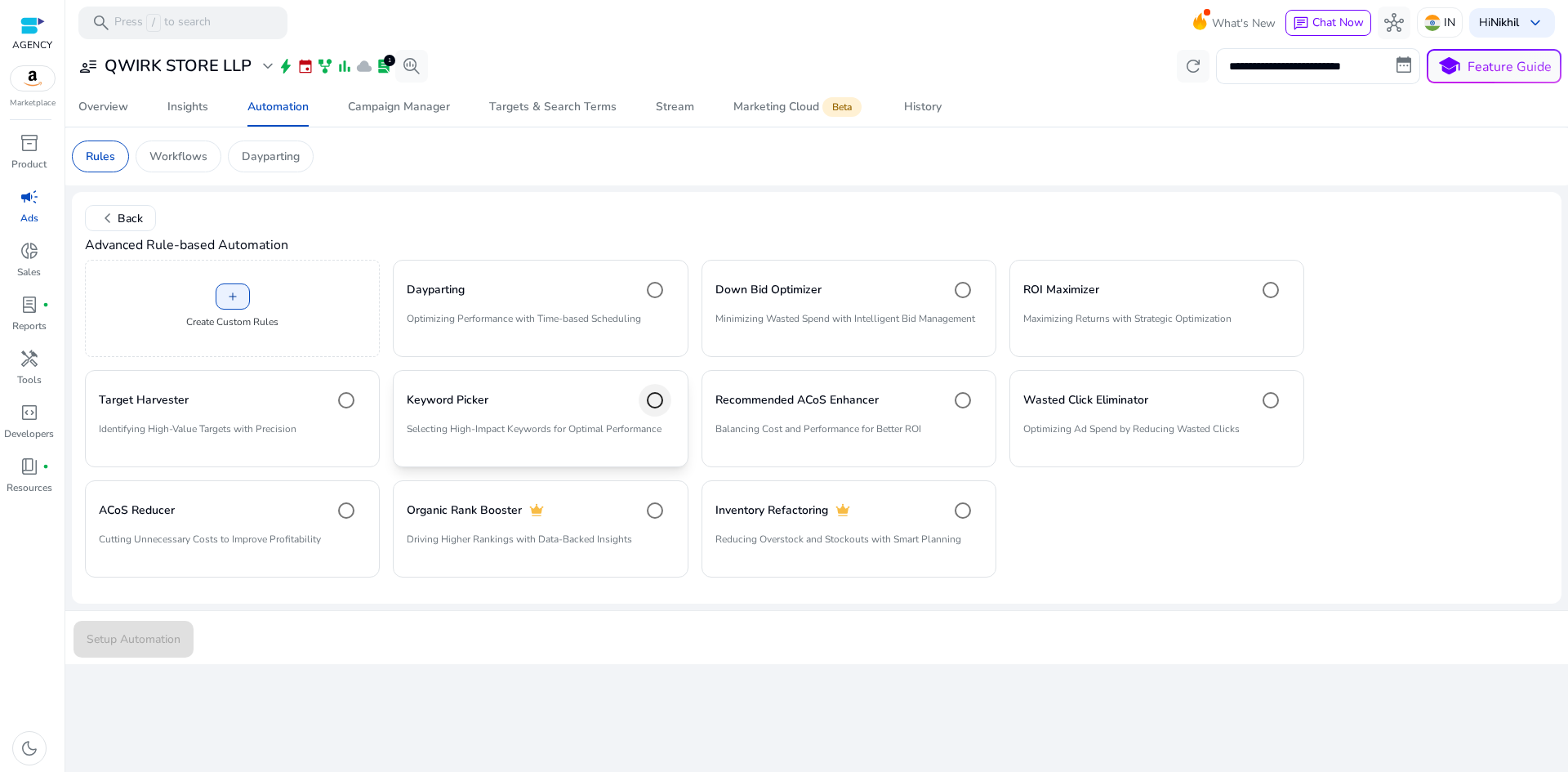
click at [638, 406] on div at bounding box center [655, 401] width 39 height 39
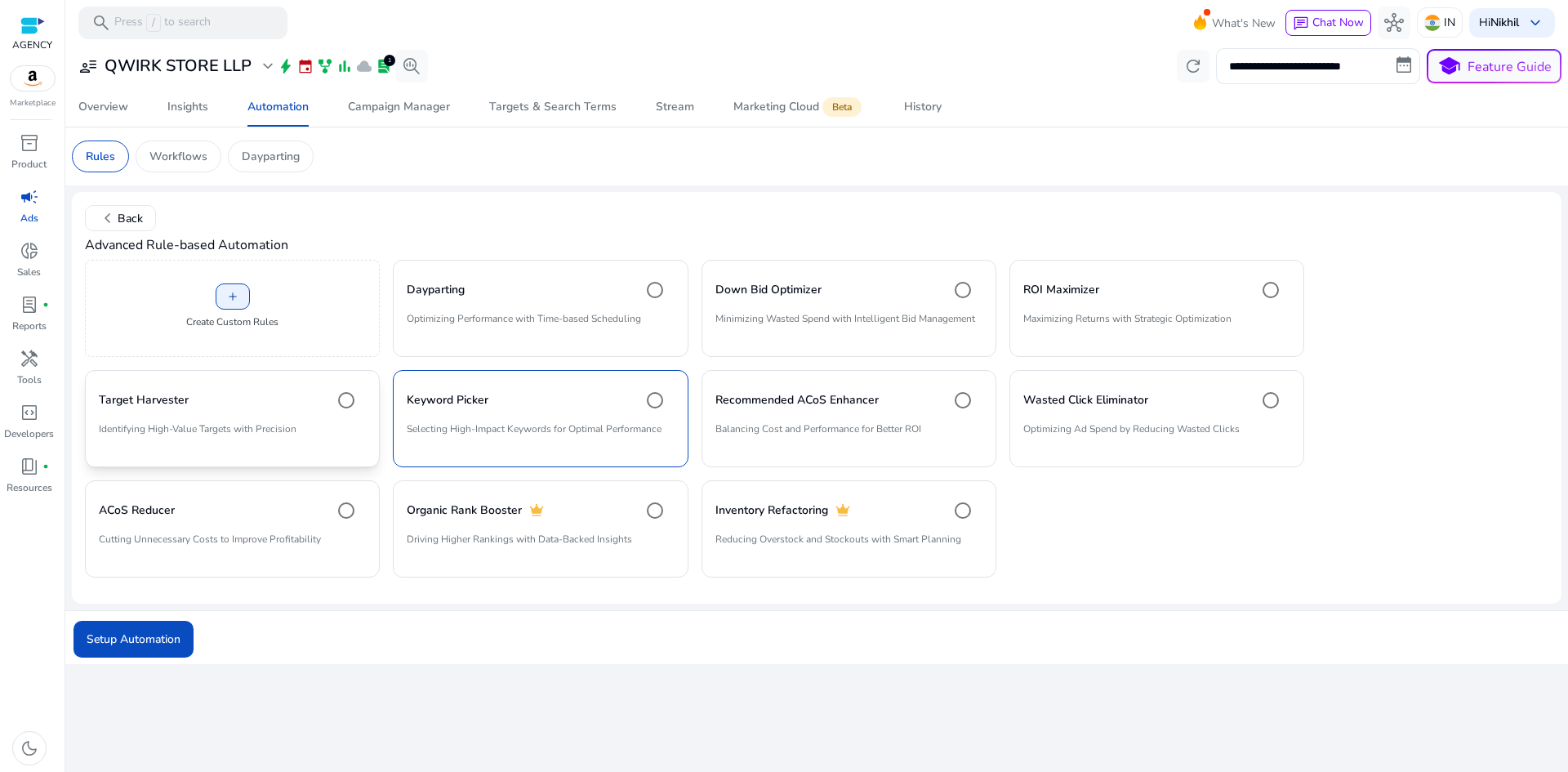
click at [258, 410] on div "Target Harvester" at bounding box center [232, 400] width 267 height 33
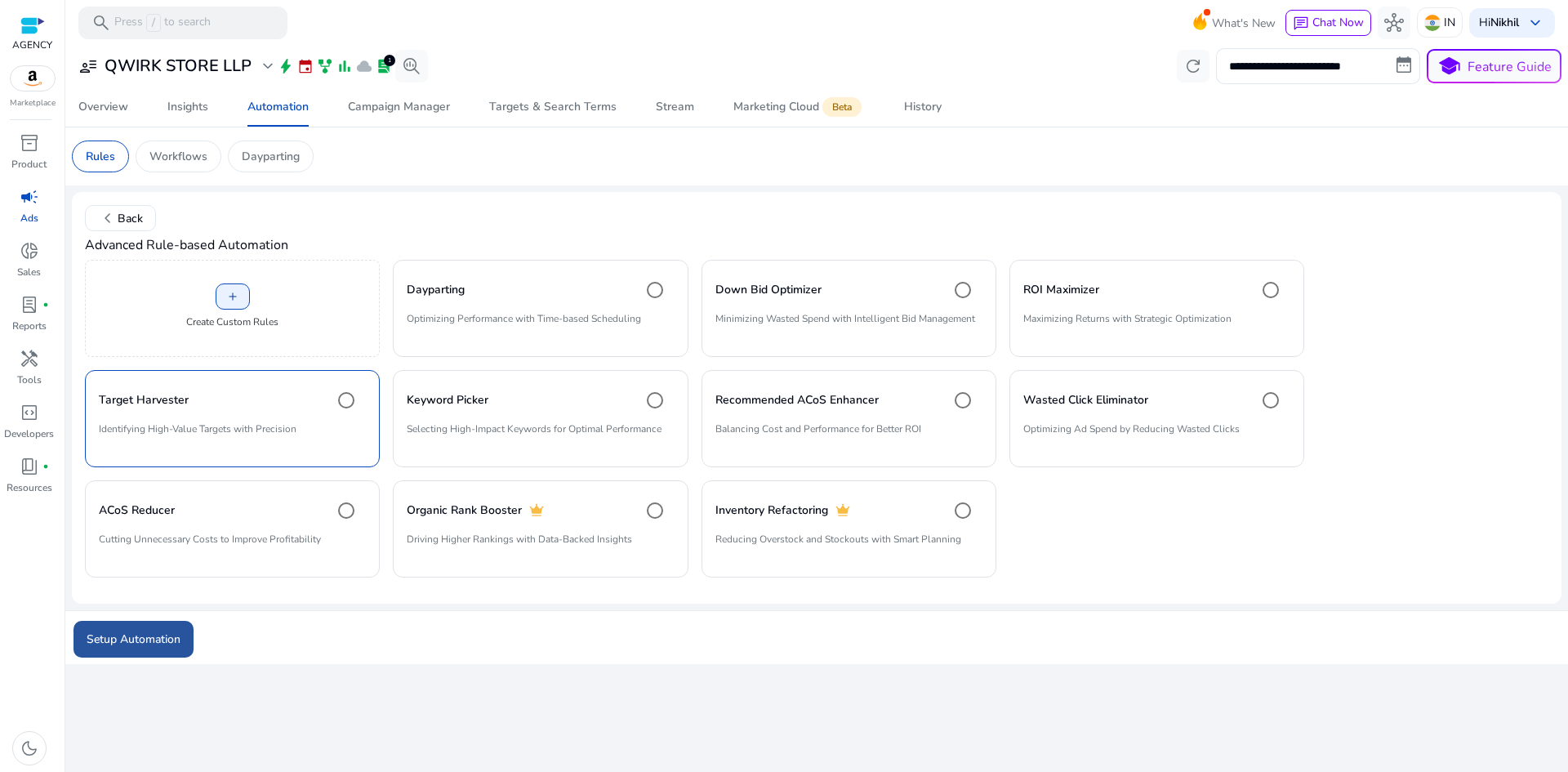
click at [165, 628] on span "submit" at bounding box center [133, 639] width 120 height 39
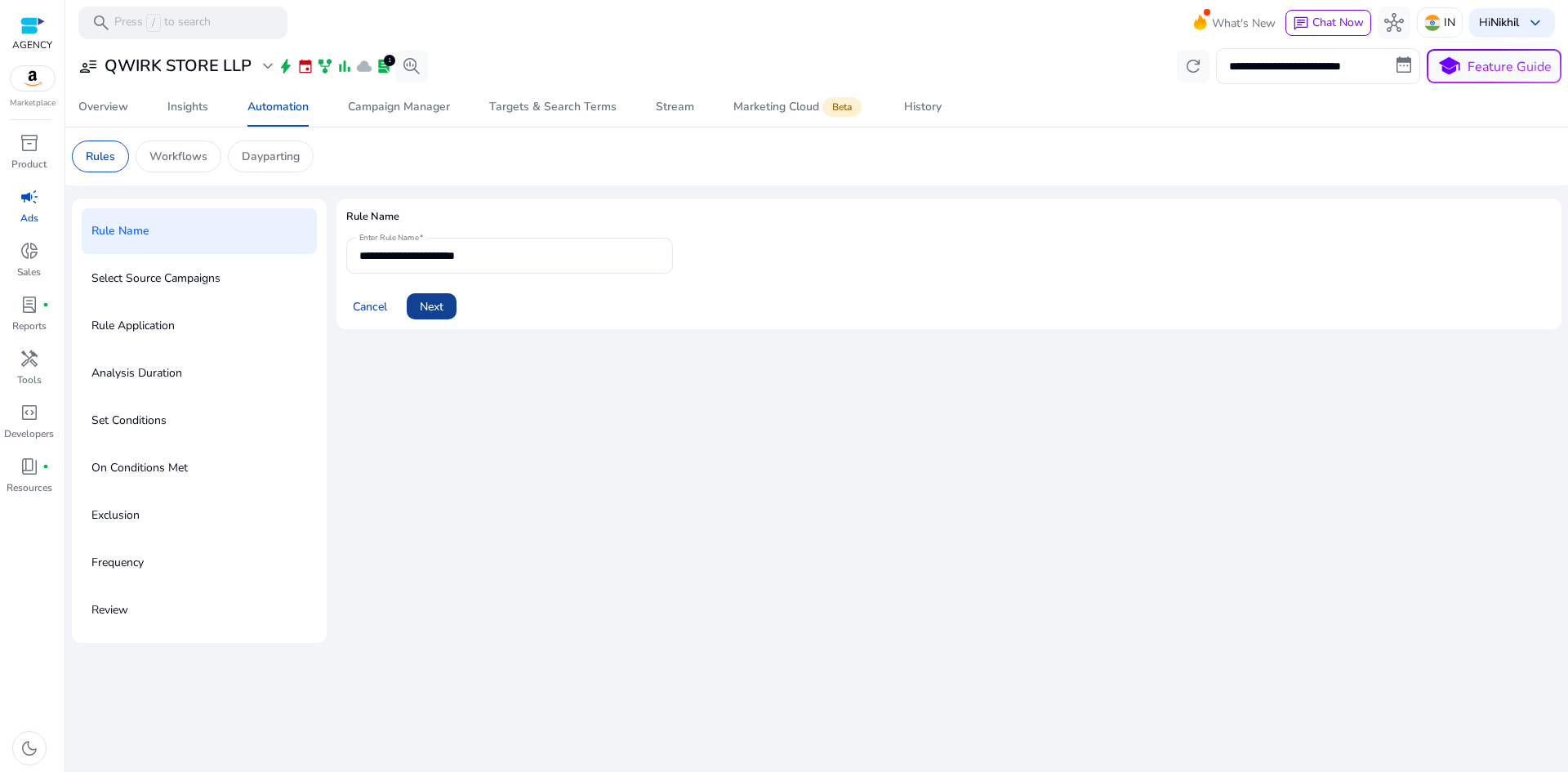
click at [440, 301] on span "Next" at bounding box center [432, 306] width 24 height 17
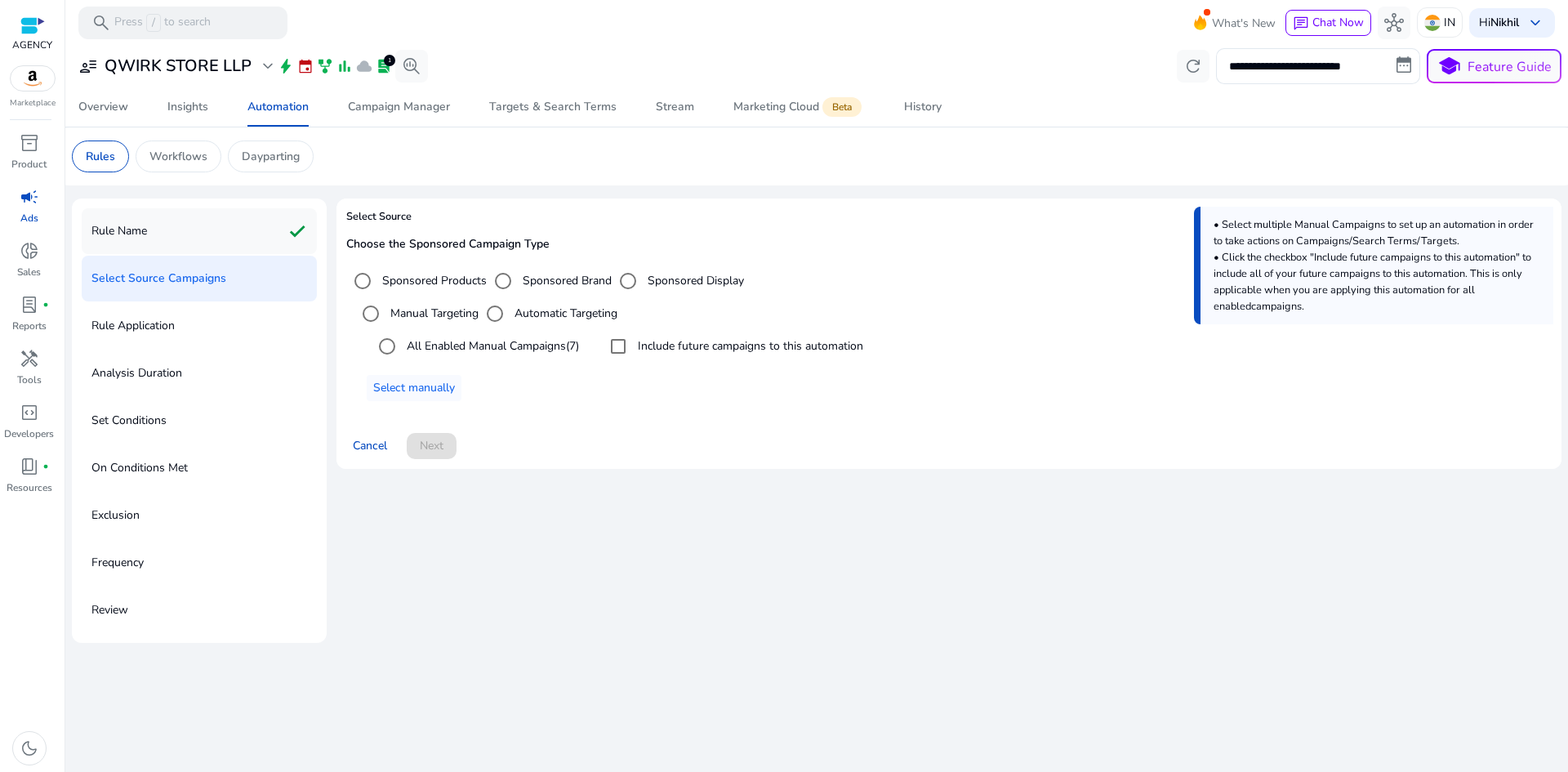
click at [198, 226] on div "Rule Name check" at bounding box center [199, 231] width 235 height 45
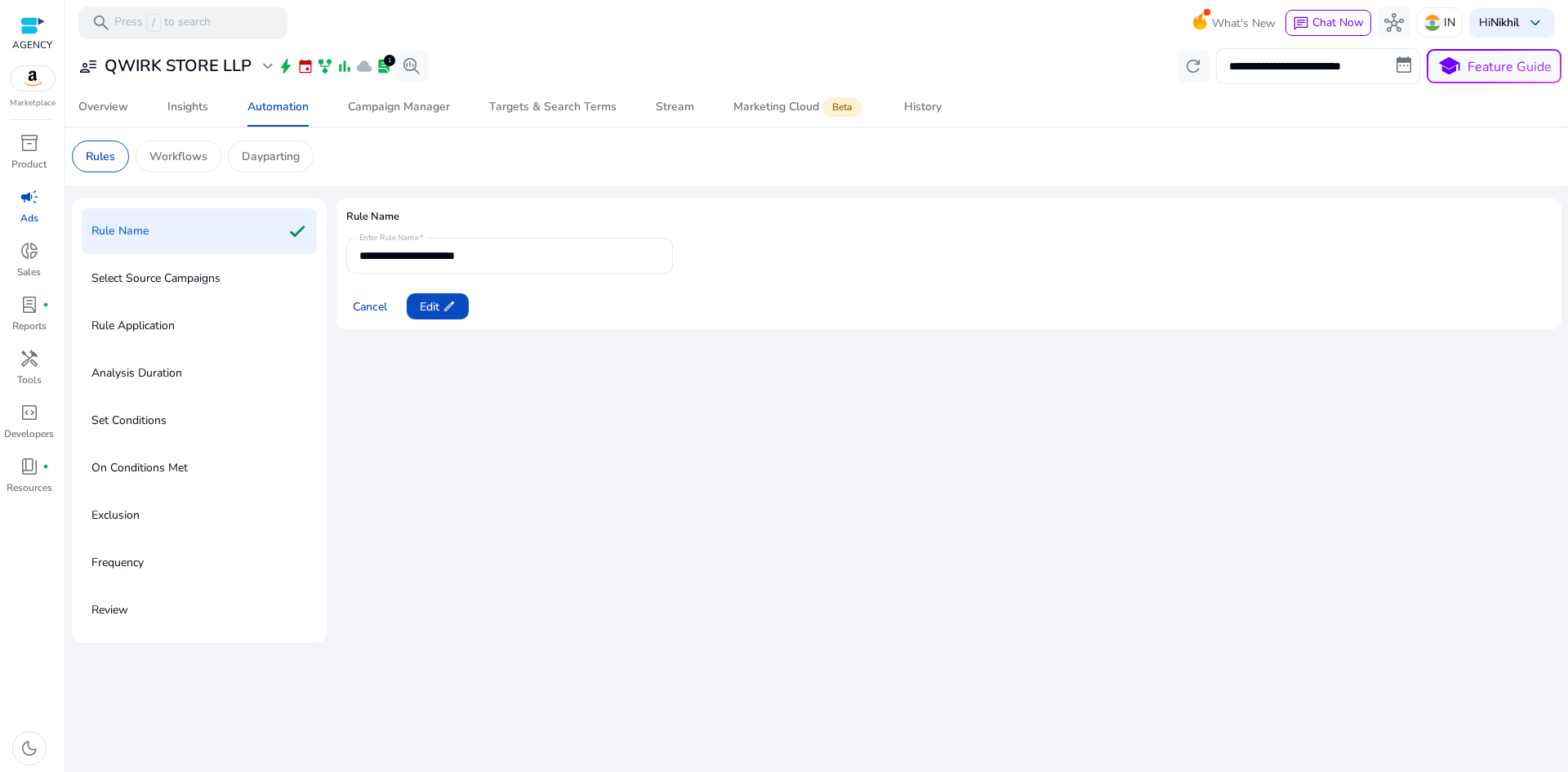
click at [226, 291] on div "Select Source Campaigns" at bounding box center [199, 278] width 235 height 45
click at [446, 308] on span "edit" at bounding box center [449, 306] width 13 height 13
click at [430, 313] on span "Next" at bounding box center [432, 306] width 24 height 17
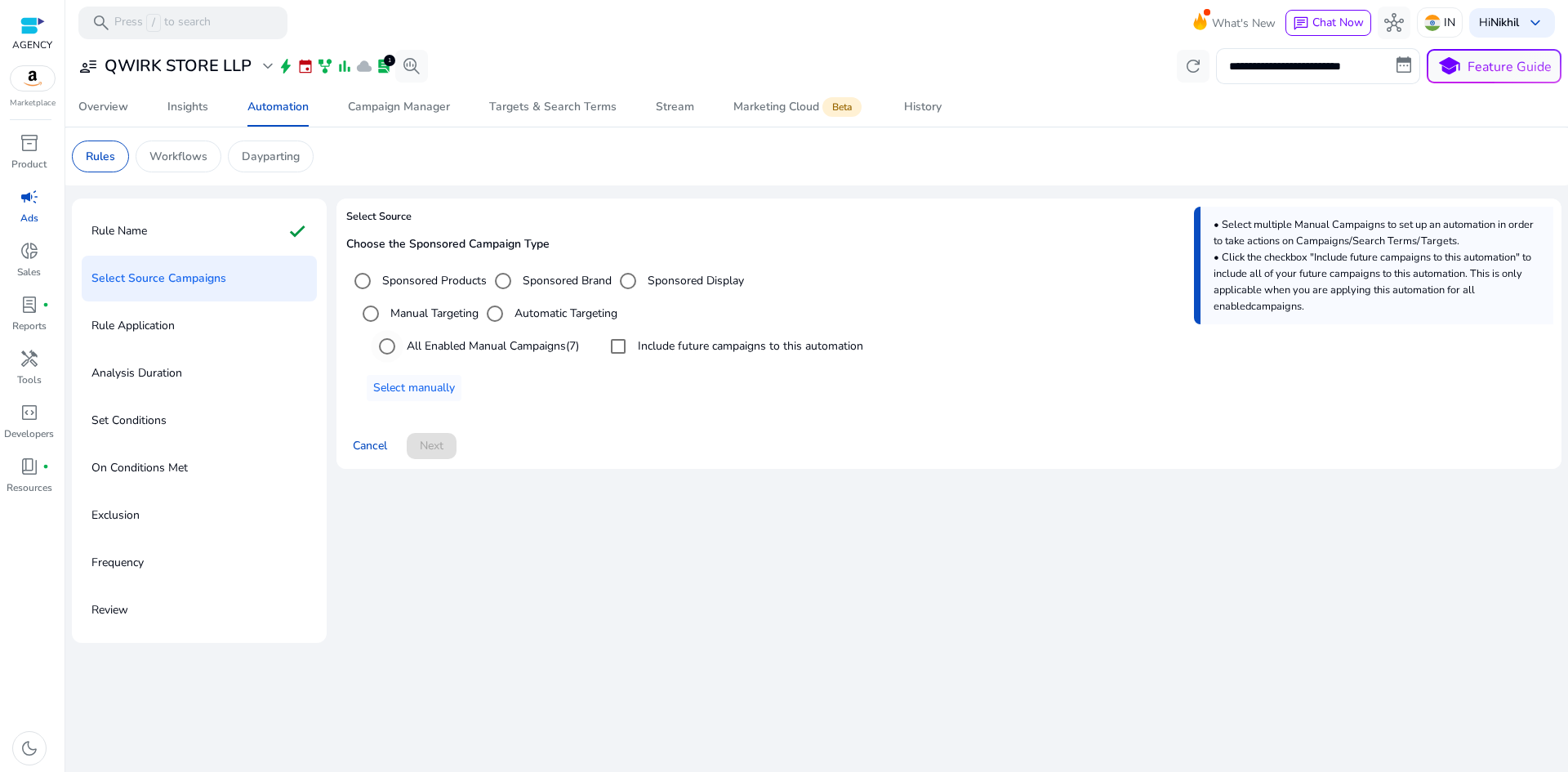
click at [418, 340] on label "All Enabled Manual Campaigns (7)" at bounding box center [490, 345] width 175 height 17
click at [443, 437] on span "Next" at bounding box center [432, 445] width 24 height 17
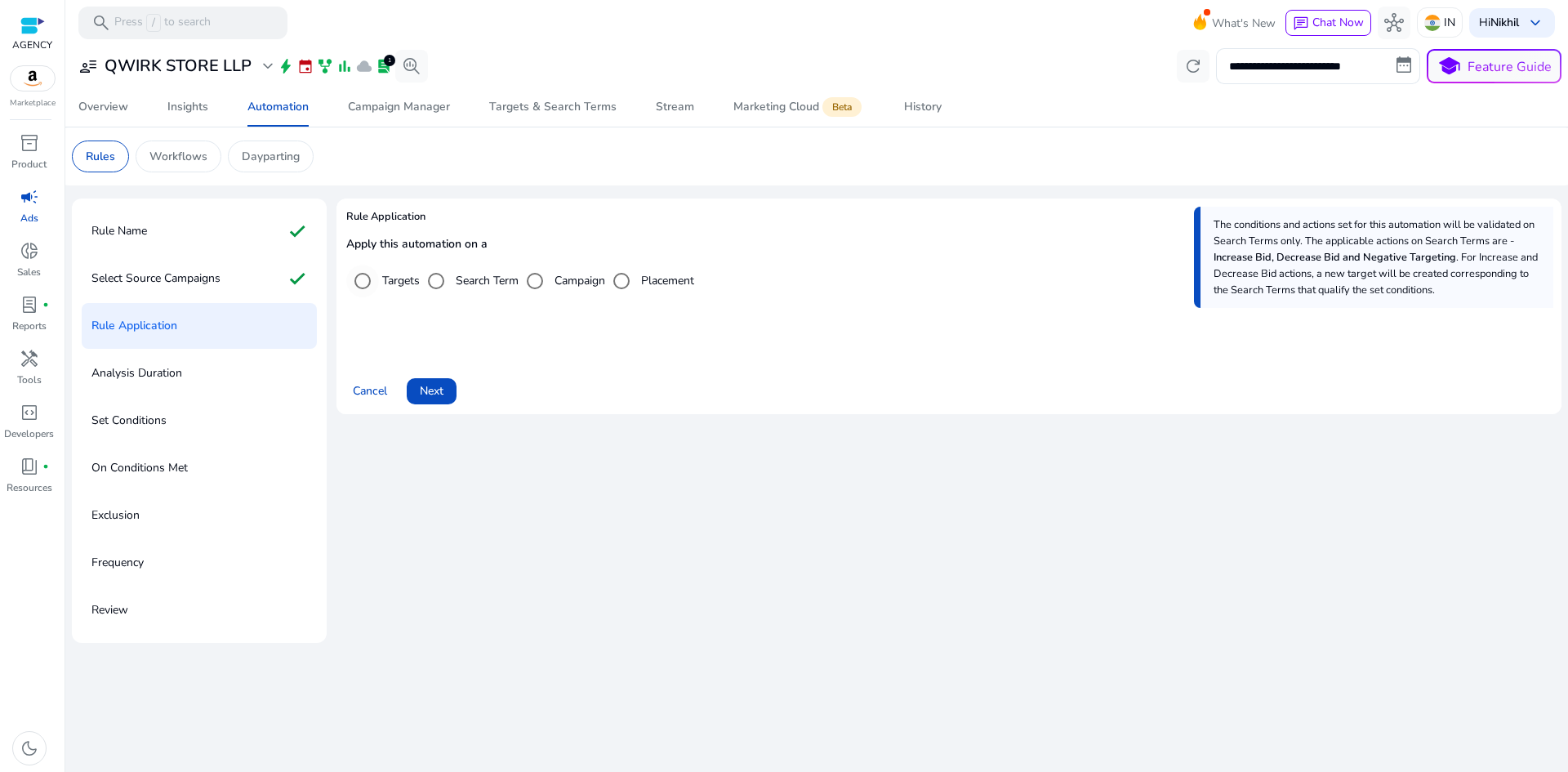
click at [400, 286] on label "Targets" at bounding box center [400, 280] width 41 height 17
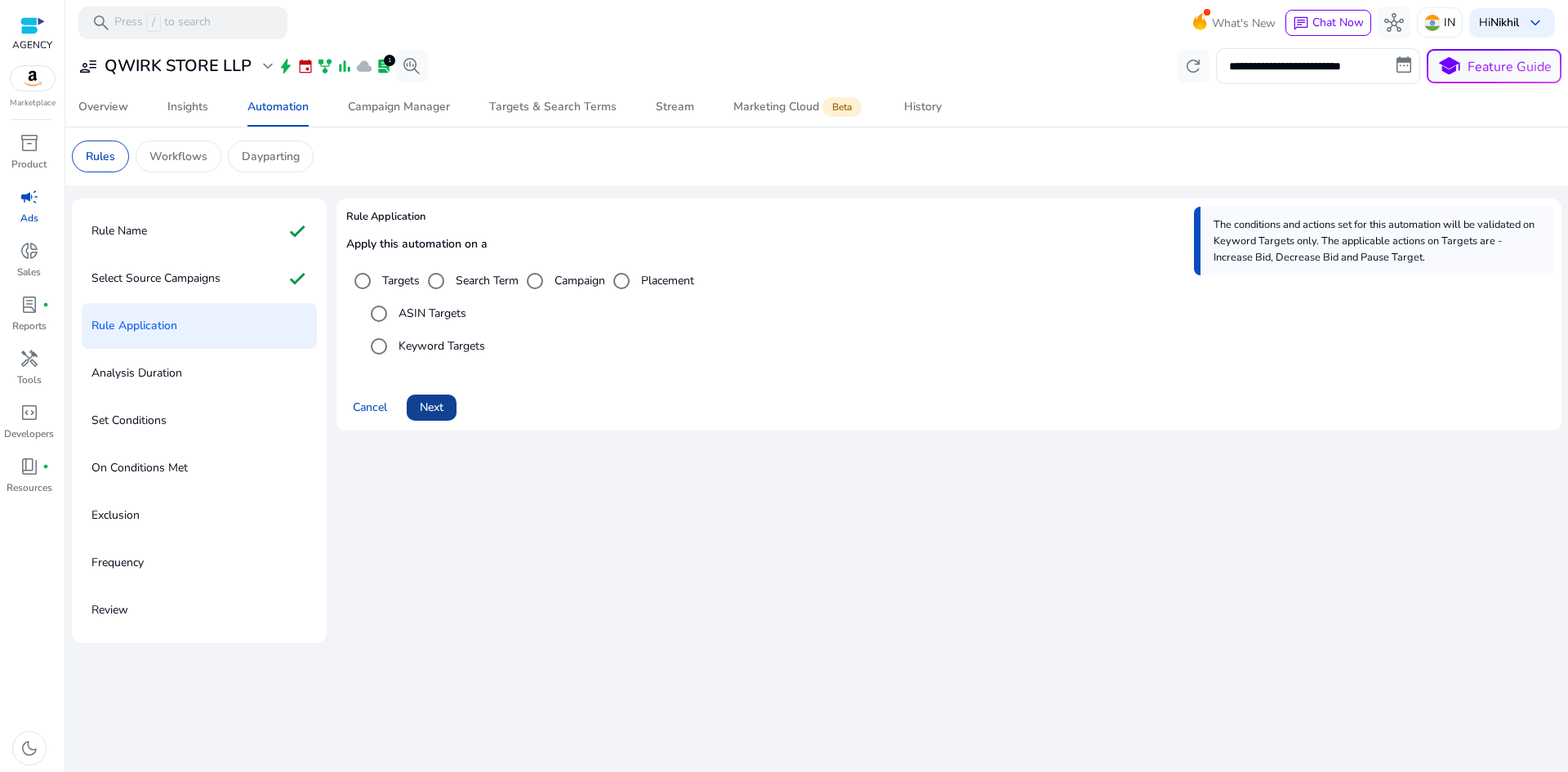
click at [432, 410] on span "Next" at bounding box center [432, 407] width 24 height 17
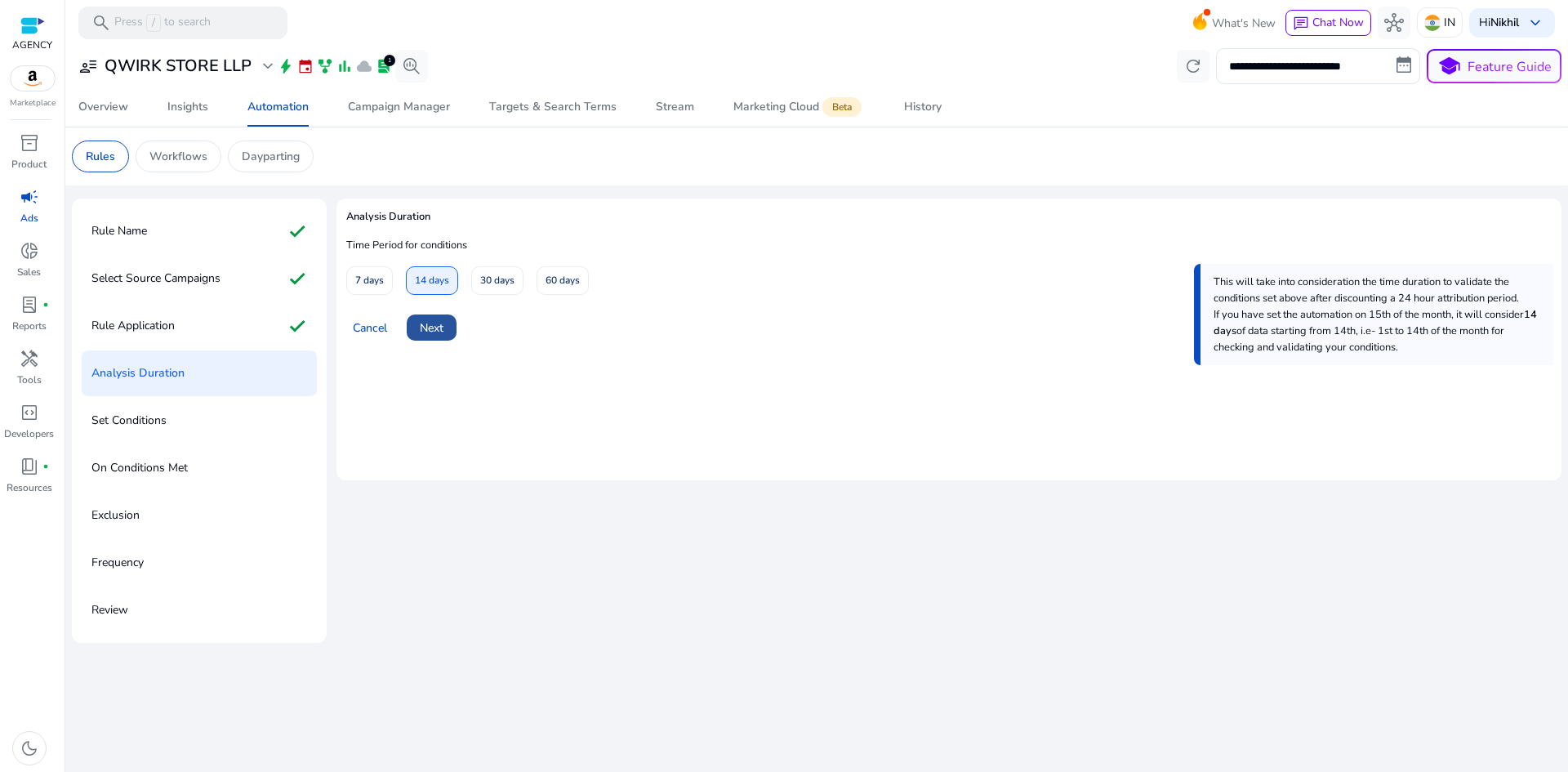
click at [429, 336] on span "Next" at bounding box center [432, 328] width 24 height 17
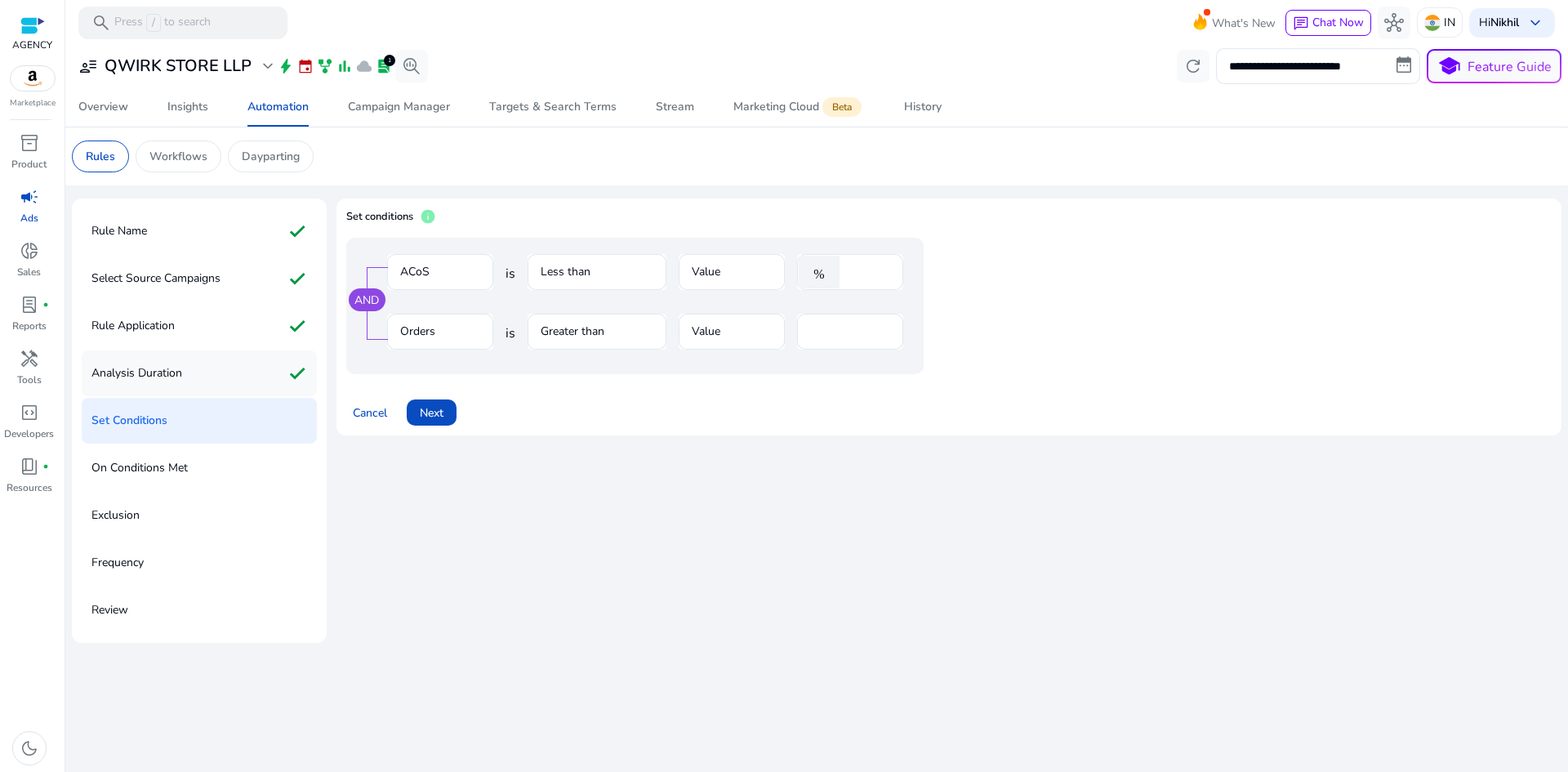
click at [189, 362] on div "Analysis Duration check" at bounding box center [199, 373] width 235 height 45
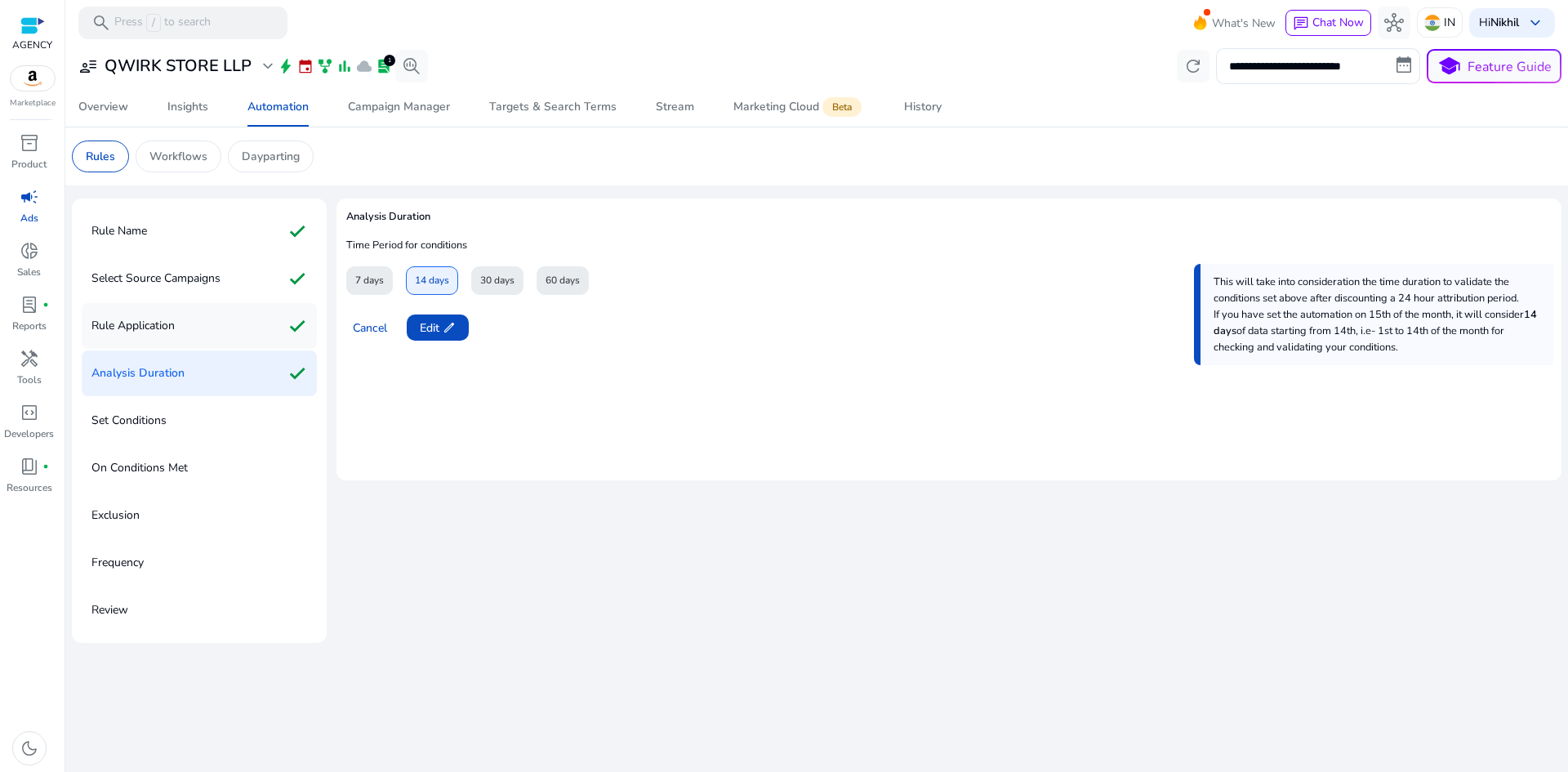
click at [197, 334] on div "Rule Application check" at bounding box center [199, 325] width 235 height 45
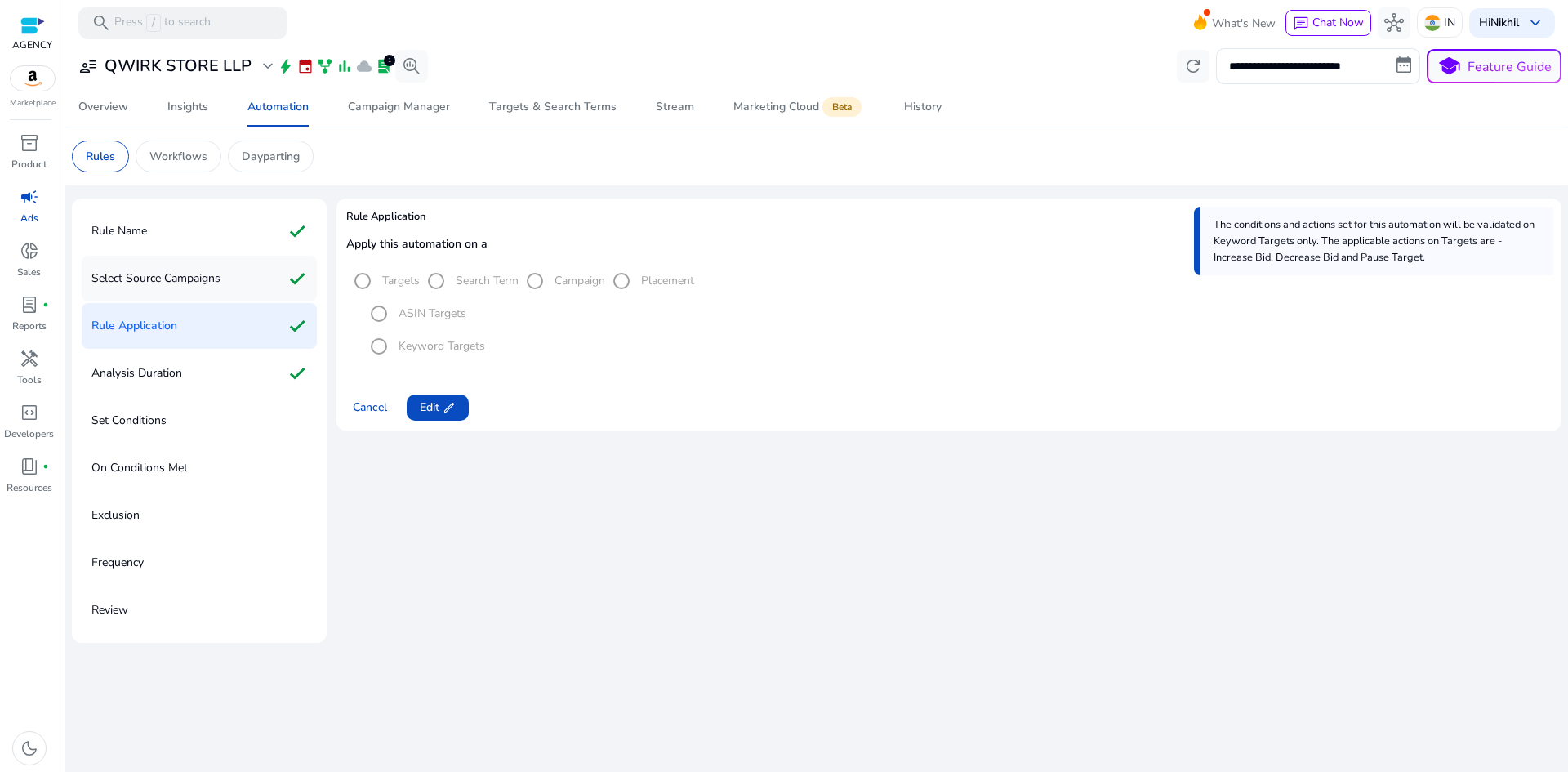
click at [232, 287] on div "Select Source Campaigns check" at bounding box center [199, 278] width 235 height 45
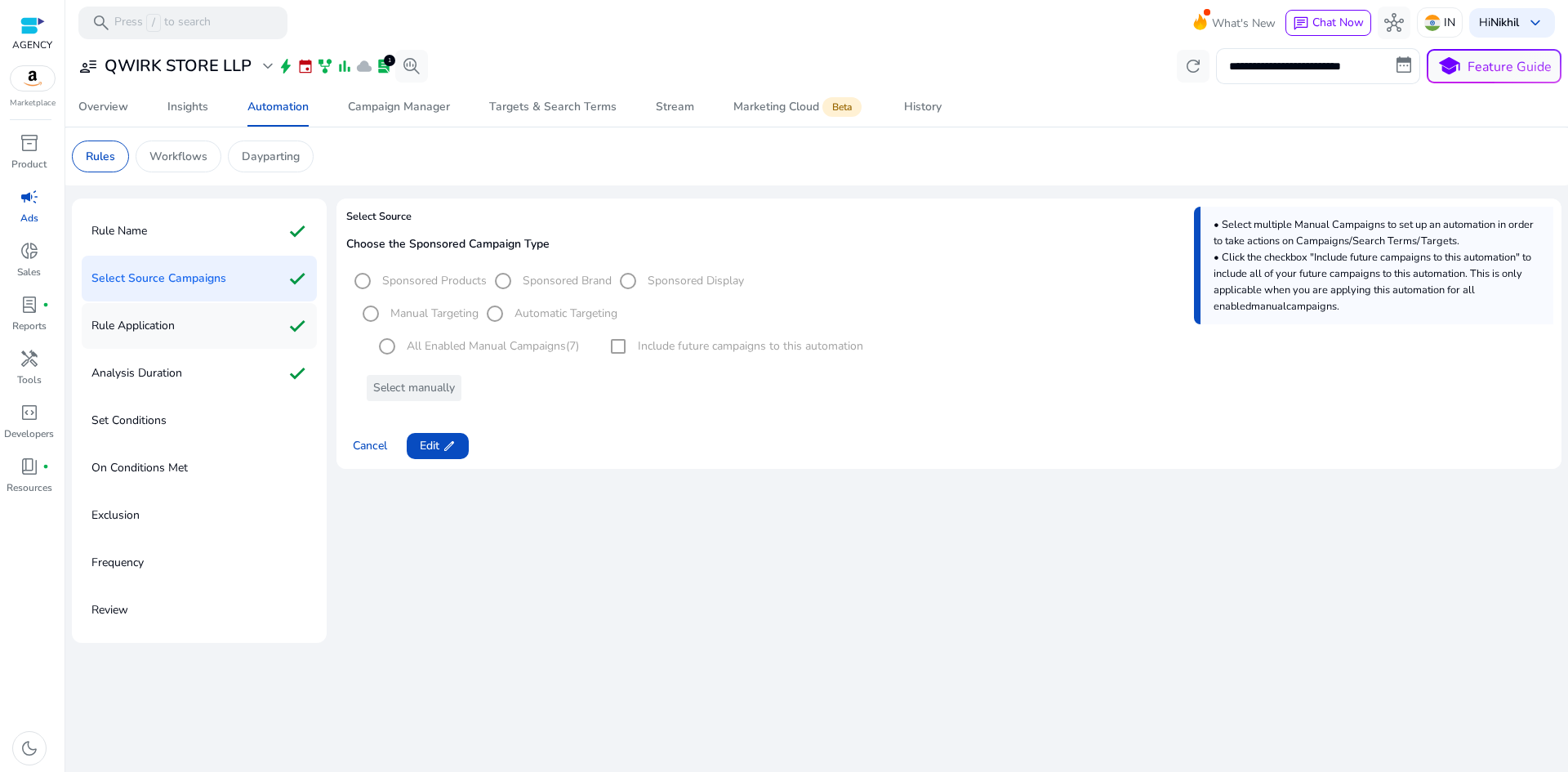
click at [229, 322] on div "Rule Application check" at bounding box center [199, 325] width 235 height 45
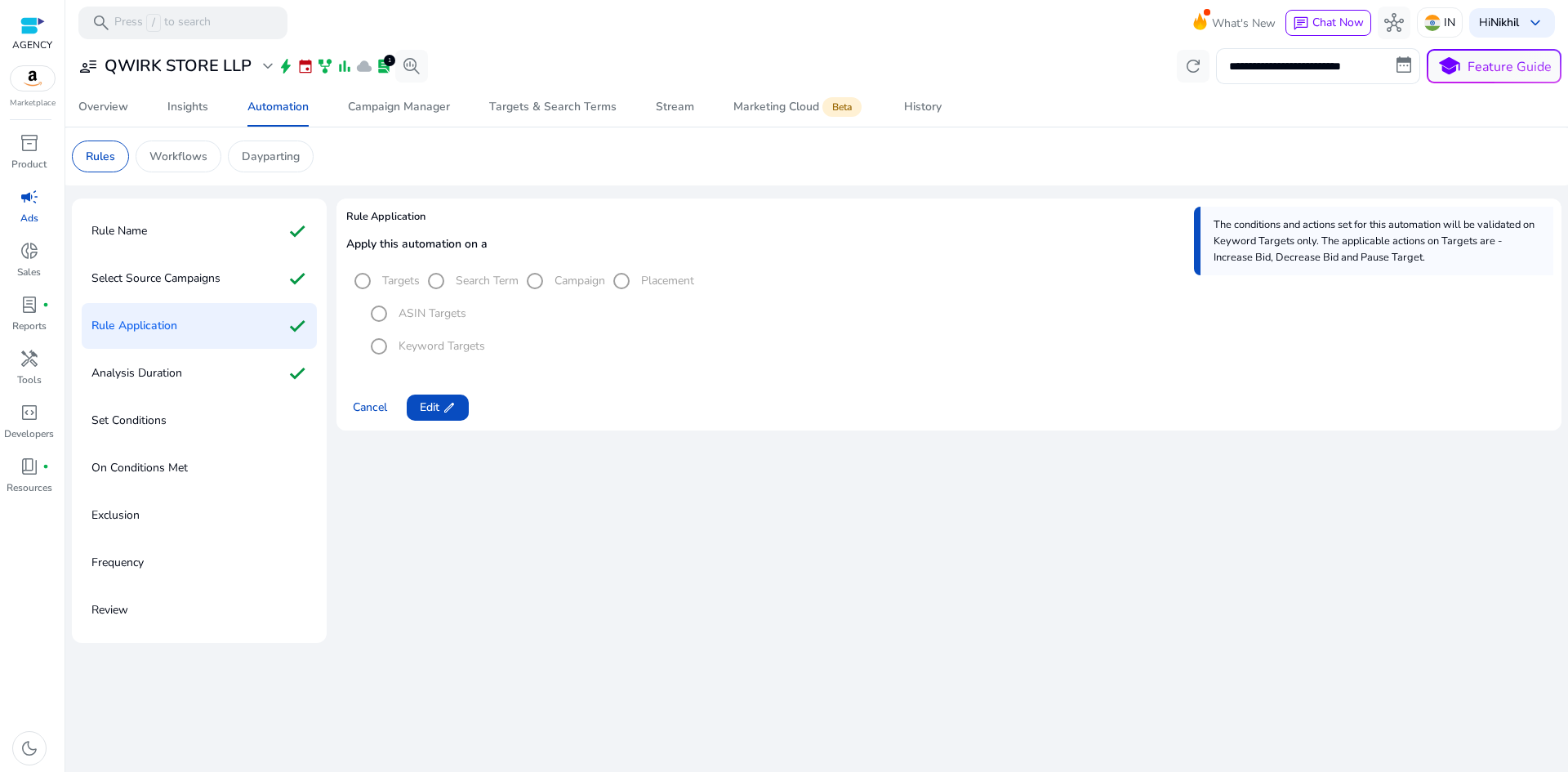
click at [470, 285] on mat-radio-group "Targets Search Term Campaign Placement" at bounding box center [520, 280] width 348 height 15
click at [470, 283] on mat-radio-group "Targets Search Term Campaign Placement" at bounding box center [520, 280] width 348 height 15
drag, startPoint x: 470, startPoint y: 283, endPoint x: 505, endPoint y: 284, distance: 35.0
click at [505, 284] on mat-radio-group "Targets Search Term Campaign Placement" at bounding box center [520, 280] width 348 height 15
copy label "Search Term"
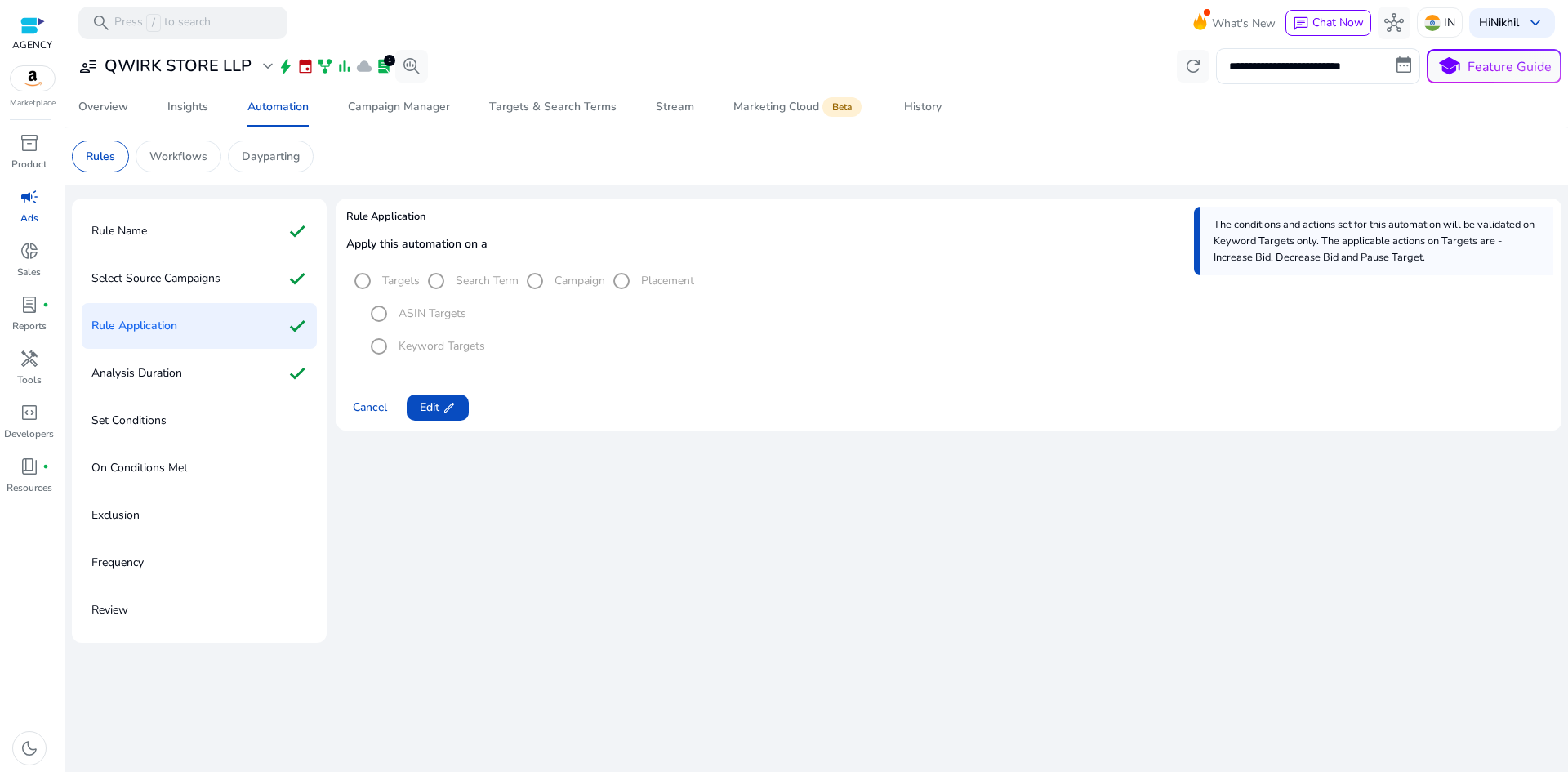
click at [544, 353] on mat-radio-group "ASIN Targets Keyword Targets" at bounding box center [957, 329] width 1189 height 65
click at [430, 402] on span "Edit edit" at bounding box center [438, 407] width 36 height 17
click at [433, 405] on span "Next" at bounding box center [432, 407] width 24 height 17
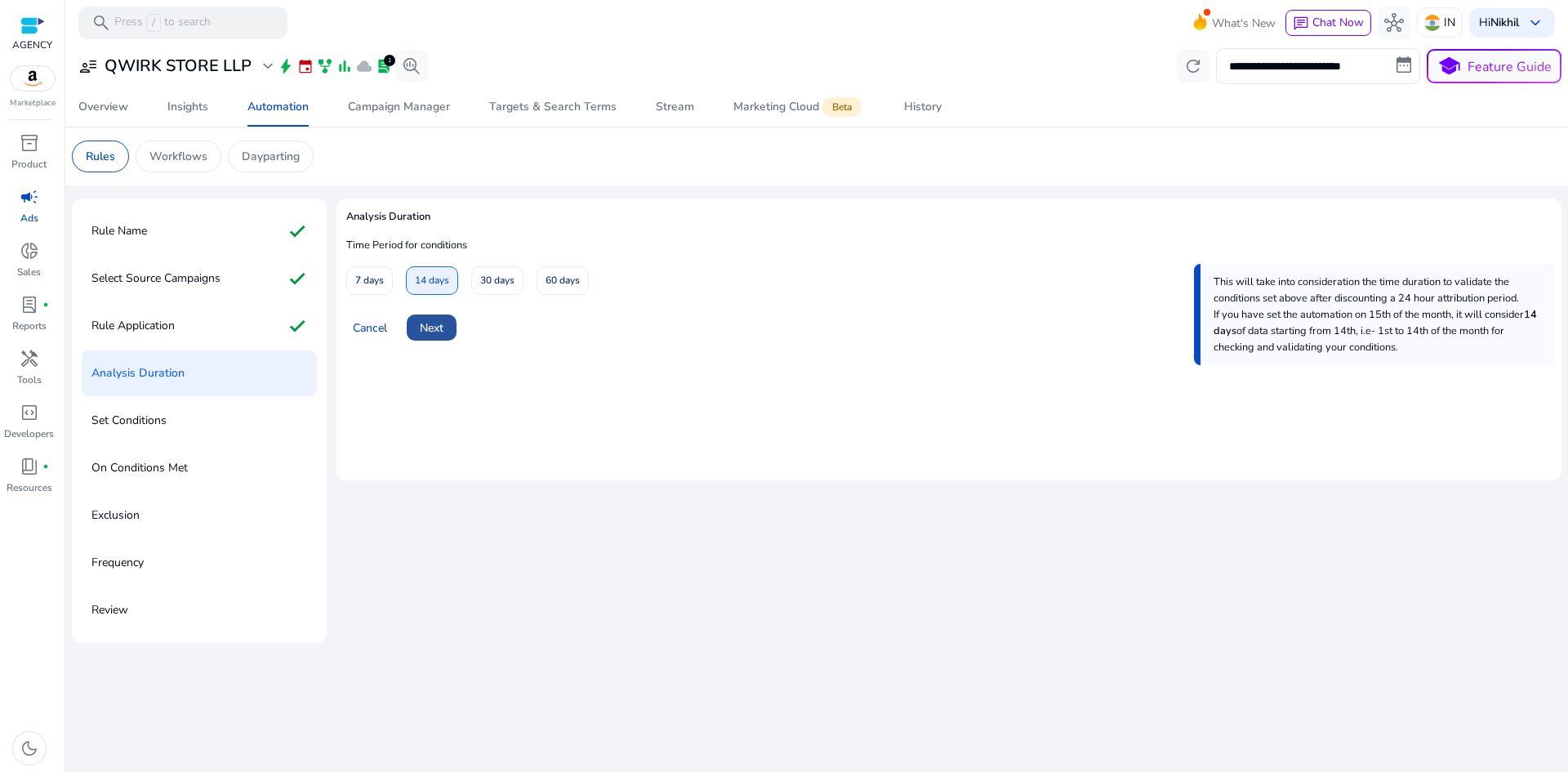
click at [433, 342] on span at bounding box center [432, 328] width 50 height 39
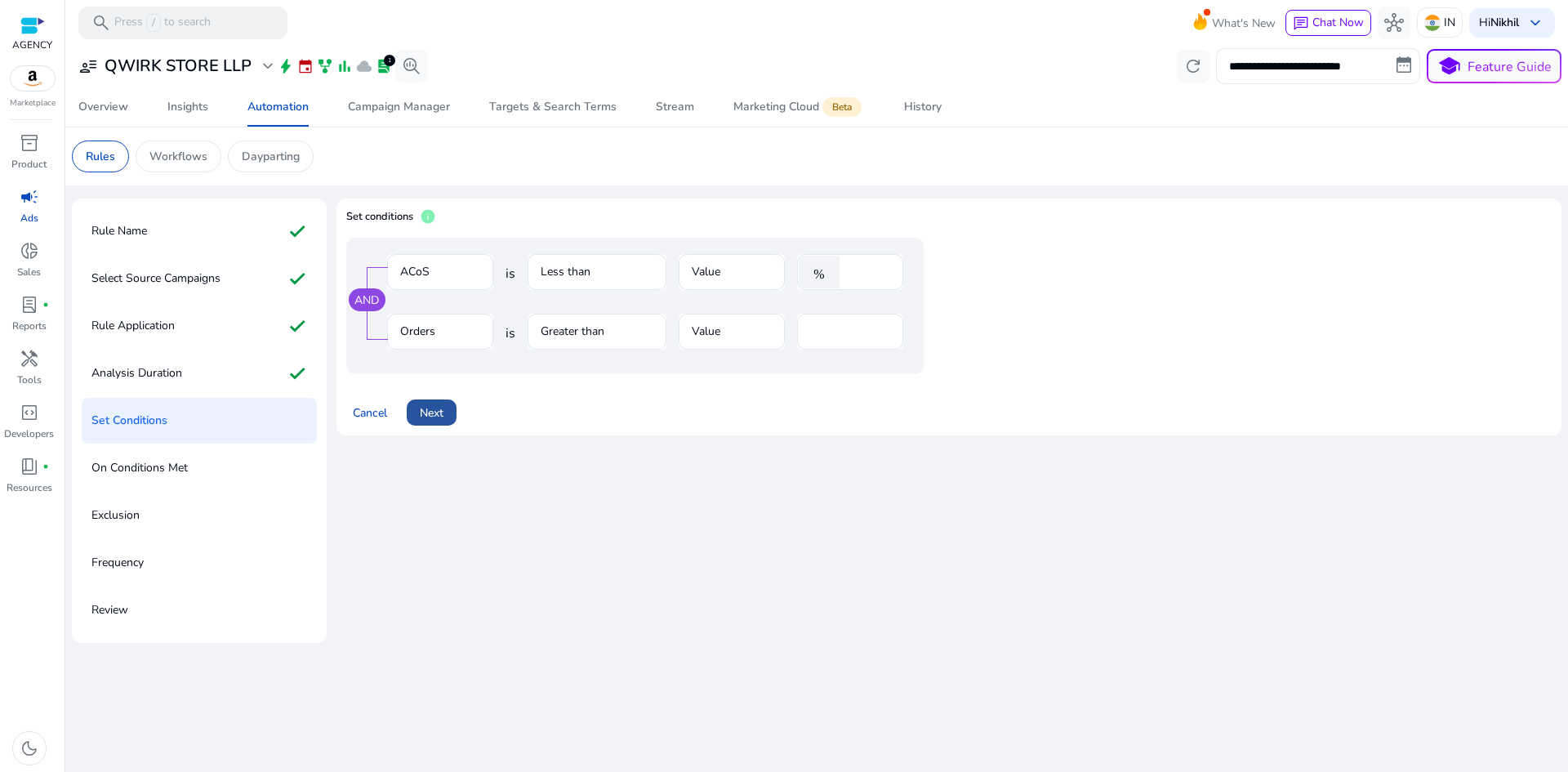
click at [432, 413] on span "Next" at bounding box center [432, 412] width 24 height 17
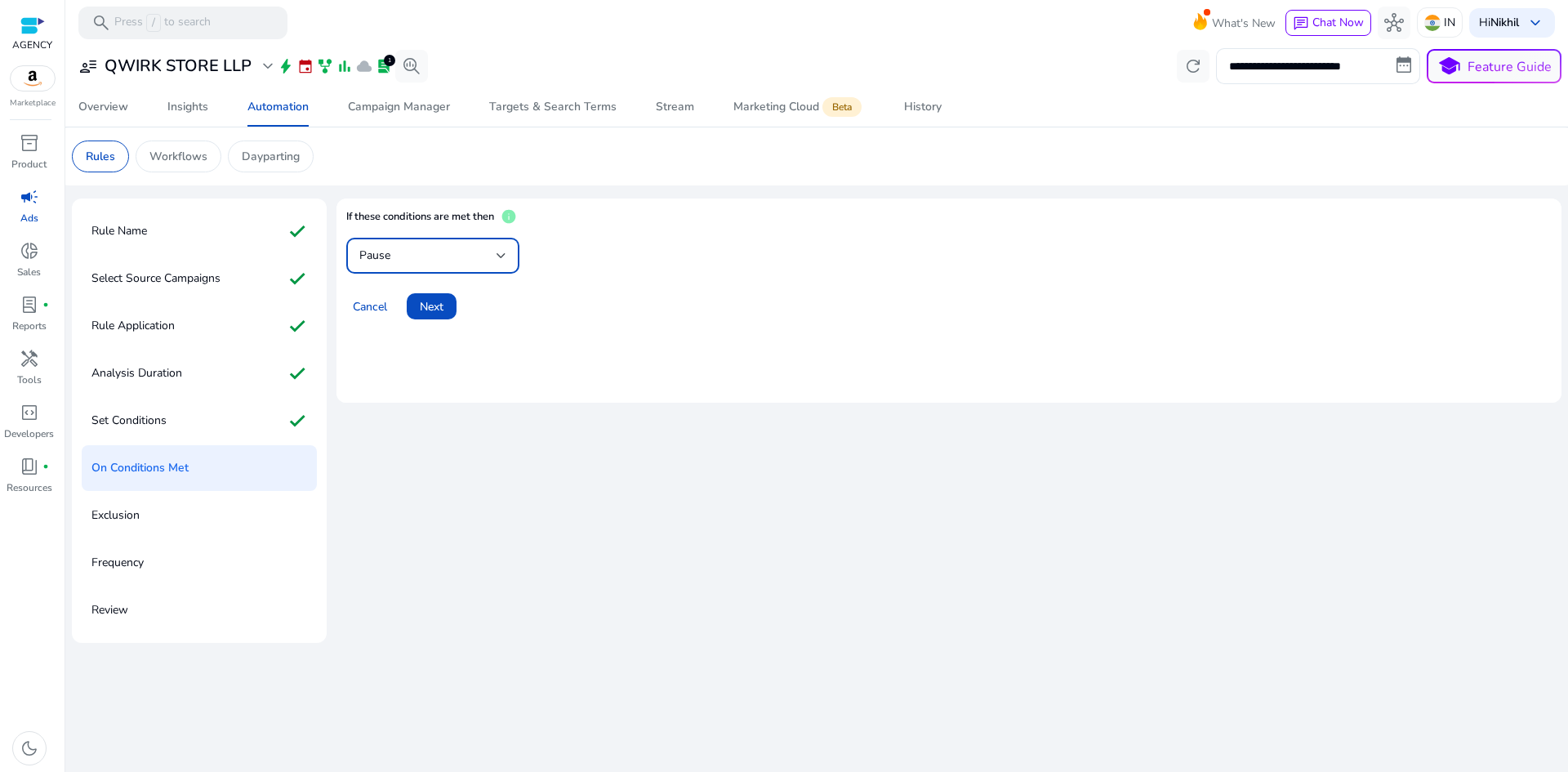
click at [505, 261] on div at bounding box center [501, 256] width 10 height 20
click at [591, 302] on div at bounding box center [784, 386] width 1568 height 772
click at [374, 310] on span "Cancel" at bounding box center [369, 306] width 35 height 17
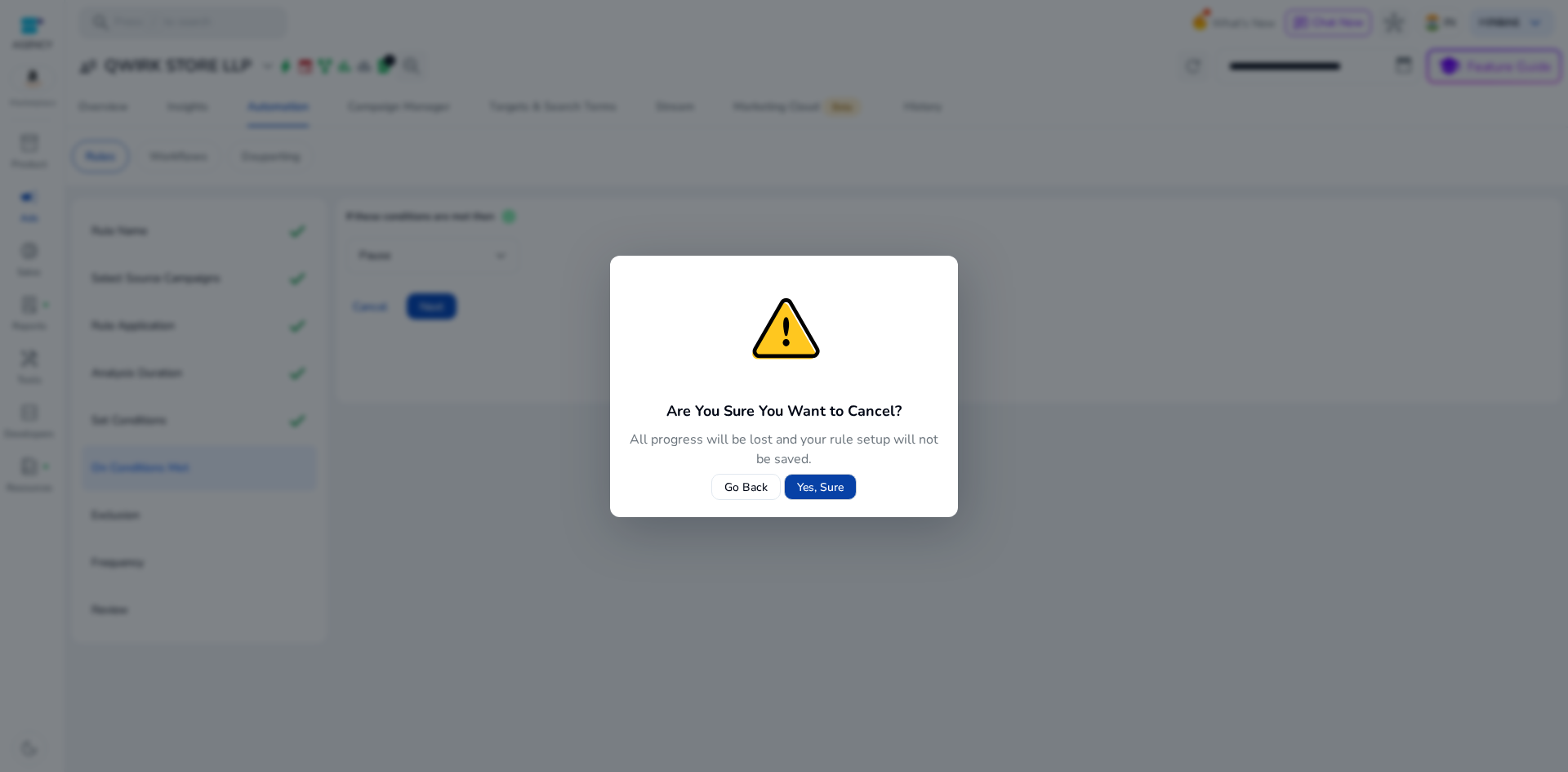
click at [811, 482] on span "Yes, Sure" at bounding box center [820, 487] width 46 height 17
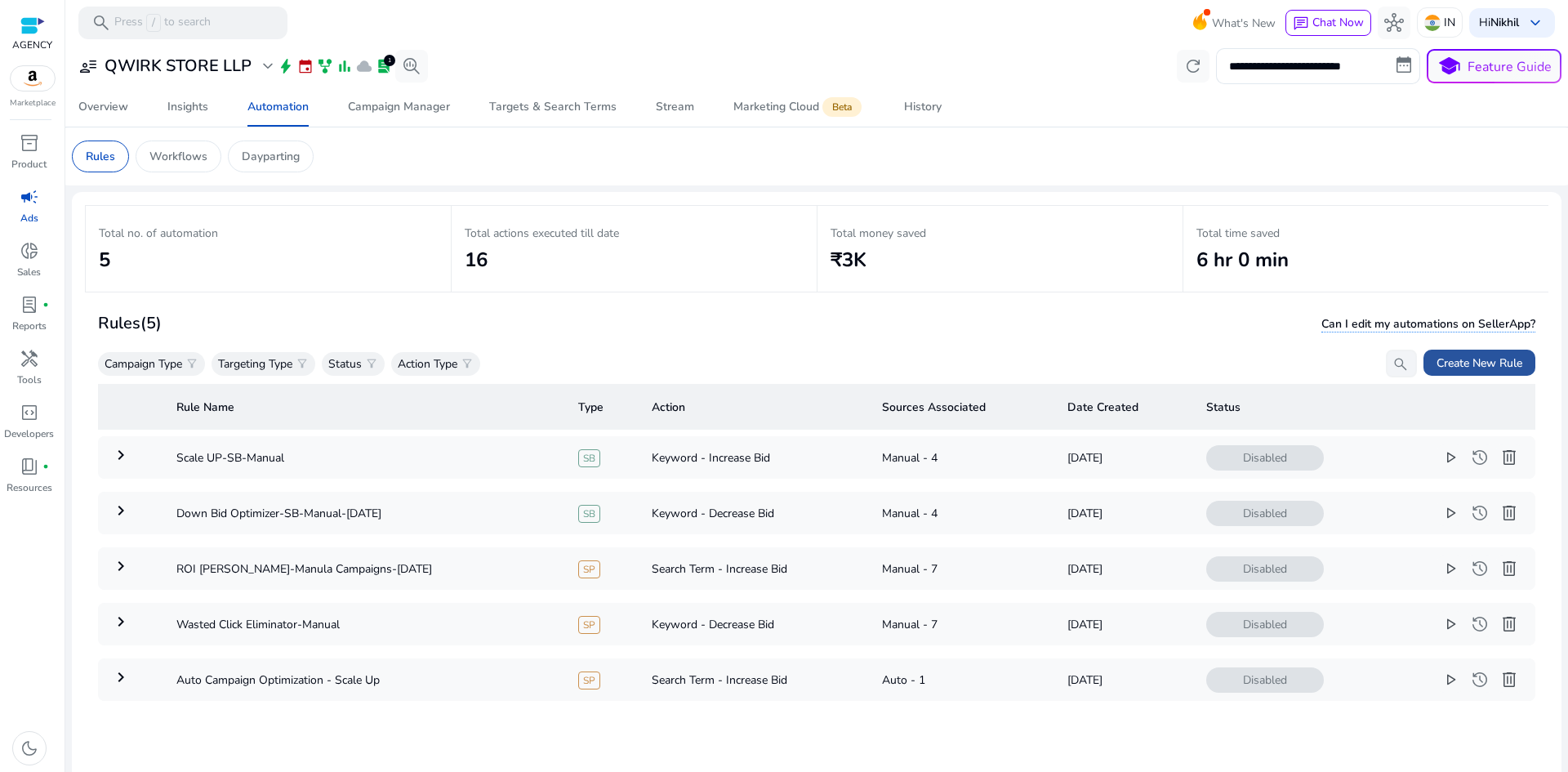
click at [1447, 360] on span "Create New Rule" at bounding box center [1479, 362] width 85 height 17
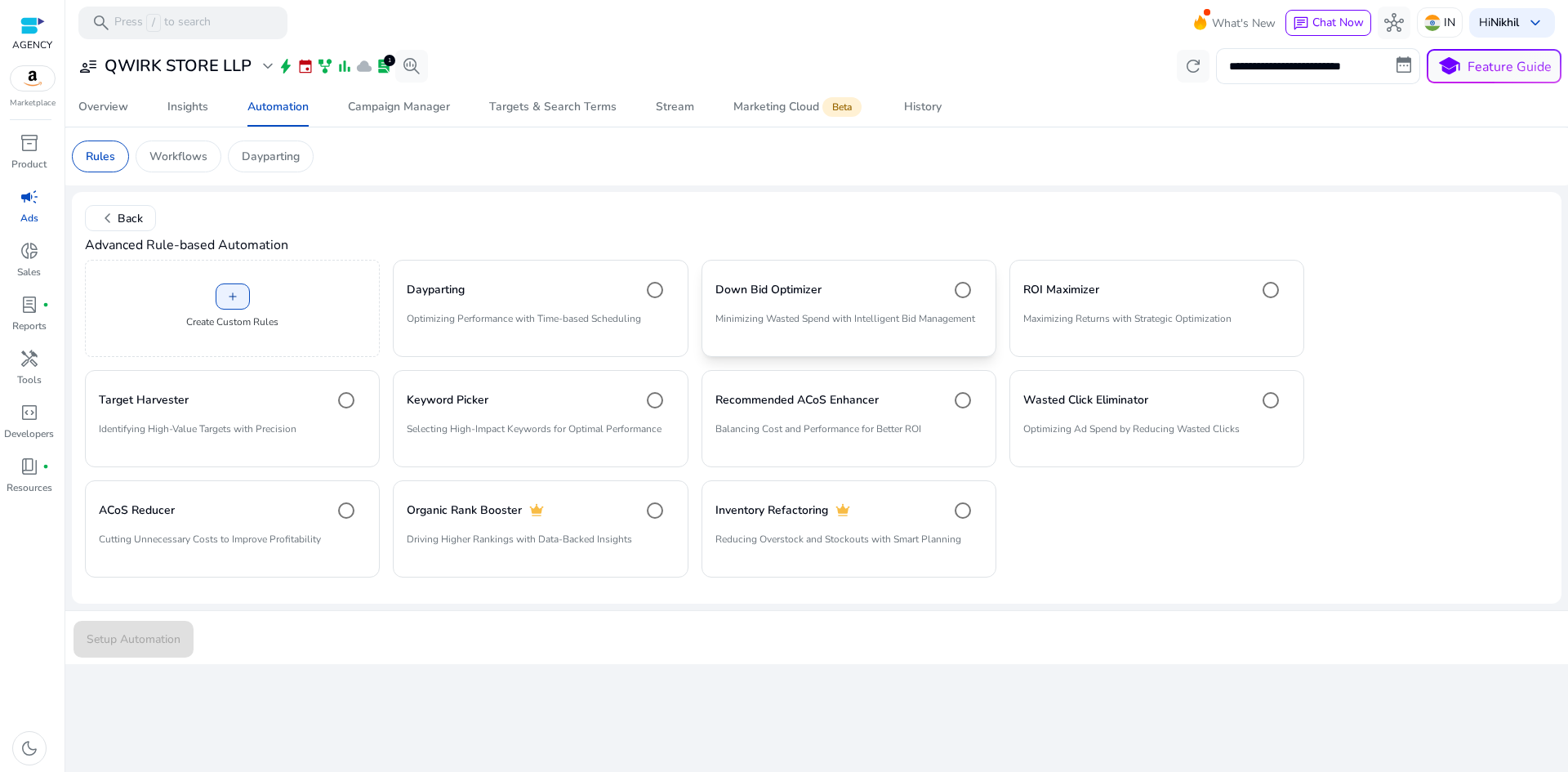
click at [754, 297] on h4 "Down Bid Optimizer" at bounding box center [768, 290] width 106 height 16
click at [162, 635] on span "Setup Automation" at bounding box center [133, 639] width 94 height 17
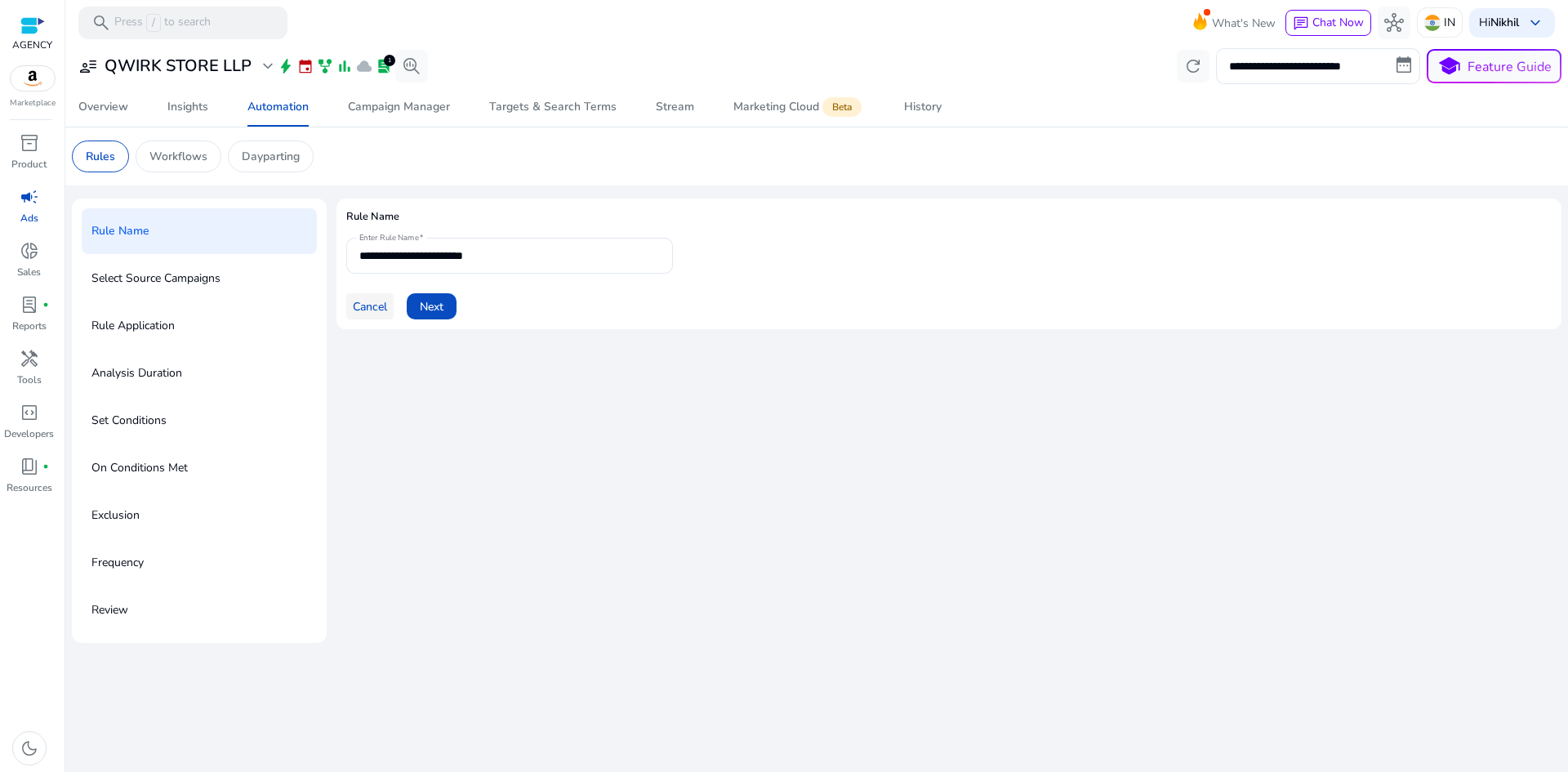
click at [380, 310] on span "Cancel" at bounding box center [369, 306] width 35 height 17
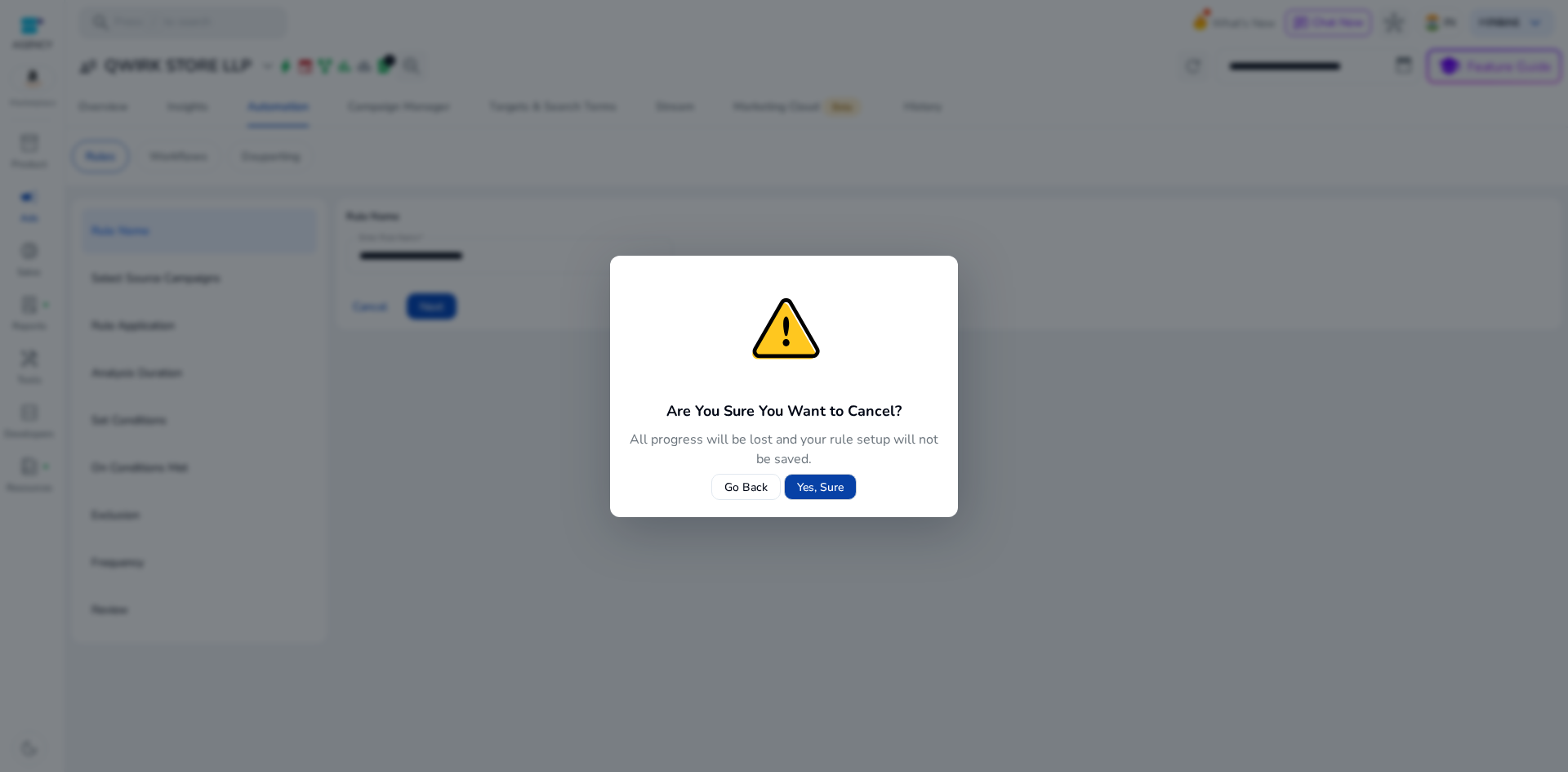
click at [808, 490] on span "Yes, Sure" at bounding box center [820, 487] width 46 height 17
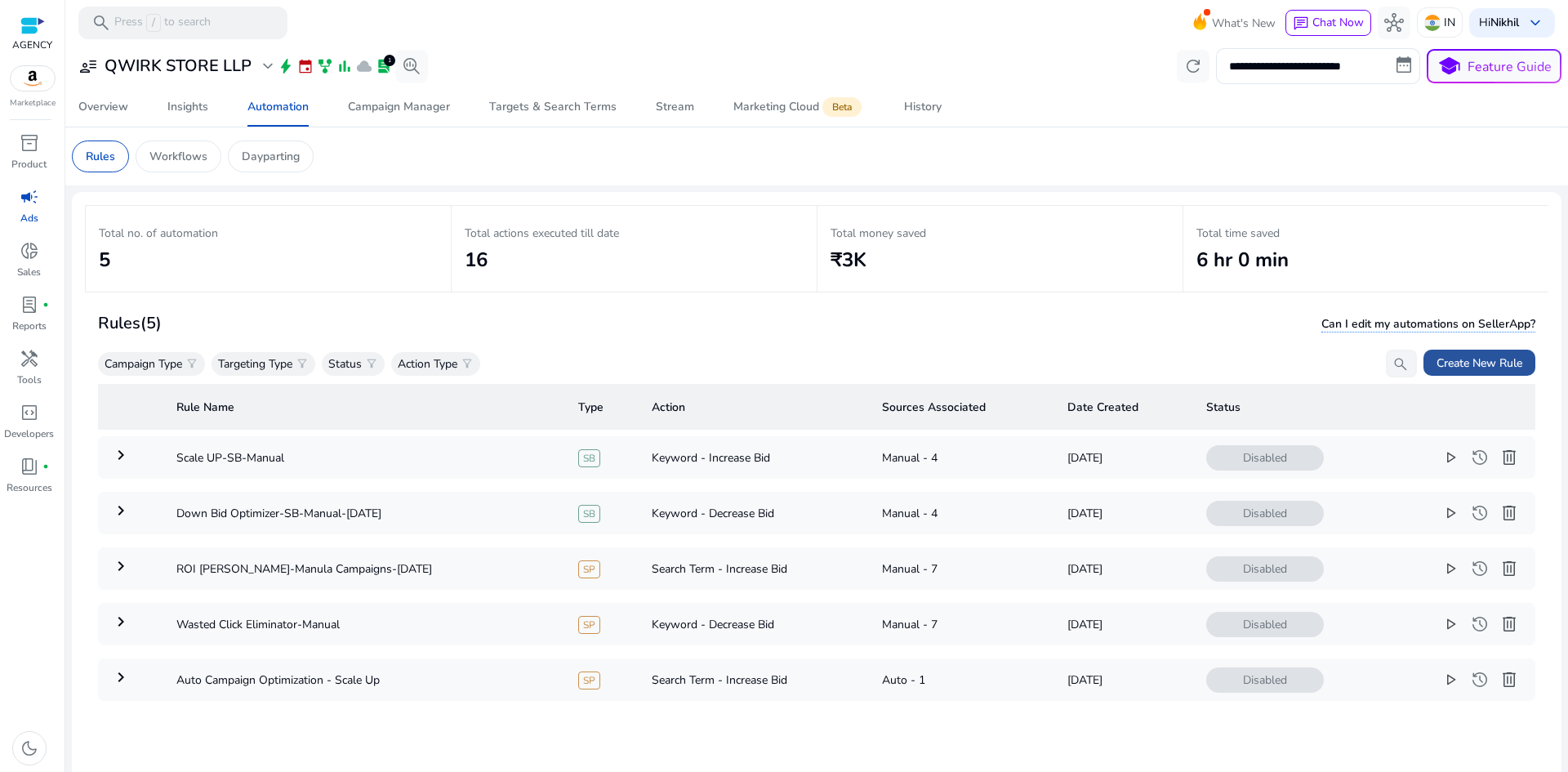
click at [1452, 361] on span "Create New Rule" at bounding box center [1479, 362] width 85 height 17
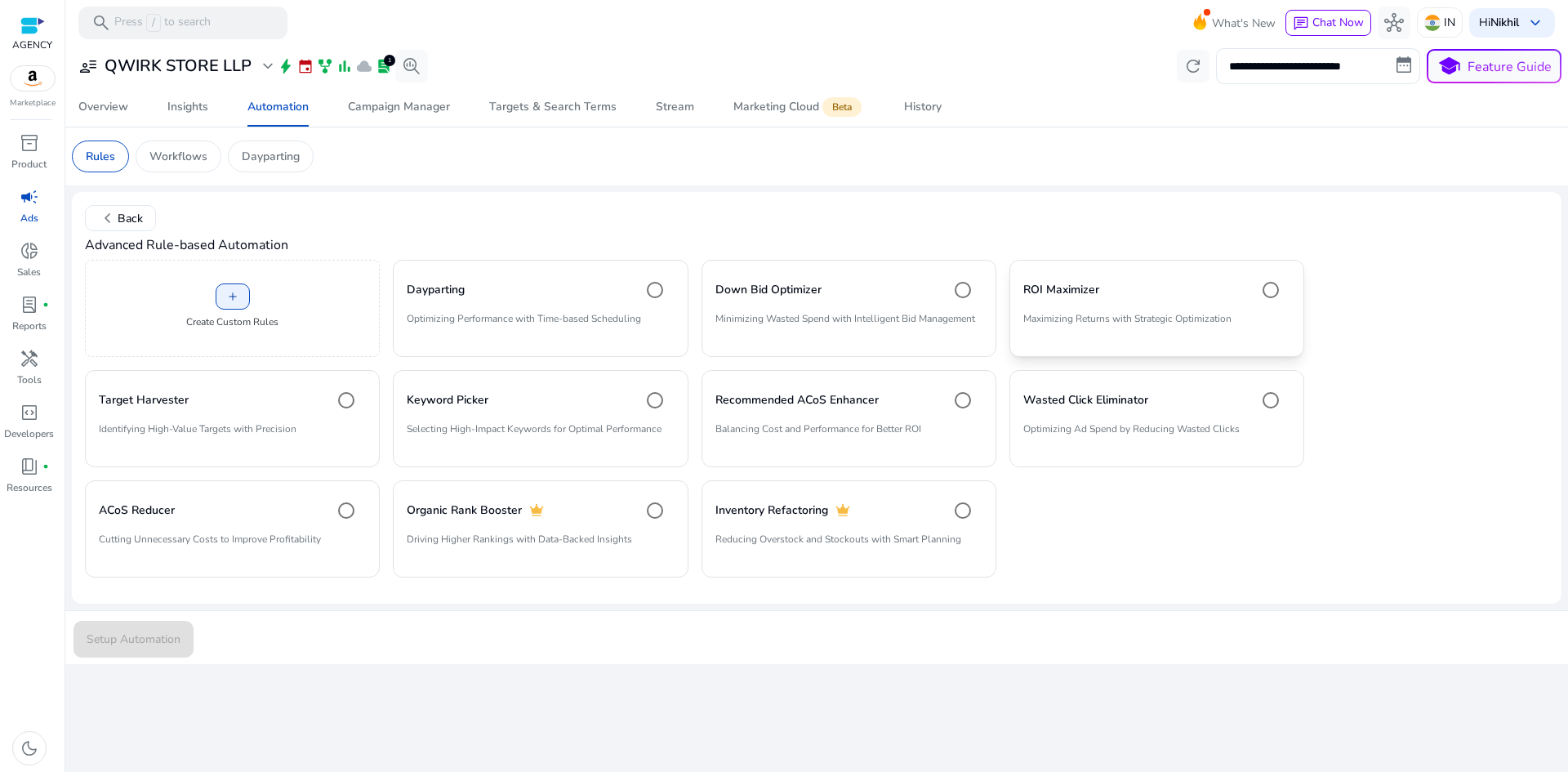
click at [1055, 311] on mat-card "ROI Maximizer Maximizing Returns with Strategic Optimization" at bounding box center [1156, 308] width 295 height 97
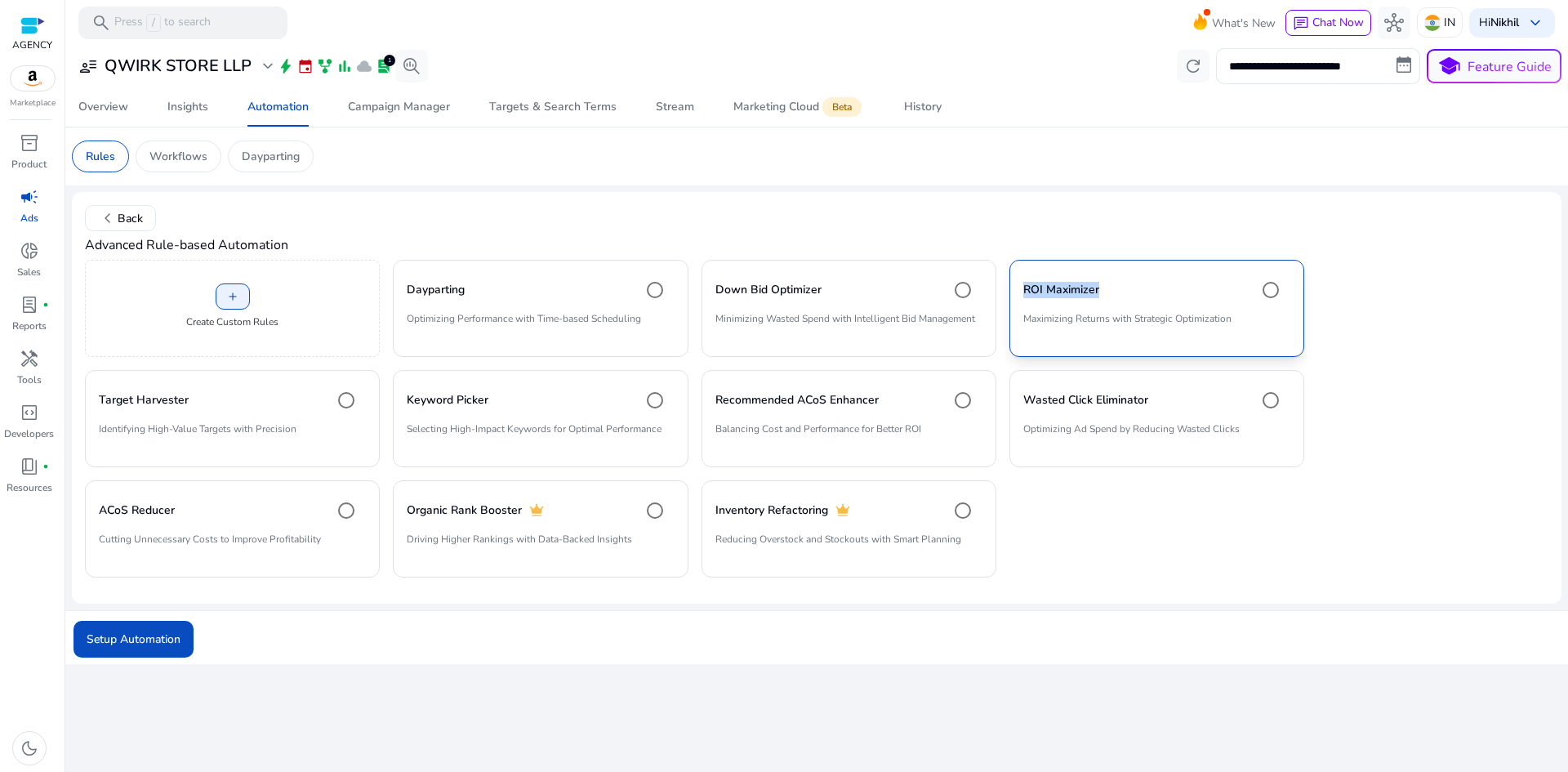
drag, startPoint x: 1108, startPoint y: 290, endPoint x: 1018, endPoint y: 287, distance: 90.0
click at [1018, 287] on mat-card "ROI Maximizer Maximizing Returns with Strategic Optimization" at bounding box center [1156, 308] width 295 height 97
copy h4 "ROI Maximizer"
click at [169, 635] on span "Setup Automation" at bounding box center [133, 639] width 94 height 17
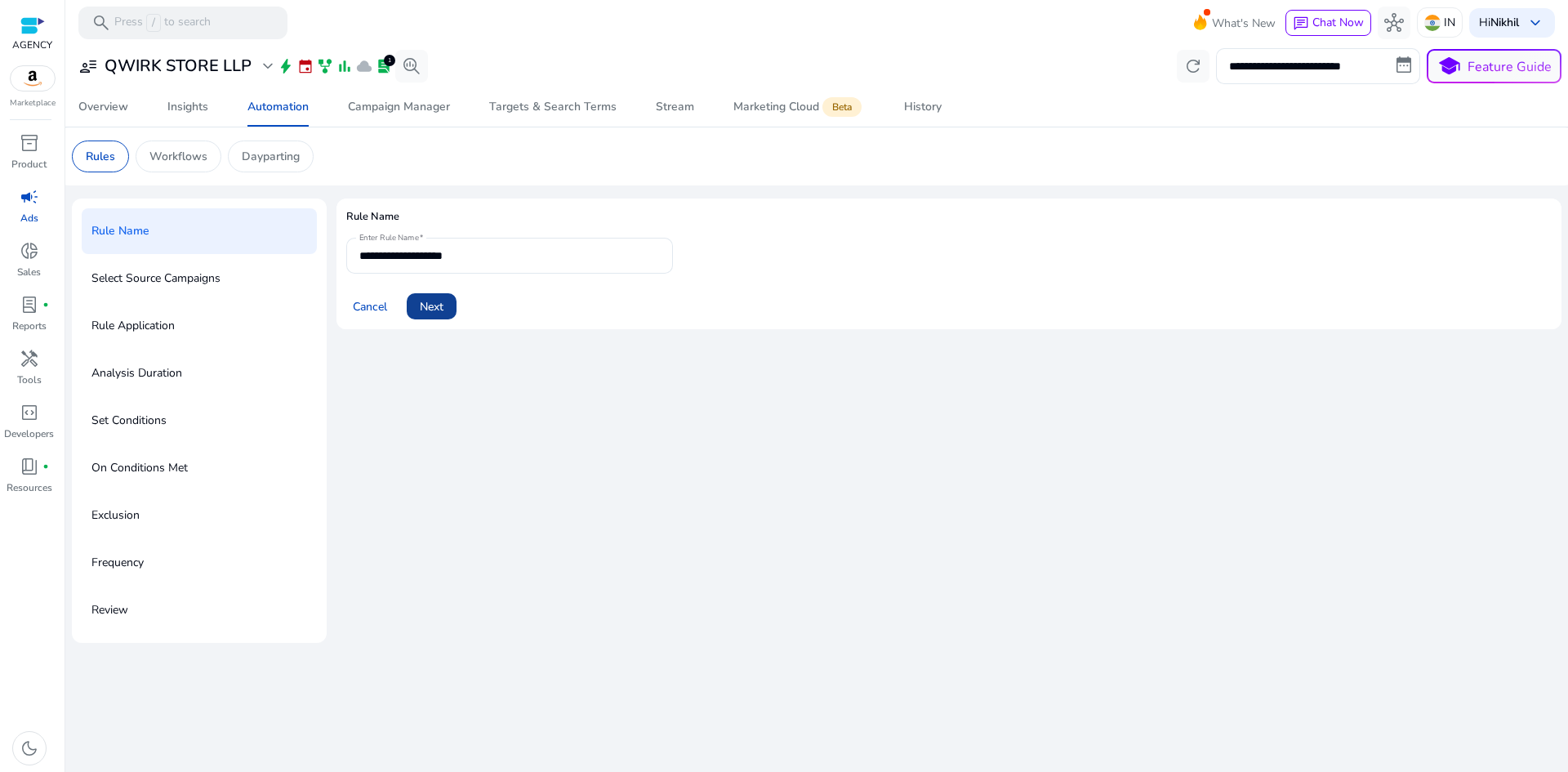
click at [432, 305] on span "Next" at bounding box center [432, 306] width 24 height 17
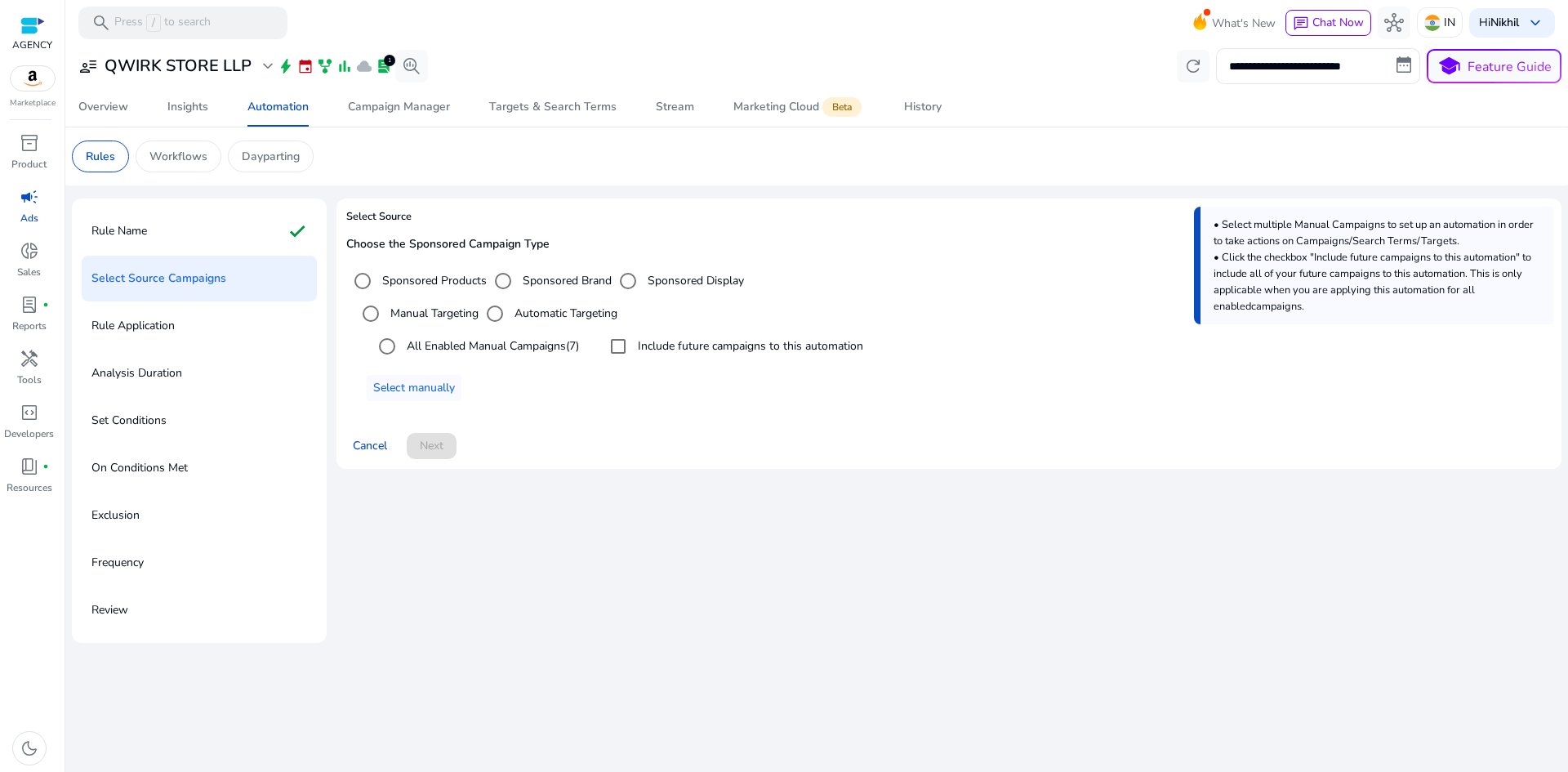
click at [420, 280] on label "Sponsored Products" at bounding box center [432, 280] width 108 height 17
drag, startPoint x: 420, startPoint y: 280, endPoint x: 470, endPoint y: 281, distance: 50.0
click at [470, 281] on label "Sponsored Products" at bounding box center [432, 280] width 108 height 17
copy label "Sponsored Products"
click at [402, 313] on label "Manual Targeting" at bounding box center [432, 313] width 92 height 17
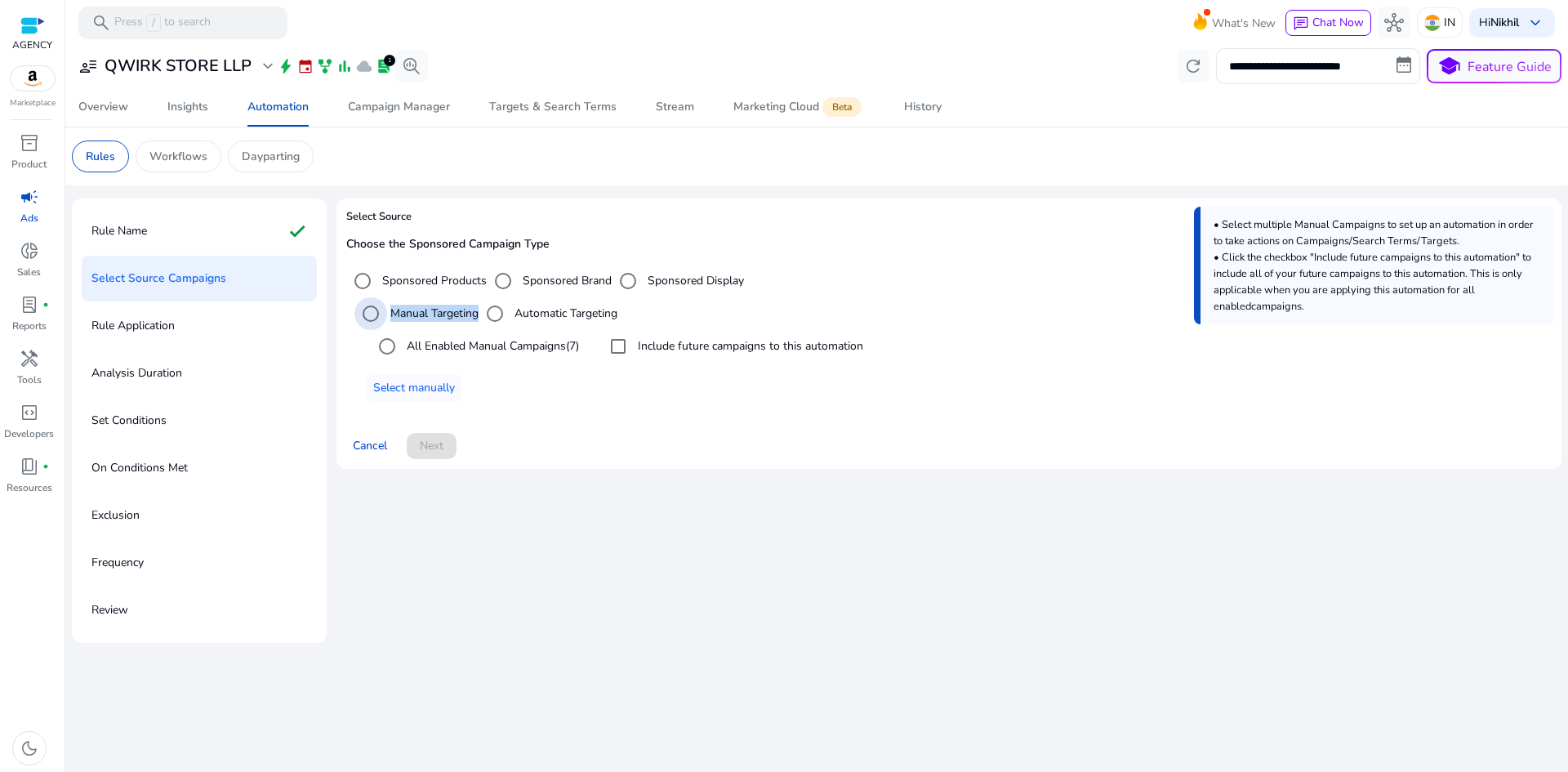
drag, startPoint x: 402, startPoint y: 313, endPoint x: 457, endPoint y: 320, distance: 55.4
click at [457, 320] on label "Manual Targeting" at bounding box center [432, 313] width 92 height 17
copy label "Manual Targeting"
click at [432, 345] on label "All Enabled Manual Campaigns (7)" at bounding box center [490, 345] width 175 height 17
click at [442, 438] on span "Next" at bounding box center [432, 445] width 24 height 17
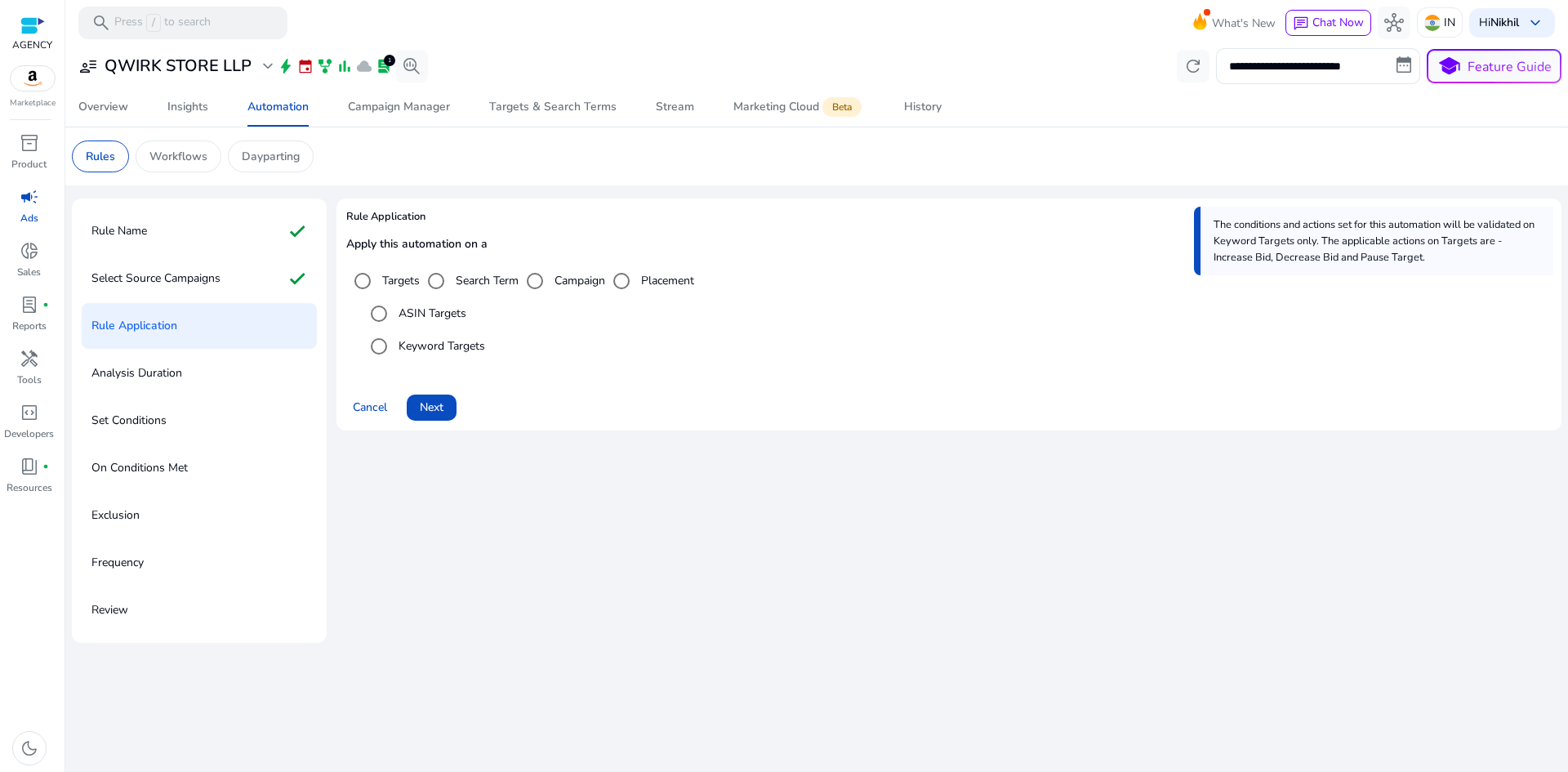
click at [412, 318] on label "ASIN Targets" at bounding box center [431, 313] width 71 height 17
click at [393, 283] on label "Targets" at bounding box center [400, 280] width 41 height 17
copy label "Targets"
click at [412, 313] on label "ASIN Targets" at bounding box center [431, 313] width 71 height 17
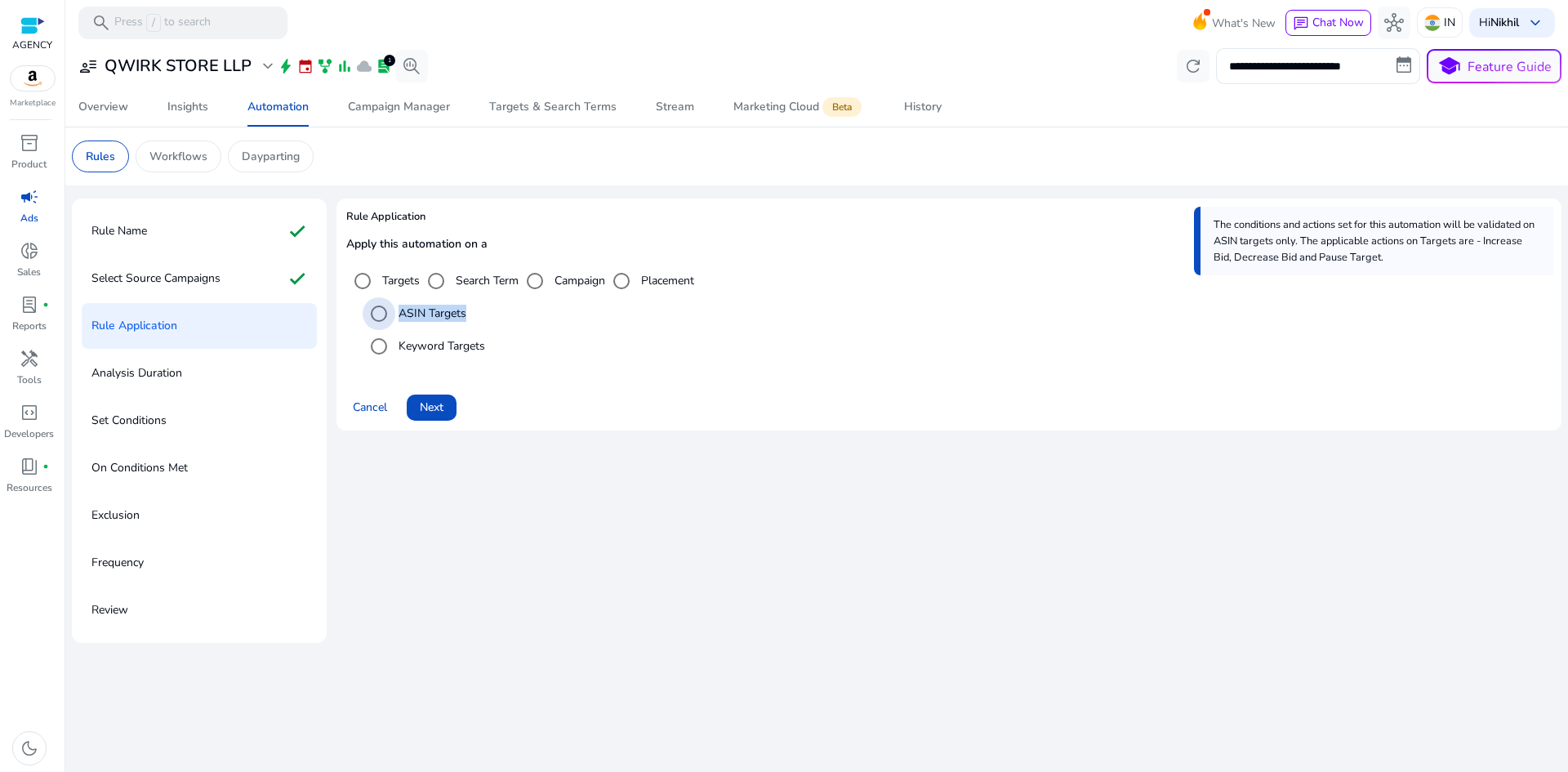
drag, startPoint x: 412, startPoint y: 313, endPoint x: 444, endPoint y: 311, distance: 32.1
click at [444, 311] on label "ASIN Targets" at bounding box center [431, 313] width 71 height 17
copy label "ASIN Targets"
click at [430, 402] on span "Next" at bounding box center [432, 407] width 24 height 17
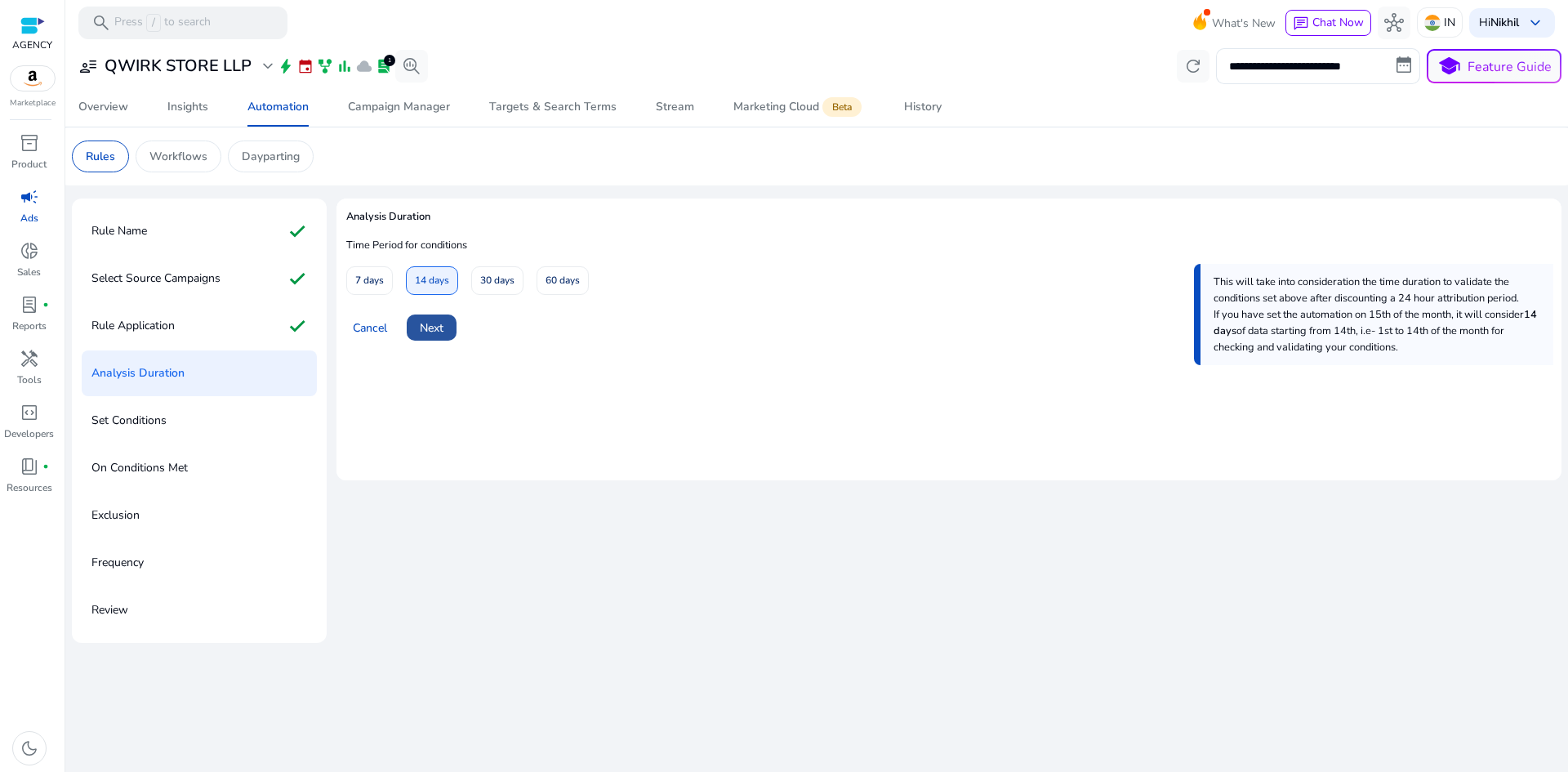
click at [436, 326] on span "Next" at bounding box center [432, 328] width 24 height 17
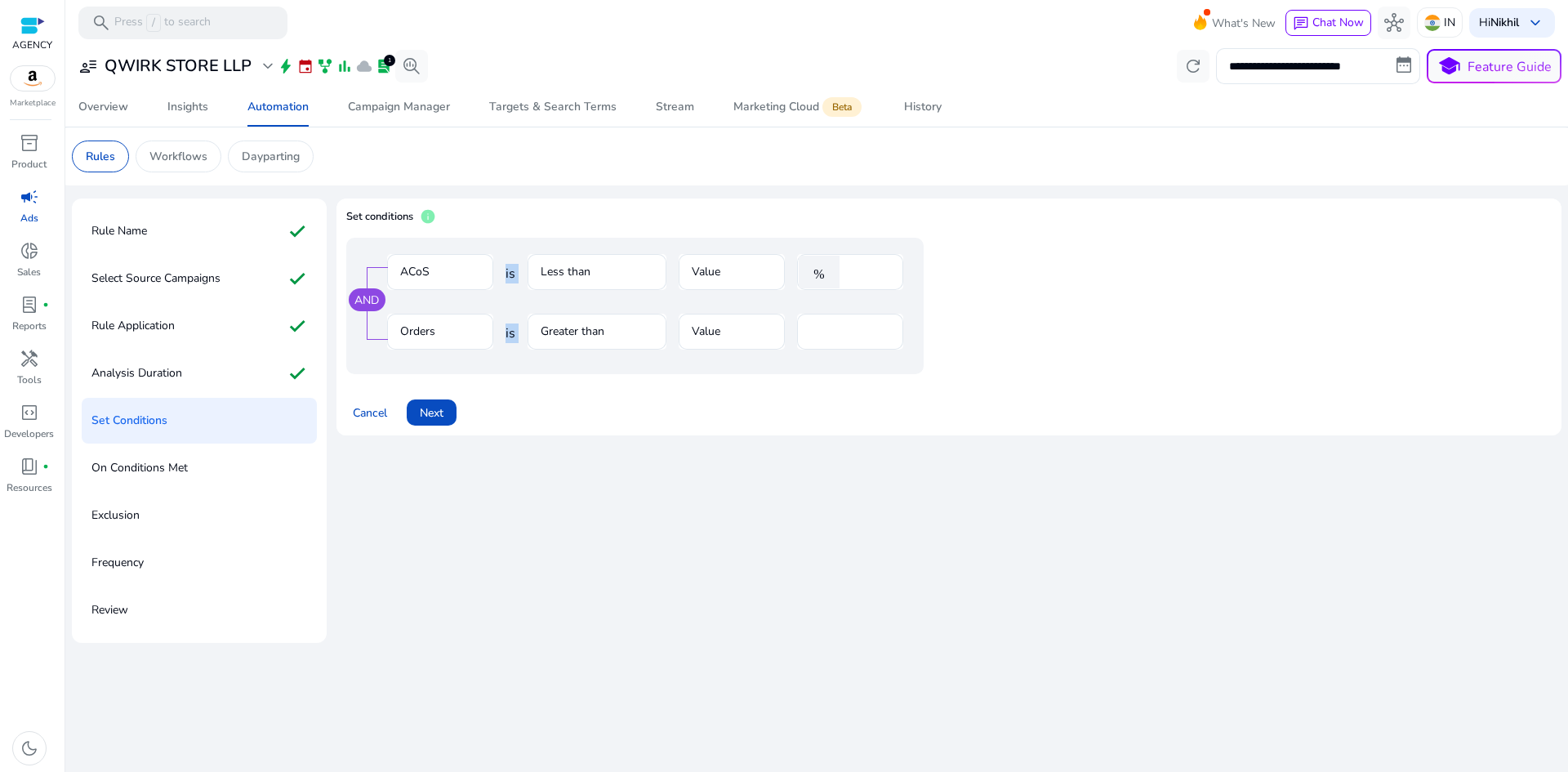
drag, startPoint x: 353, startPoint y: 250, endPoint x: 591, endPoint y: 337, distance: 253.4
click at [591, 337] on div "AND ACoS is Less than Value % **** Orders is Greater than Value *" at bounding box center [634, 305] width 578 height 136
drag, startPoint x: 392, startPoint y: 276, endPoint x: 435, endPoint y: 289, distance: 44.9
click at [442, 284] on mat-form-field "ACoS" at bounding box center [440, 280] width 106 height 53
click at [445, 413] on span at bounding box center [432, 412] width 50 height 39
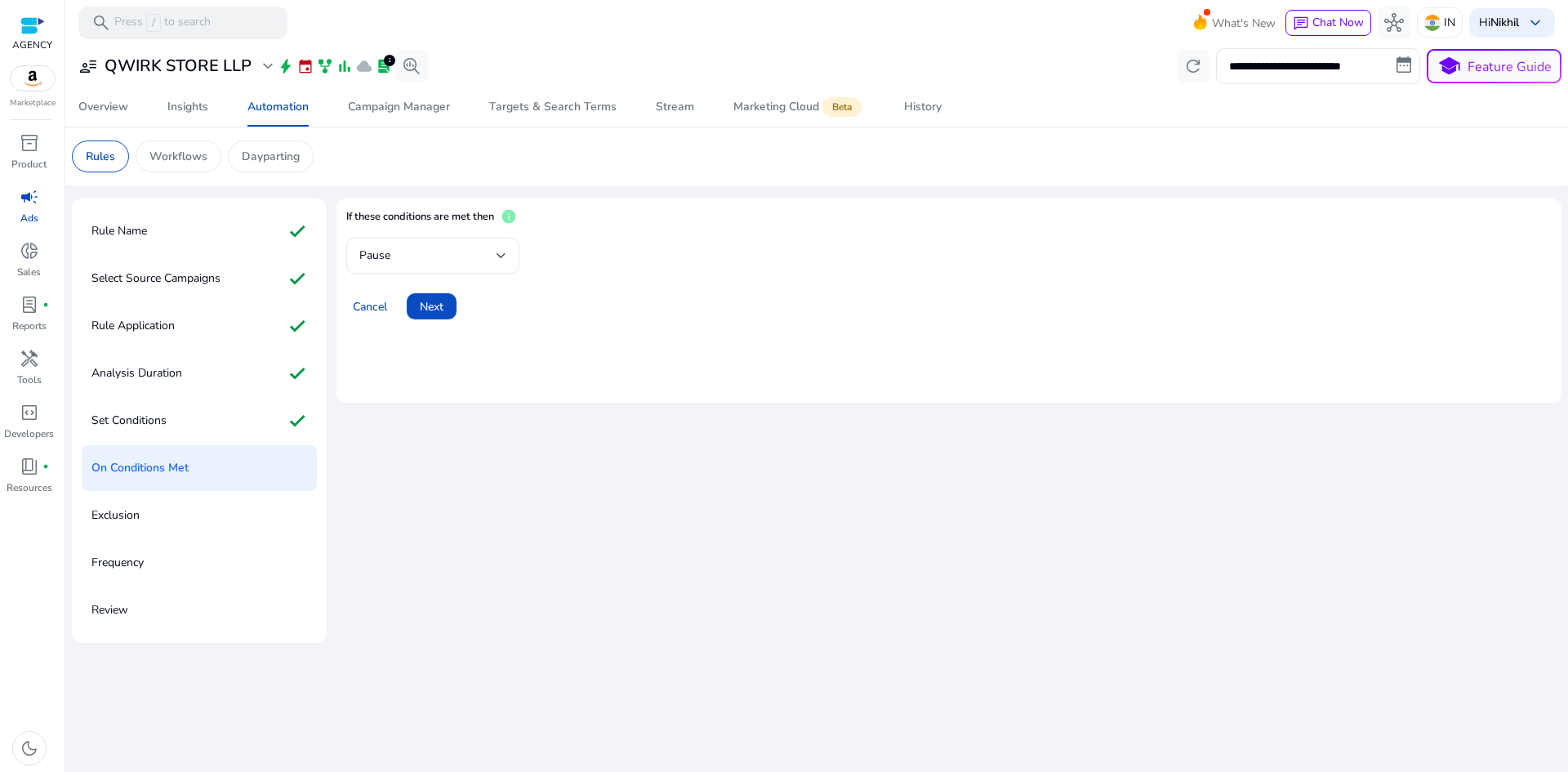
click at [499, 256] on div at bounding box center [501, 256] width 10 height 6
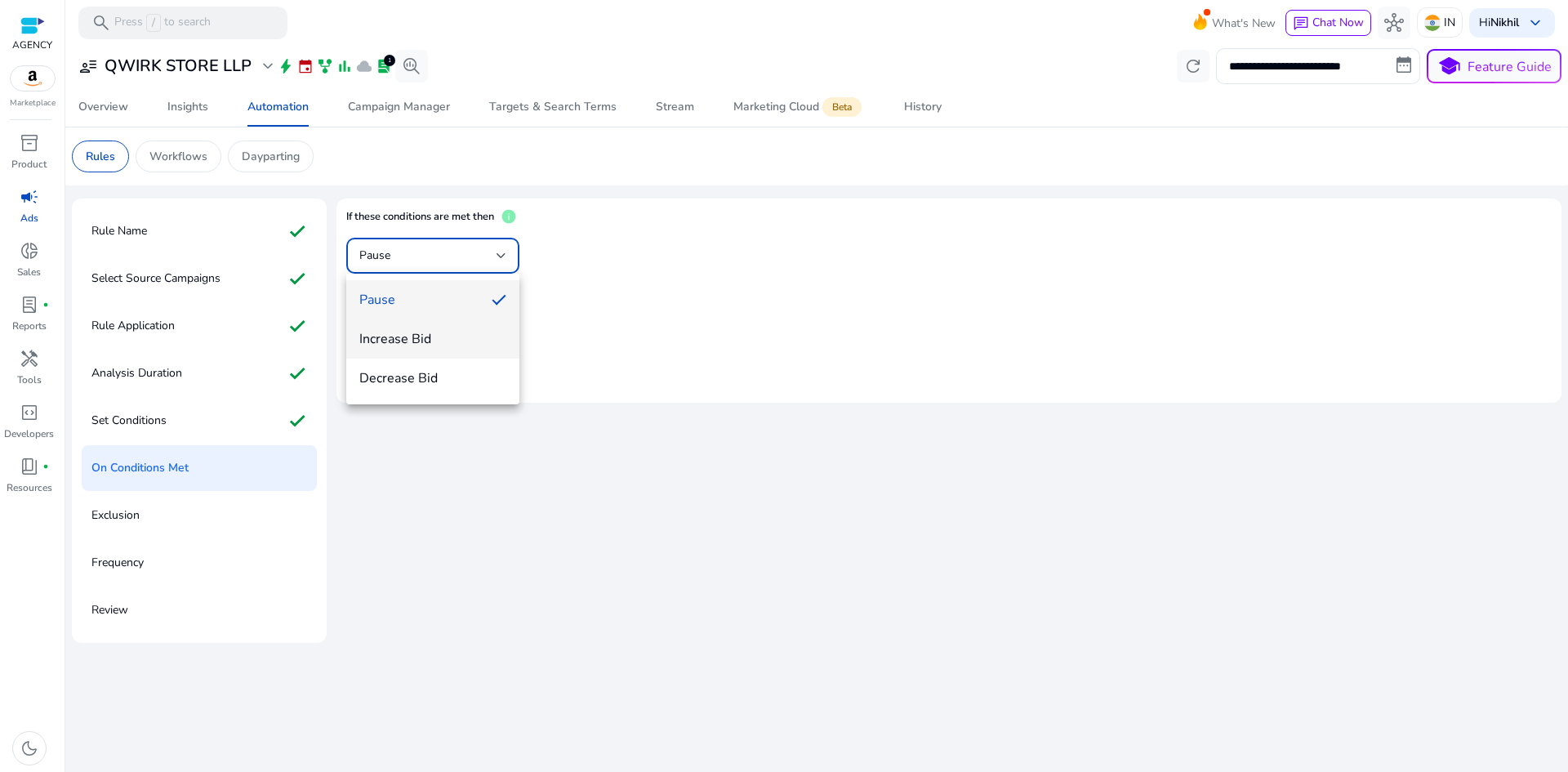
click at [477, 333] on span "Increase Bid" at bounding box center [432, 339] width 147 height 18
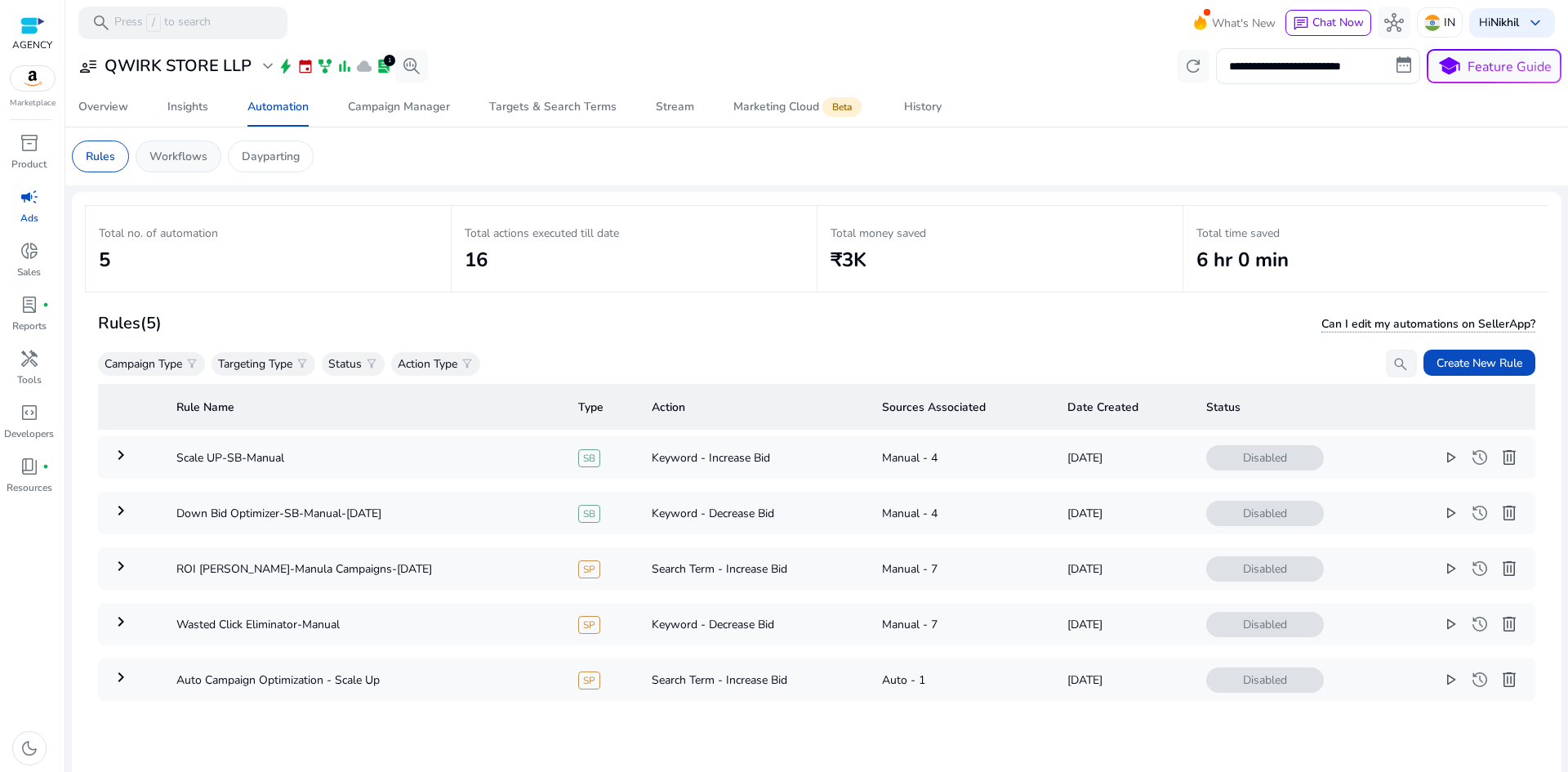
click at [204, 163] on p "Workflows" at bounding box center [178, 156] width 58 height 17
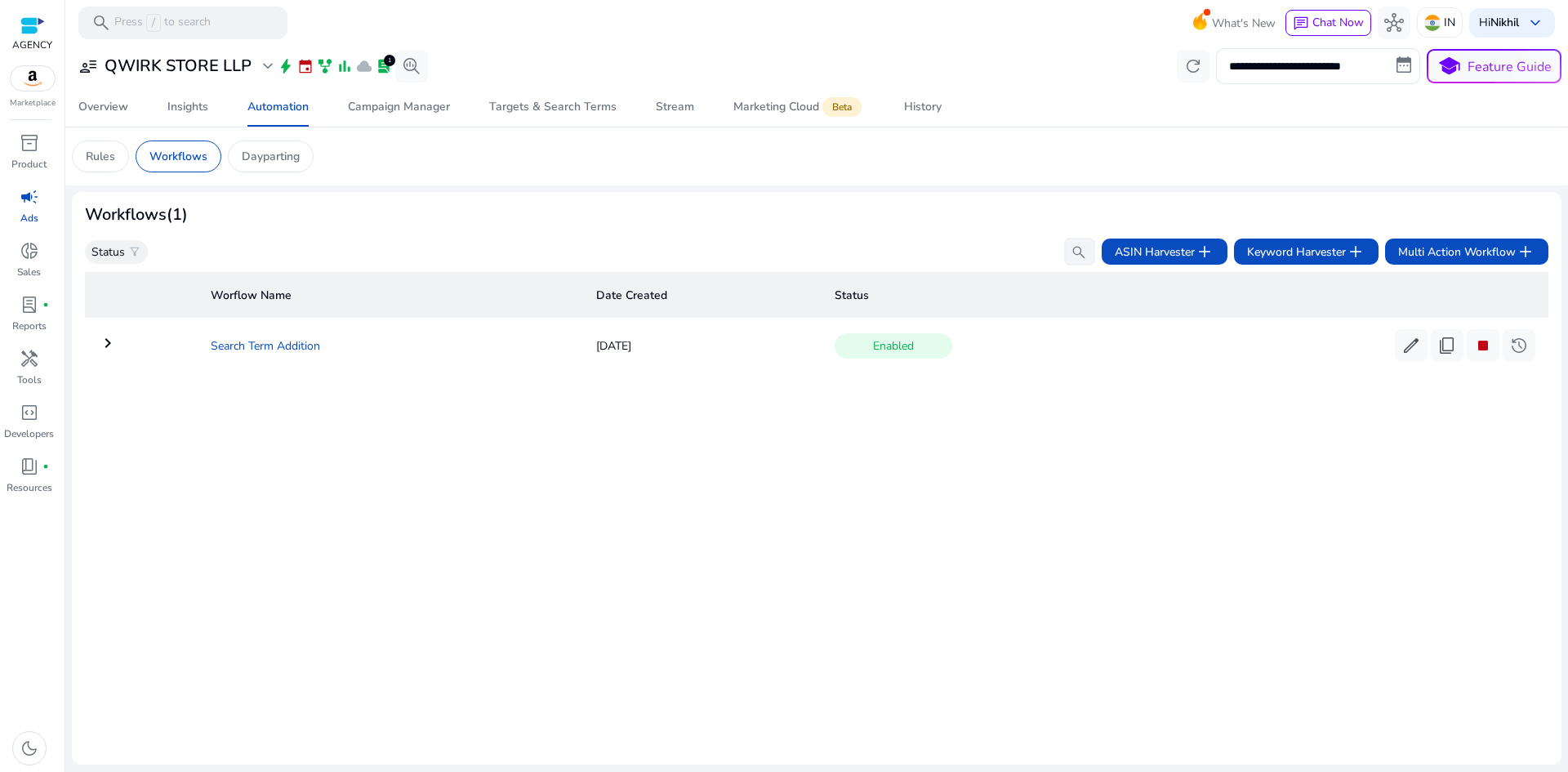
click at [387, 346] on td "Search Term Addition" at bounding box center [390, 345] width 385 height 43
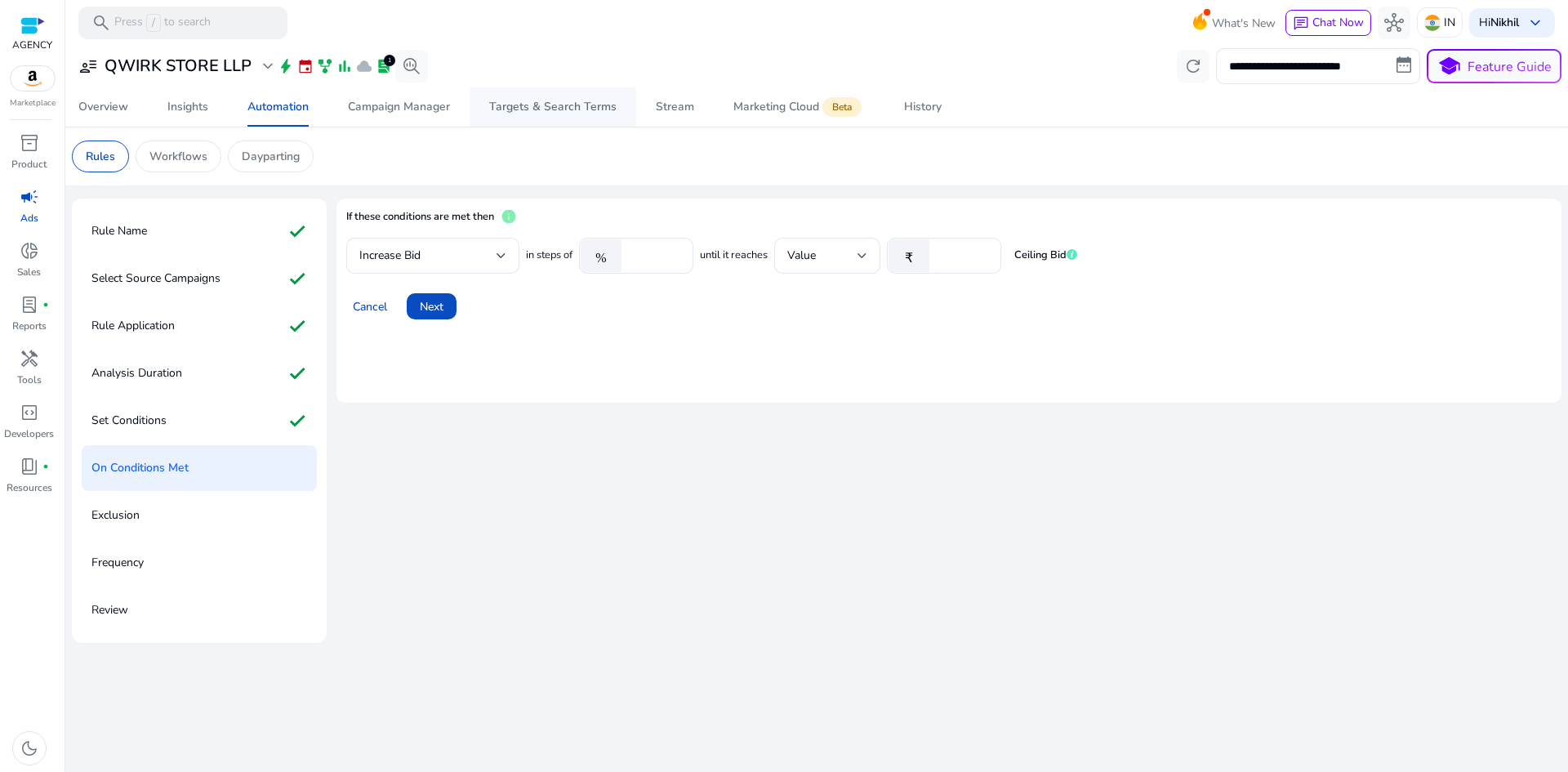
click at [580, 118] on span "Targets & Search Terms" at bounding box center [553, 107] width 127 height 39
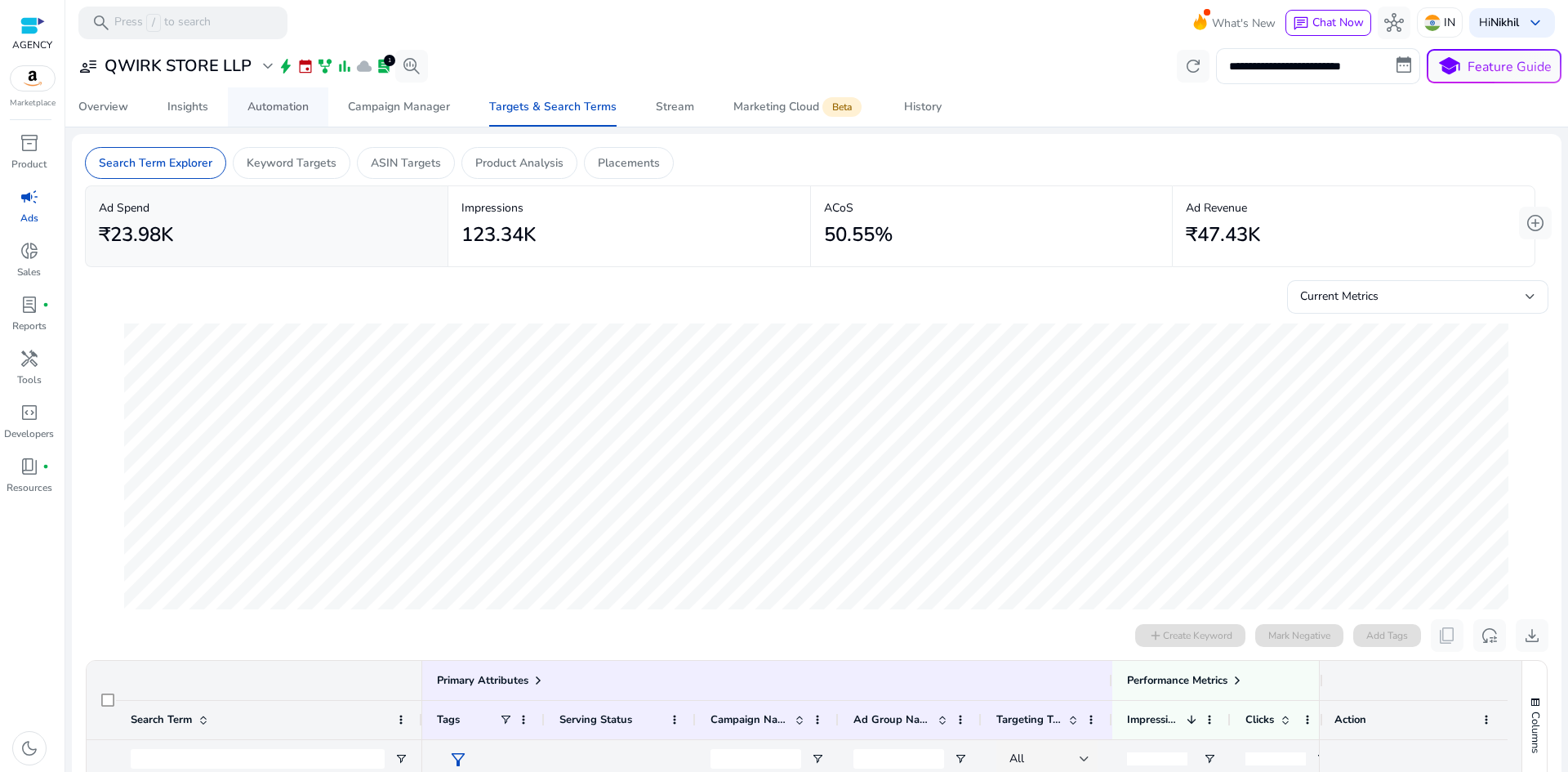
click at [284, 106] on div "Automation" at bounding box center [278, 107] width 61 height 12
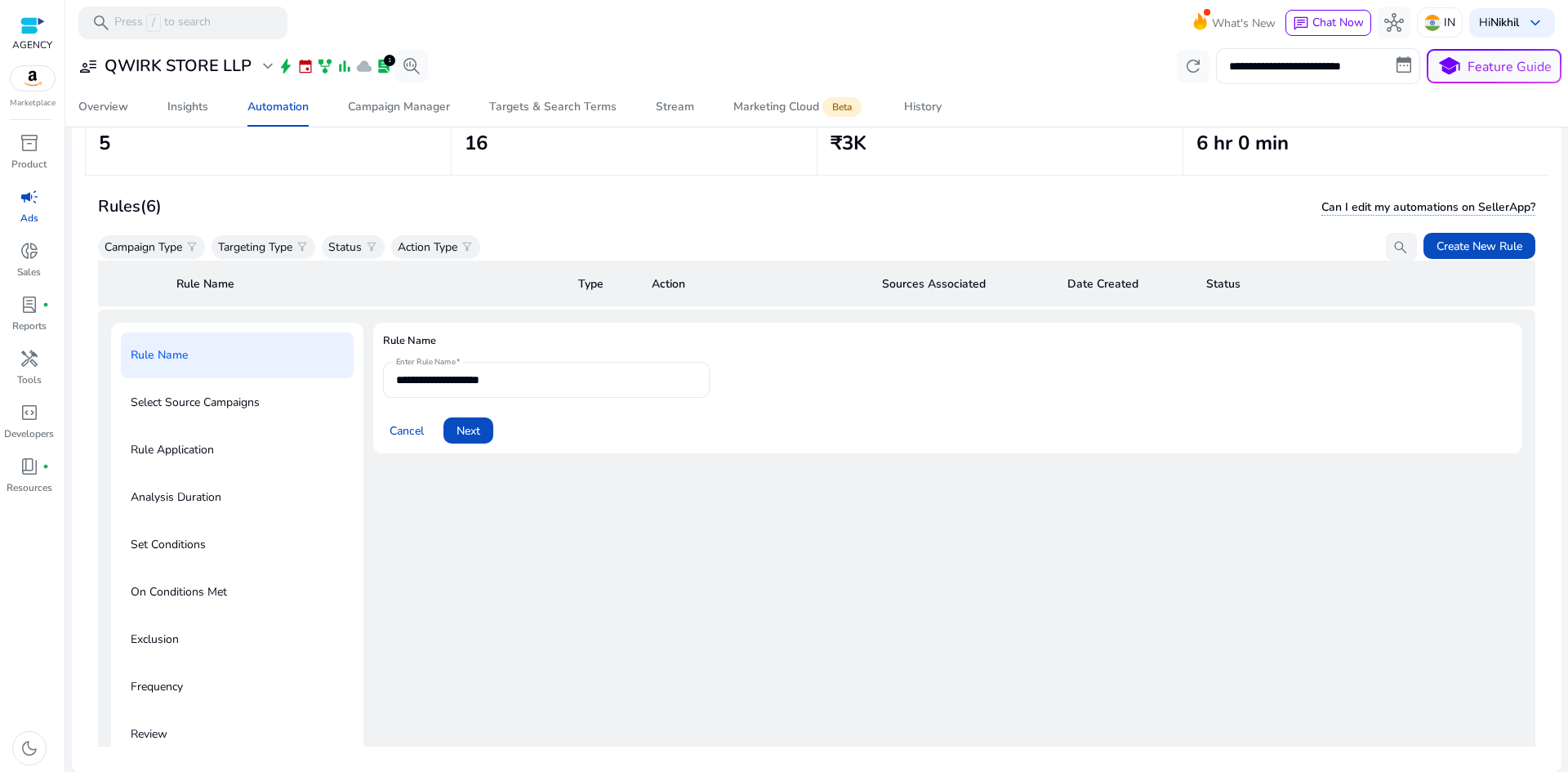
scroll to position [118, 0]
click at [392, 431] on span "Cancel" at bounding box center [407, 430] width 35 height 17
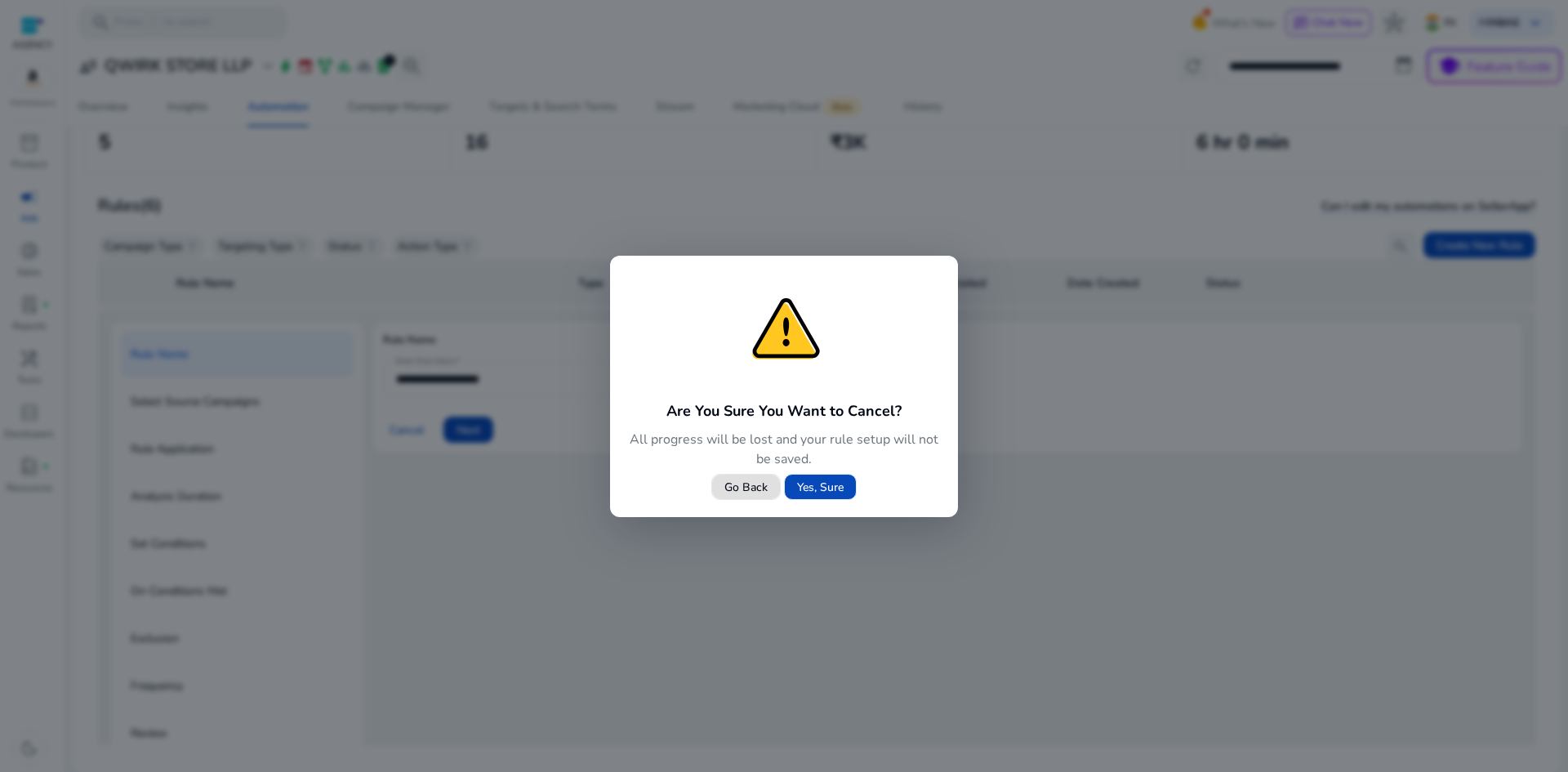
click at [825, 491] on span "Yes, Sure" at bounding box center [820, 487] width 46 height 17
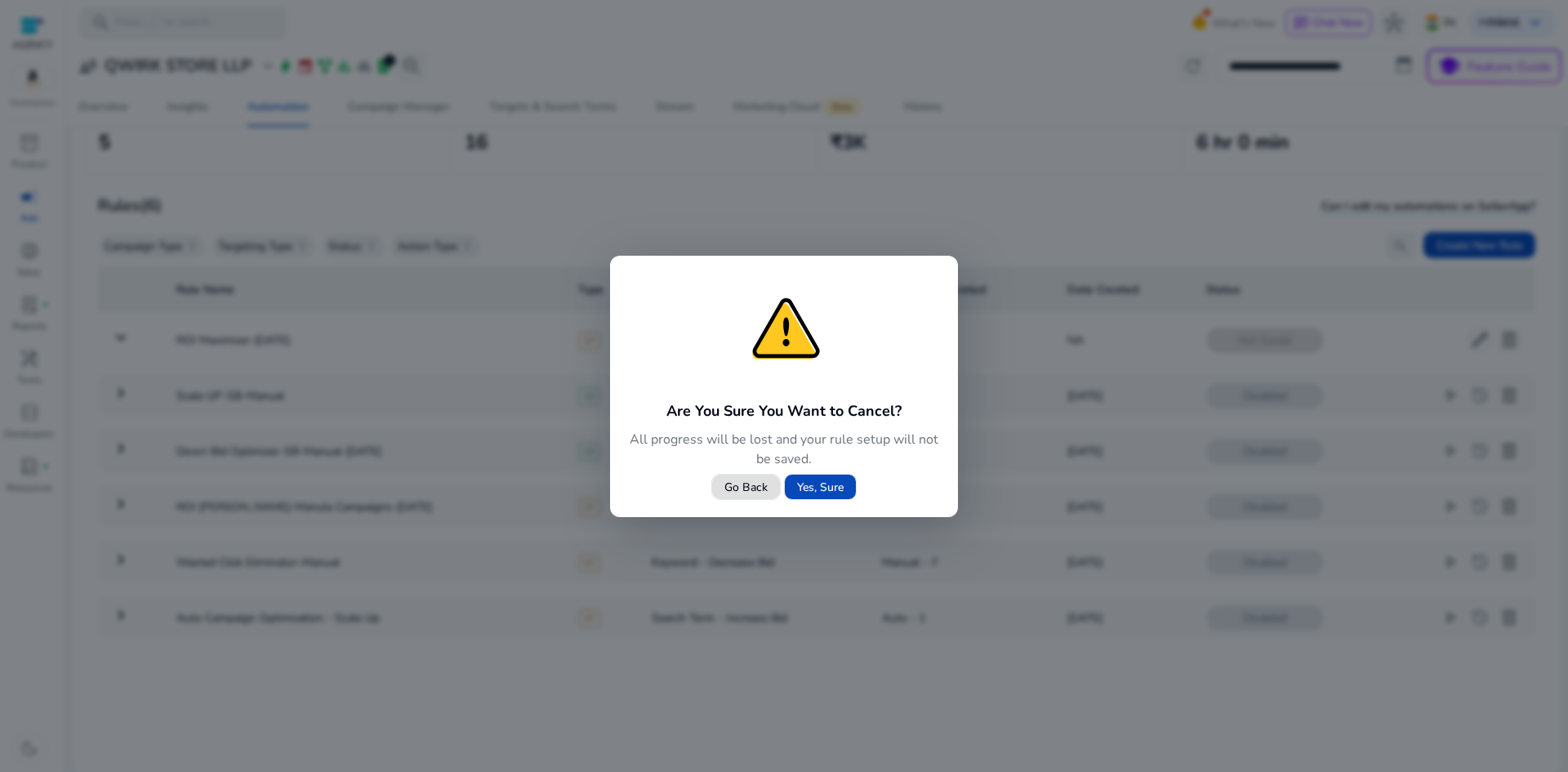
scroll to position [0, 0]
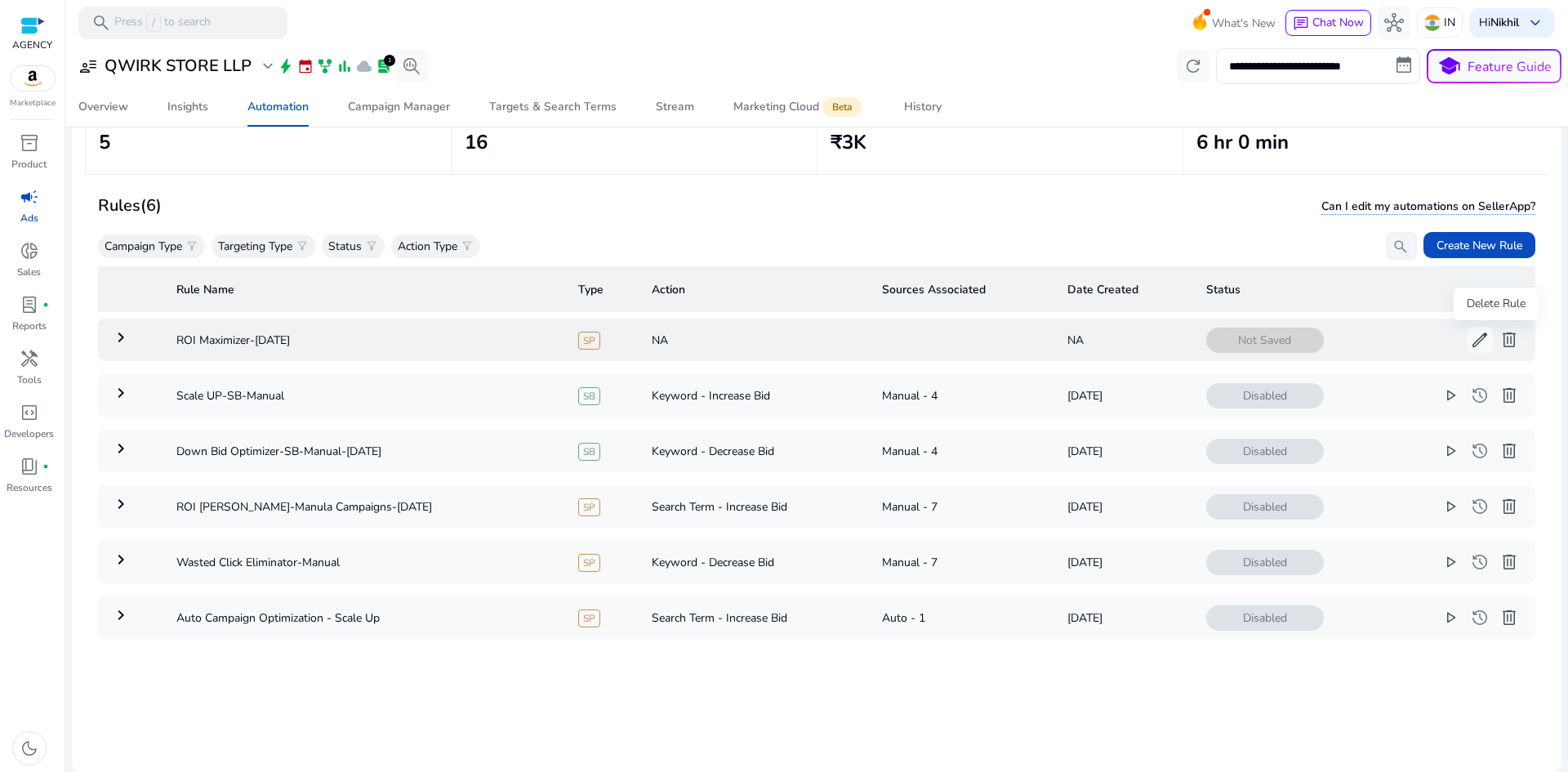
click at [1499, 340] on span "delete" at bounding box center [1509, 340] width 20 height 20
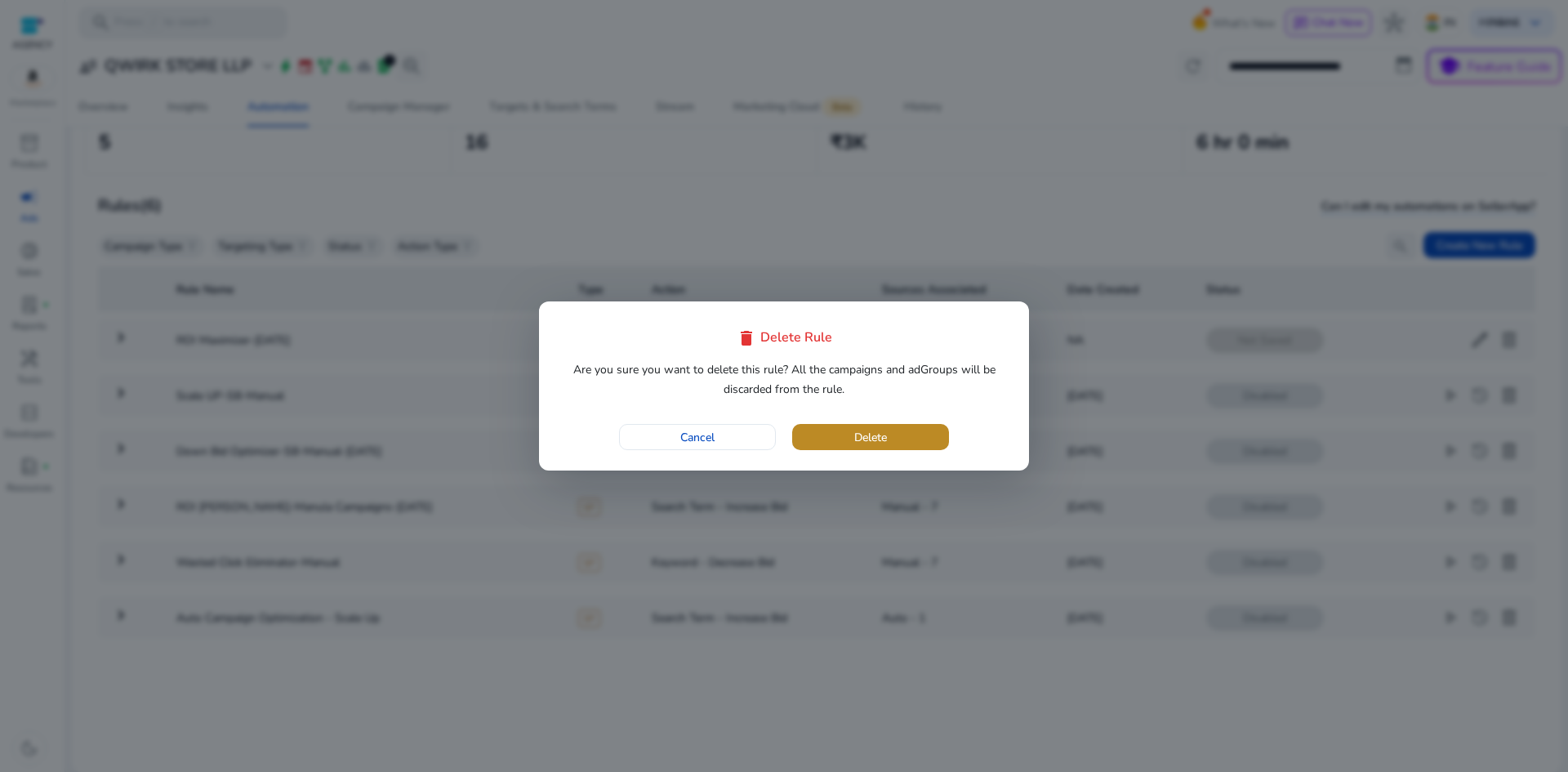
click at [912, 435] on span "button" at bounding box center [870, 437] width 157 height 39
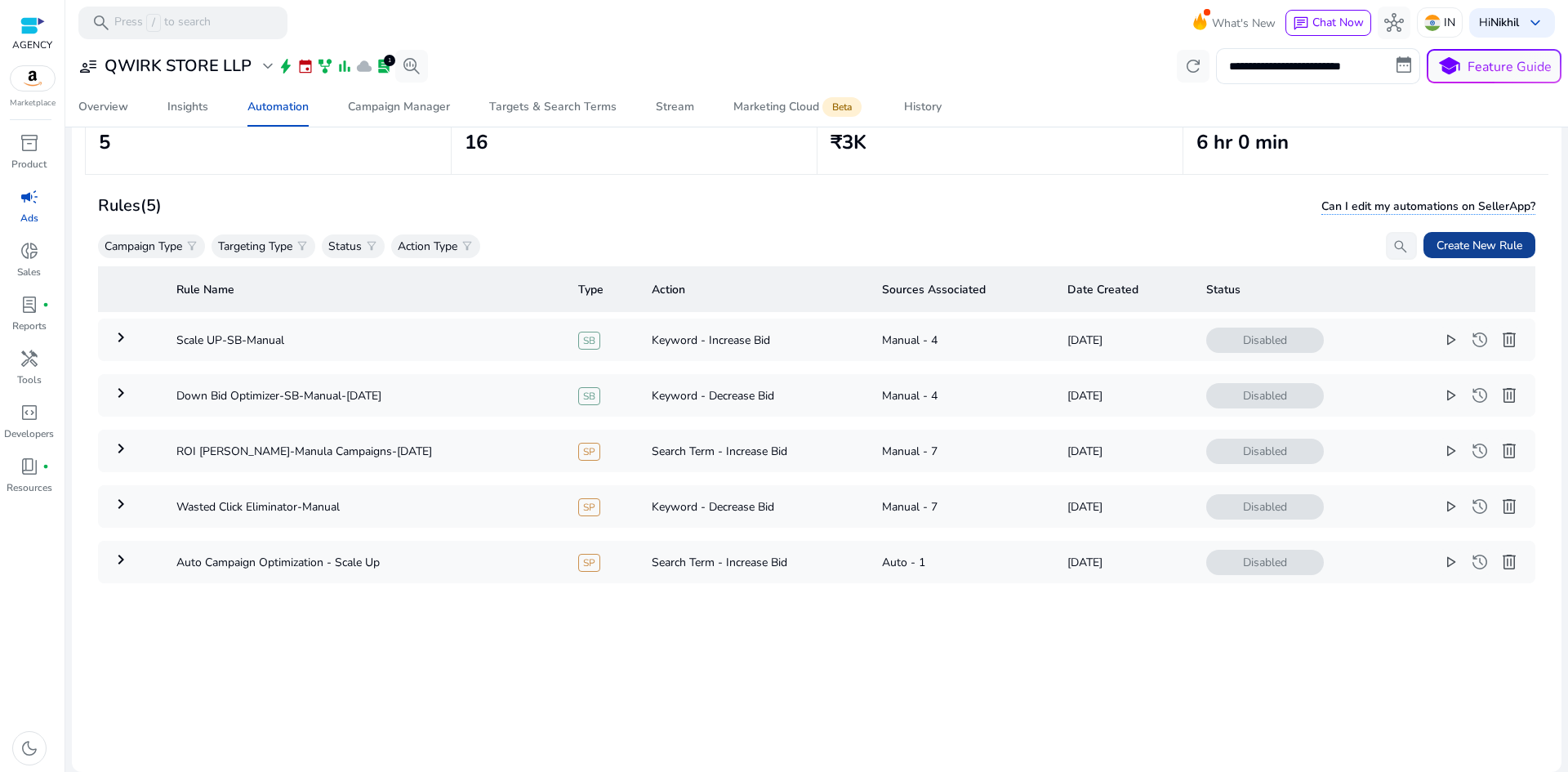
click at [1474, 243] on span "Create New Rule" at bounding box center [1479, 245] width 85 height 17
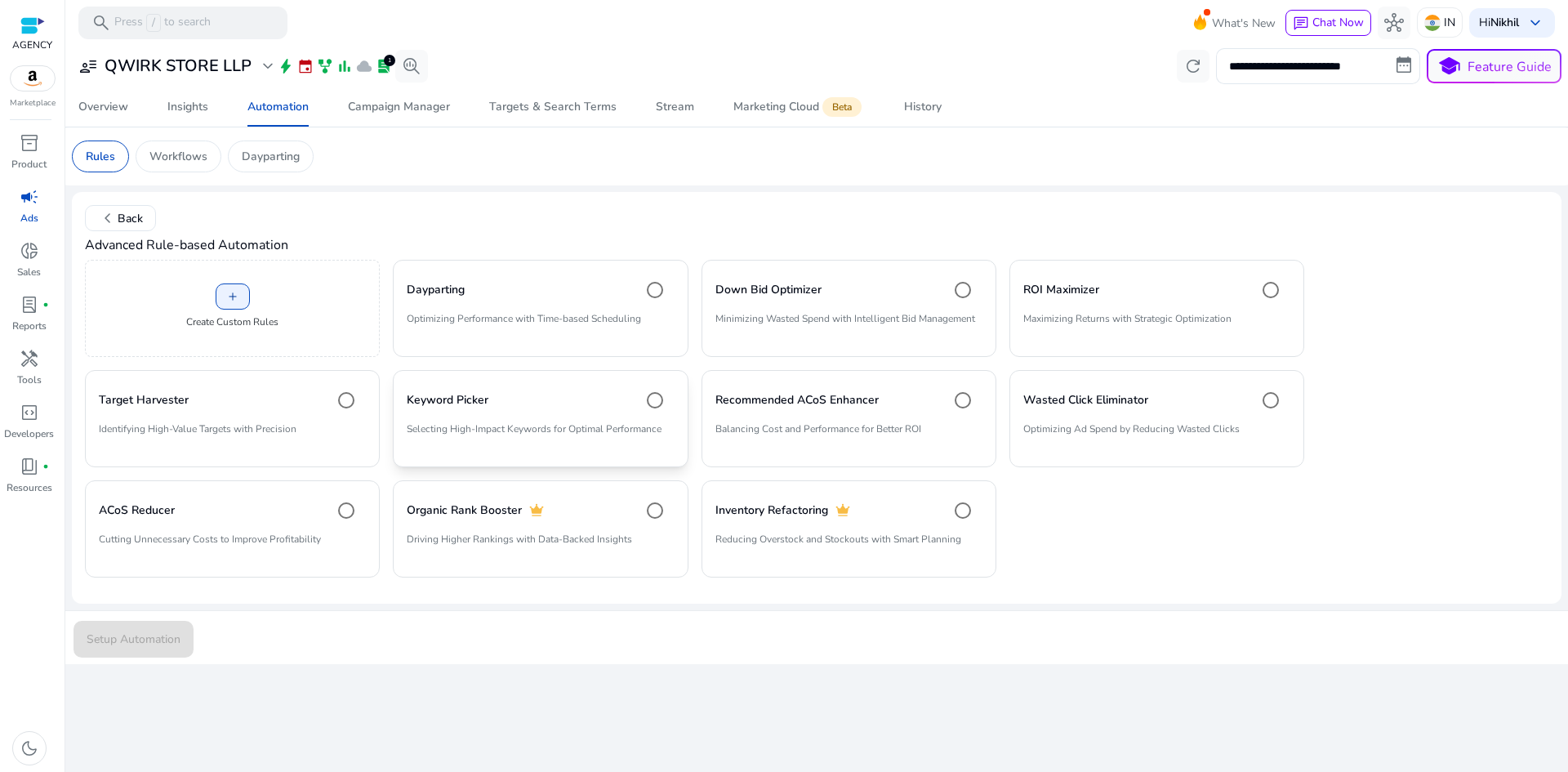
click at [570, 405] on div "Keyword Picker" at bounding box center [540, 400] width 267 height 33
click at [166, 643] on span "Setup Automation" at bounding box center [133, 639] width 94 height 17
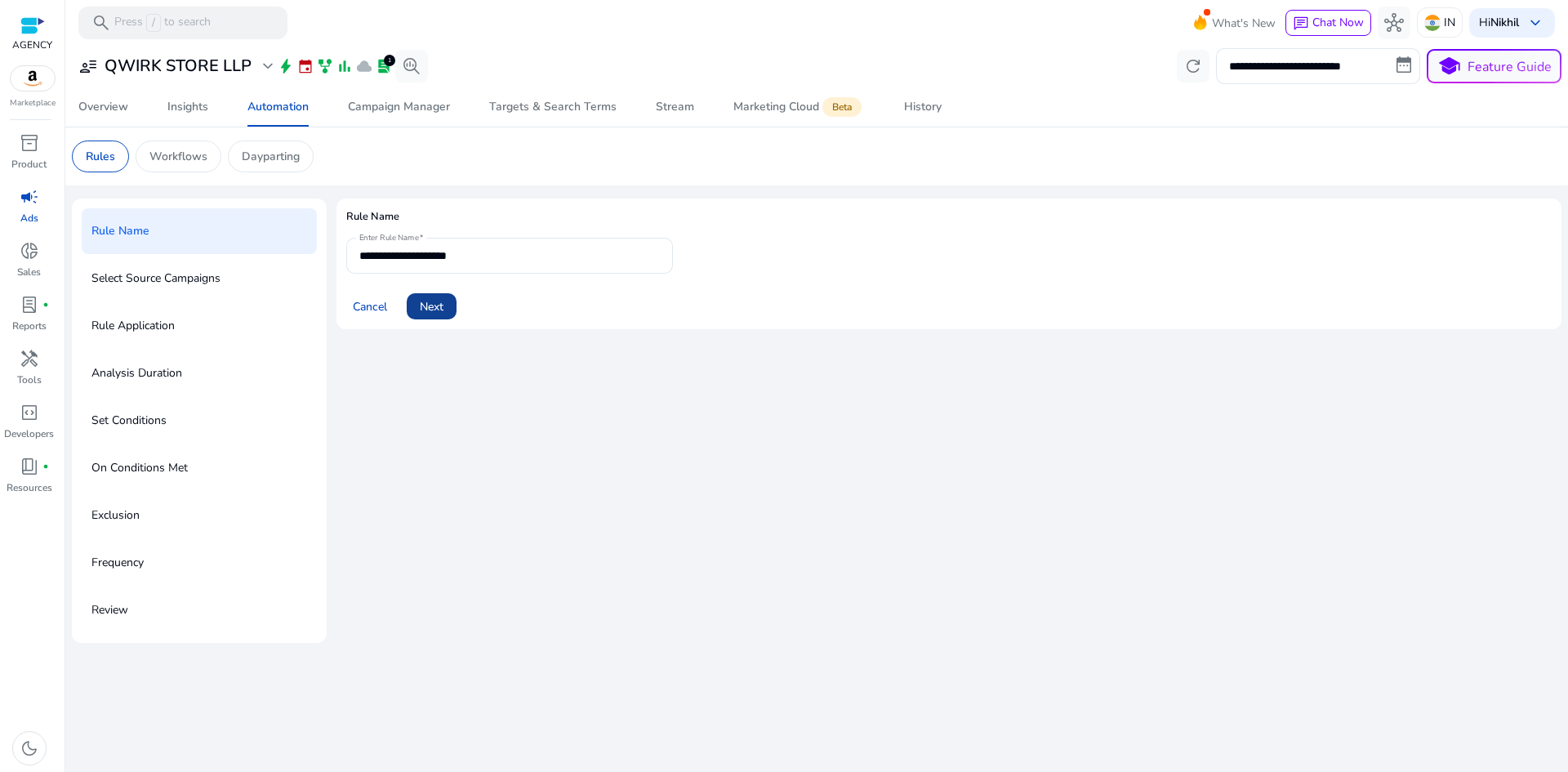
click at [446, 307] on span at bounding box center [432, 306] width 50 height 39
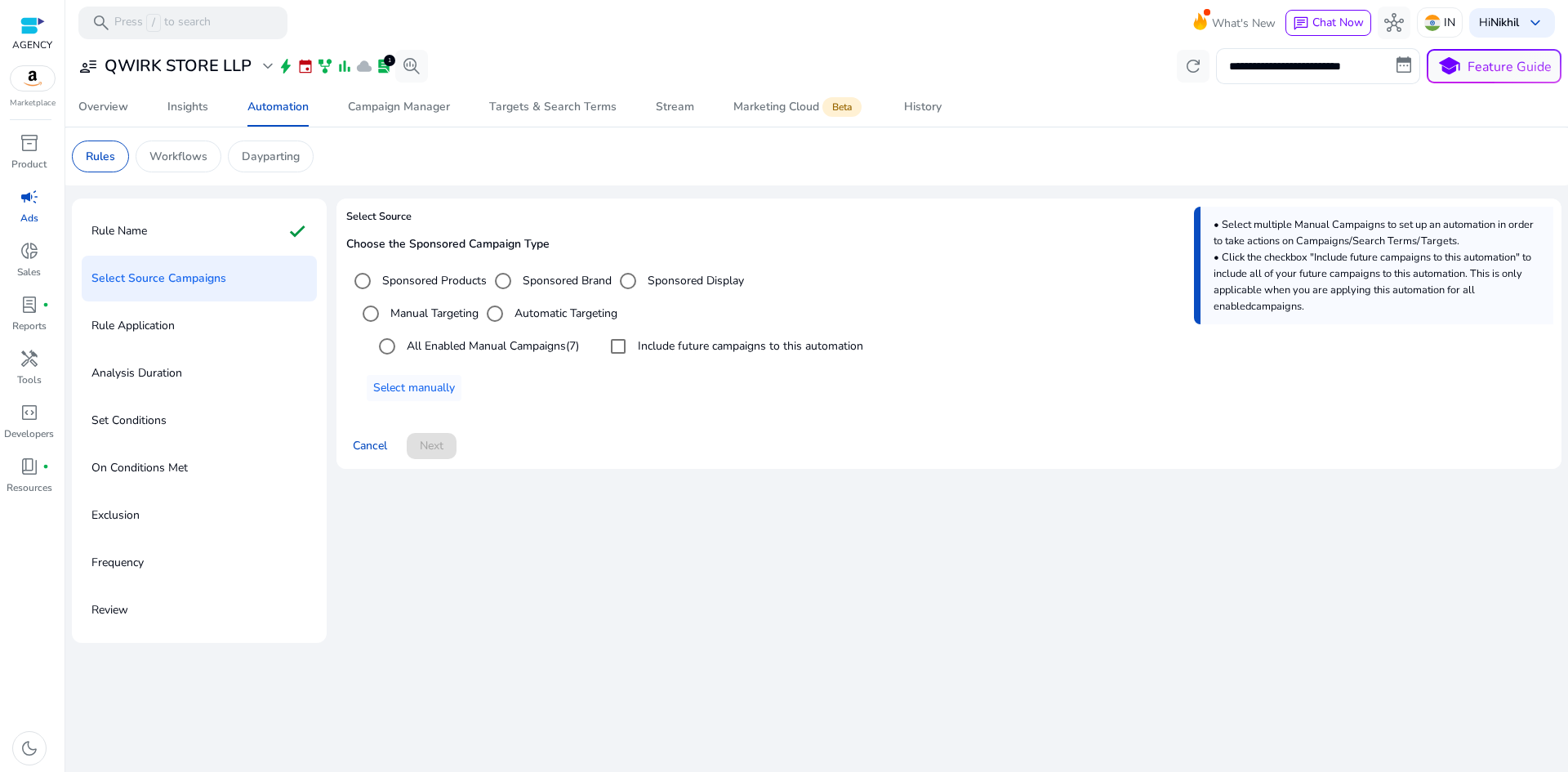
click at [434, 353] on label "All Enabled Manual Campaigns (7)" at bounding box center [490, 345] width 175 height 17
click at [435, 438] on span "Next" at bounding box center [432, 445] width 24 height 17
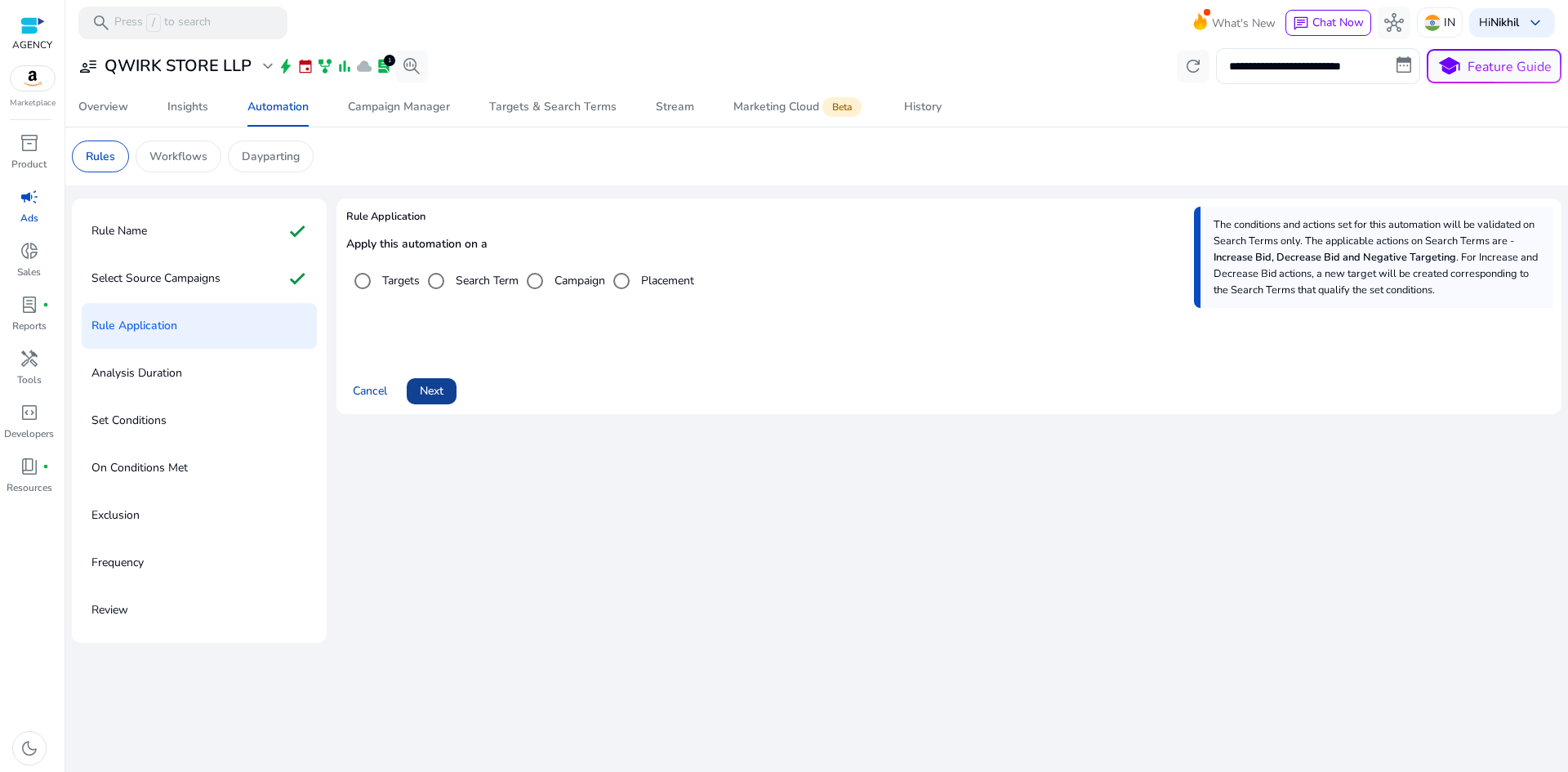
click at [433, 394] on span "Next" at bounding box center [432, 391] width 24 height 17
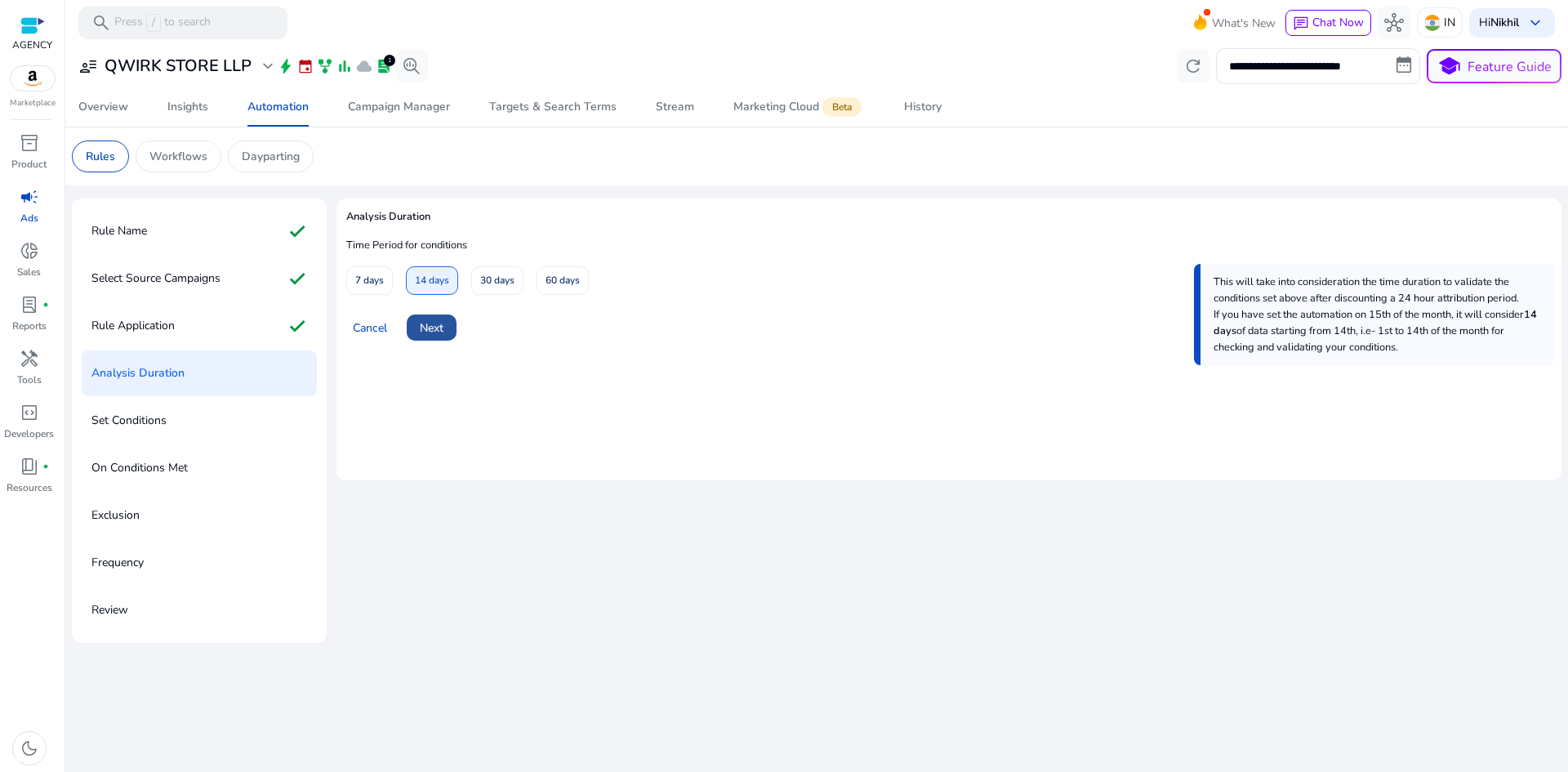
click at [438, 341] on span at bounding box center [432, 328] width 50 height 39
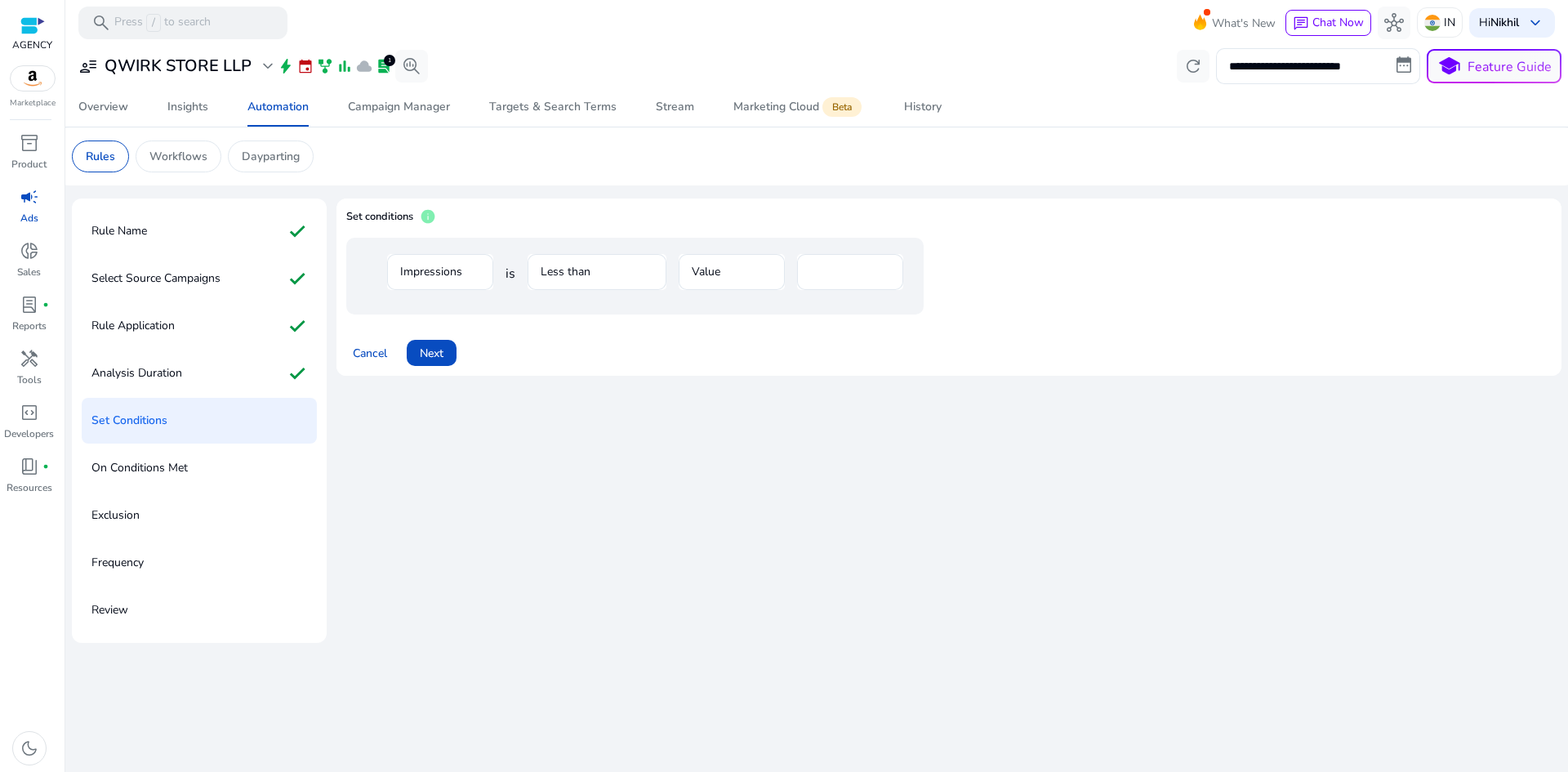
click at [473, 272] on mat-form-field "Impressions" at bounding box center [440, 280] width 106 height 53
click at [615, 276] on mat-form-field "Less than" at bounding box center [597, 280] width 139 height 53
click at [731, 274] on mat-form-field "Value" at bounding box center [731, 280] width 106 height 53
click at [810, 273] on input "****" at bounding box center [850, 272] width 80 height 18
click at [426, 358] on span "Next" at bounding box center [432, 353] width 24 height 17
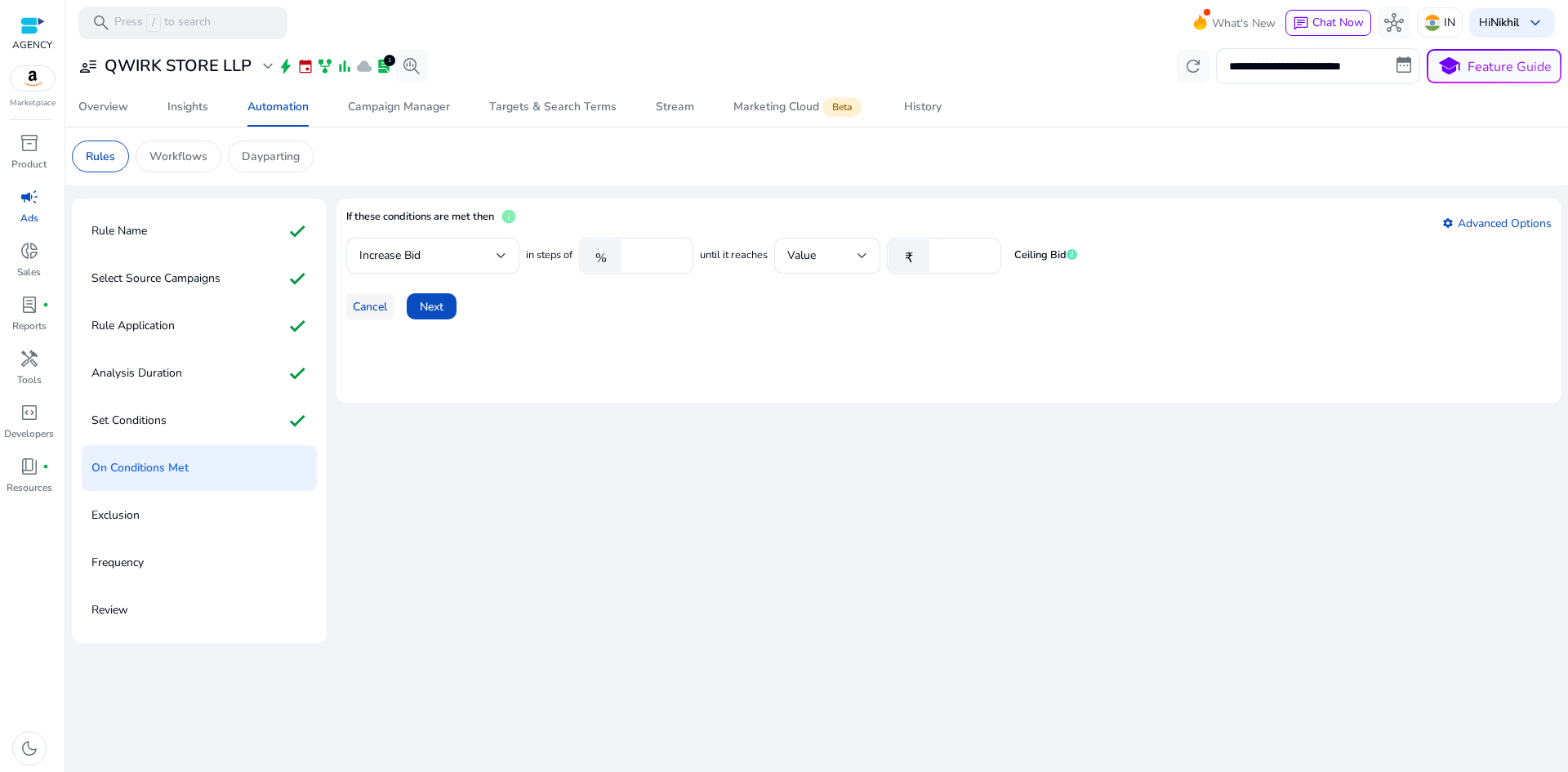
click at [373, 306] on span "Cancel" at bounding box center [369, 306] width 35 height 17
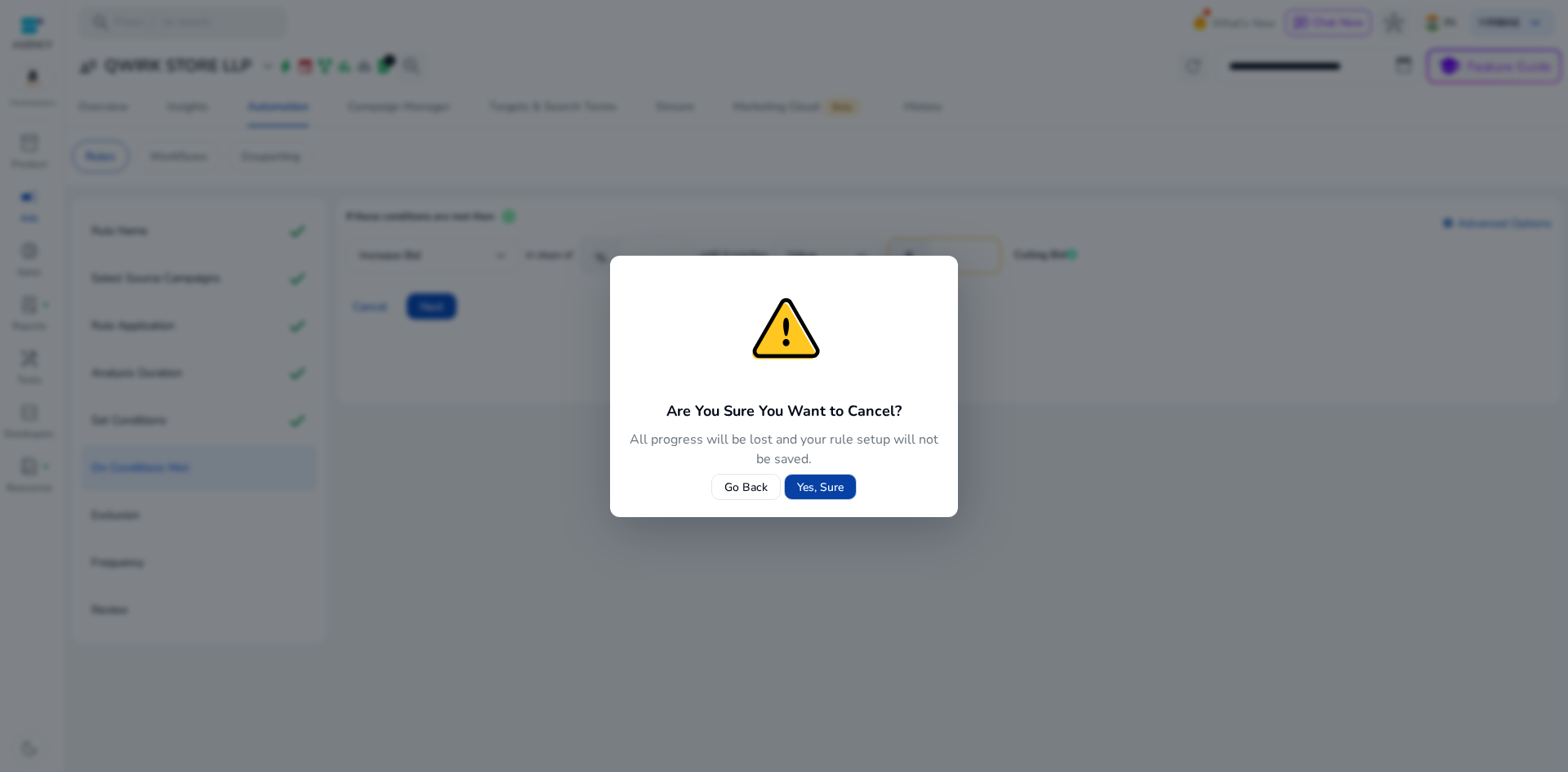
click at [837, 482] on span "Yes, Sure" at bounding box center [820, 487] width 46 height 17
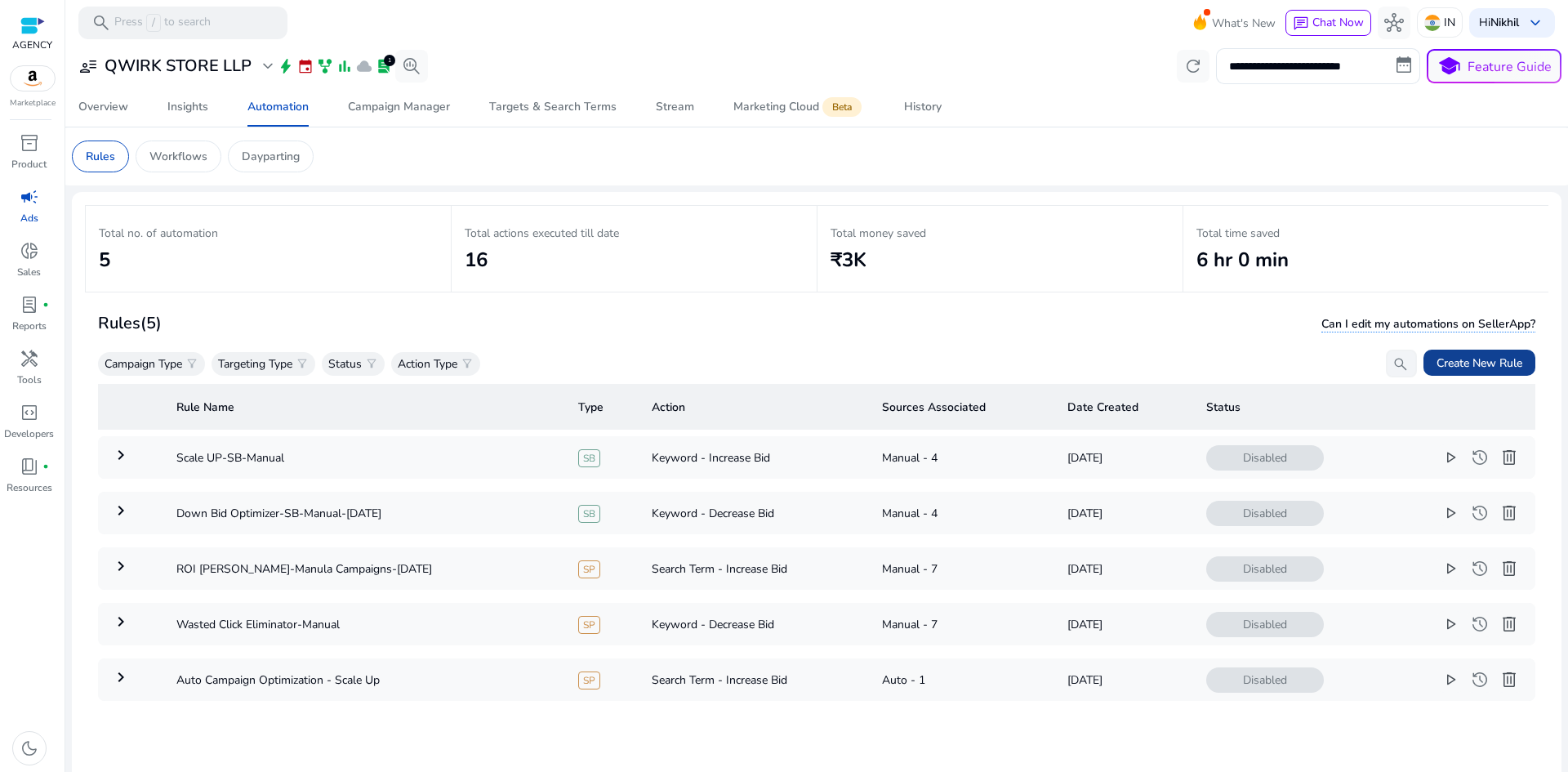
click at [1455, 364] on span "Create New Rule" at bounding box center [1479, 362] width 85 height 17
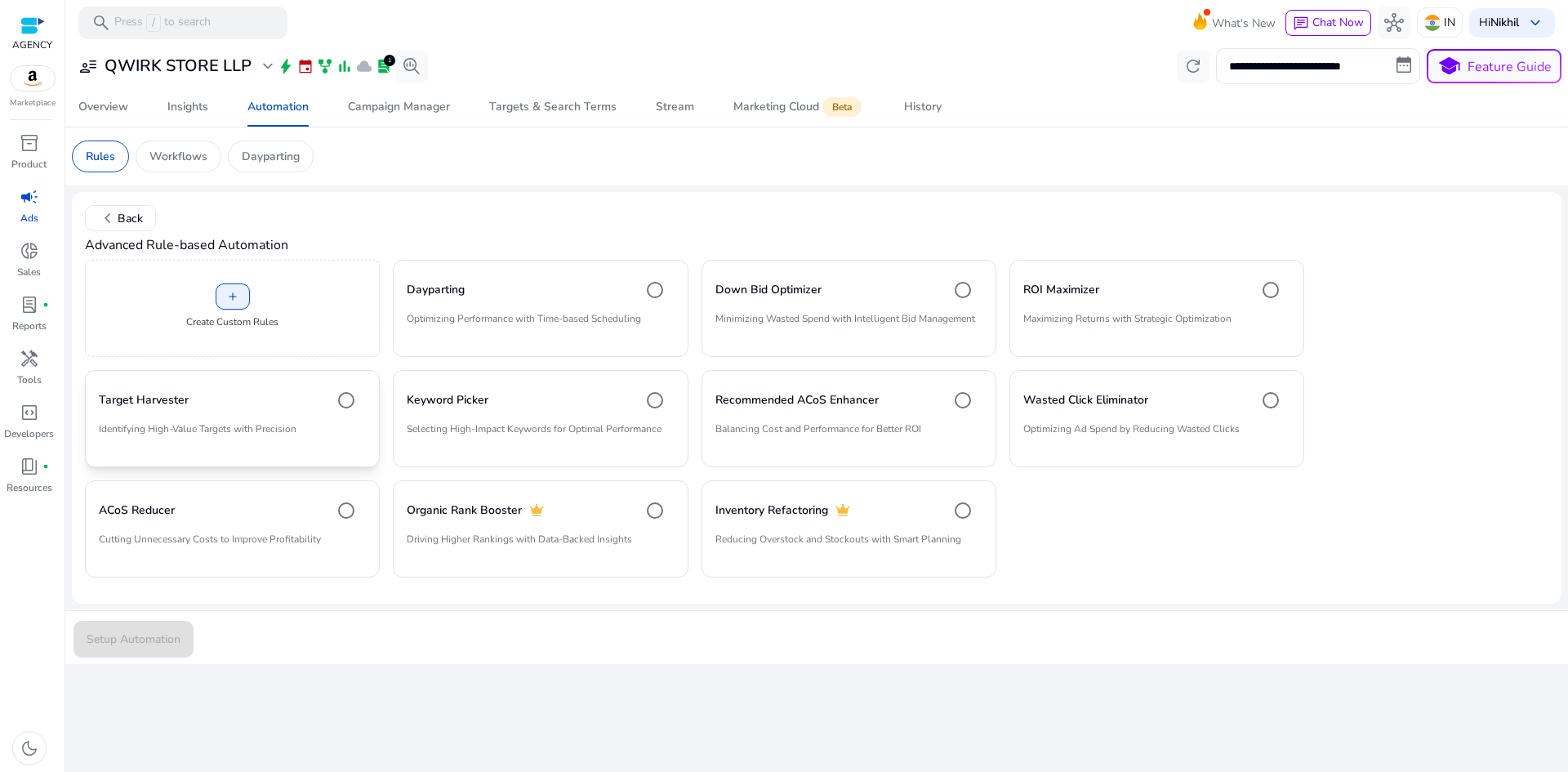
click at [275, 424] on p "Identifying High-Value Targets with Precision" at bounding box center [232, 435] width 267 height 28
click at [173, 638] on span "Setup Automation" at bounding box center [133, 639] width 94 height 17
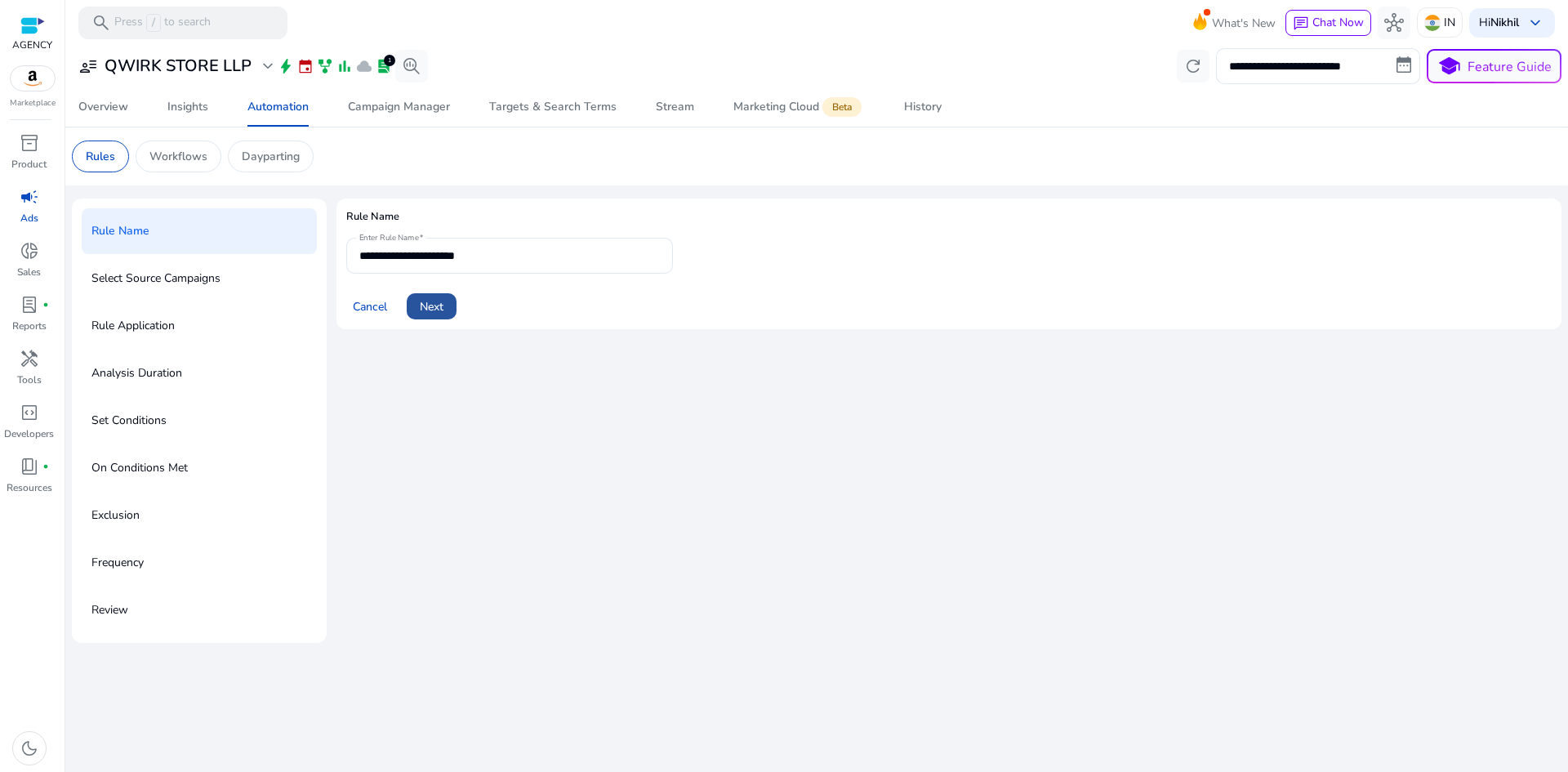
click at [425, 307] on span "Next" at bounding box center [432, 306] width 24 height 17
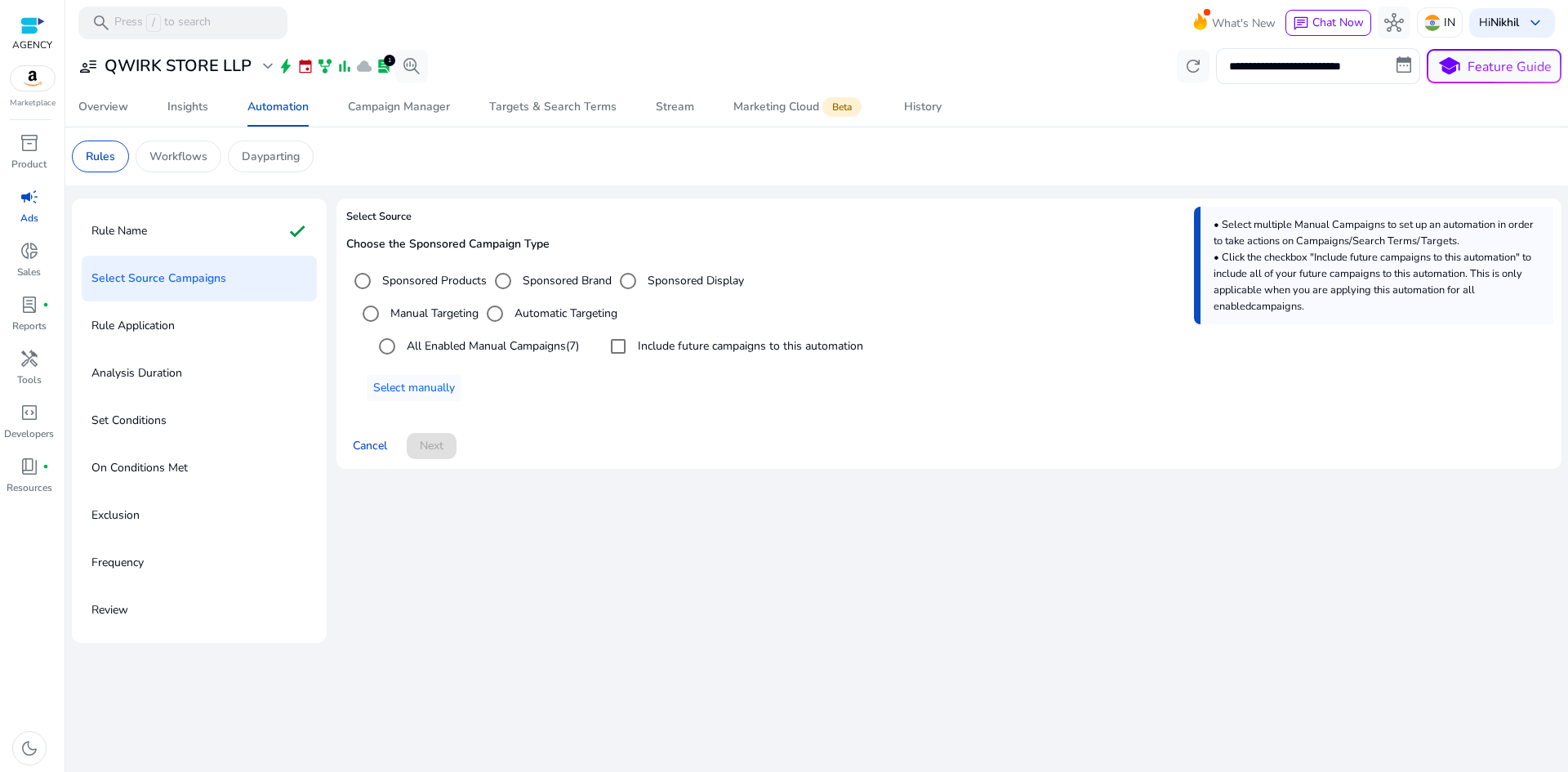
click at [434, 351] on label "All Enabled Manual Campaigns (7)" at bounding box center [490, 345] width 175 height 17
click at [451, 450] on span at bounding box center [432, 446] width 50 height 39
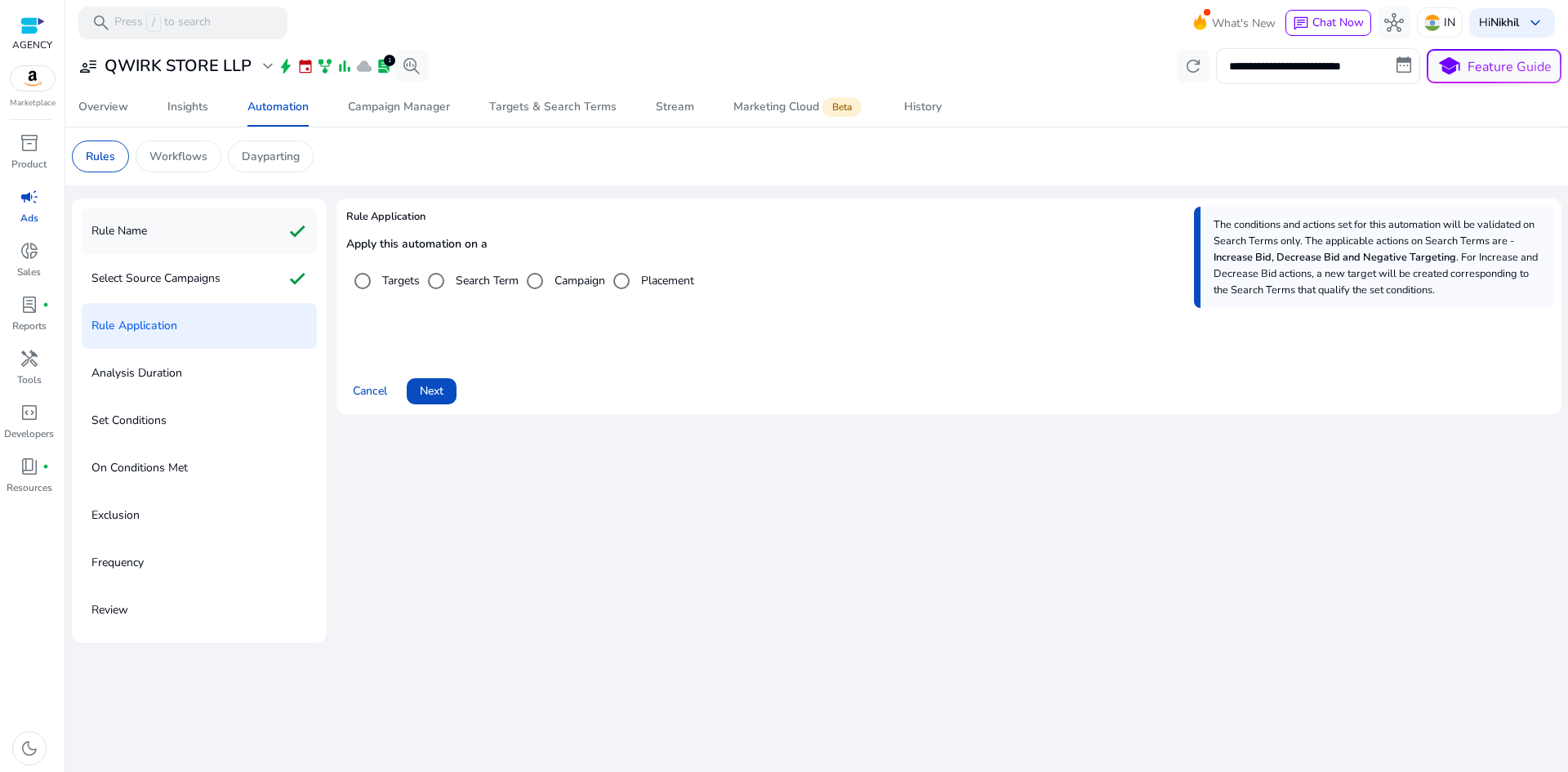
click at [271, 233] on div "Rule Name check" at bounding box center [199, 231] width 235 height 45
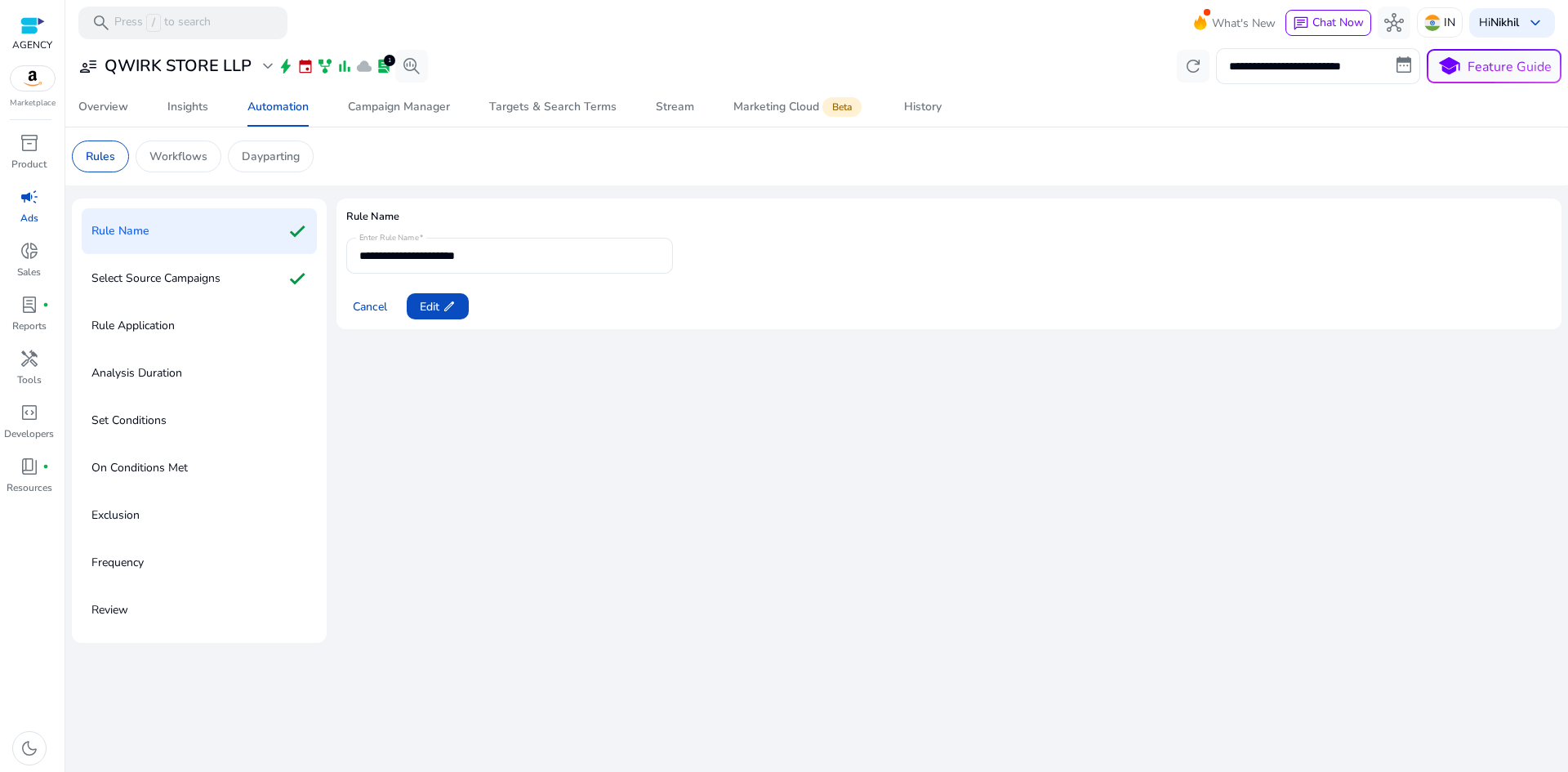
click at [231, 312] on div "Rule Application" at bounding box center [199, 325] width 235 height 45
click at [228, 335] on div "Rule Application" at bounding box center [199, 325] width 235 height 45
click at [247, 270] on div "Select Source Campaigns check" at bounding box center [199, 278] width 235 height 45
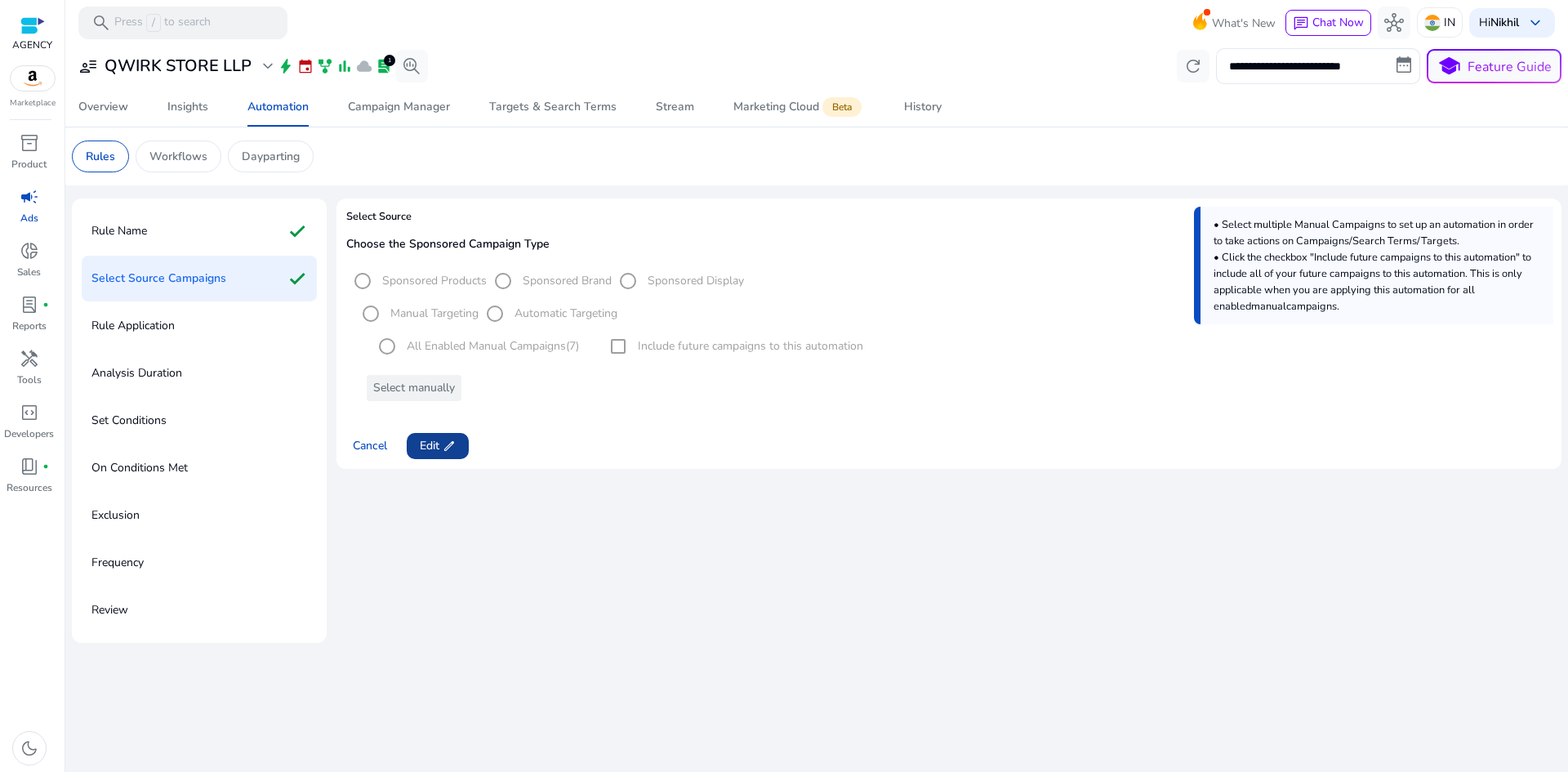
click at [465, 446] on span at bounding box center [438, 446] width 62 height 39
click at [430, 442] on span "Next" at bounding box center [432, 445] width 24 height 17
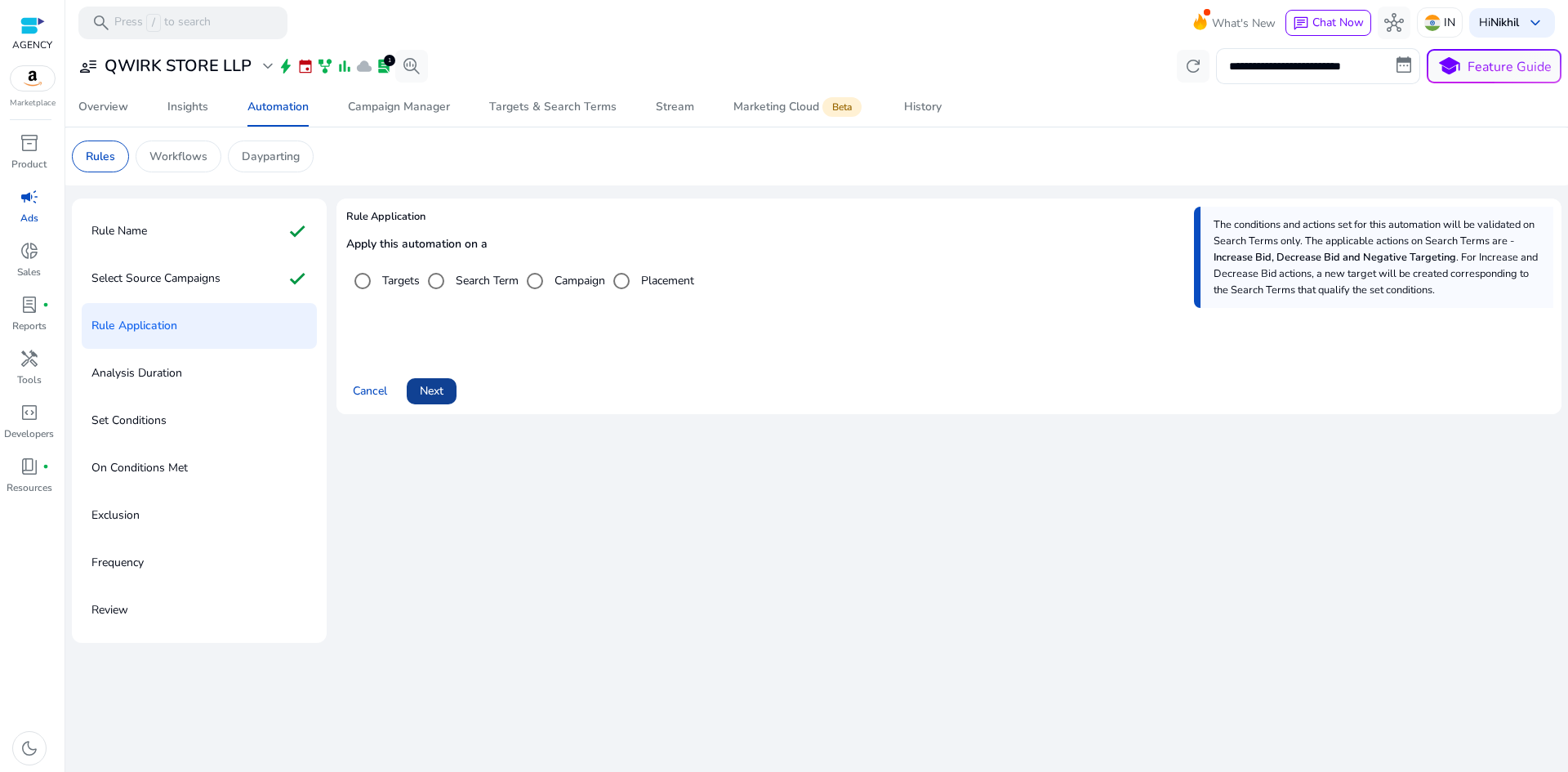
click at [432, 391] on span "Next" at bounding box center [432, 391] width 24 height 17
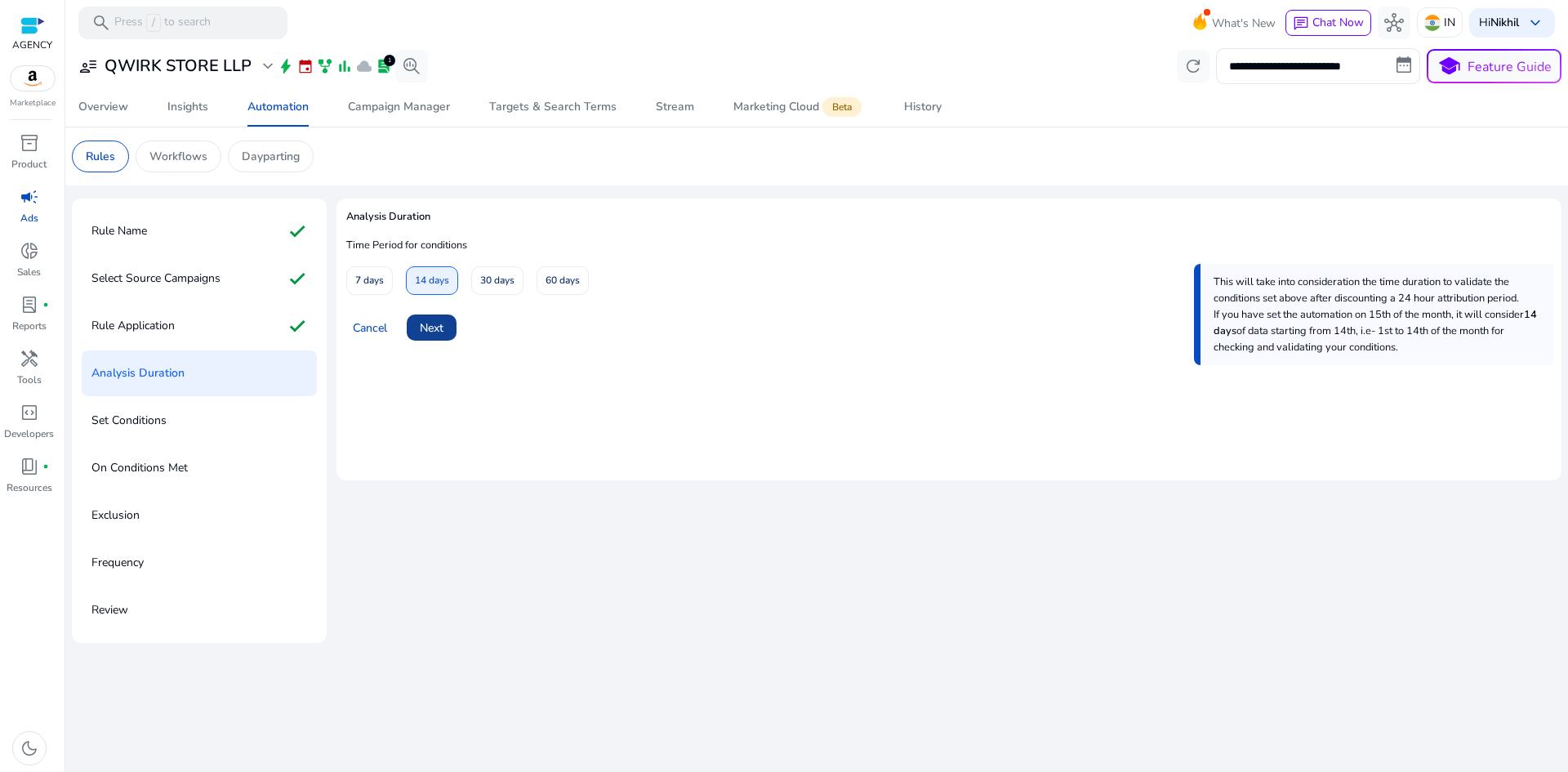
click at [427, 317] on span at bounding box center [432, 328] width 50 height 39
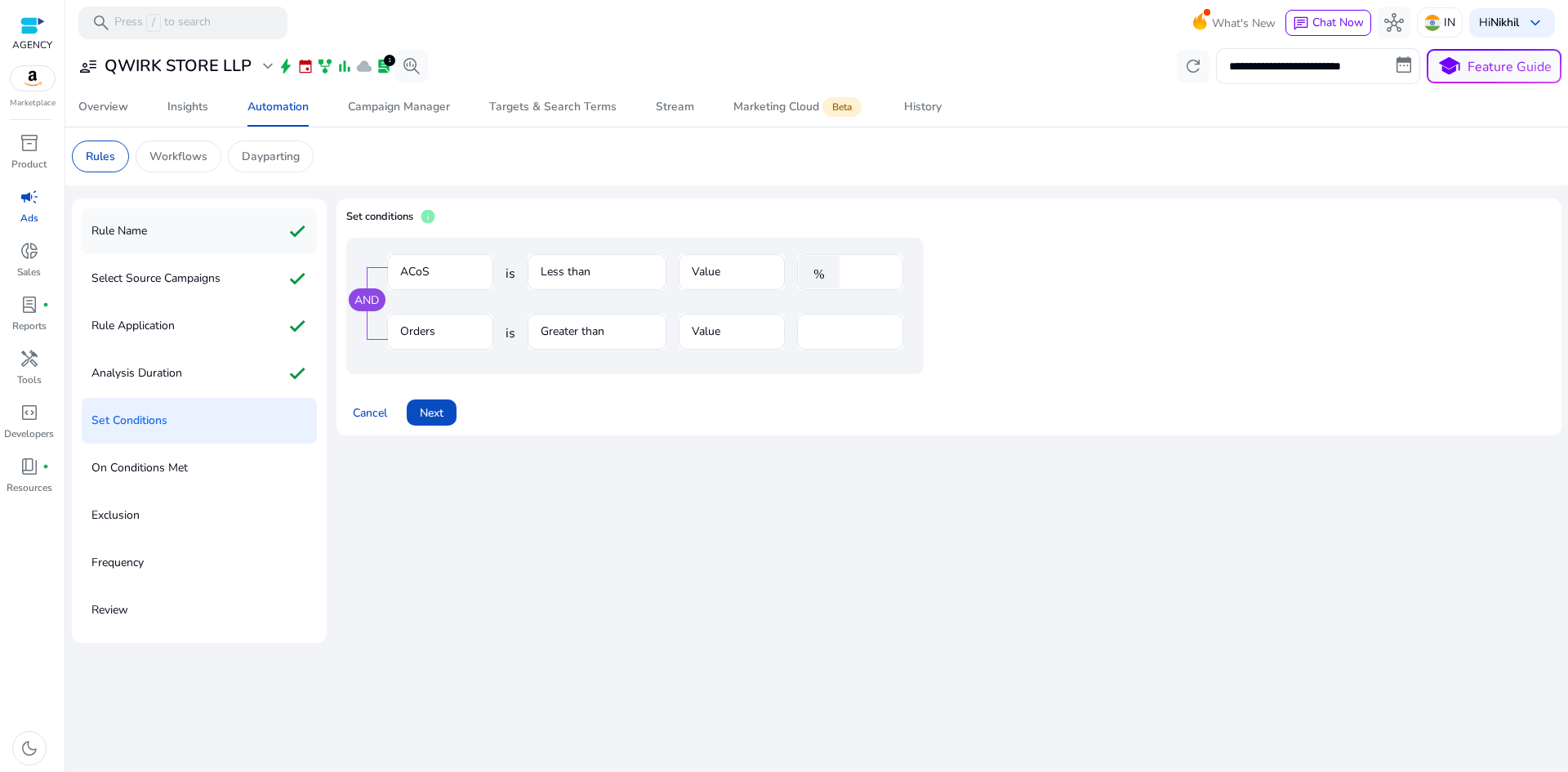
click at [219, 223] on div "Rule Name check" at bounding box center [199, 231] width 235 height 45
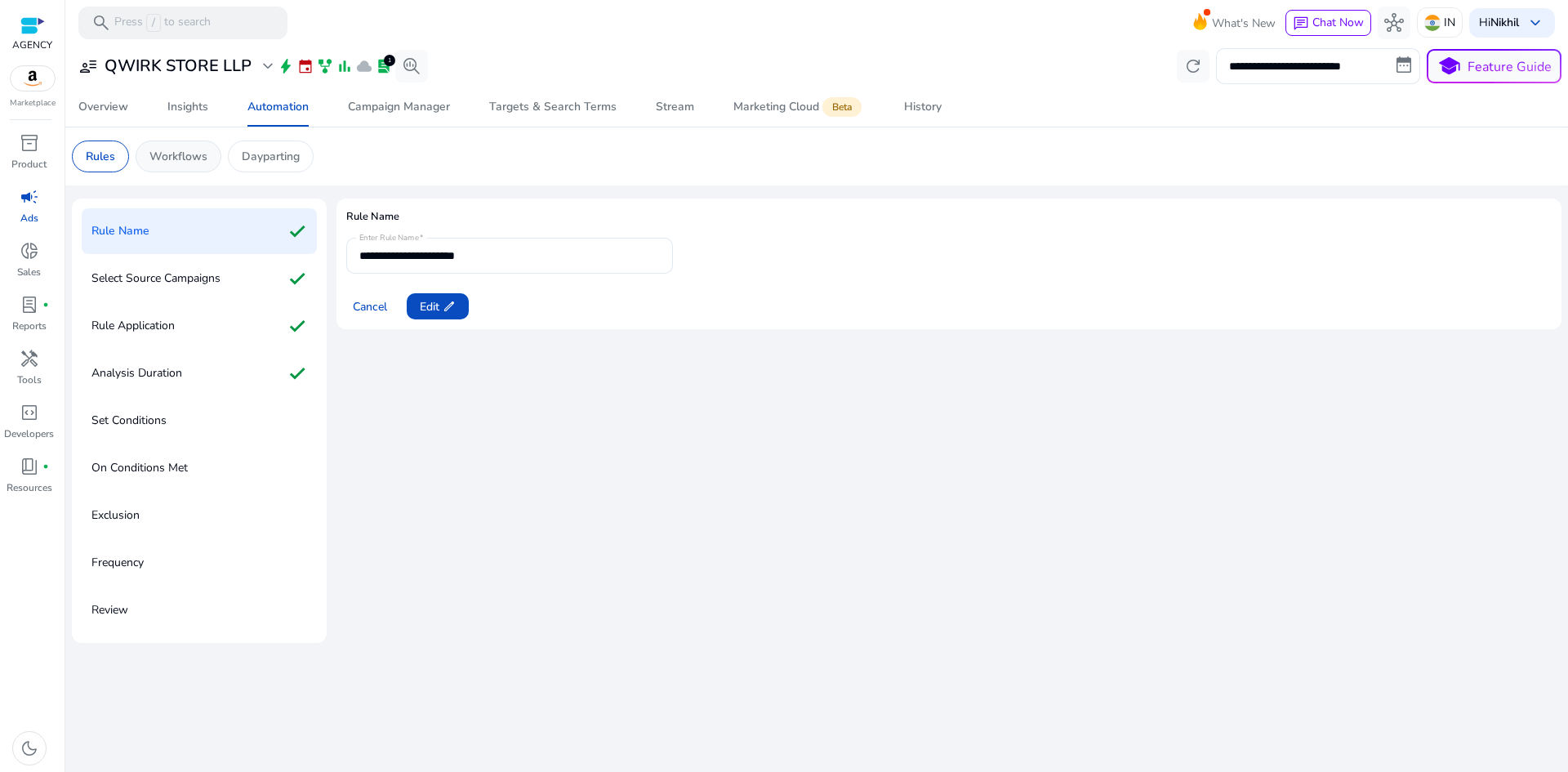
click at [192, 154] on p "Workflows" at bounding box center [178, 156] width 58 height 17
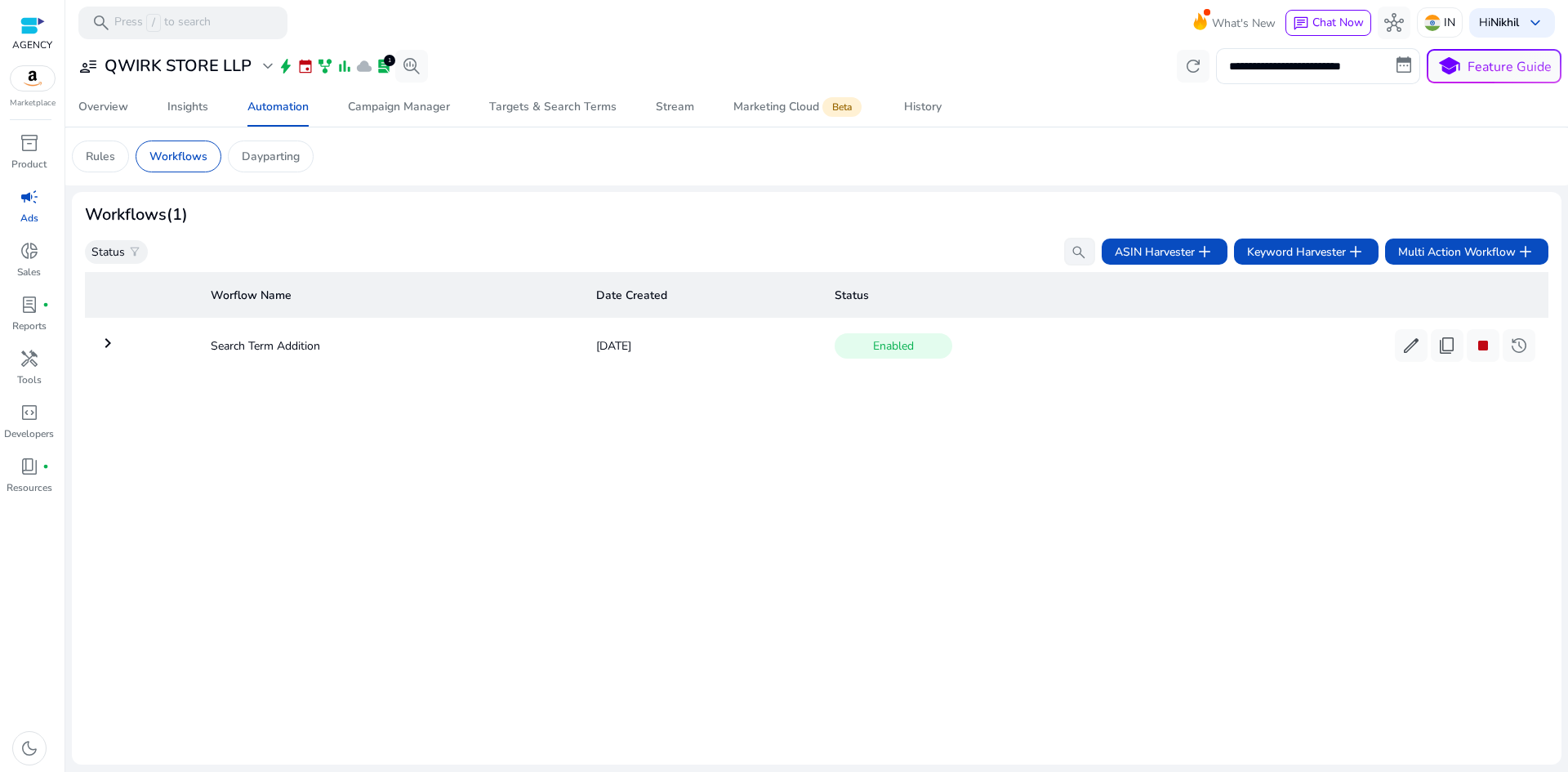
click at [187, 345] on td "keyboard_arrow_right" at bounding box center [141, 345] width 113 height 43
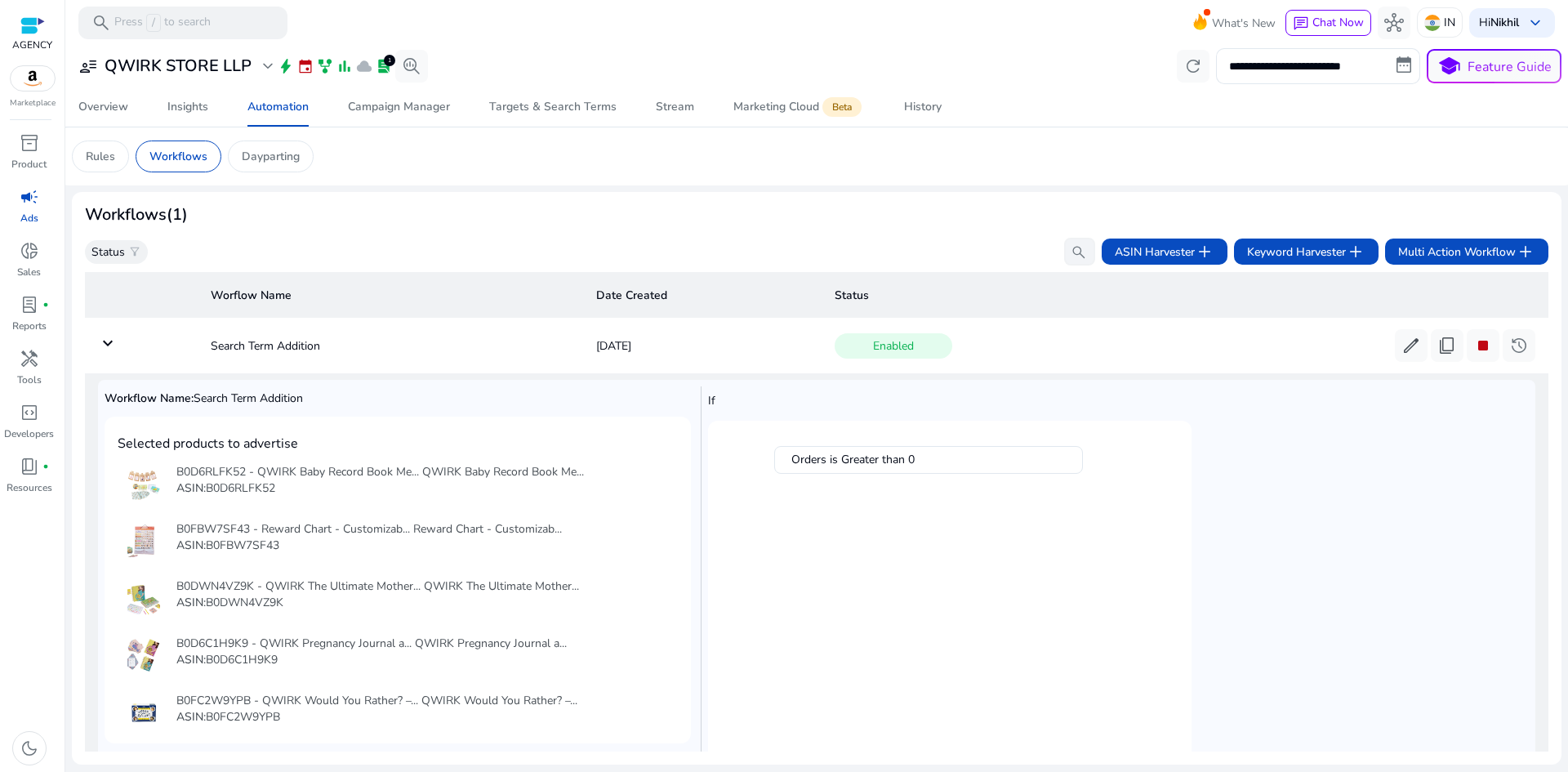
click at [125, 344] on td "keyboard_arrow_down" at bounding box center [141, 345] width 113 height 43
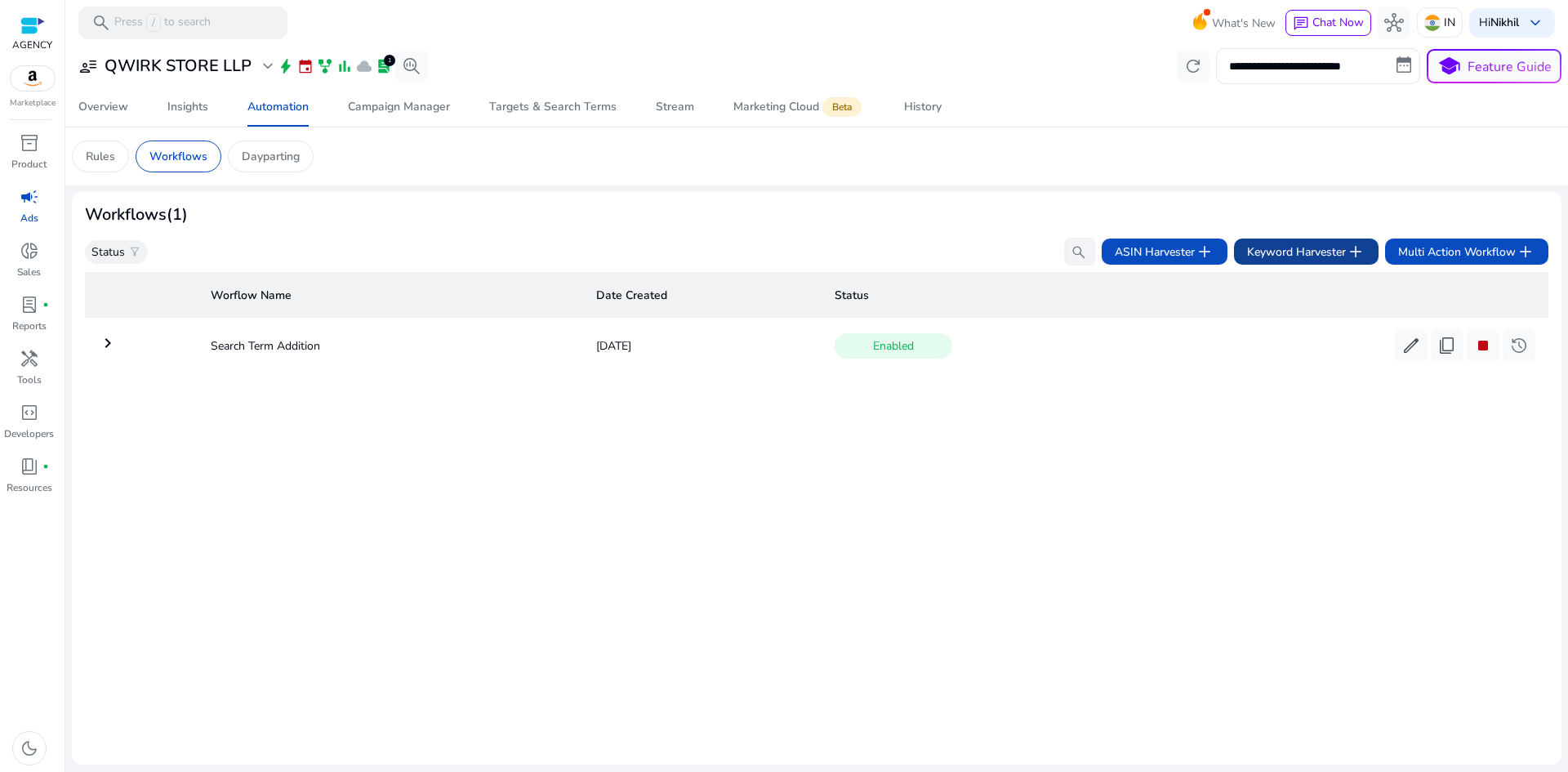
click at [1295, 245] on span "Keyword Harvester add" at bounding box center [1305, 252] width 118 height 20
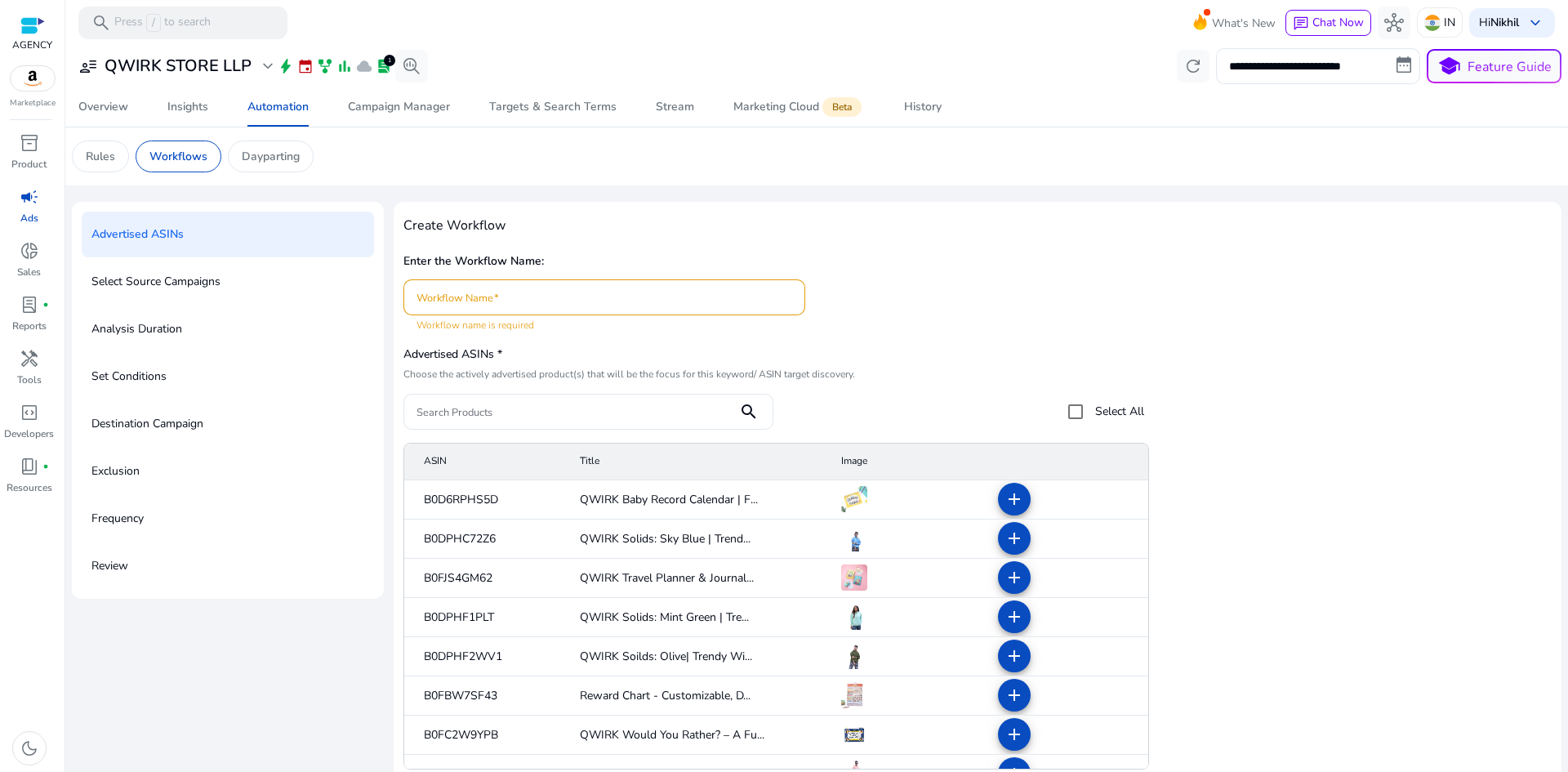
click at [502, 293] on input "Workflow Name" at bounding box center [604, 297] width 376 height 18
type input "****"
click at [800, 334] on div "Create Workflow Enter the Workflow Name: Workflow Name **** Advertised ASINs * …" at bounding box center [977, 498] width 1148 height 572
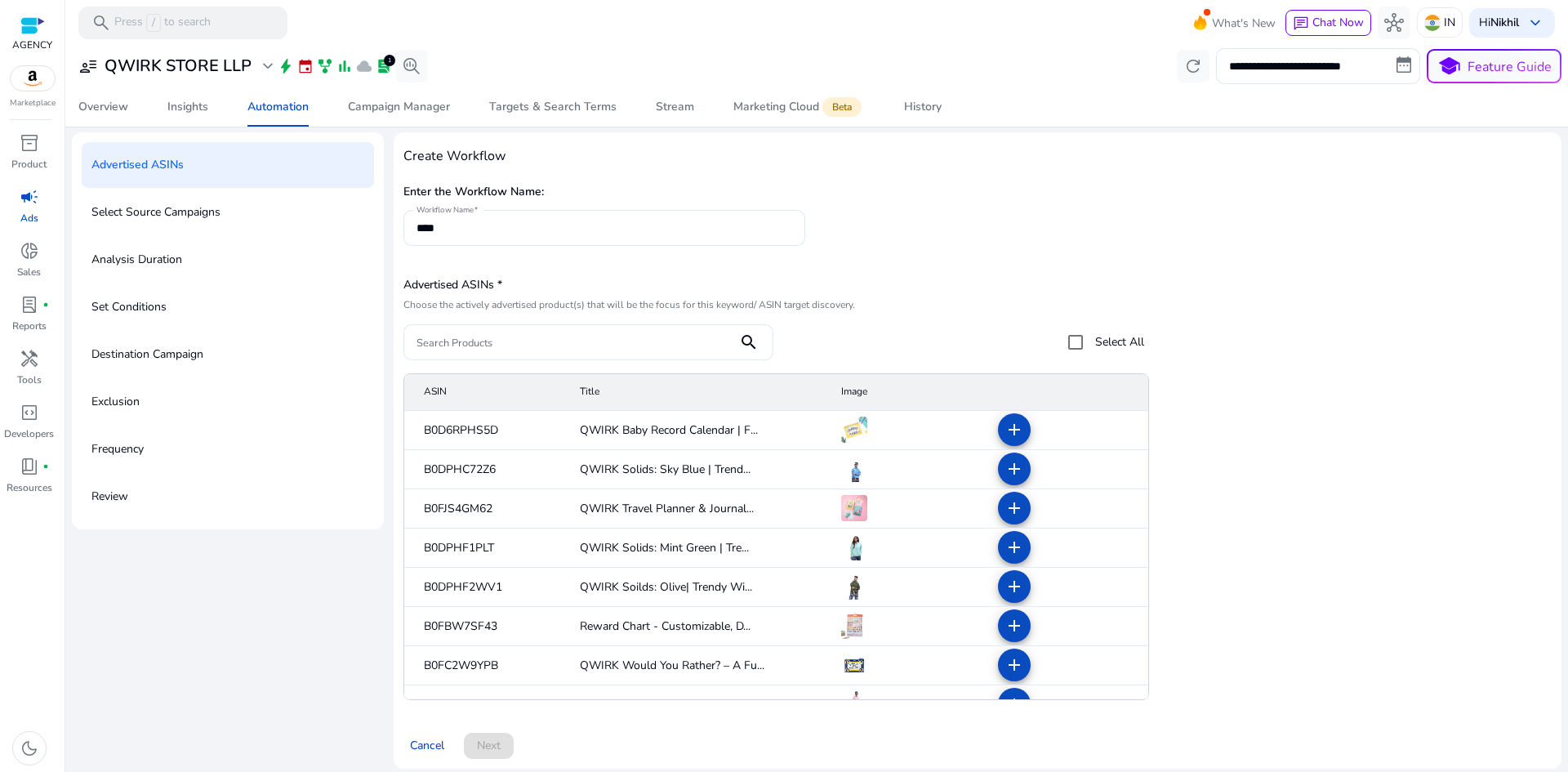
scroll to position [79, 0]
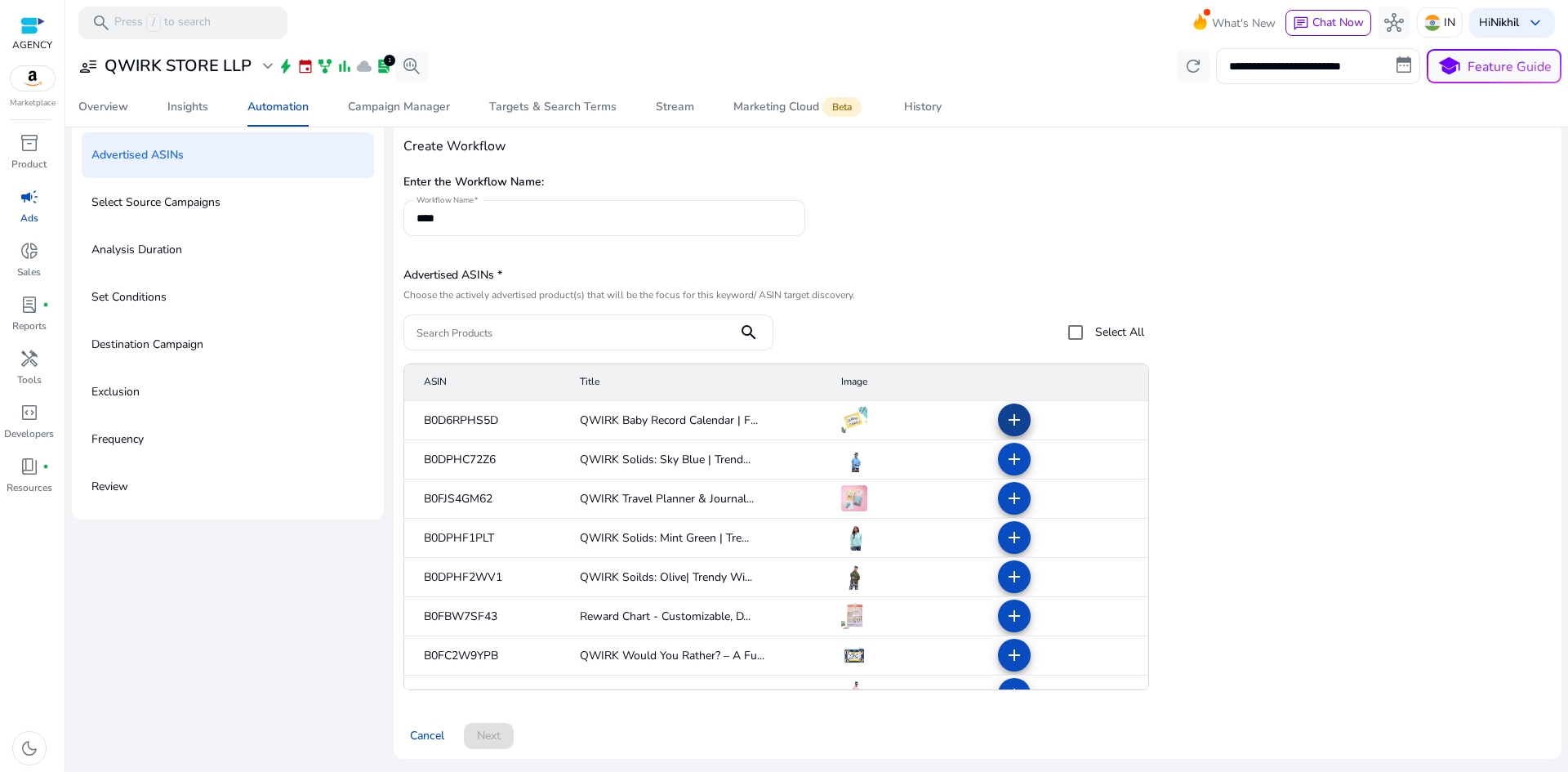
click at [1006, 416] on mat-icon "add" at bounding box center [1014, 420] width 20 height 20
click at [1006, 447] on span at bounding box center [1014, 459] width 39 height 39
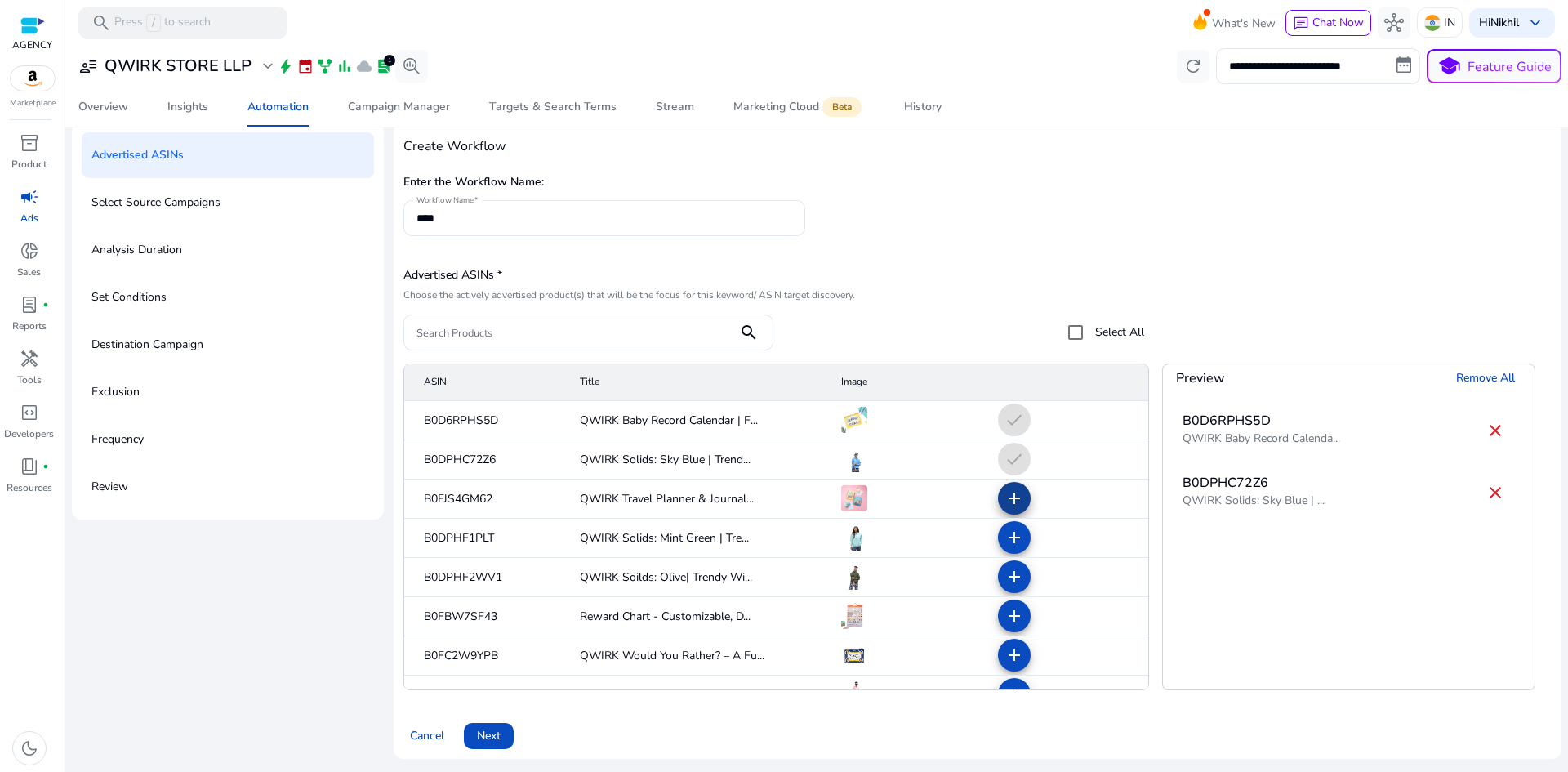
click at [1009, 485] on span at bounding box center [1014, 499] width 39 height 39
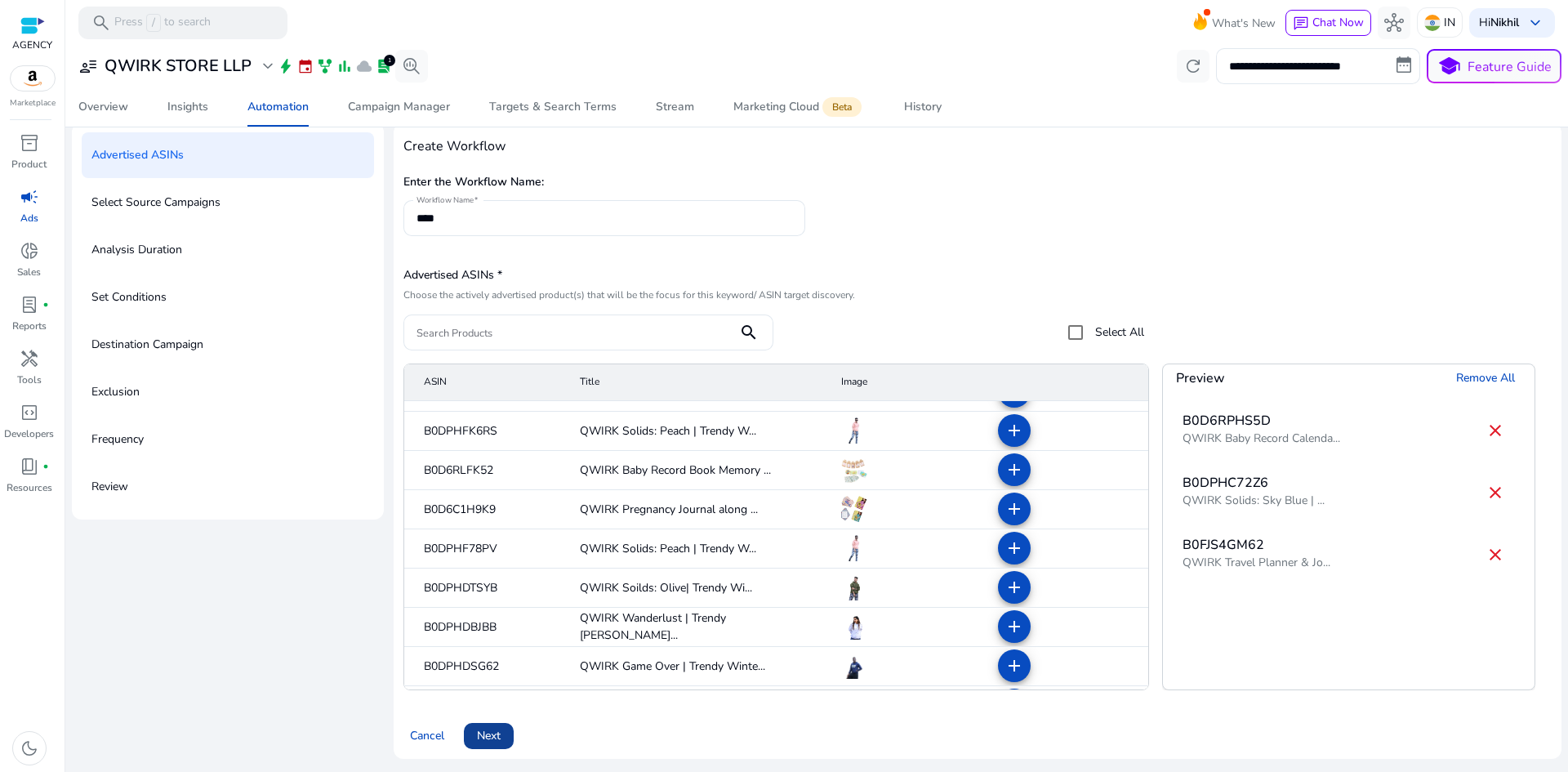
scroll to position [327, 0]
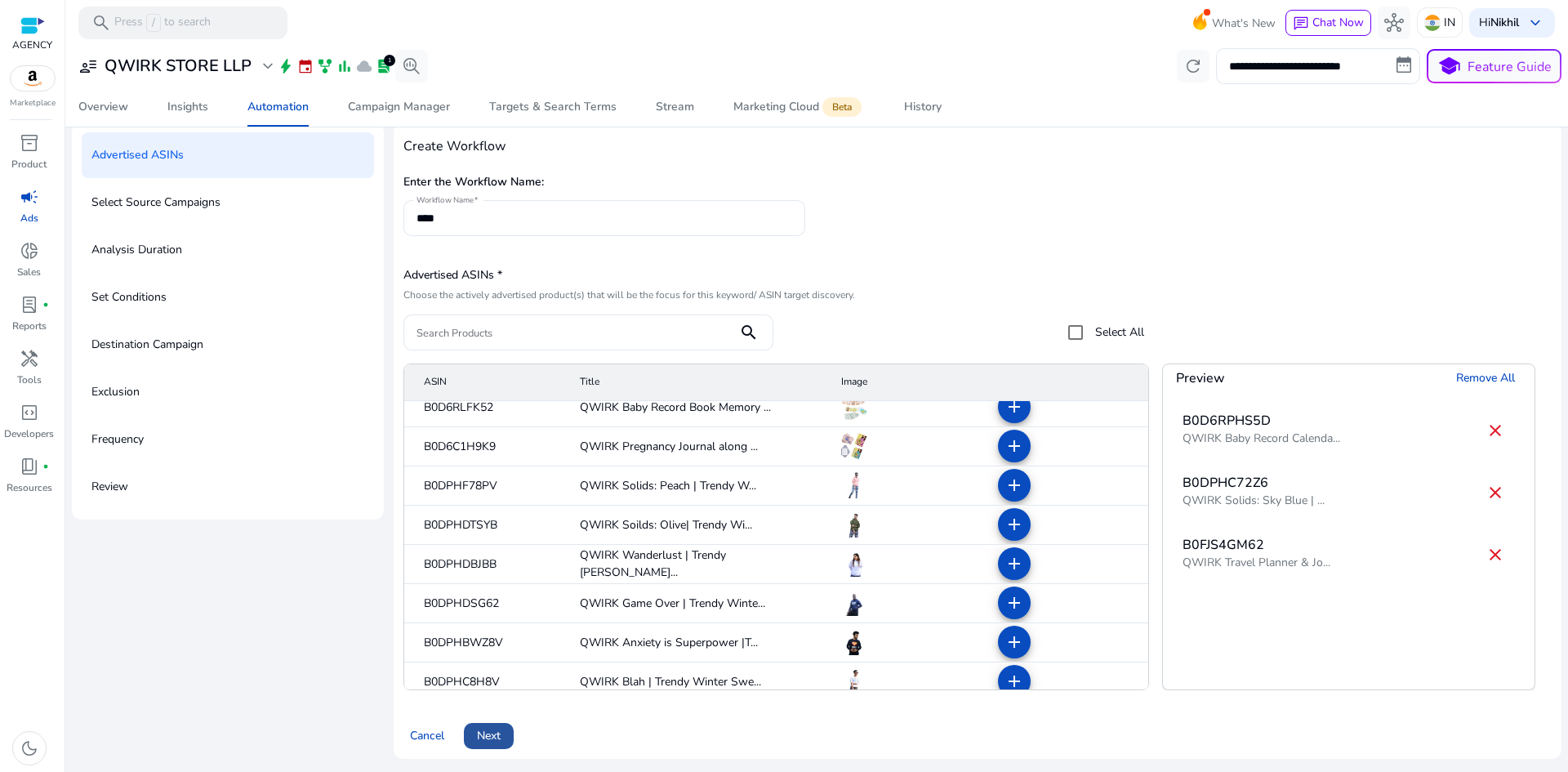
click at [490, 722] on span at bounding box center [489, 736] width 50 height 39
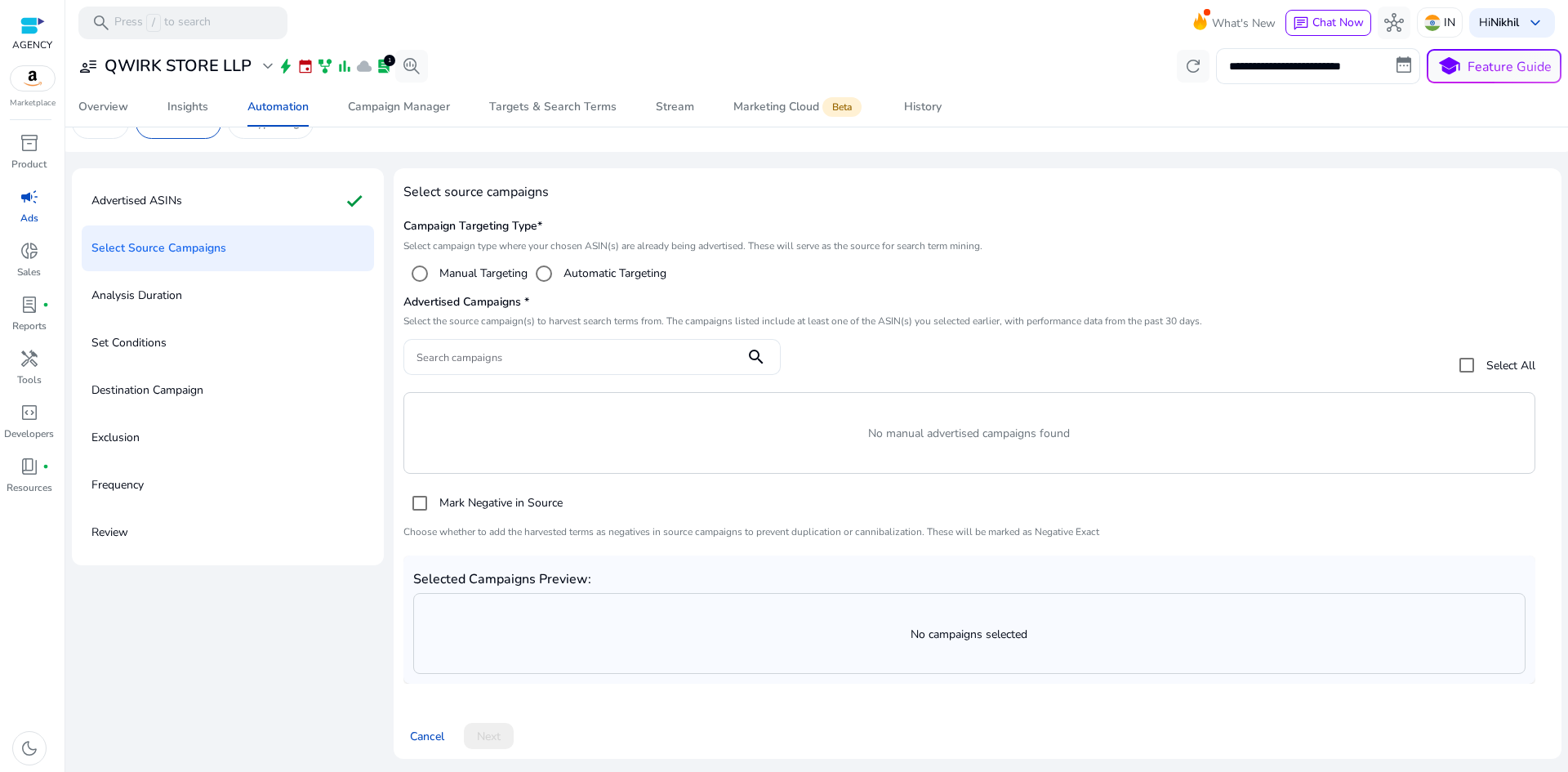
scroll to position [79, 0]
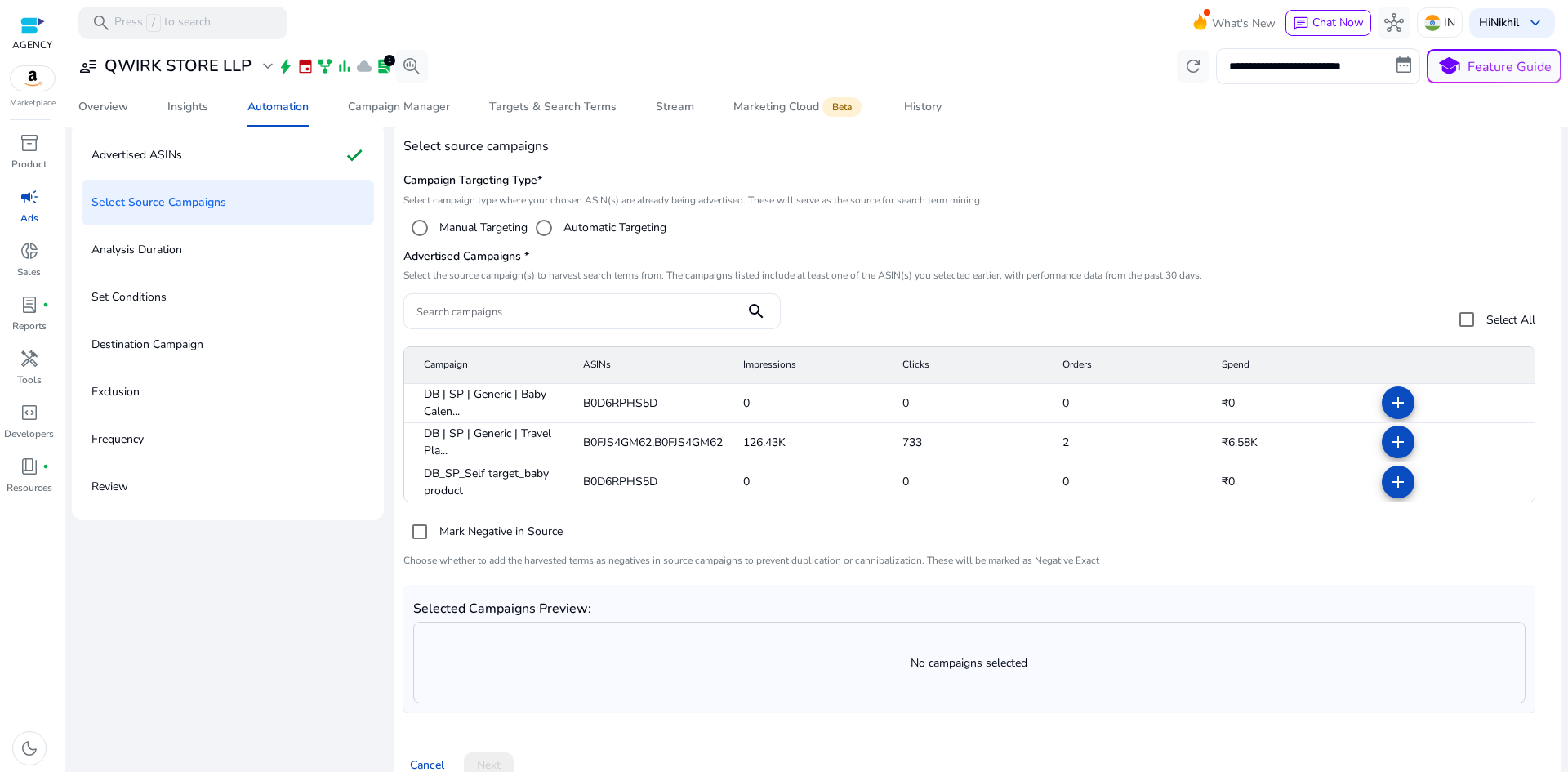
click at [457, 227] on label "Manual Targeting" at bounding box center [481, 227] width 92 height 17
drag, startPoint x: 457, startPoint y: 227, endPoint x: 505, endPoint y: 228, distance: 48.0
click at [505, 228] on label "Manual Targeting" at bounding box center [481, 227] width 92 height 17
copy label "Manual Targeting"
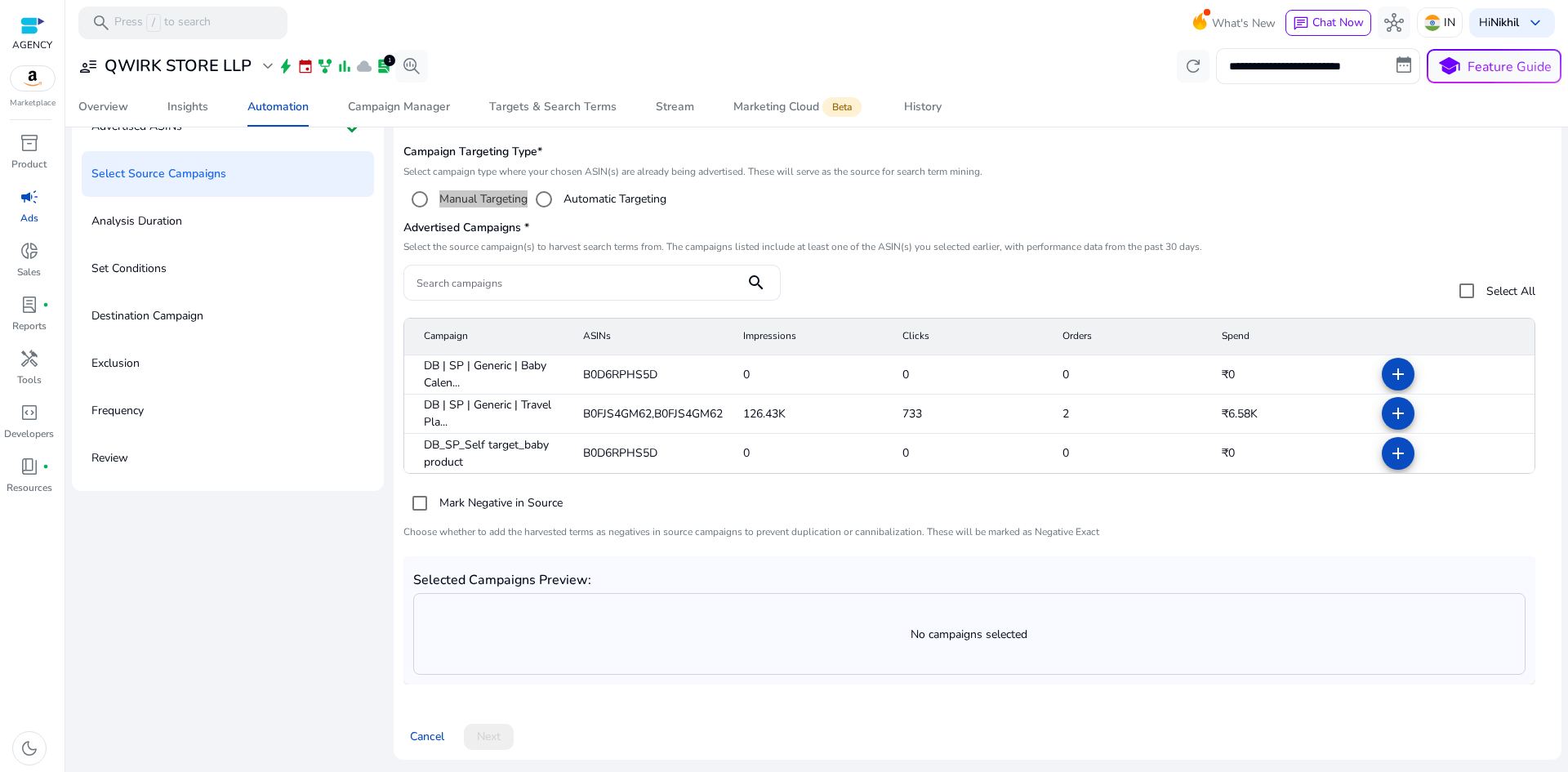
scroll to position [109, 0]
click at [1394, 417] on mat-icon "add" at bounding box center [1398, 412] width 20 height 20
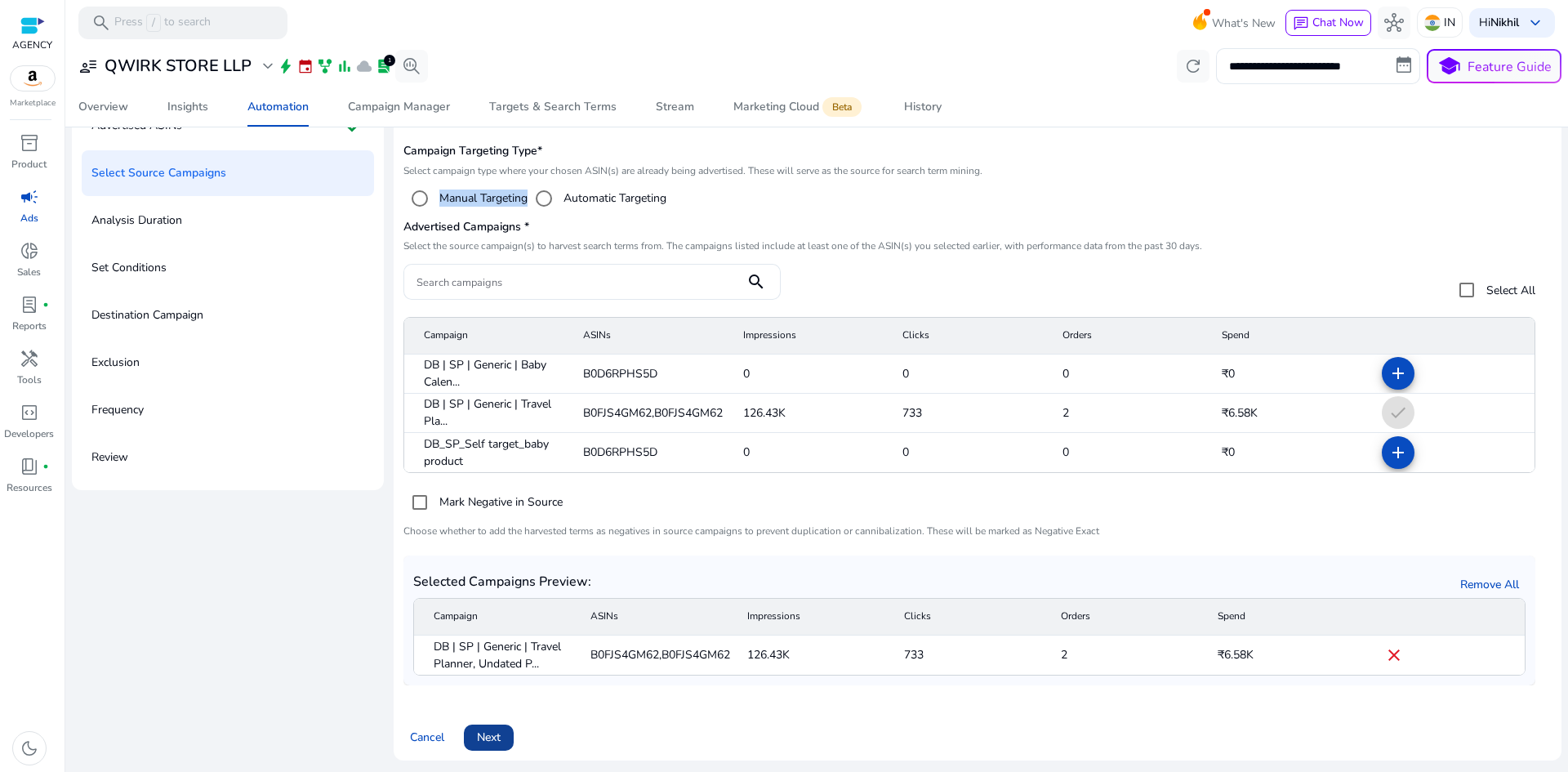
click at [489, 734] on span "Next" at bounding box center [489, 737] width 24 height 17
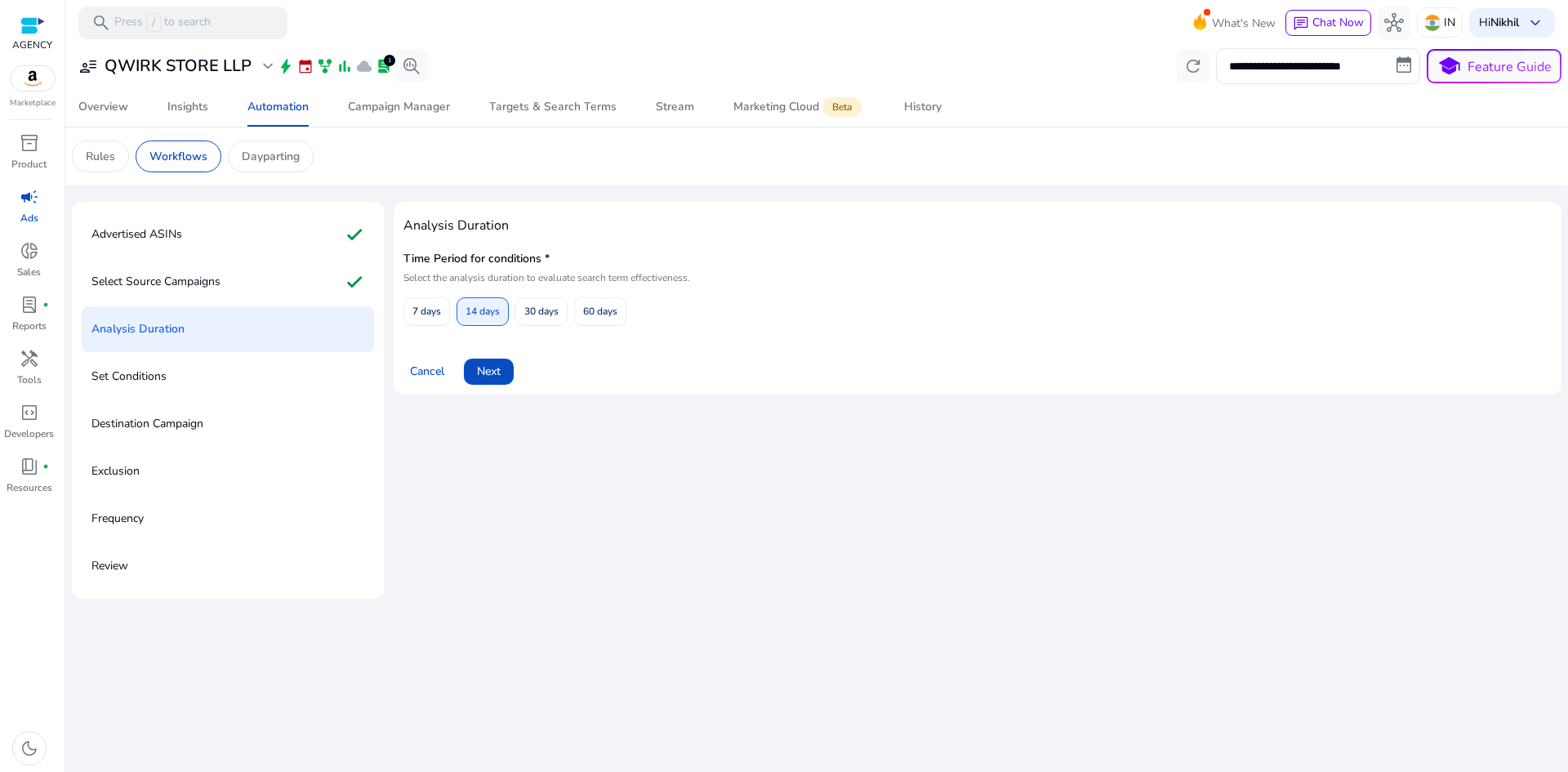
scroll to position [0, 0]
click at [495, 373] on span "Next" at bounding box center [489, 370] width 24 height 17
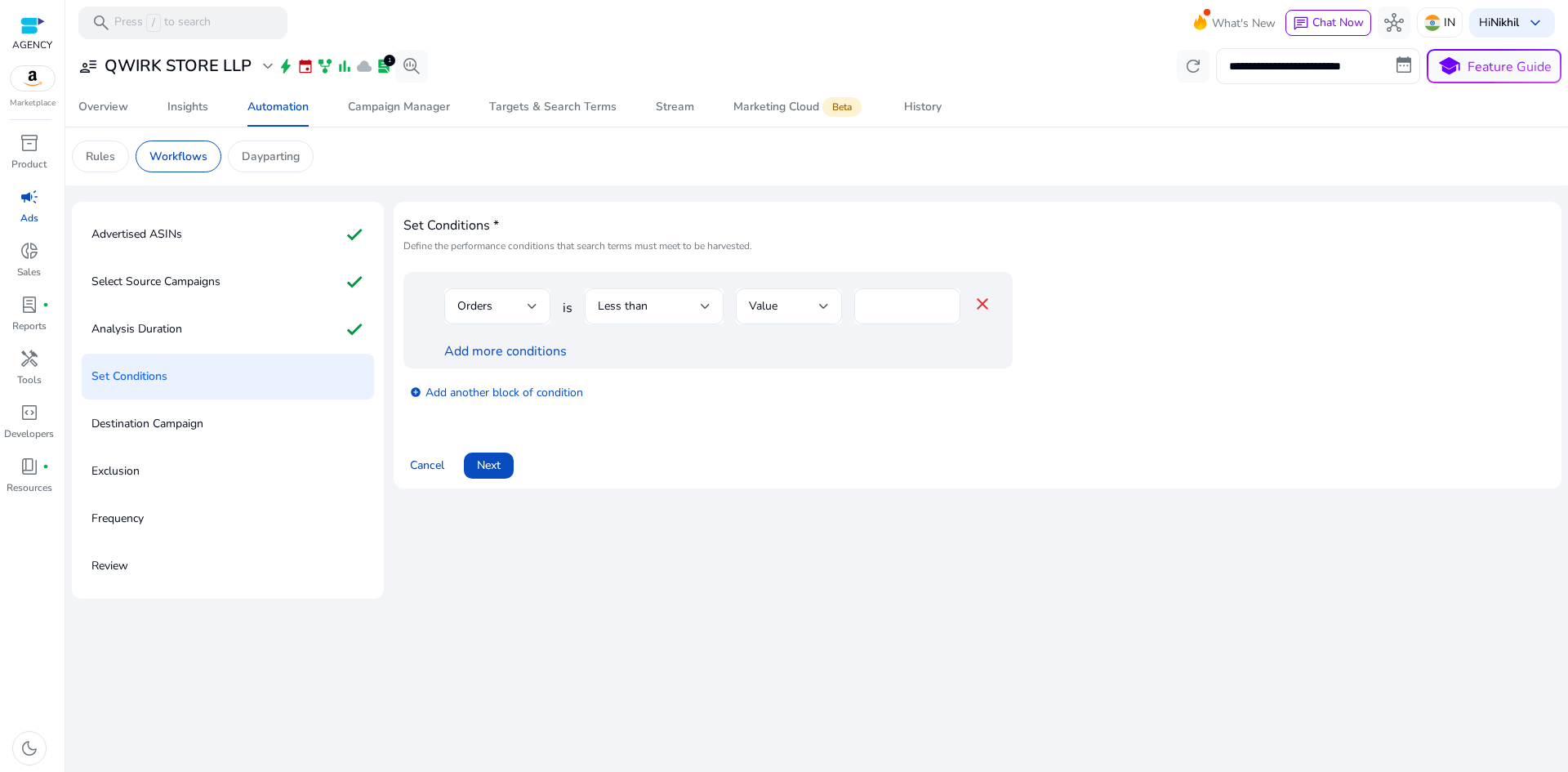
click at [593, 302] on div "Less than" at bounding box center [654, 306] width 139 height 36
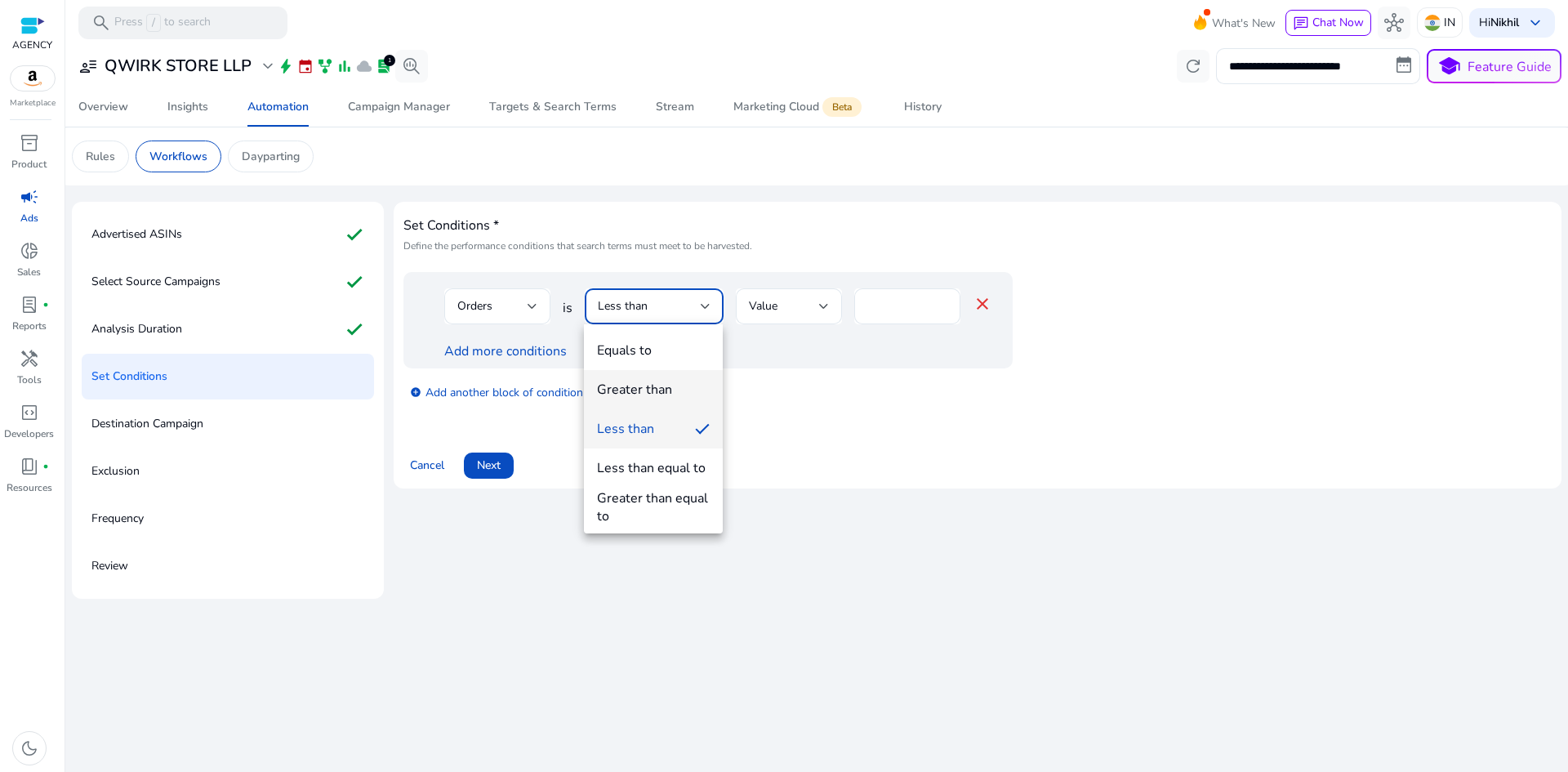
click at [670, 382] on div "Greater than" at bounding box center [634, 390] width 75 height 18
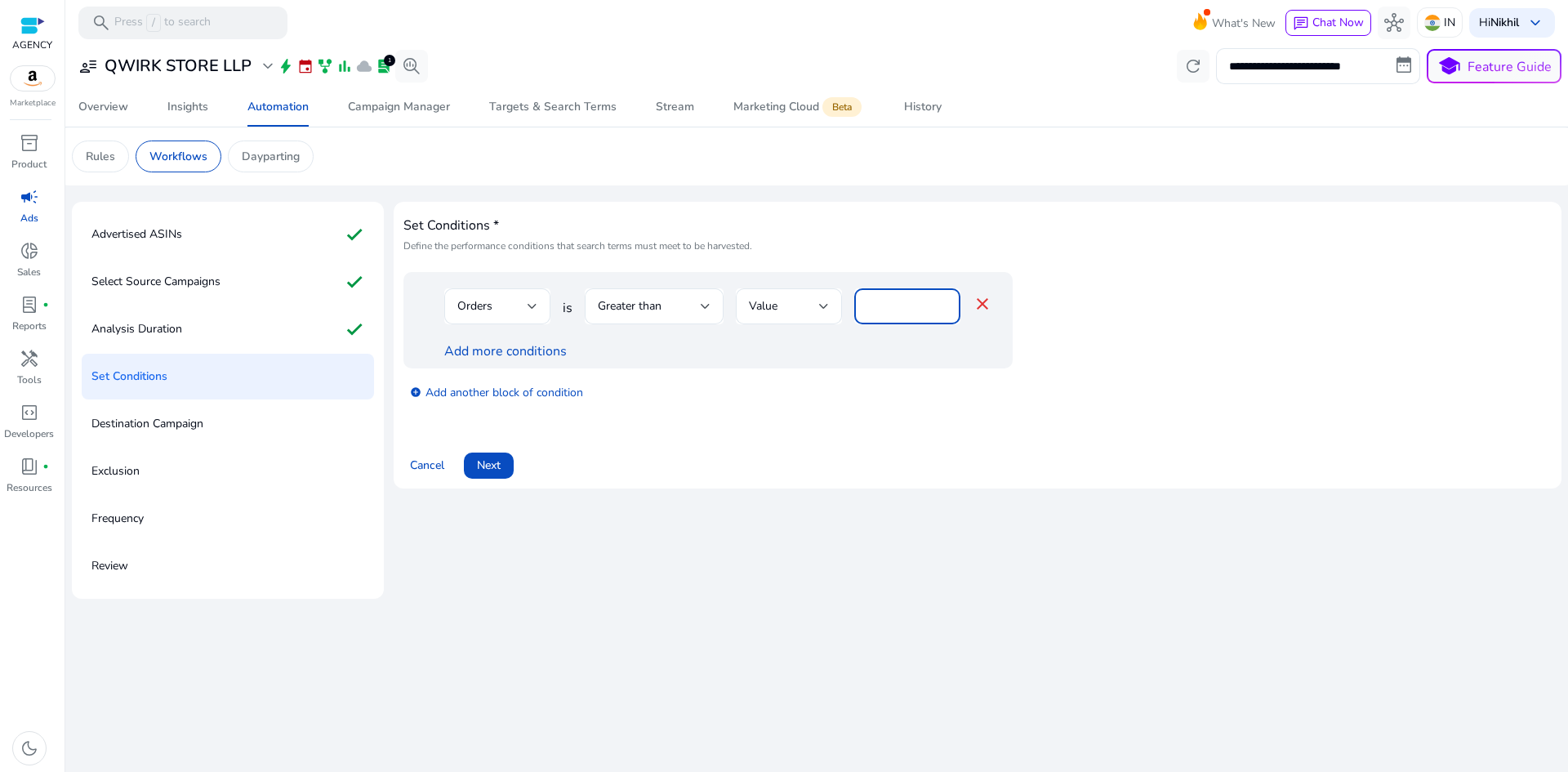
drag, startPoint x: 883, startPoint y: 305, endPoint x: 849, endPoint y: 307, distance: 34.1
click at [849, 307] on div "Orders is Greater than Value * close" at bounding box center [718, 315] width 548 height 53
type input "*"
drag, startPoint x: 438, startPoint y: 306, endPoint x: 907, endPoint y: 306, distance: 469.0
click at [907, 306] on div "Orders is Greater than Value * close Add more conditions" at bounding box center [707, 321] width 610 height 96
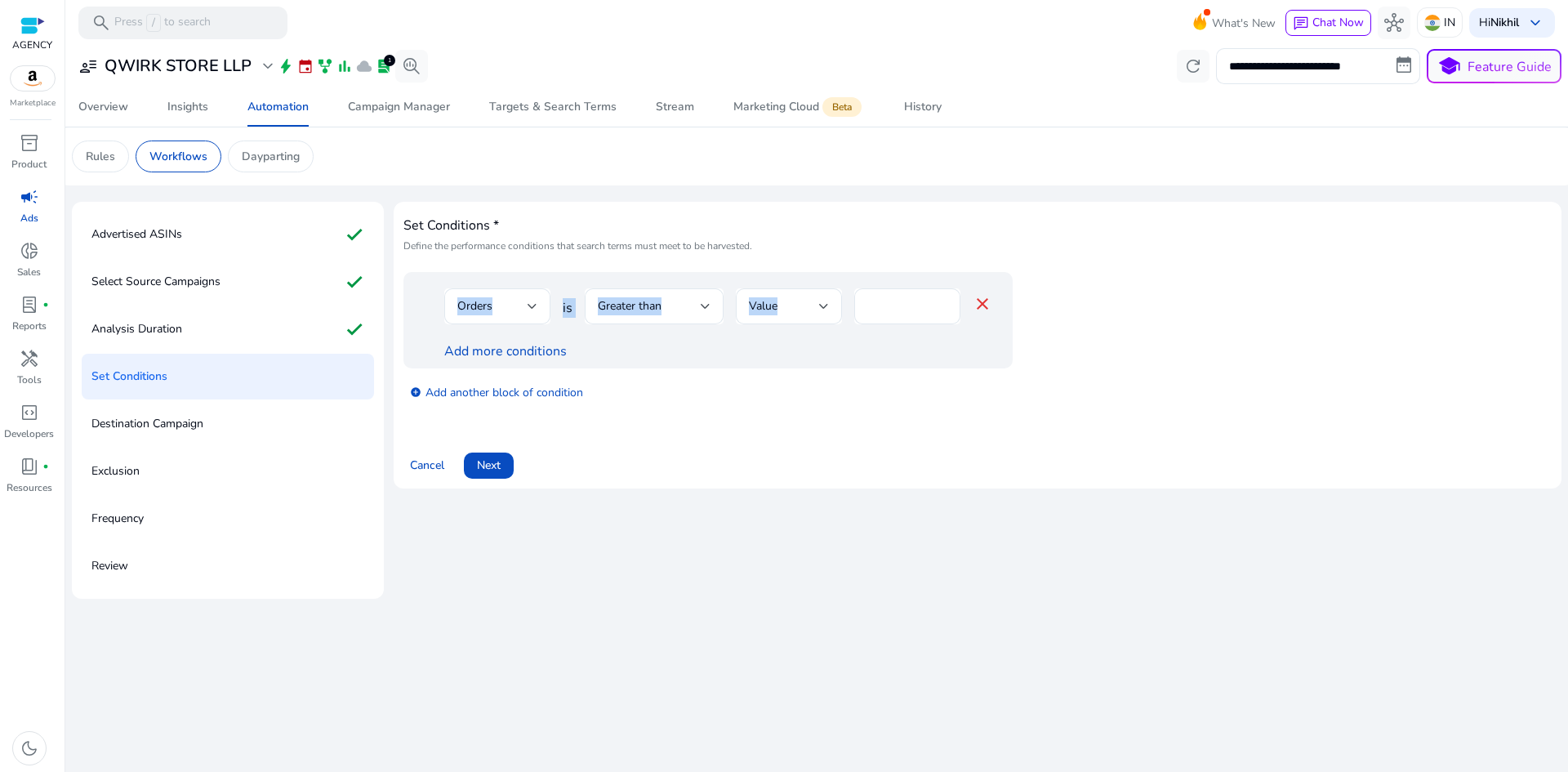
copy div "Orders is Greater than Value"
click at [508, 394] on link "add_circle Add another block of condition" at bounding box center [497, 392] width 174 height 19
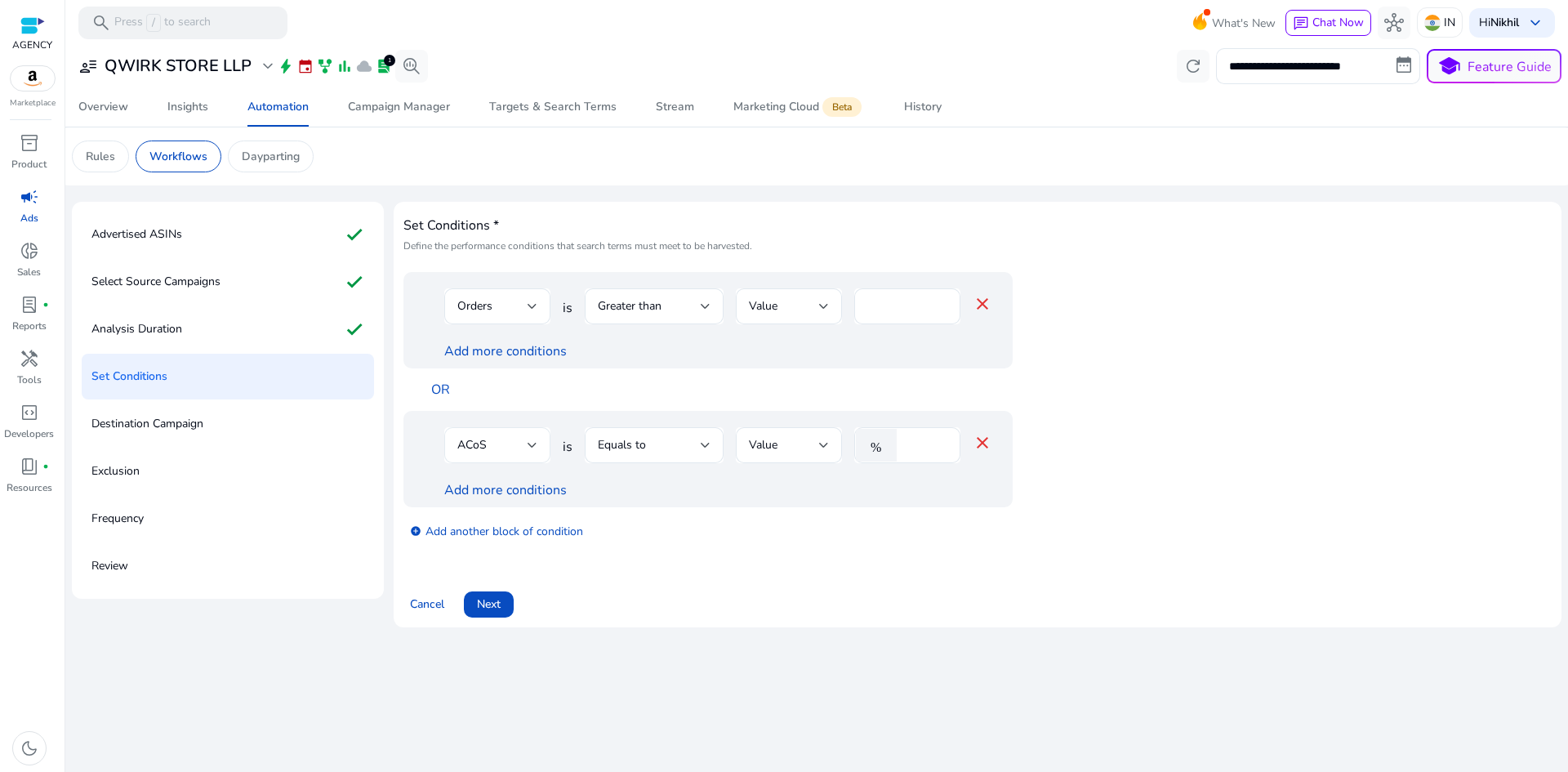
click at [513, 452] on div "ACoS" at bounding box center [492, 445] width 70 height 18
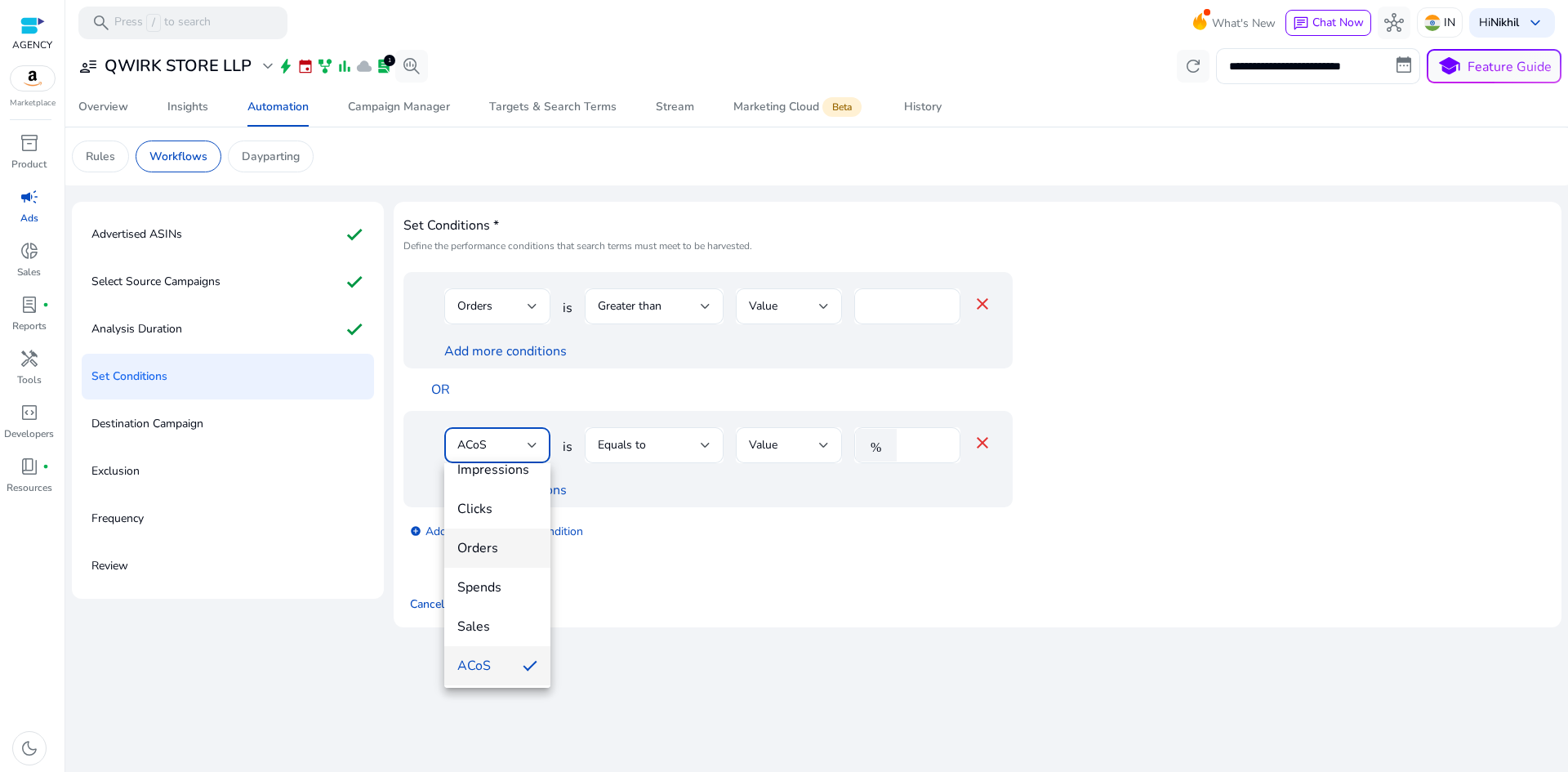
scroll to position [56, 0]
click at [496, 512] on span "Clicks" at bounding box center [497, 511] width 80 height 18
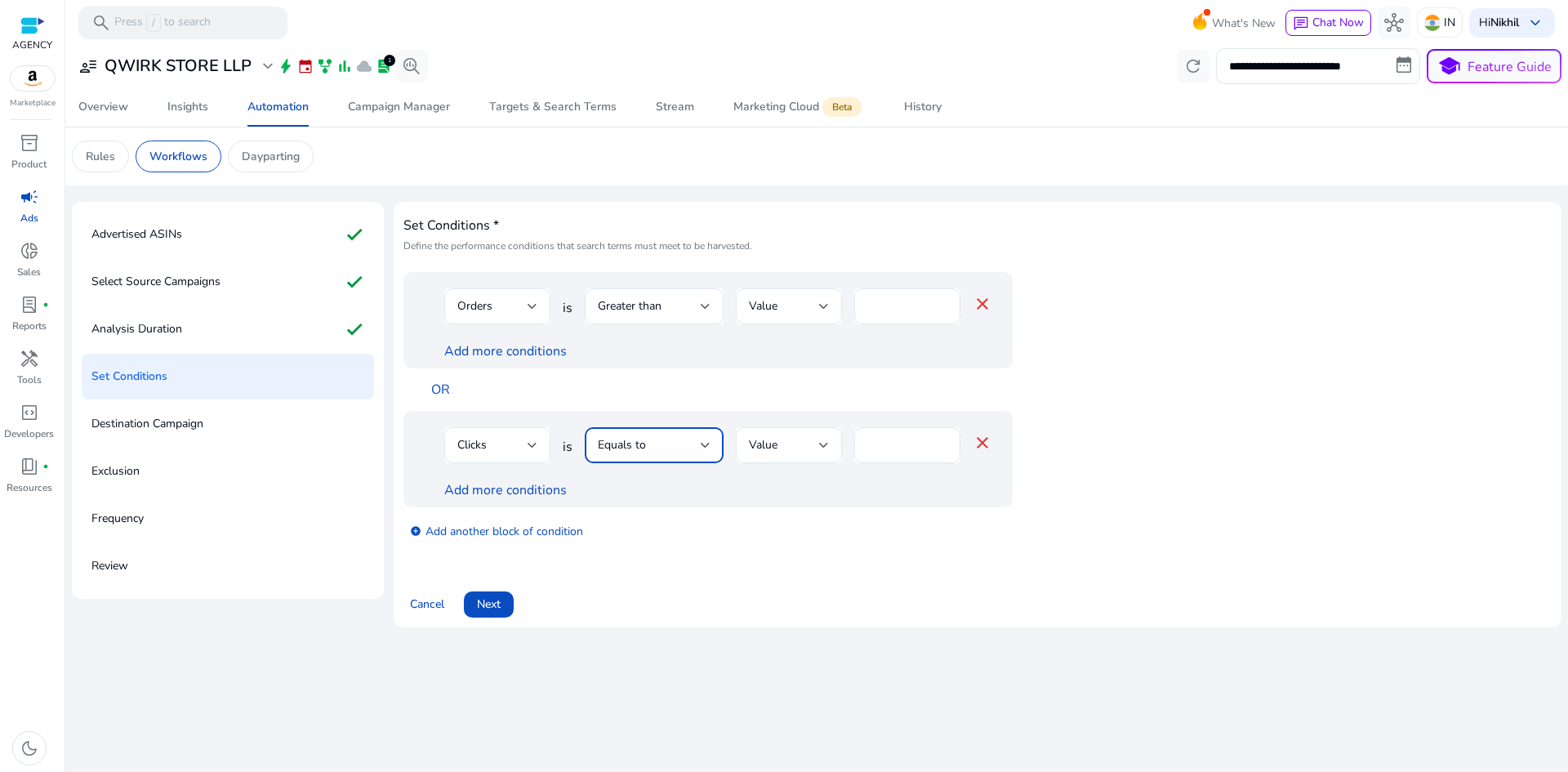
click at [675, 449] on div "Equals to" at bounding box center [650, 445] width 103 height 18
click at [673, 533] on span "Greater than" at bounding box center [653, 529] width 113 height 18
click at [484, 598] on span "Next" at bounding box center [489, 604] width 24 height 17
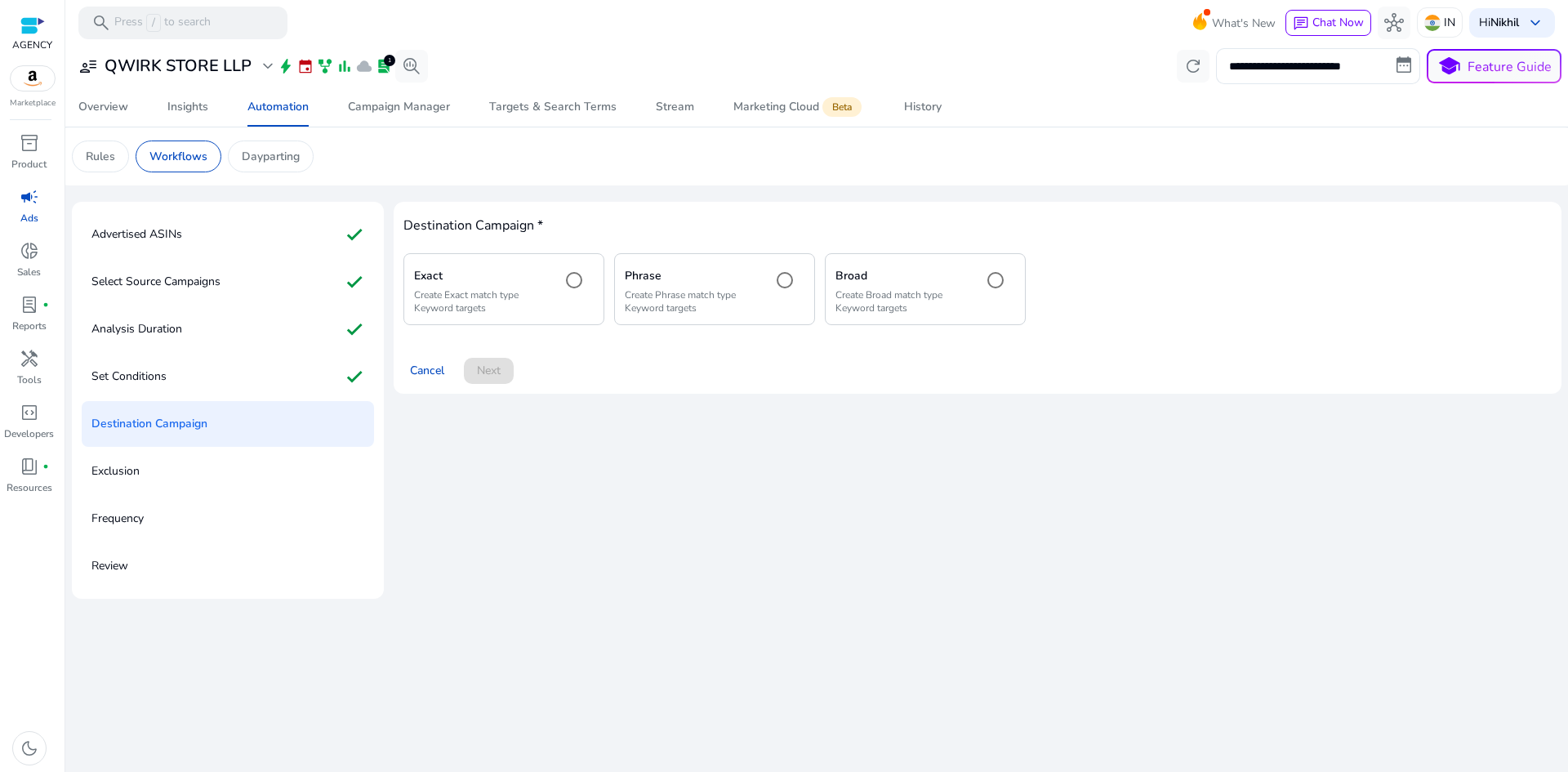
click at [433, 223] on h4 "Destination Campaign *" at bounding box center [977, 225] width 1148 height 15
drag, startPoint x: 433, startPoint y: 223, endPoint x: 524, endPoint y: 217, distance: 91.2
click at [524, 218] on h4 "Destination Campaign *" at bounding box center [977, 225] width 1148 height 15
copy h4 "Destination Campaign"
drag, startPoint x: 444, startPoint y: 293, endPoint x: 478, endPoint y: 320, distance: 43.4
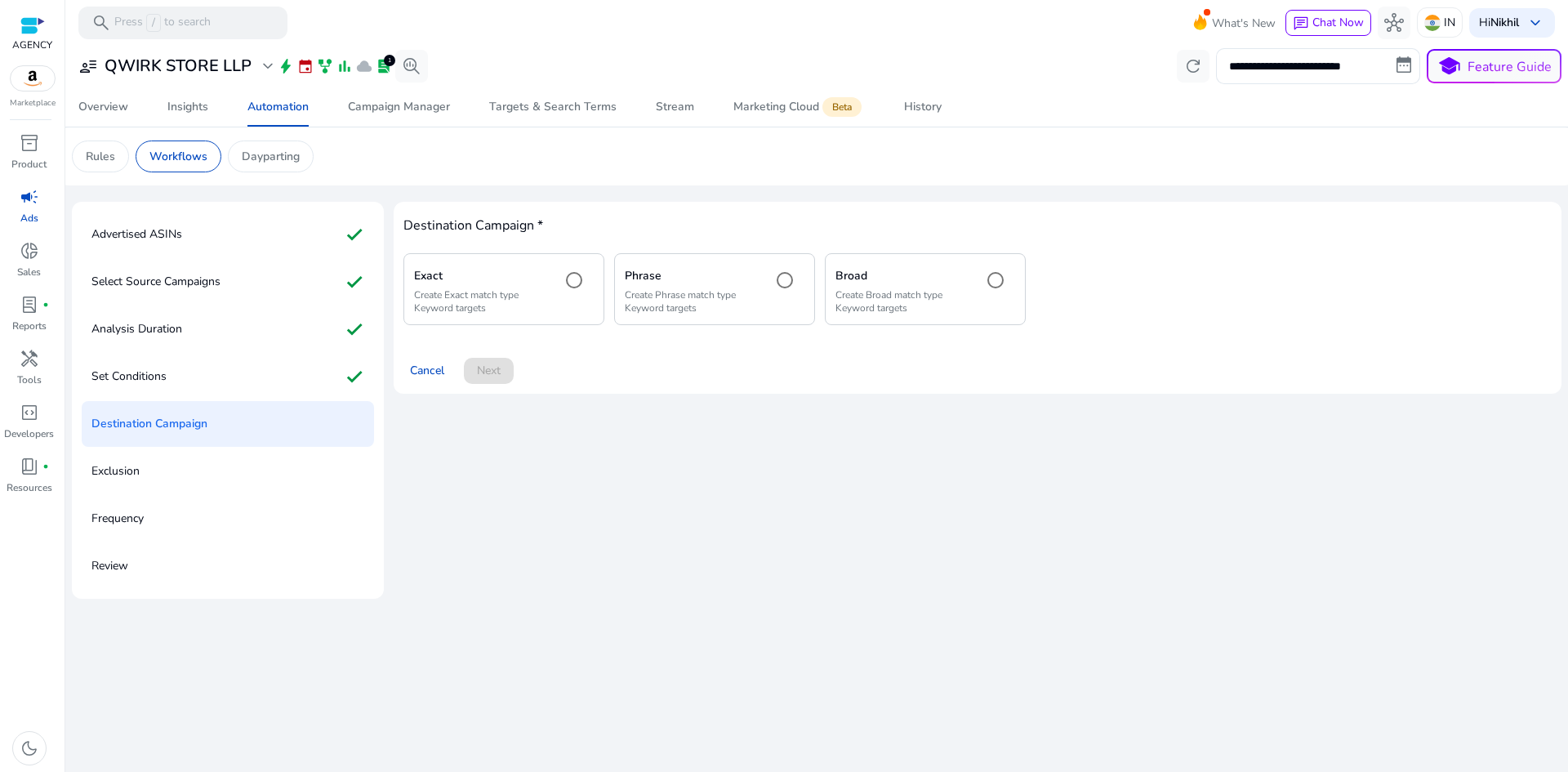
click at [444, 293] on p "Create Exact match type Keyword targets" at bounding box center [481, 301] width 134 height 26
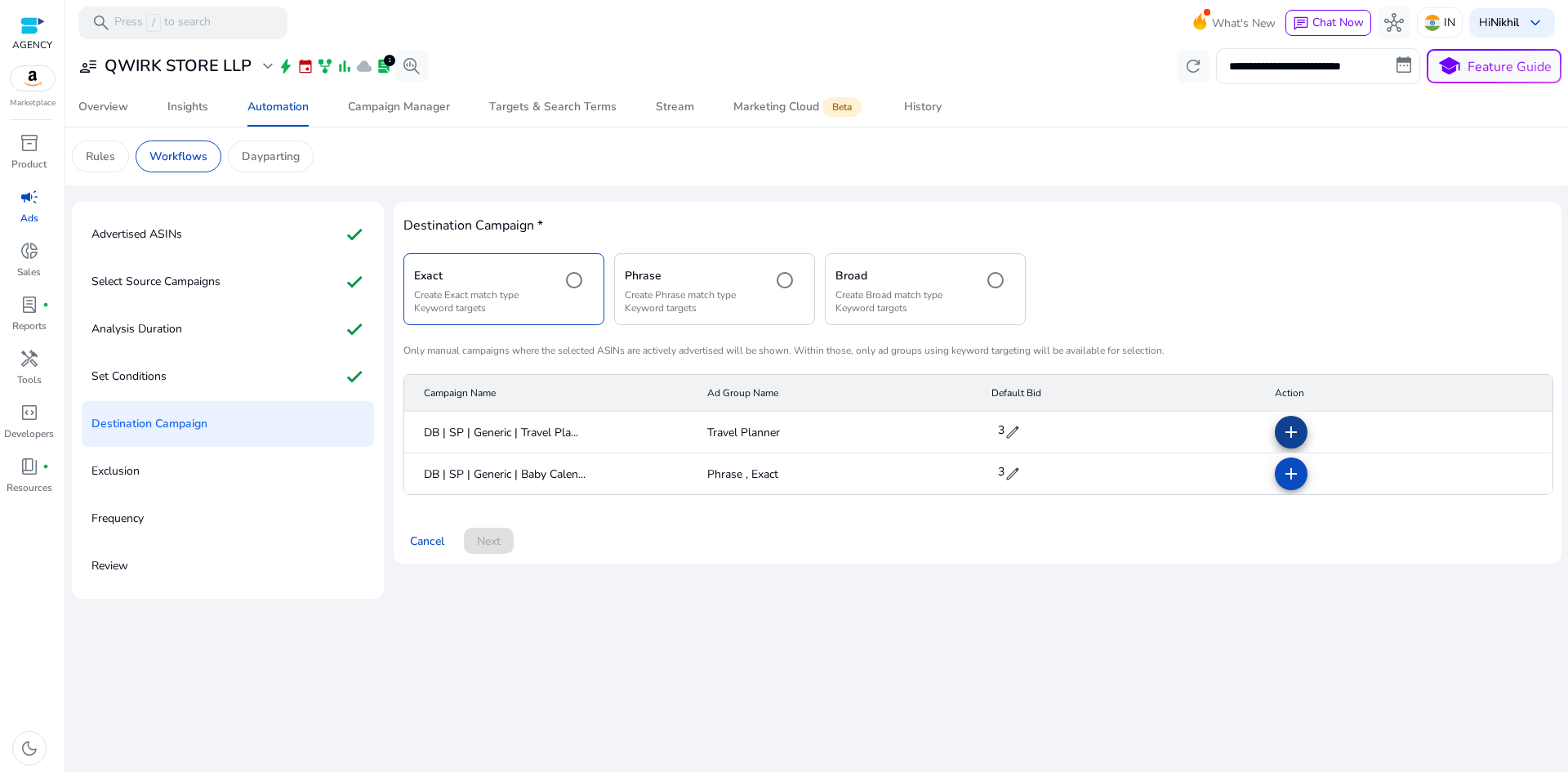
click at [1281, 427] on mat-icon "add" at bounding box center [1291, 432] width 20 height 20
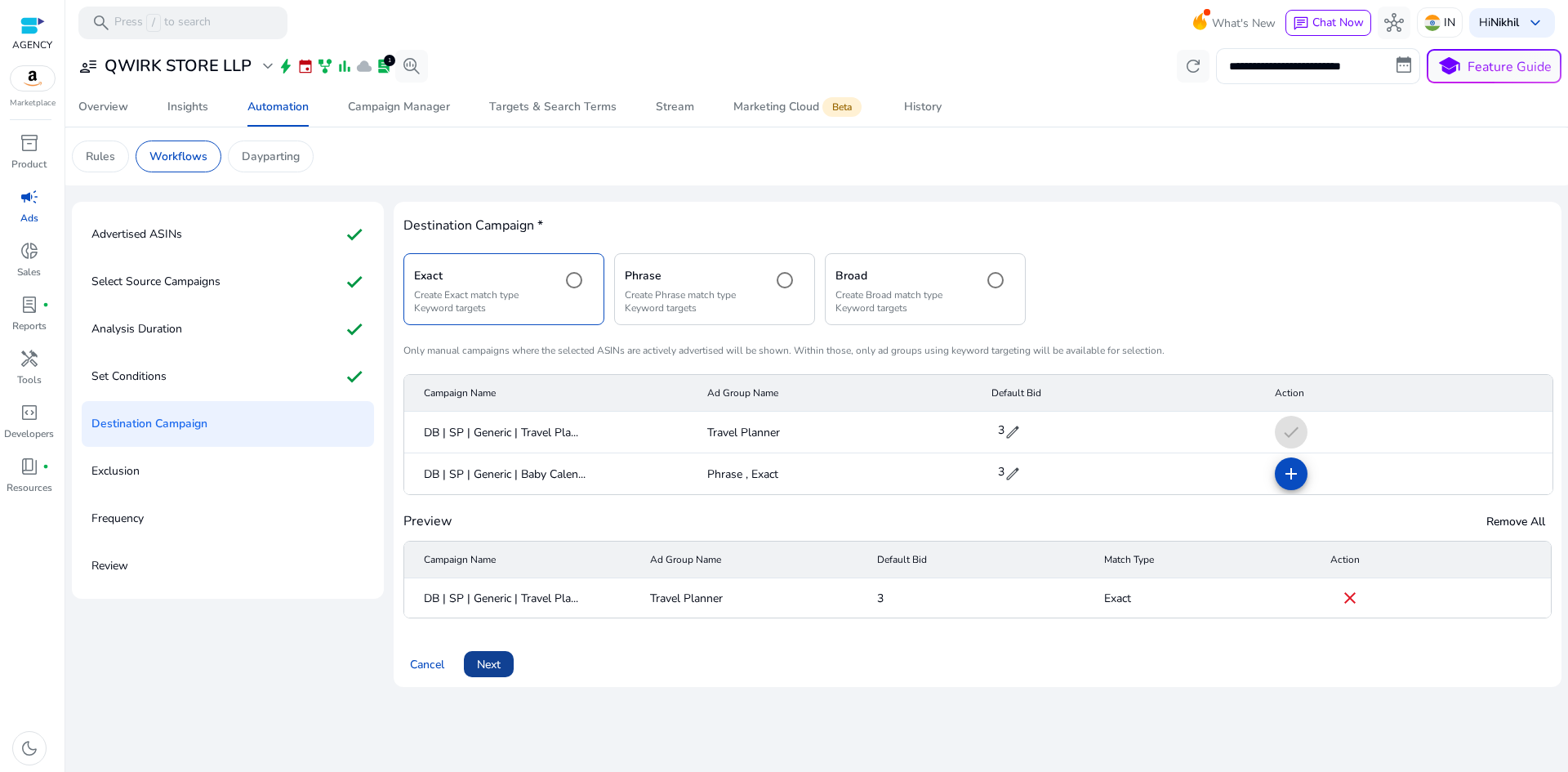
click at [481, 671] on span "Next" at bounding box center [489, 664] width 24 height 17
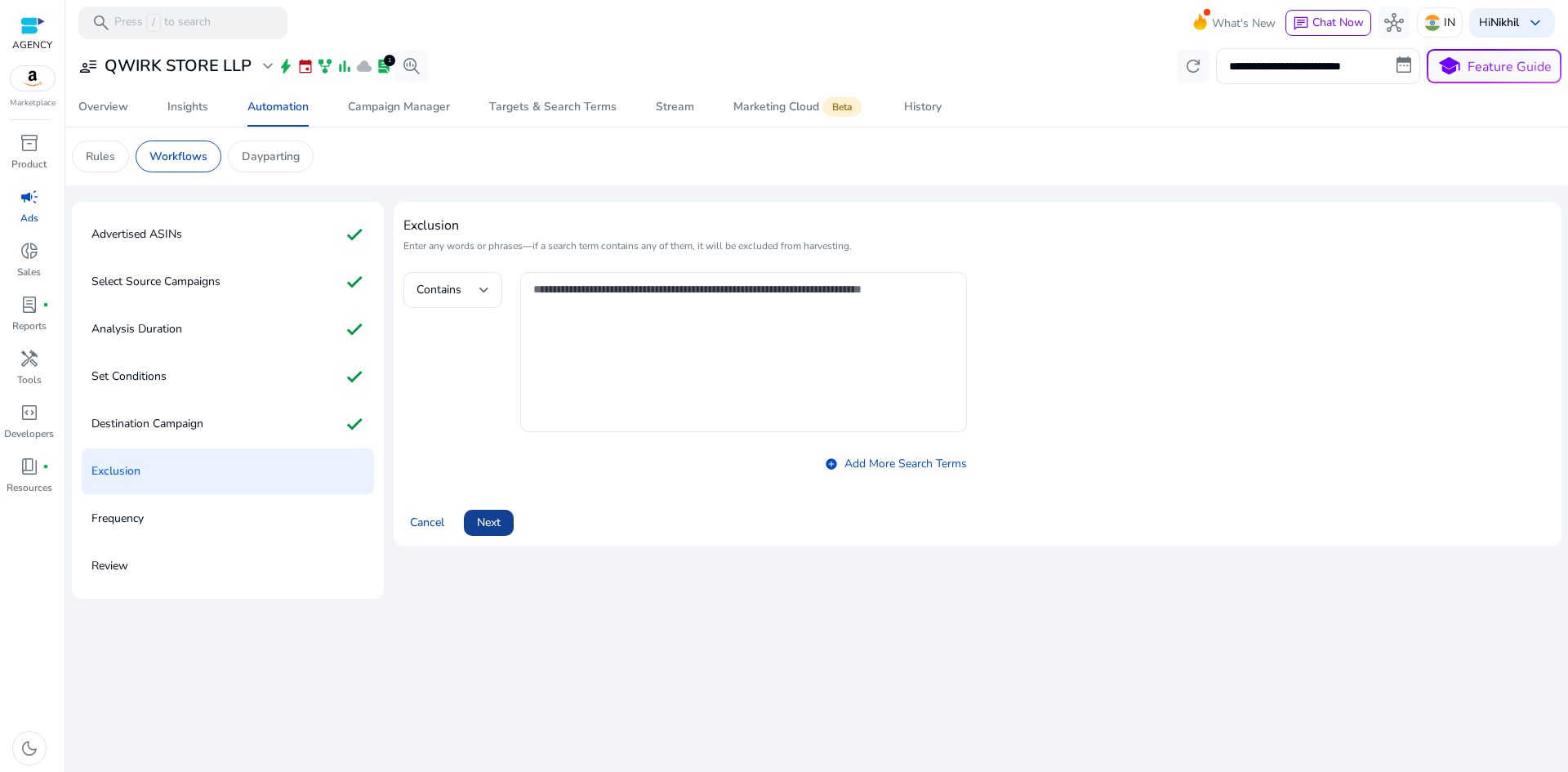
click at [490, 526] on span "Next" at bounding box center [489, 522] width 24 height 17
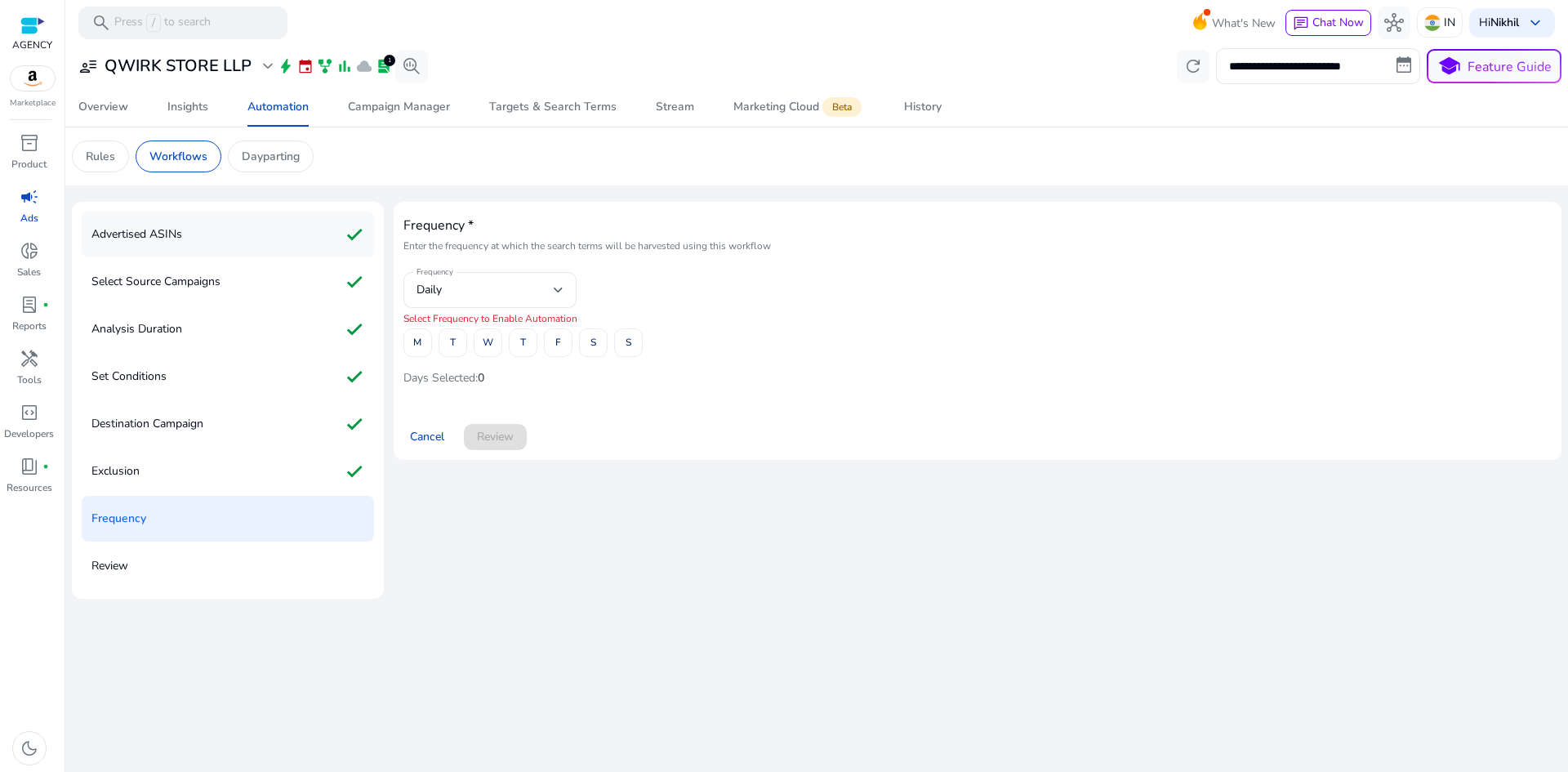
click at [263, 241] on div "Advertised ASINs check" at bounding box center [228, 234] width 293 height 45
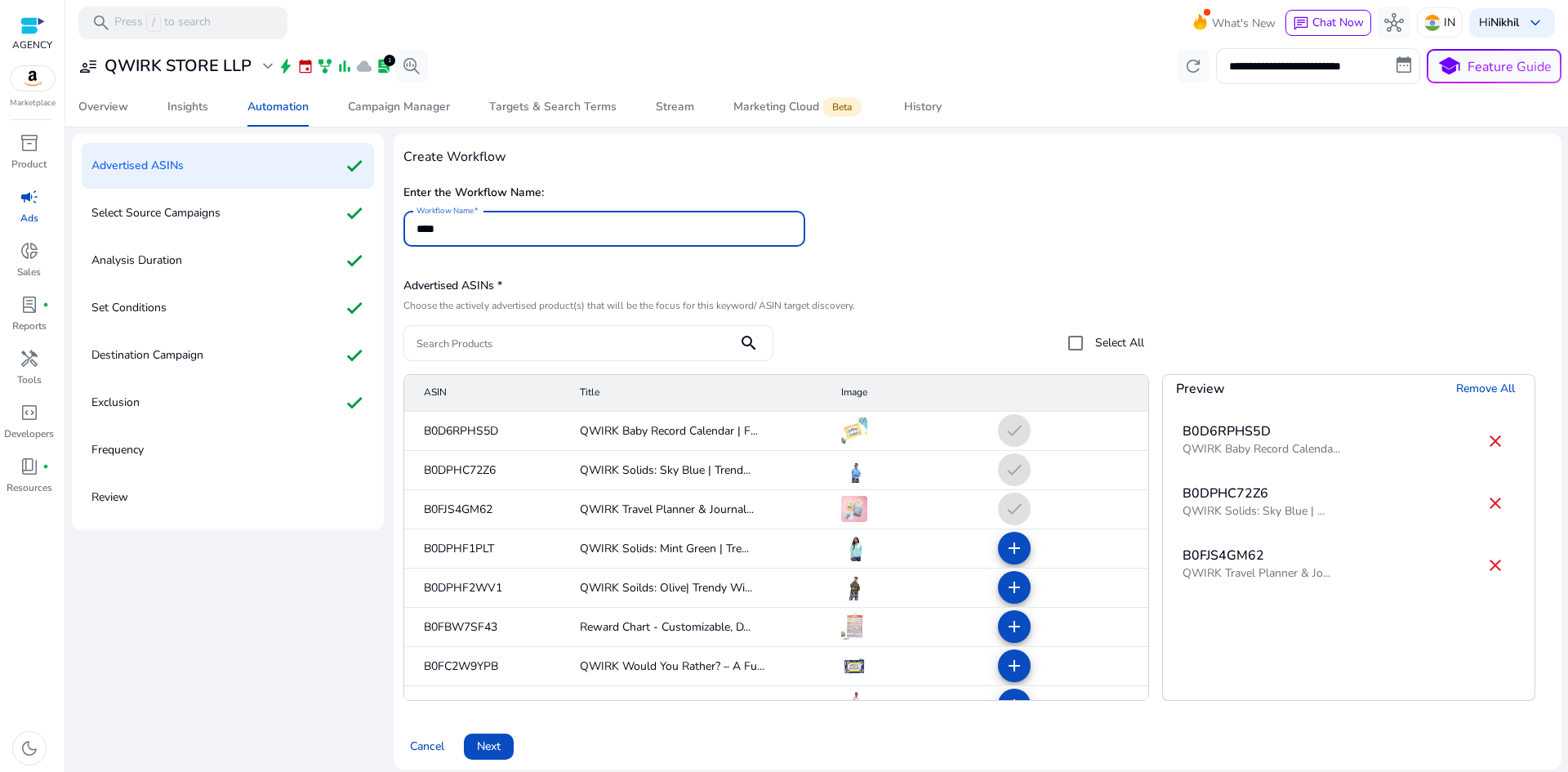
scroll to position [79, 0]
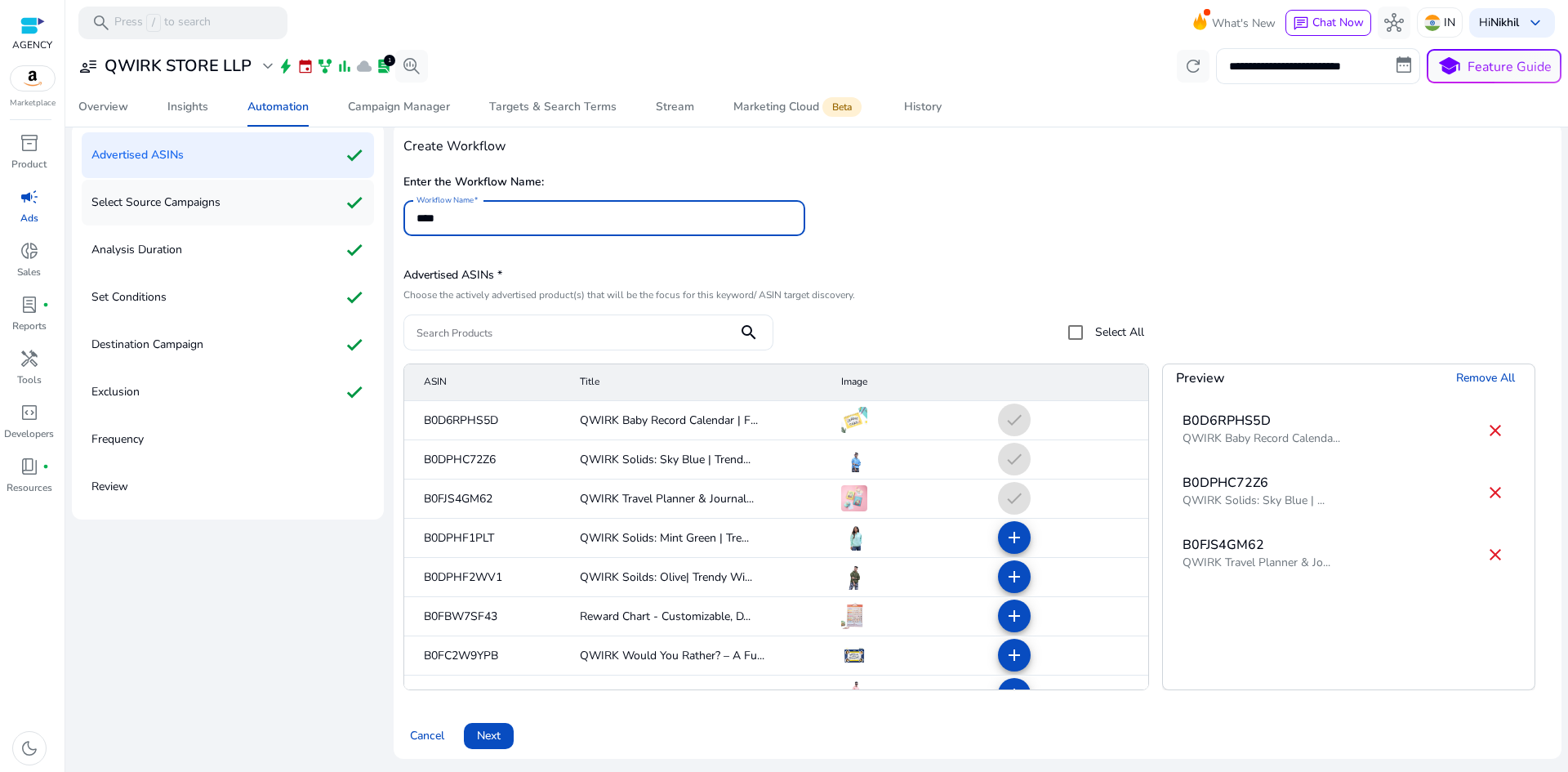
click at [238, 202] on div "Select Source Campaigns check" at bounding box center [228, 202] width 293 height 45
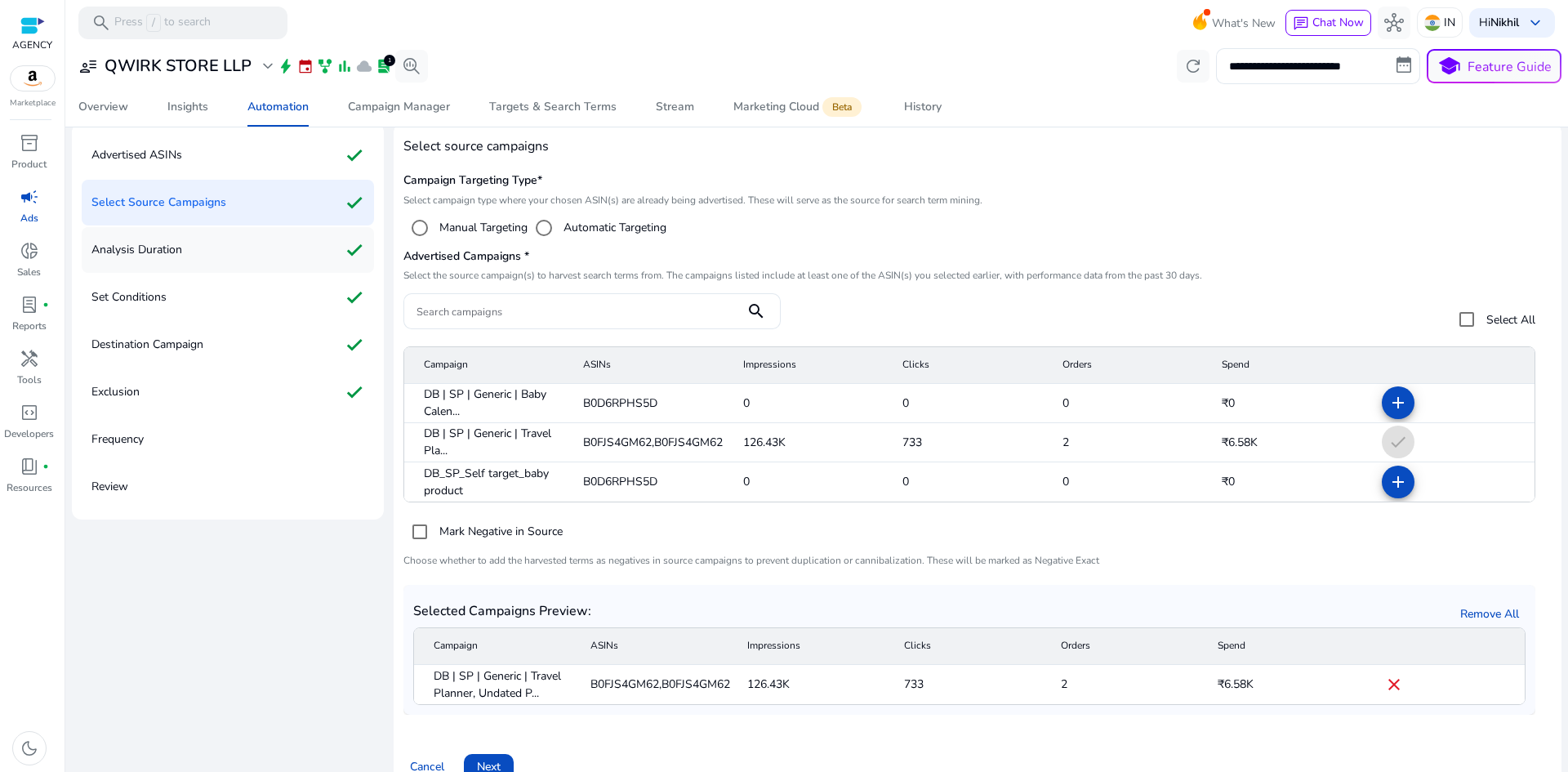
click at [259, 243] on div "Analysis Duration check" at bounding box center [228, 249] width 293 height 45
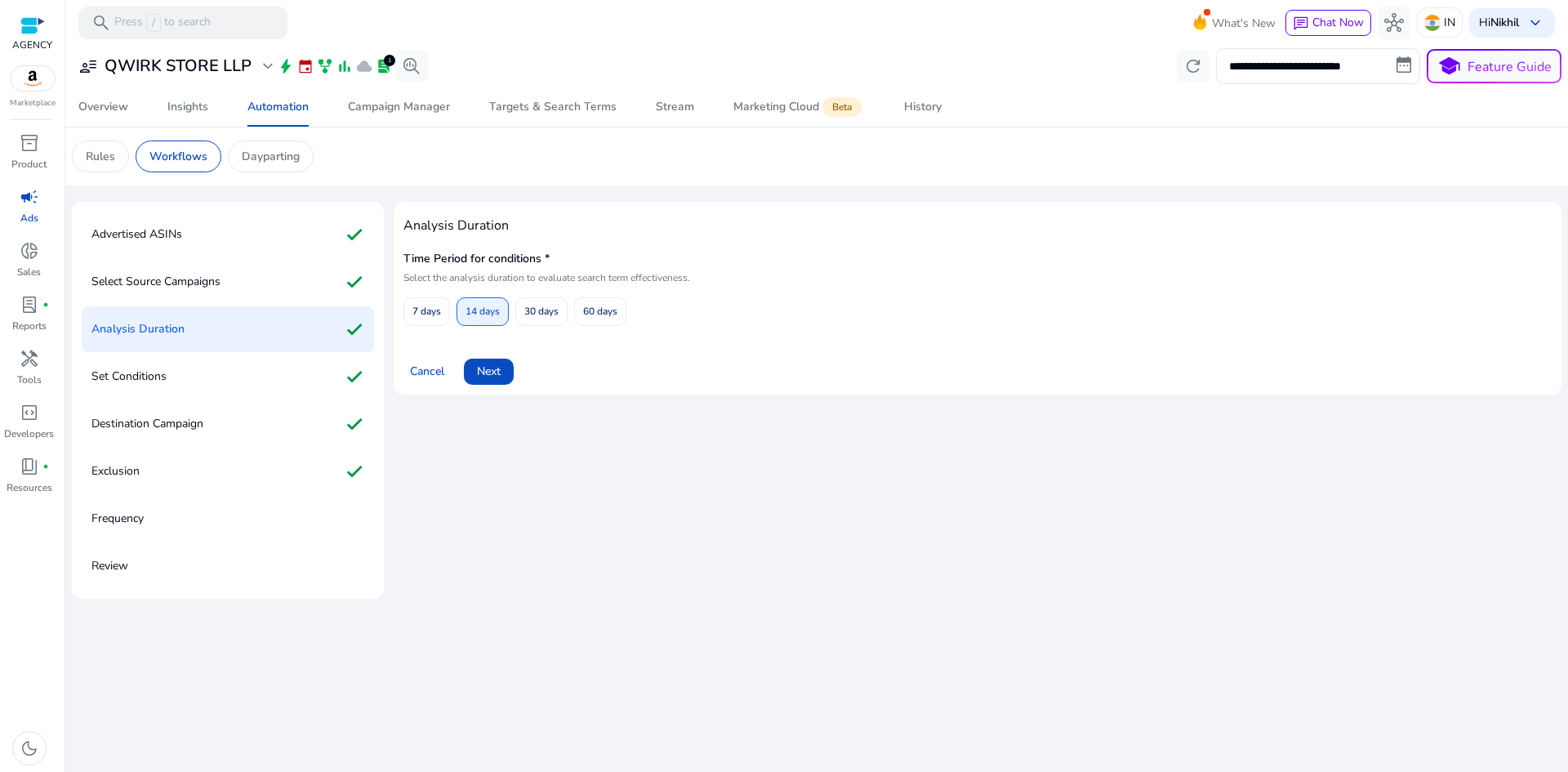
scroll to position [0, 0]
click at [245, 272] on div "Select Source Campaigns check" at bounding box center [228, 281] width 293 height 45
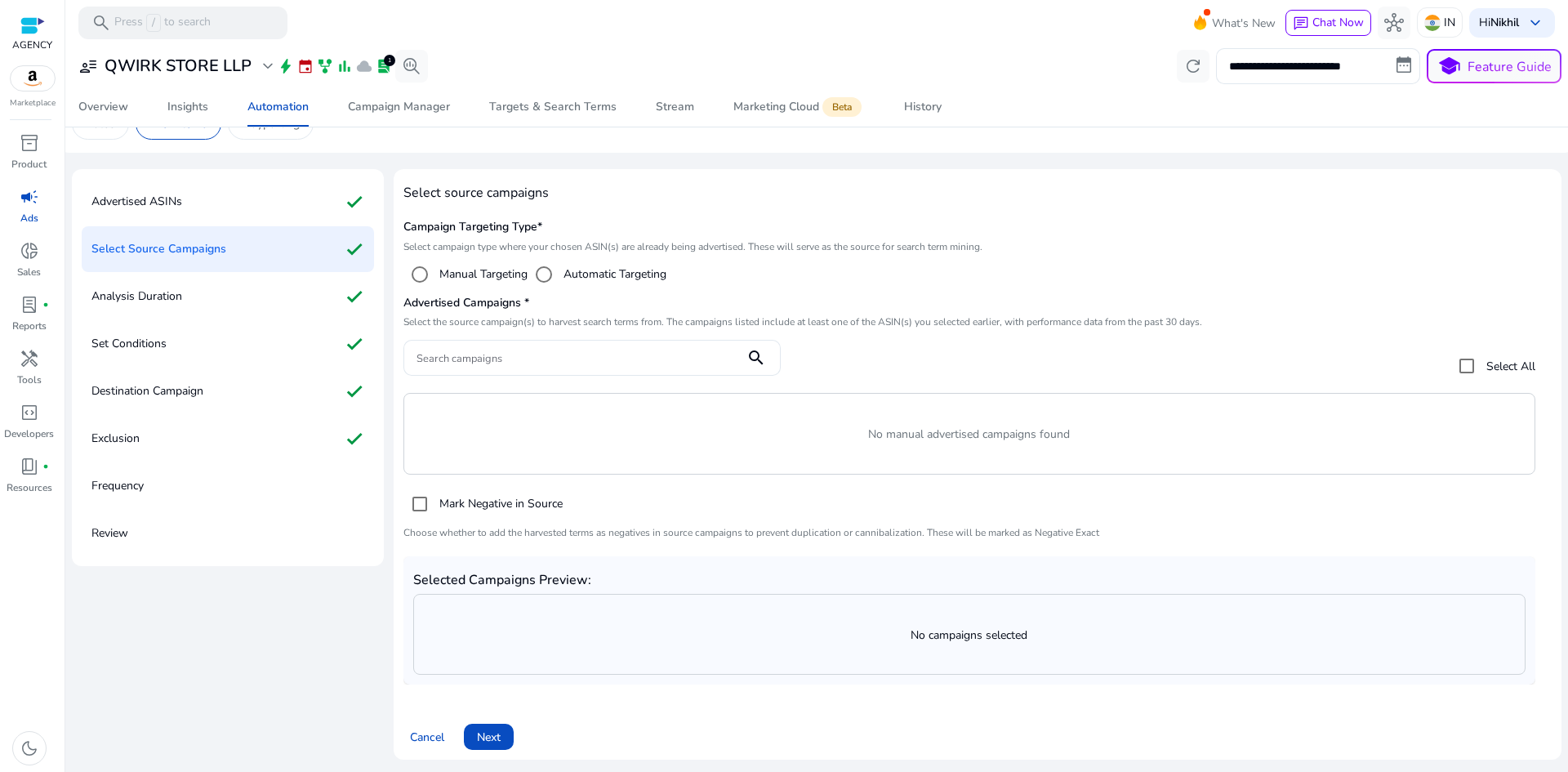
scroll to position [34, 0]
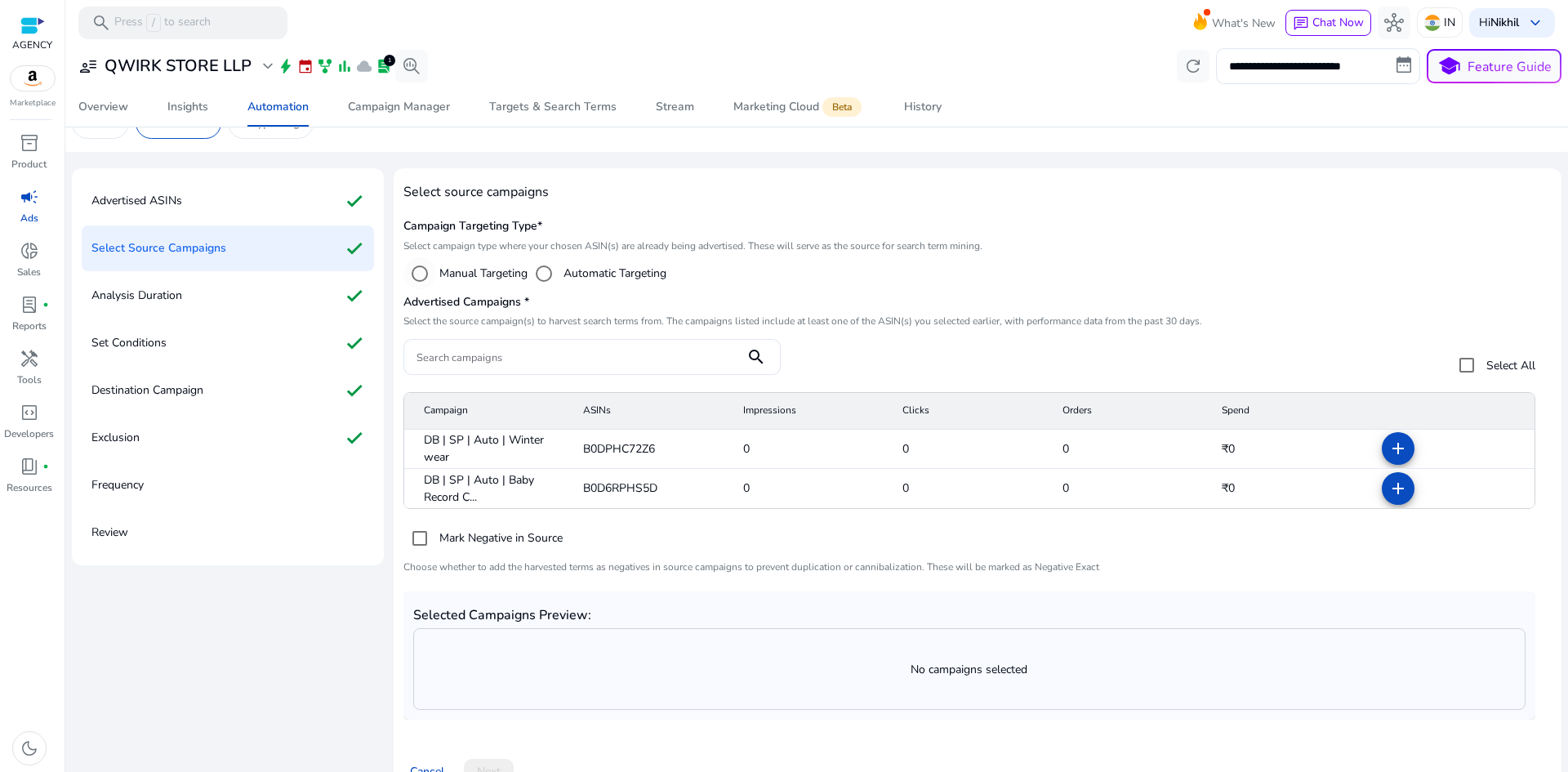
click at [449, 279] on label "Manual Targeting" at bounding box center [481, 272] width 92 height 17
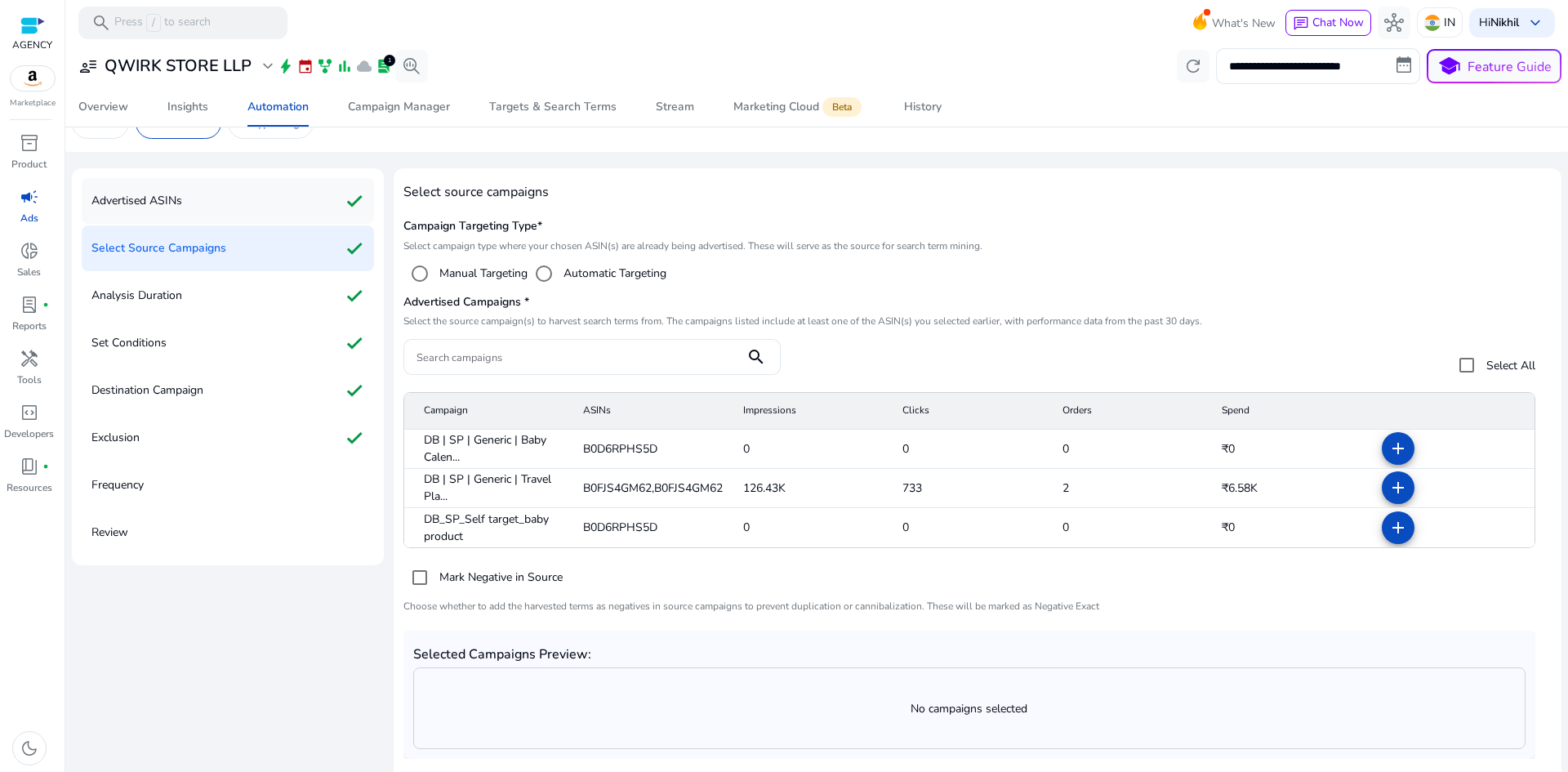
click at [214, 214] on div "Advertised ASINs check" at bounding box center [228, 200] width 293 height 45
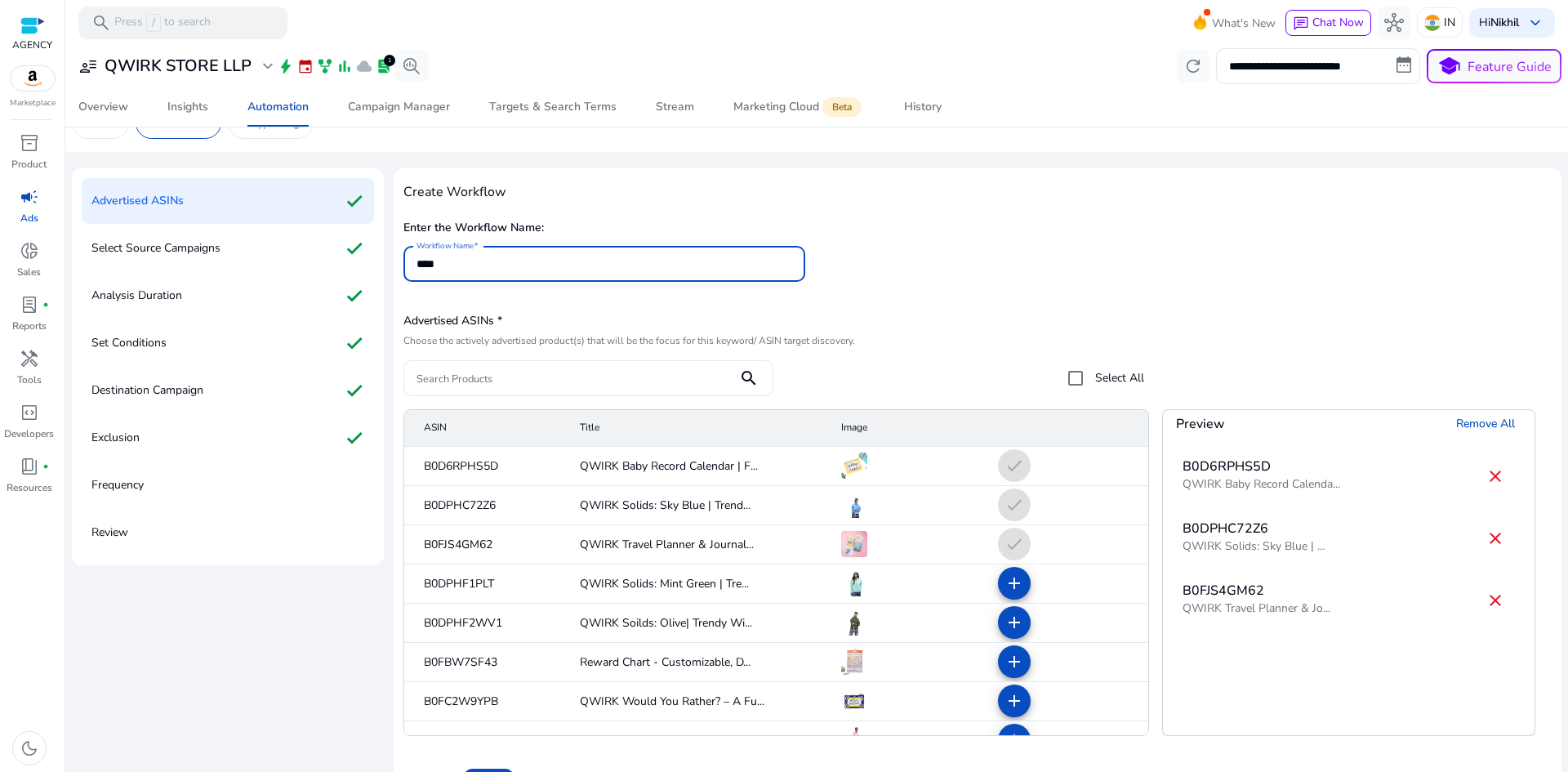
scroll to position [79, 0]
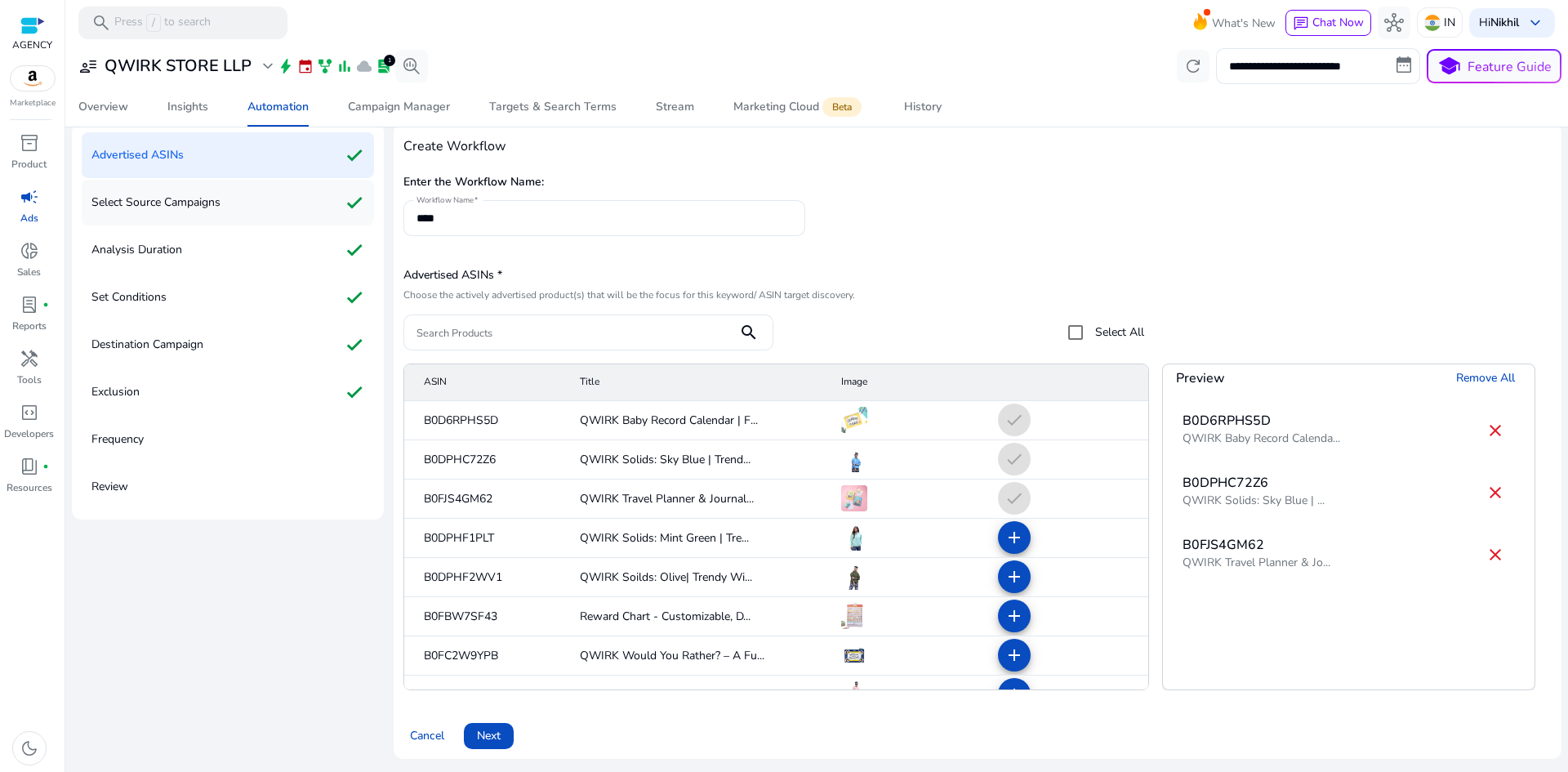
click at [220, 204] on p "Select Source Campaigns" at bounding box center [156, 202] width 129 height 26
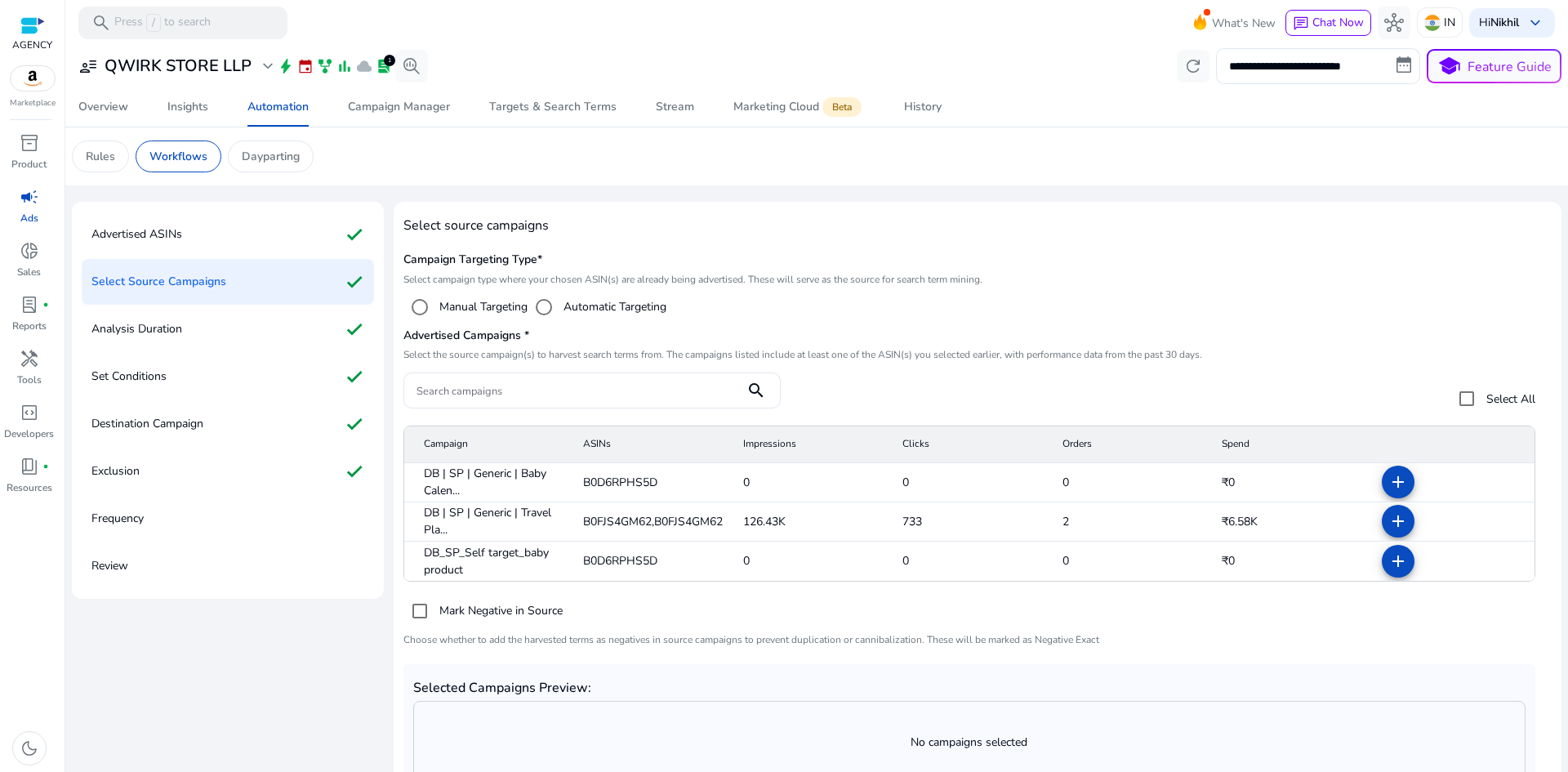
scroll to position [79, 0]
